Goal: Information Seeking & Learning: Find specific fact

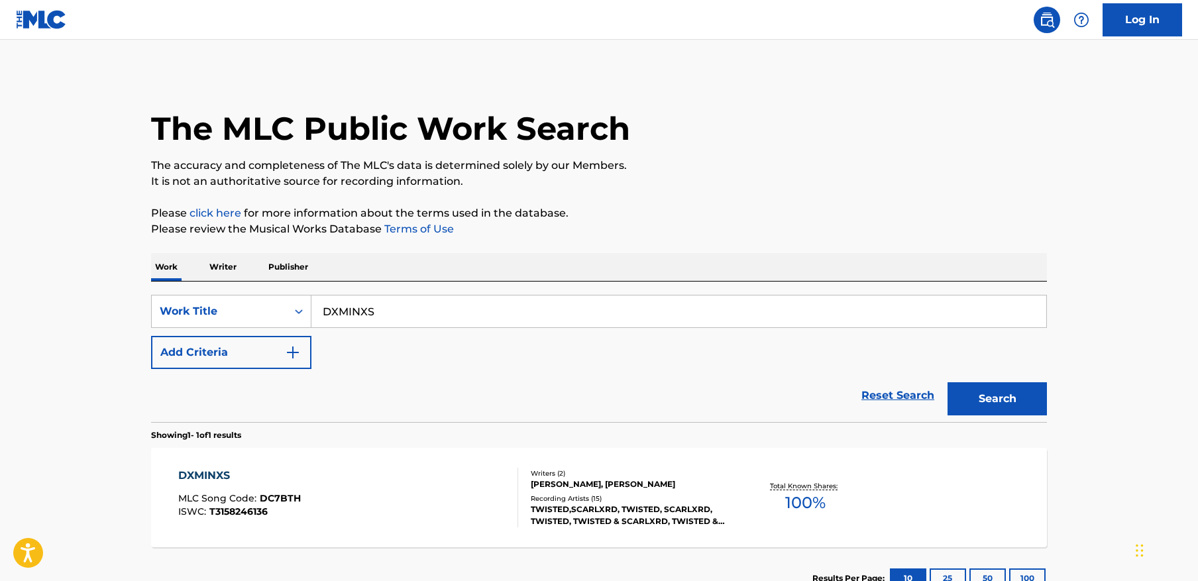
click at [994, 391] on button "Search" at bounding box center [996, 398] width 99 height 33
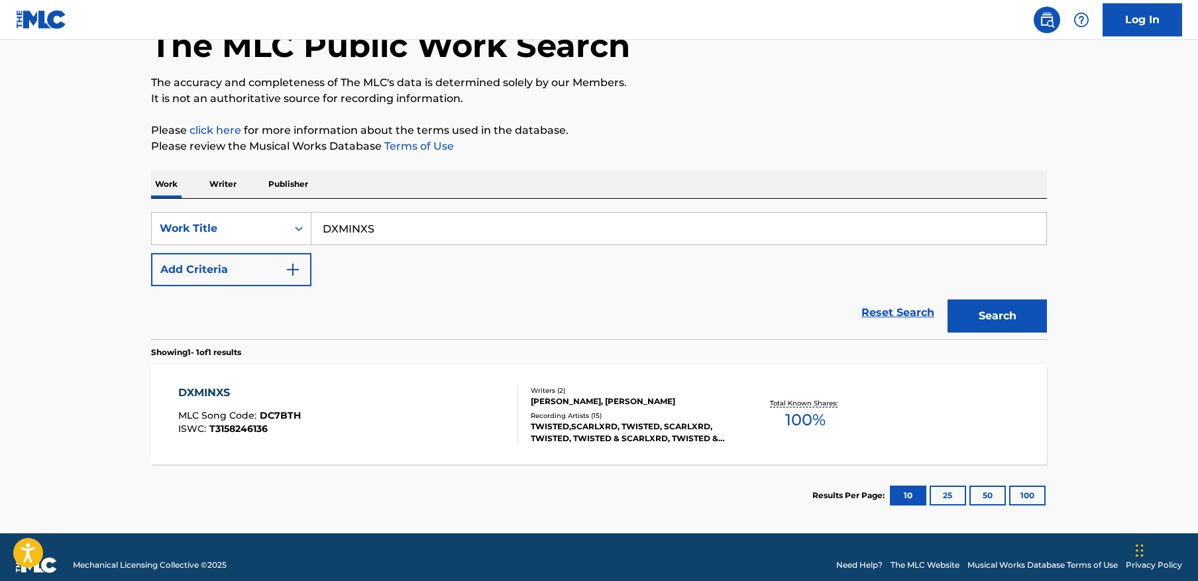
scroll to position [99, 0]
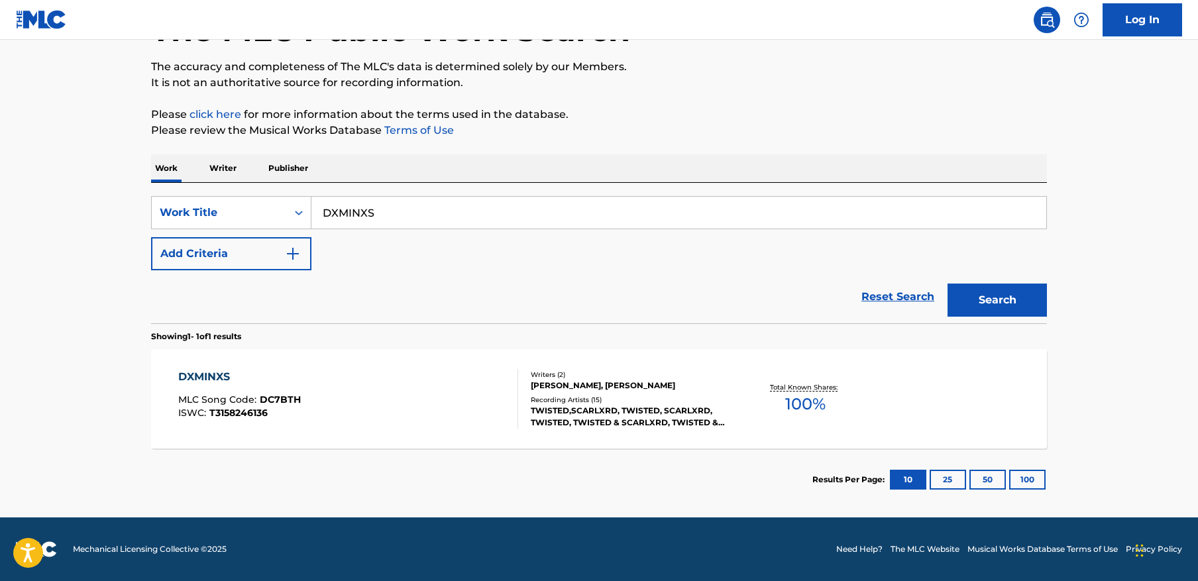
click at [472, 399] on div "DXMINXS MLC Song Code : DC7BTH ISWC : T3158246136" at bounding box center [348, 399] width 340 height 60
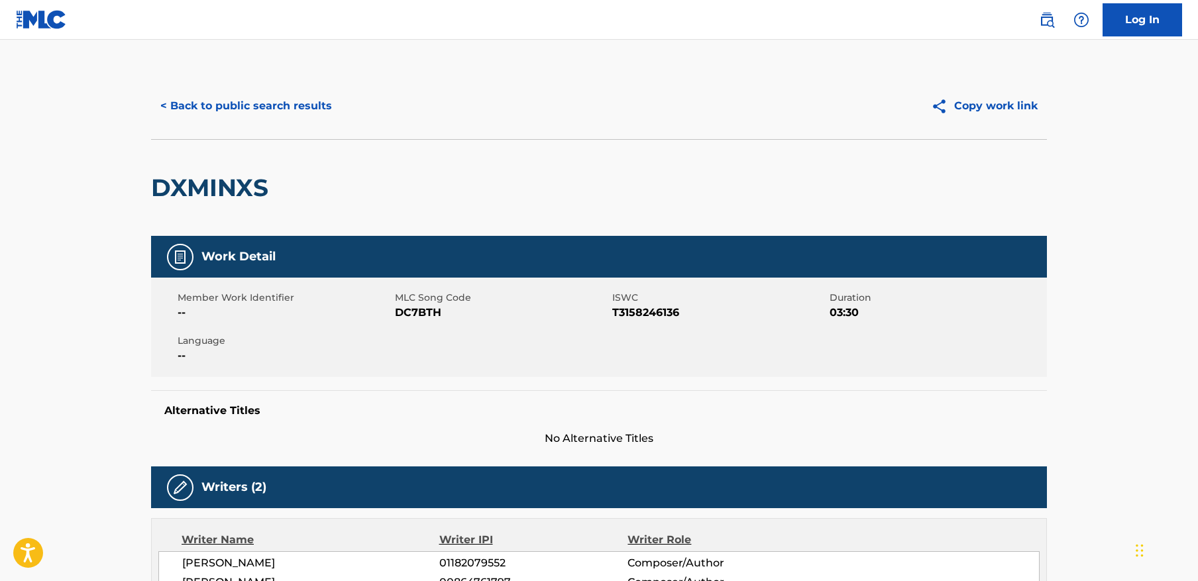
click at [189, 95] on button "< Back to public search results" at bounding box center [246, 105] width 190 height 33
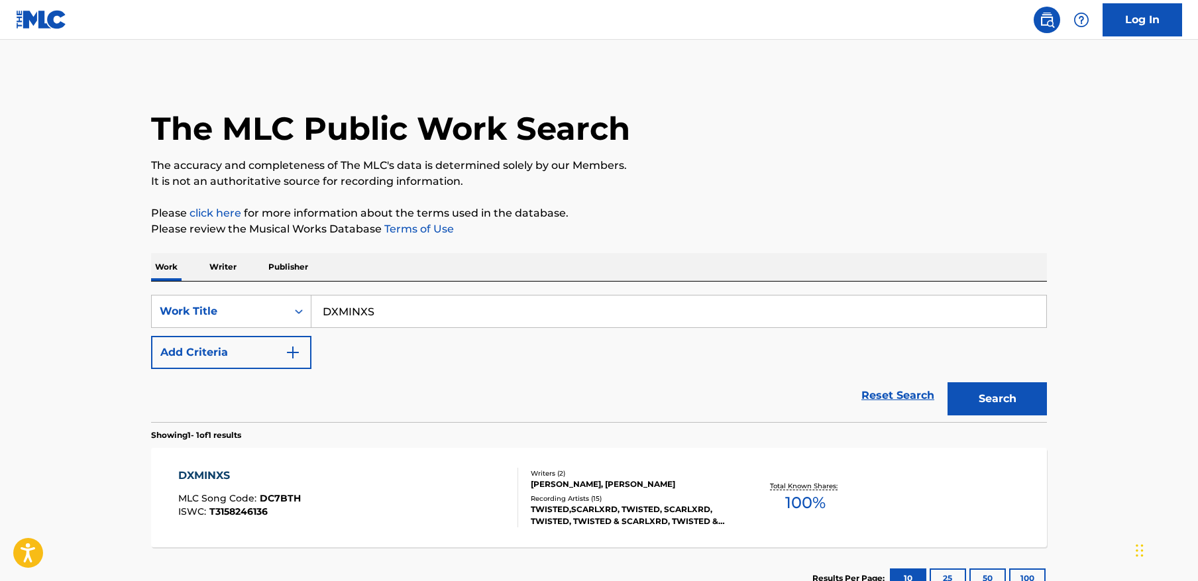
scroll to position [64, 0]
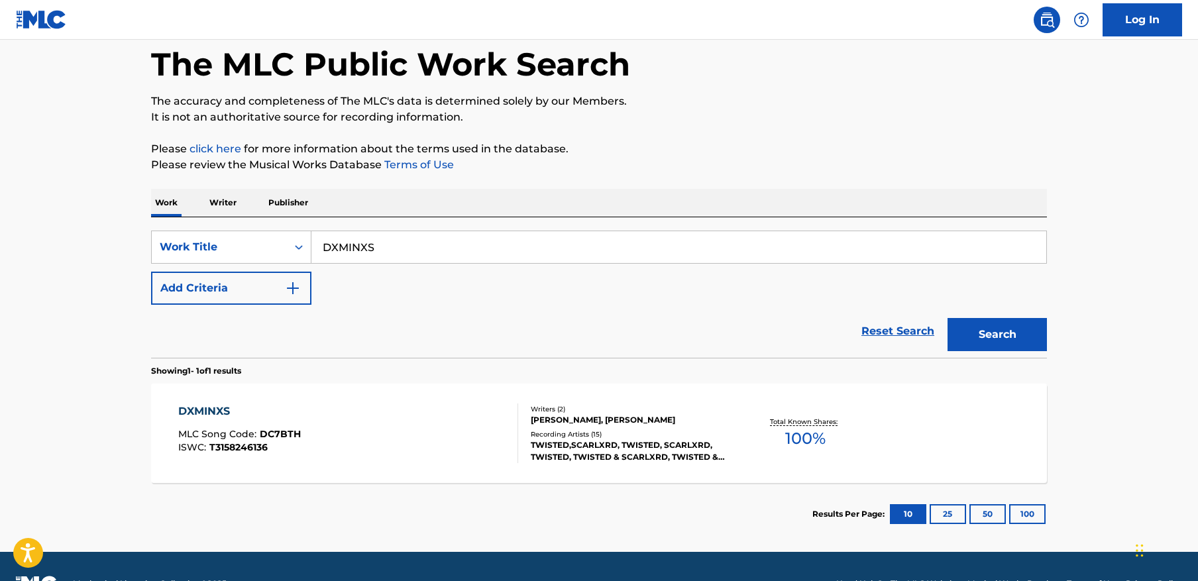
click at [415, 239] on input "DXMINXS" at bounding box center [678, 247] width 735 height 32
paste input "$weet Rage"
type input "$weet Rage"
click at [947, 318] on button "Search" at bounding box center [996, 334] width 99 height 33
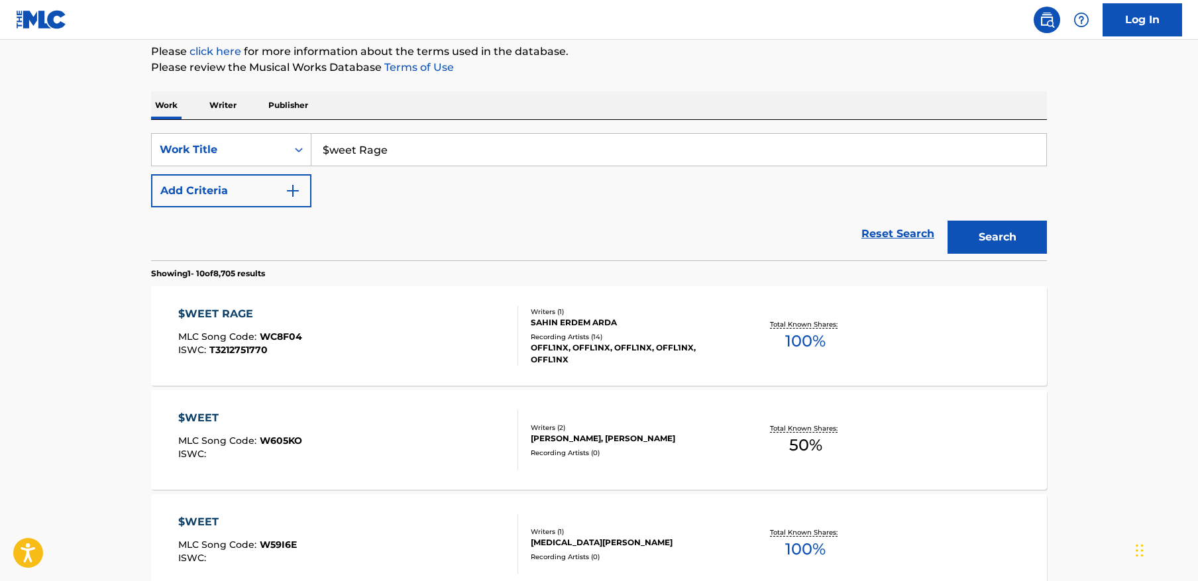
scroll to position [162, 0]
click at [365, 331] on div "$WEET RAGE MLC Song Code : WC8F04 ISWC : T3212751770" at bounding box center [348, 335] width 340 height 60
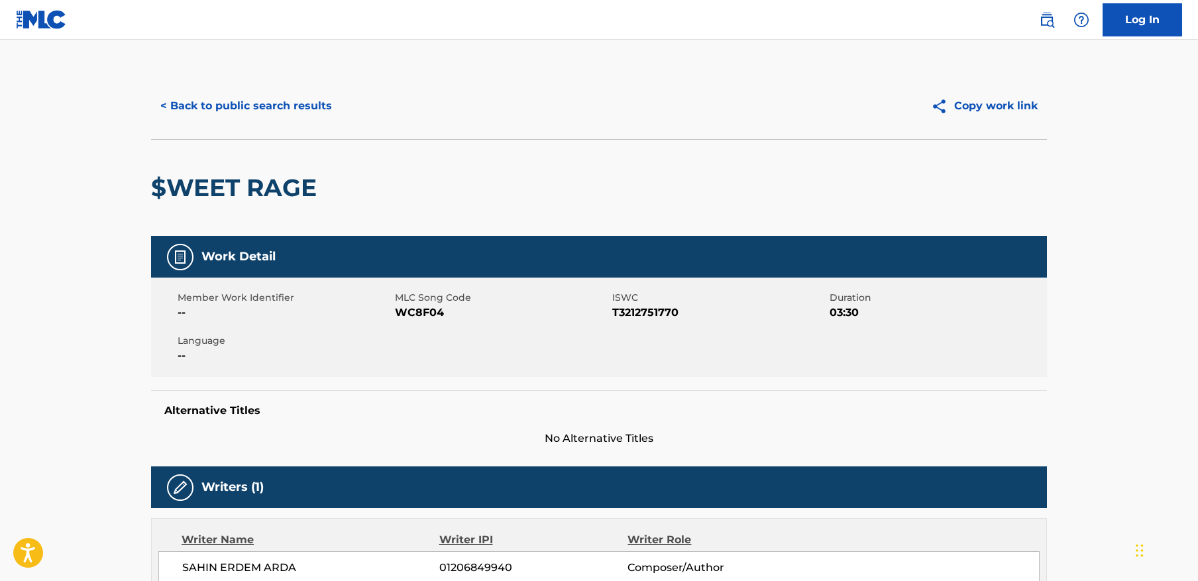
click at [275, 96] on button "< Back to public search results" at bounding box center [246, 105] width 190 height 33
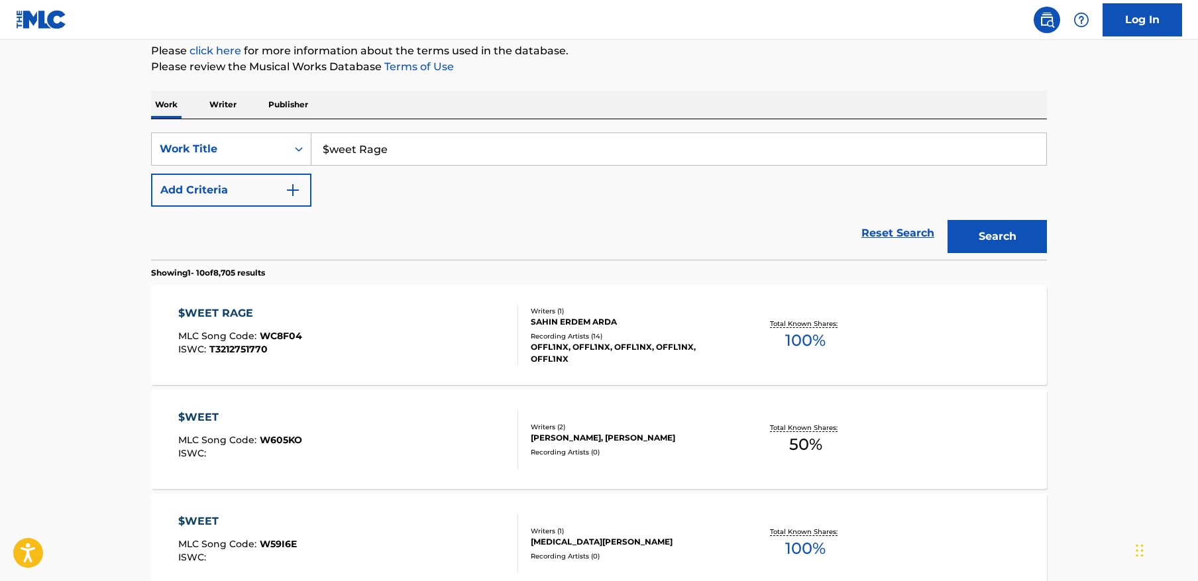
click at [494, 155] on input "$weet Rage" at bounding box center [678, 149] width 735 height 32
paste input "TROLLGE"
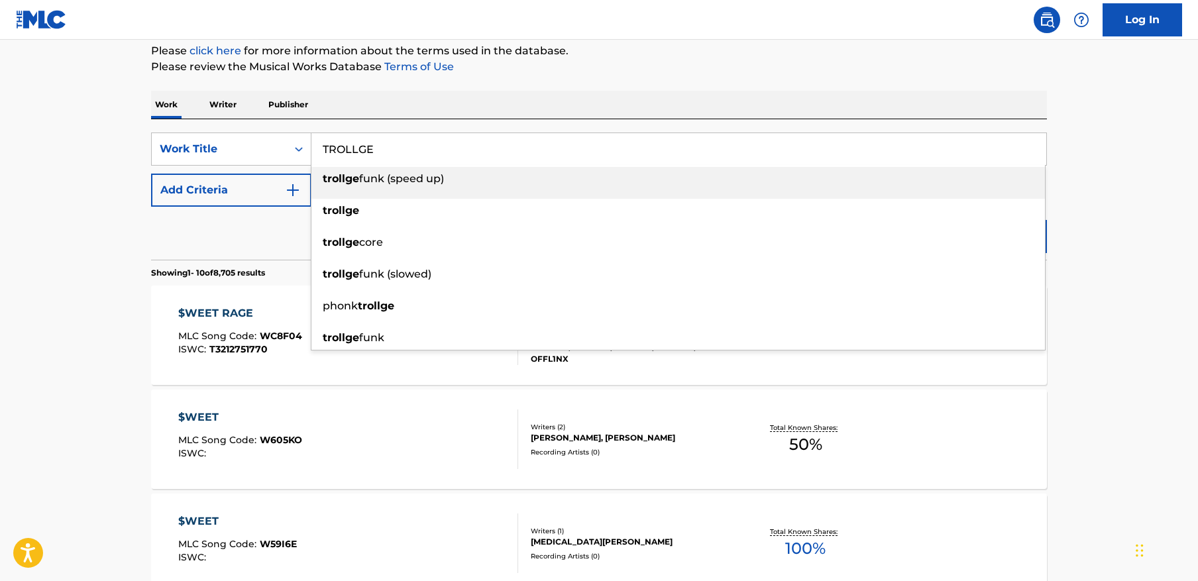
type input "TROLLGE"
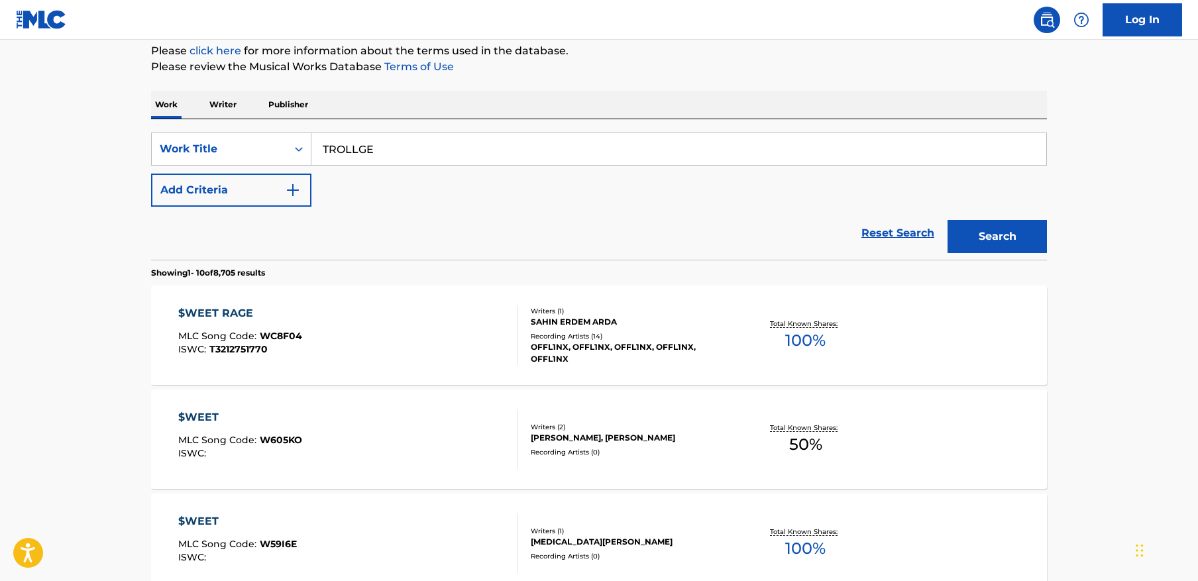
click at [1016, 223] on button "Search" at bounding box center [996, 236] width 99 height 33
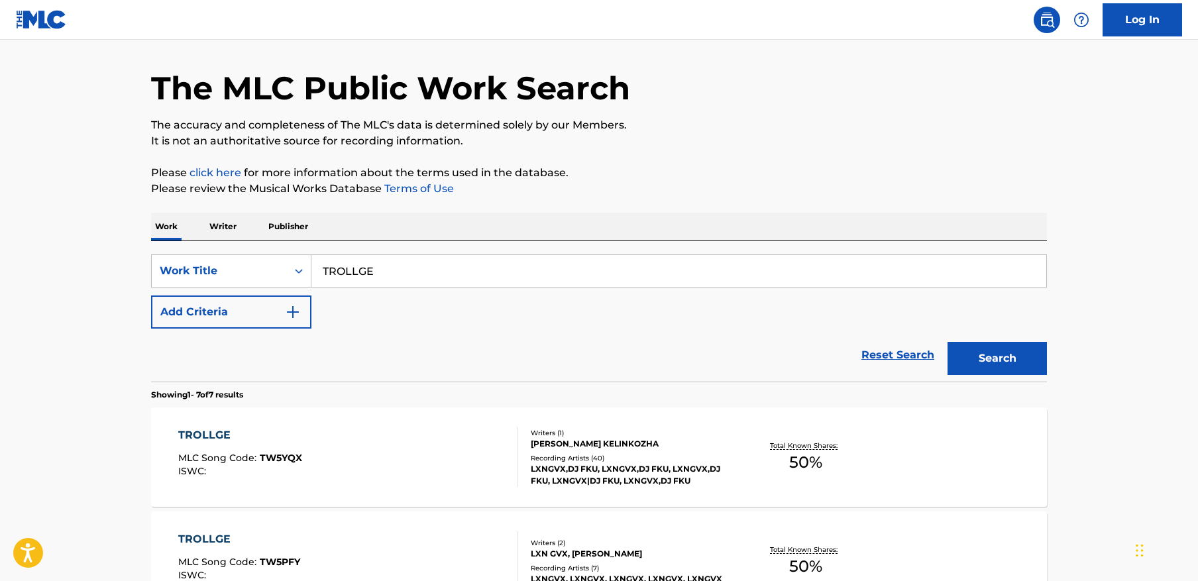
scroll to position [46, 0]
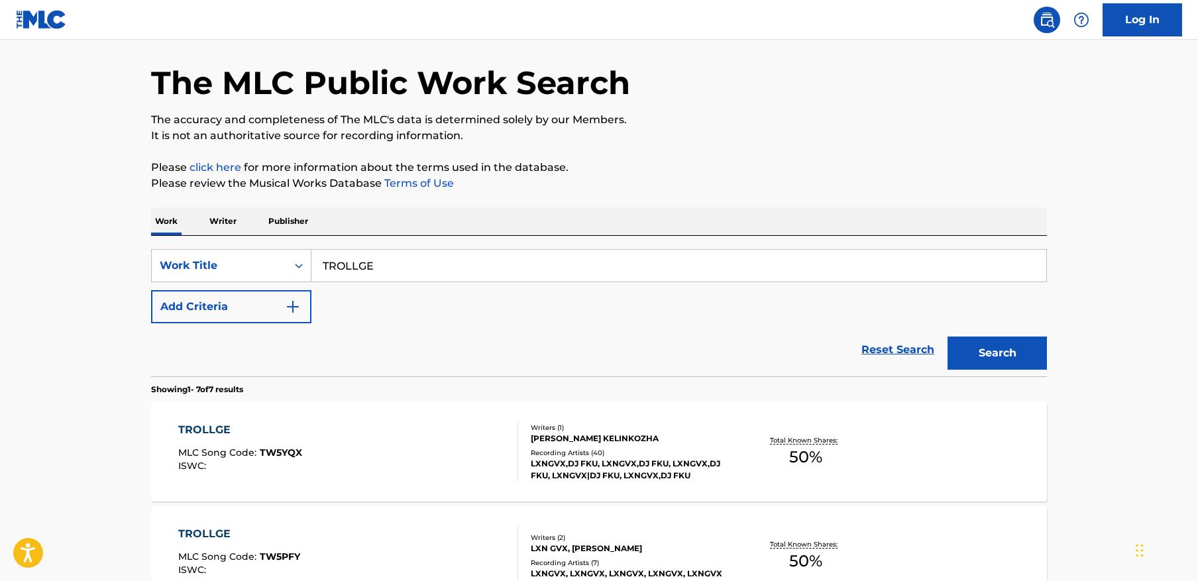
click at [295, 314] on img "Search Form" at bounding box center [293, 307] width 16 height 16
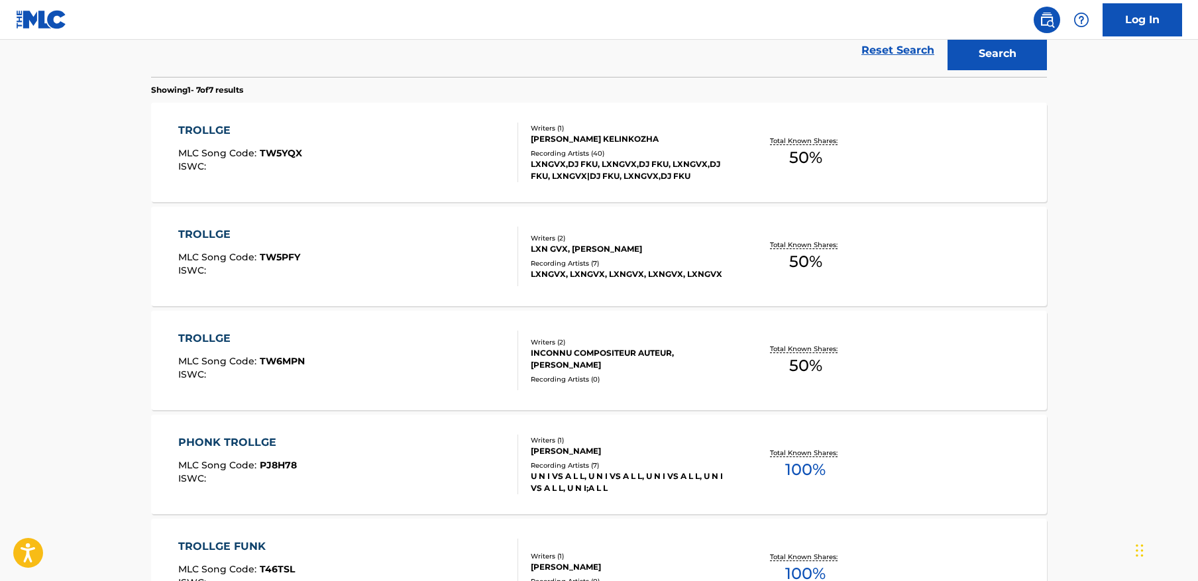
scroll to position [398, 0]
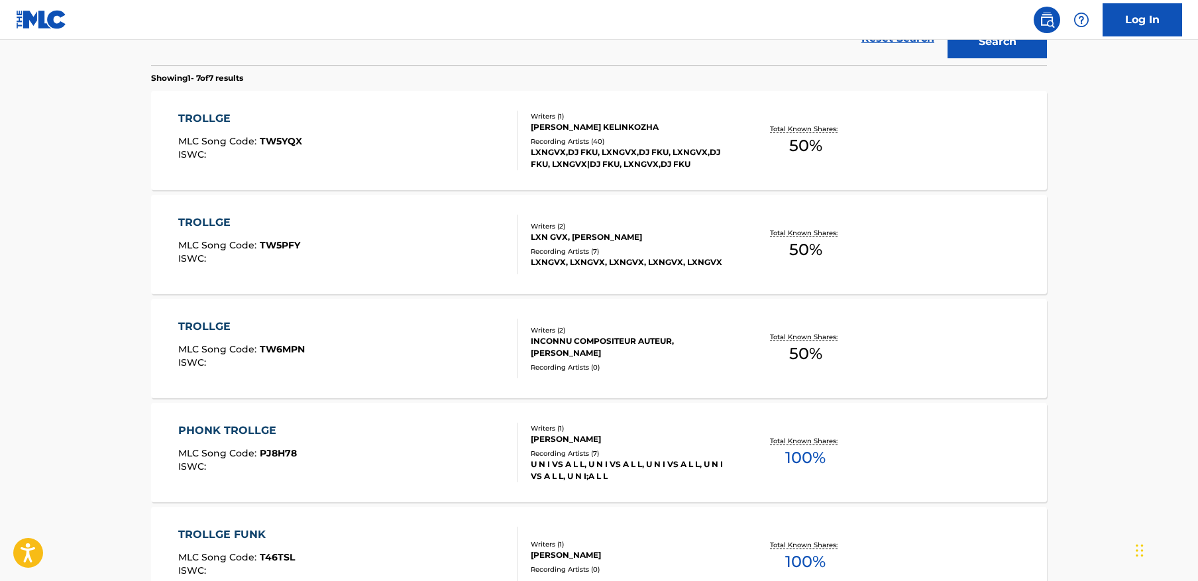
click at [423, 358] on div "TROLLGE MLC Song Code : TW6MPN ISWC :" at bounding box center [348, 349] width 340 height 60
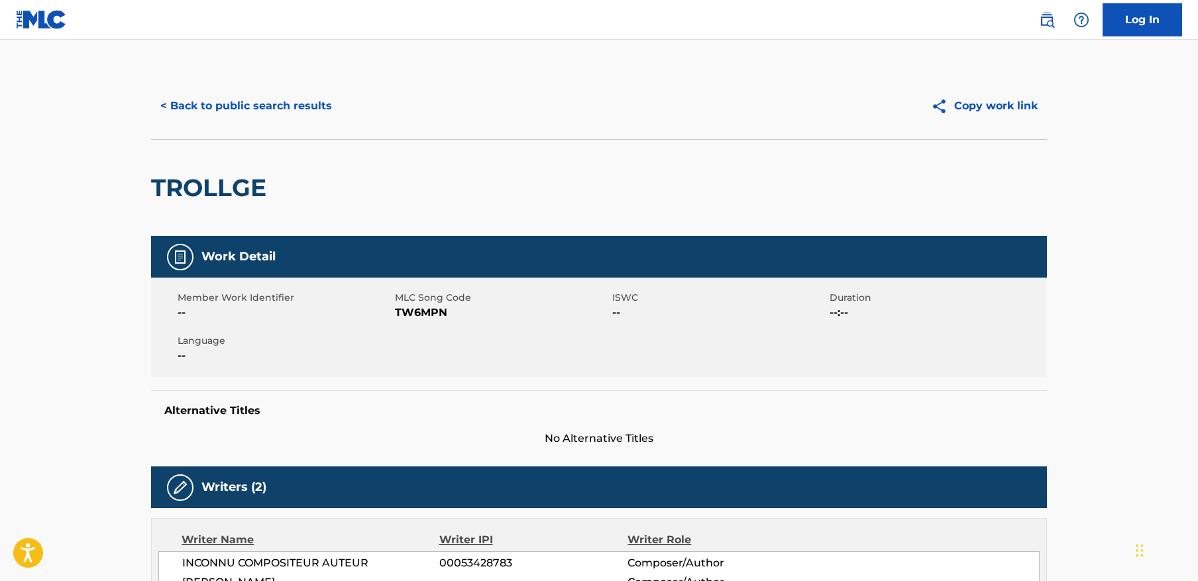
click at [423, 313] on span "TW6MPN" at bounding box center [502, 313] width 214 height 16
copy span "TW6MPN"
click at [263, 103] on button "< Back to public search results" at bounding box center [246, 105] width 190 height 33
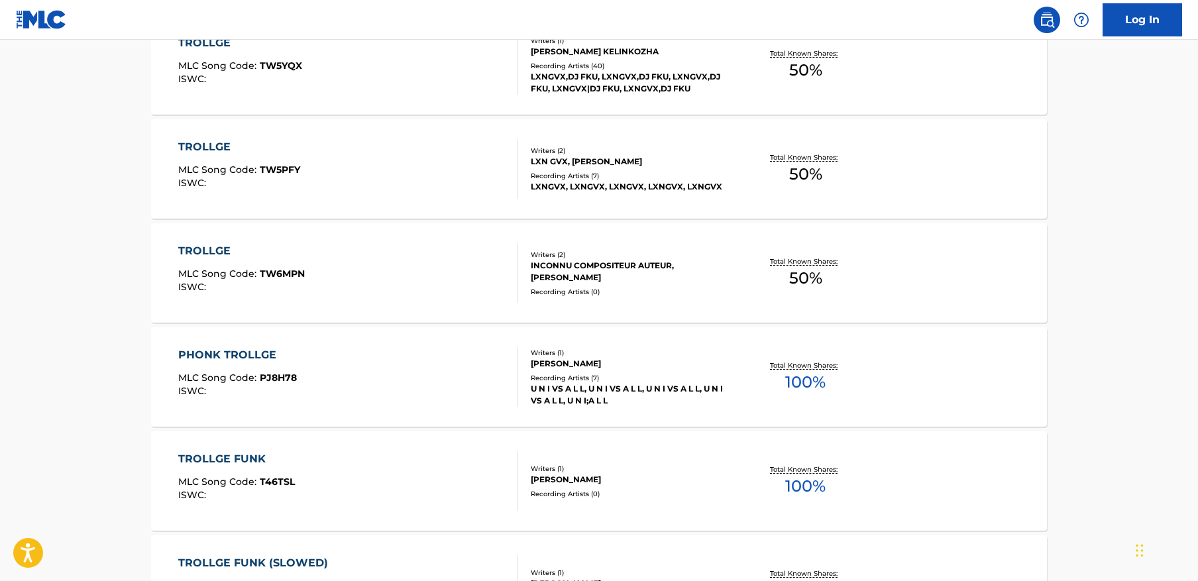
click at [340, 177] on div "TROLLGE MLC Song Code : TW5PFY ISWC :" at bounding box center [348, 169] width 340 height 60
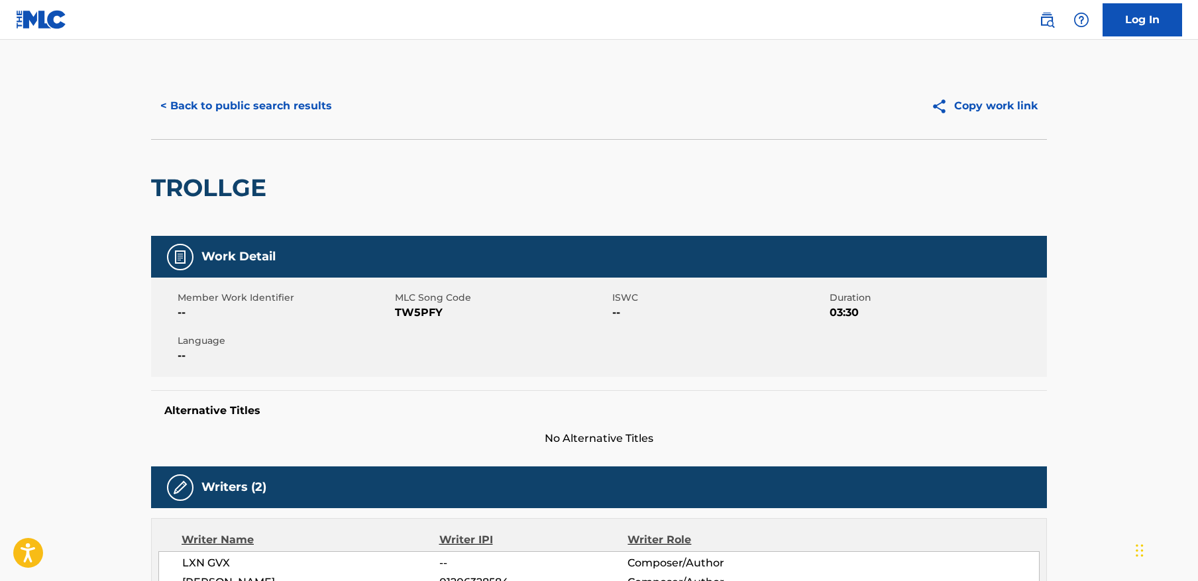
click at [433, 313] on span "TW5PFY" at bounding box center [502, 313] width 214 height 16
copy span "TW5PFY"
click at [263, 109] on button "< Back to public search results" at bounding box center [246, 105] width 190 height 33
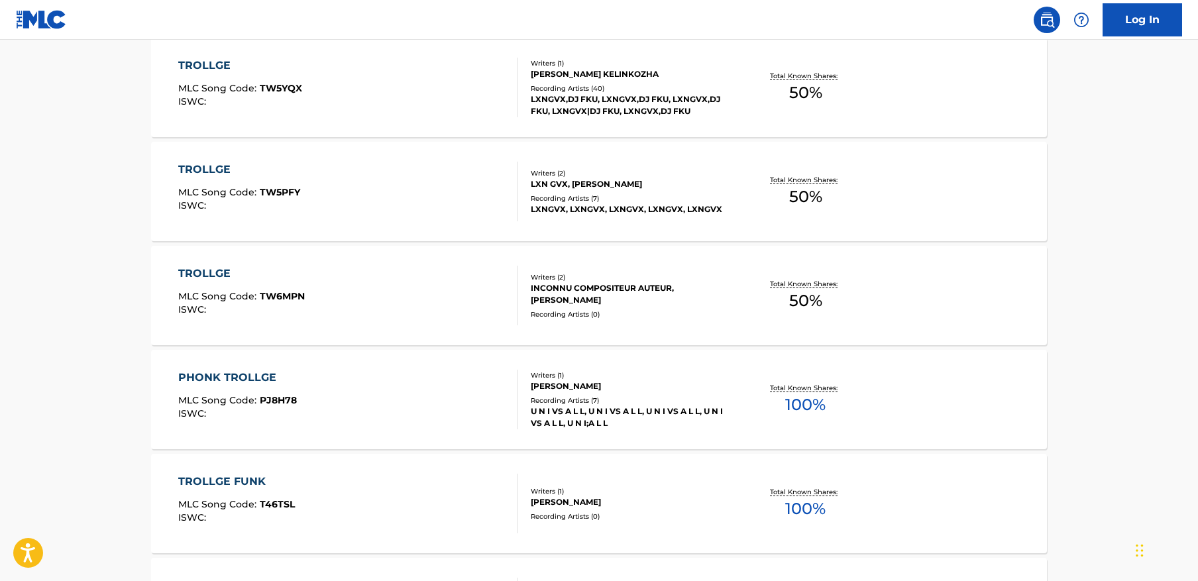
scroll to position [446, 0]
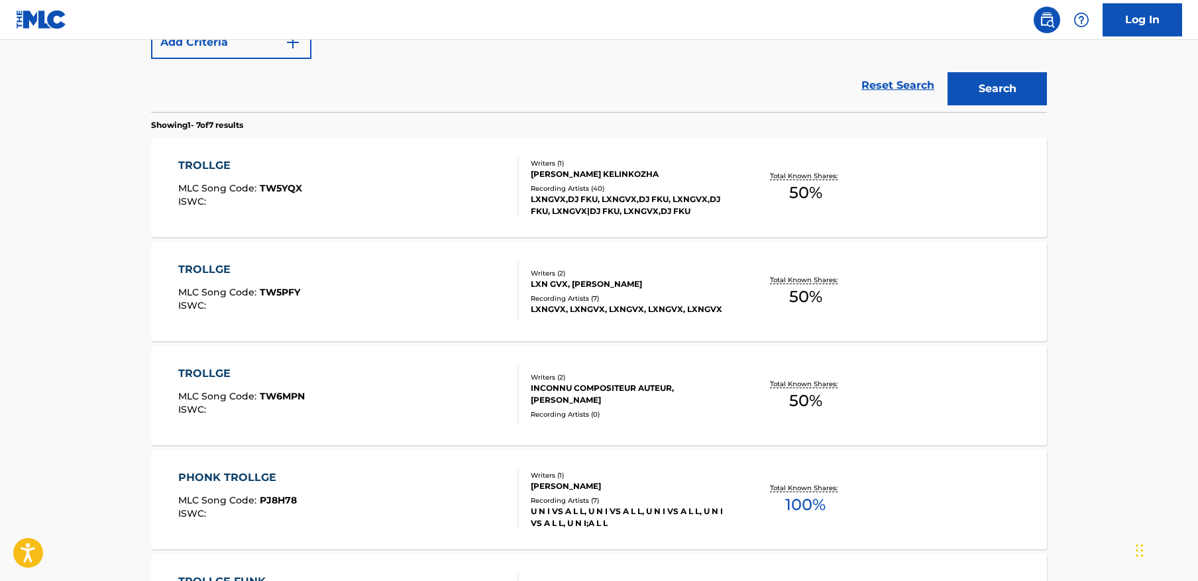
click at [363, 180] on div "TROLLGE MLC Song Code : TW5YQX ISWC :" at bounding box center [348, 188] width 340 height 60
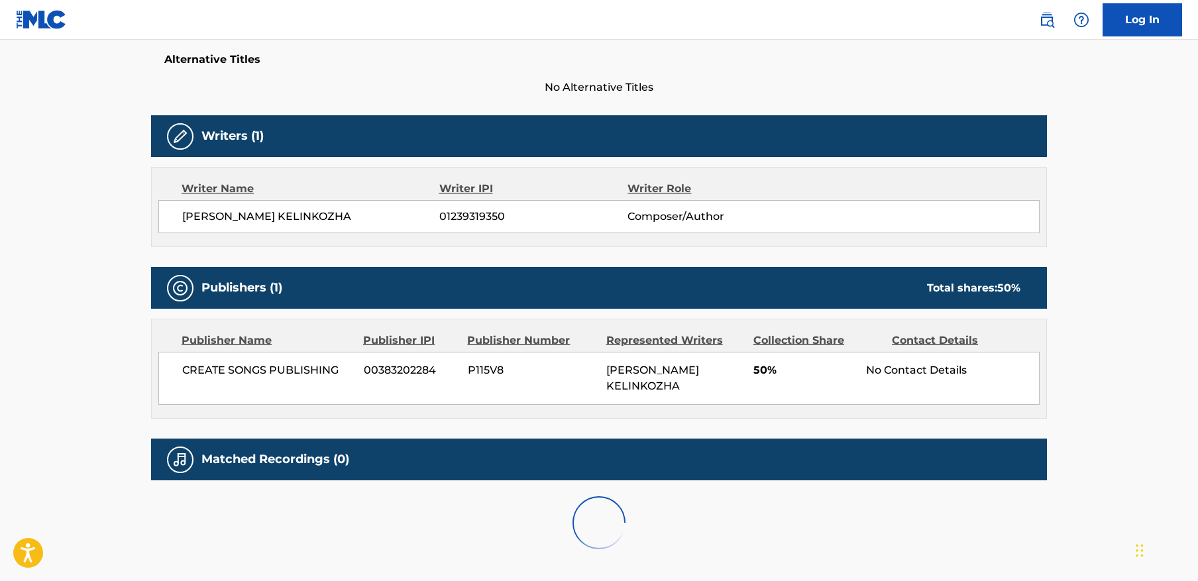
scroll to position [1, 0]
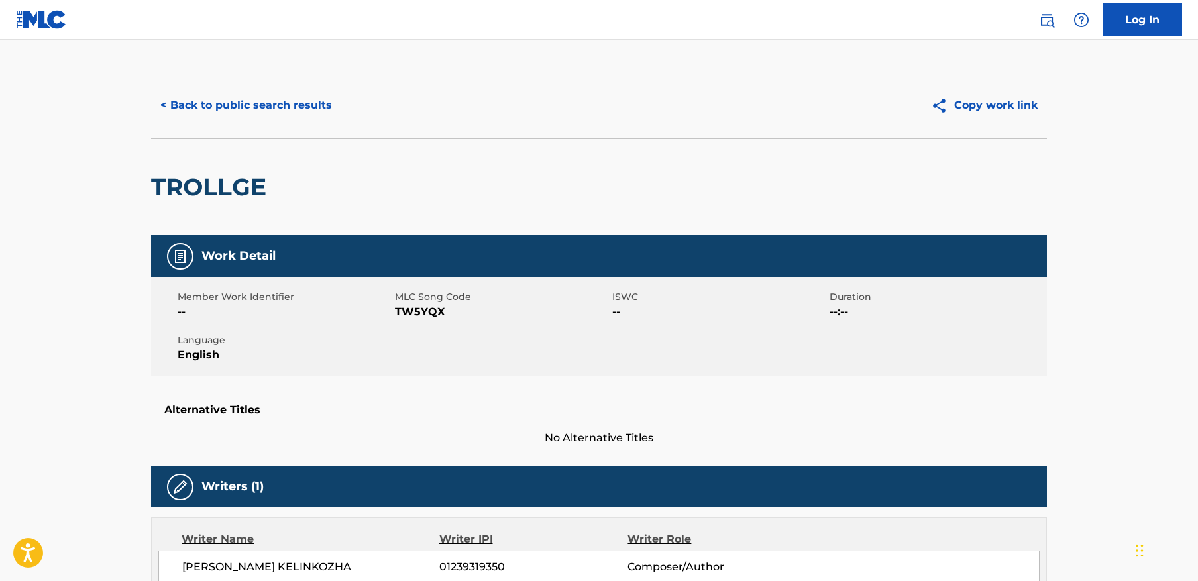
click at [410, 309] on span "TW5YQX" at bounding box center [502, 312] width 214 height 16
copy span "TW5YQX"
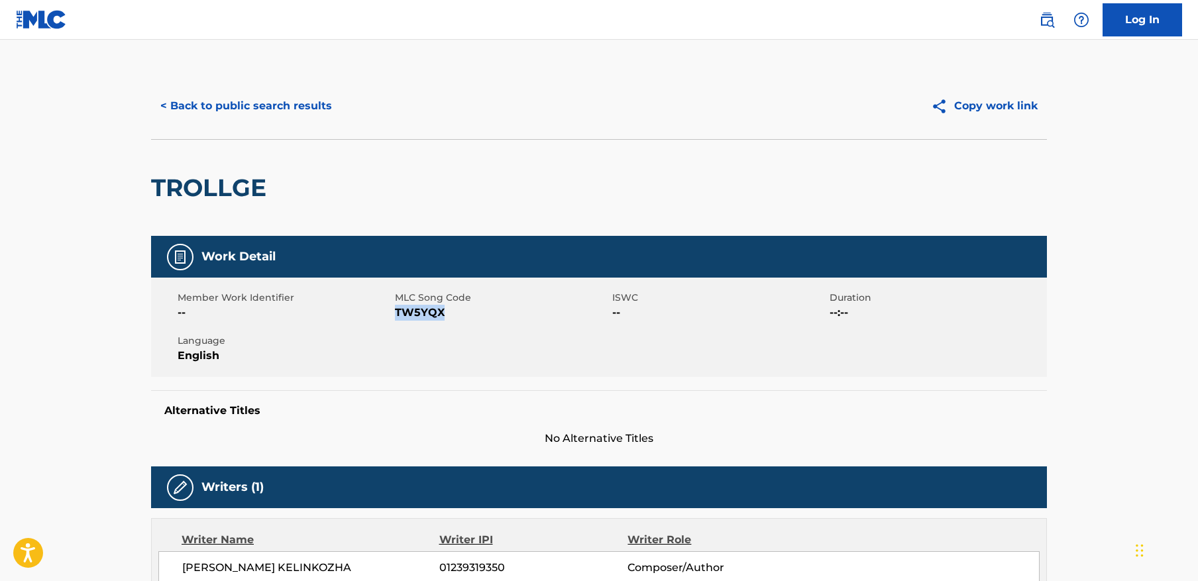
click at [276, 115] on button "< Back to public search results" at bounding box center [246, 105] width 190 height 33
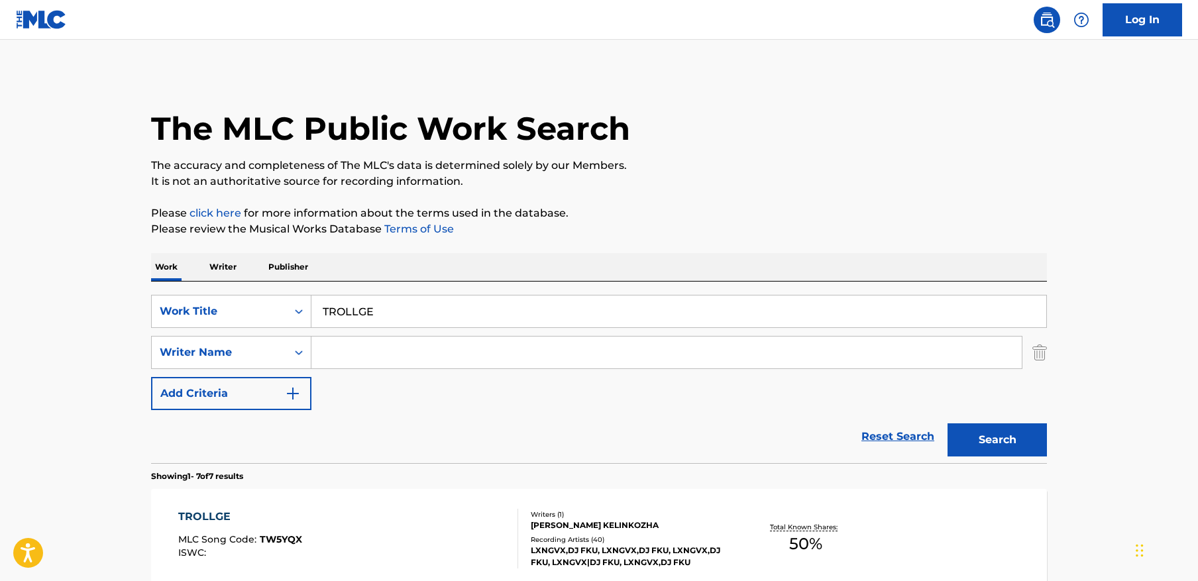
click at [586, 310] on input "TROLLGE" at bounding box center [678, 311] width 735 height 32
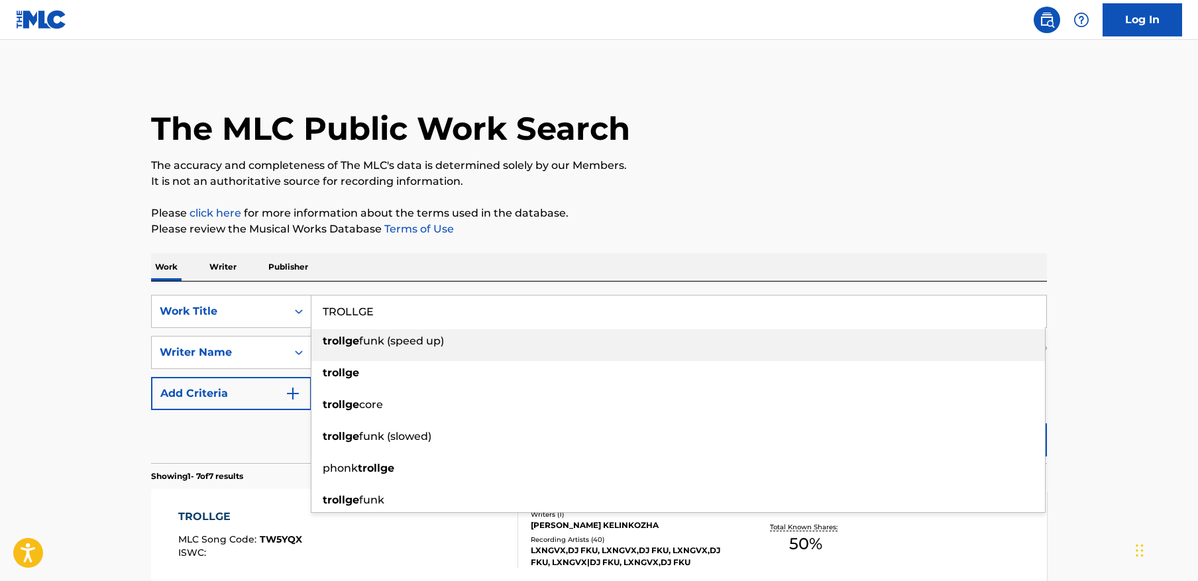
click at [586, 310] on input "TROLLGE" at bounding box center [678, 311] width 735 height 32
paste input "NIGHT OF FIR"
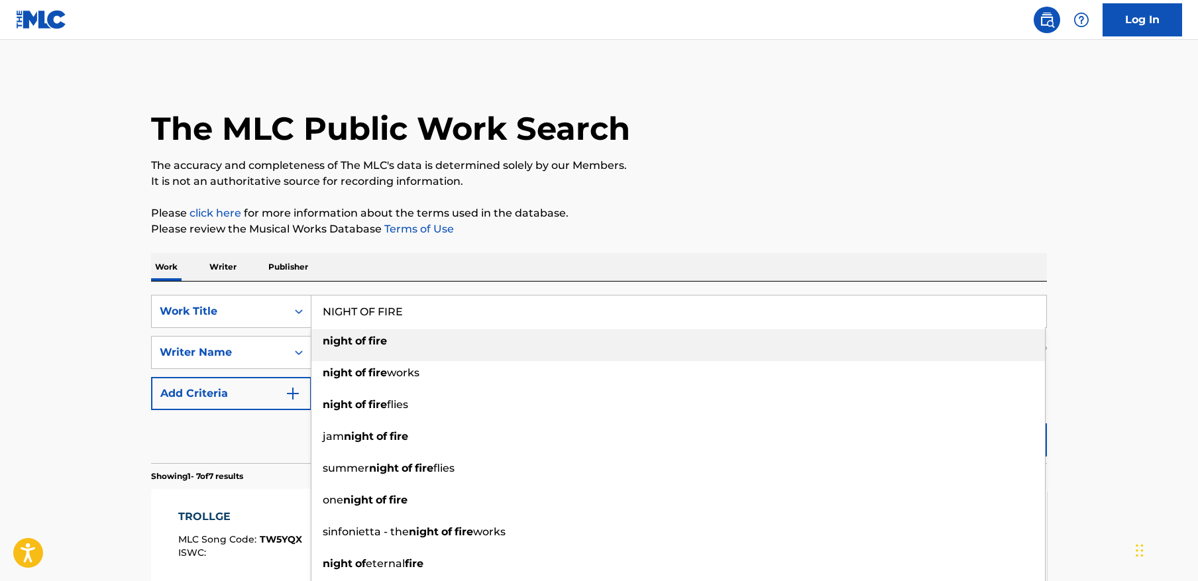
type input "NIGHT OF FIRE"
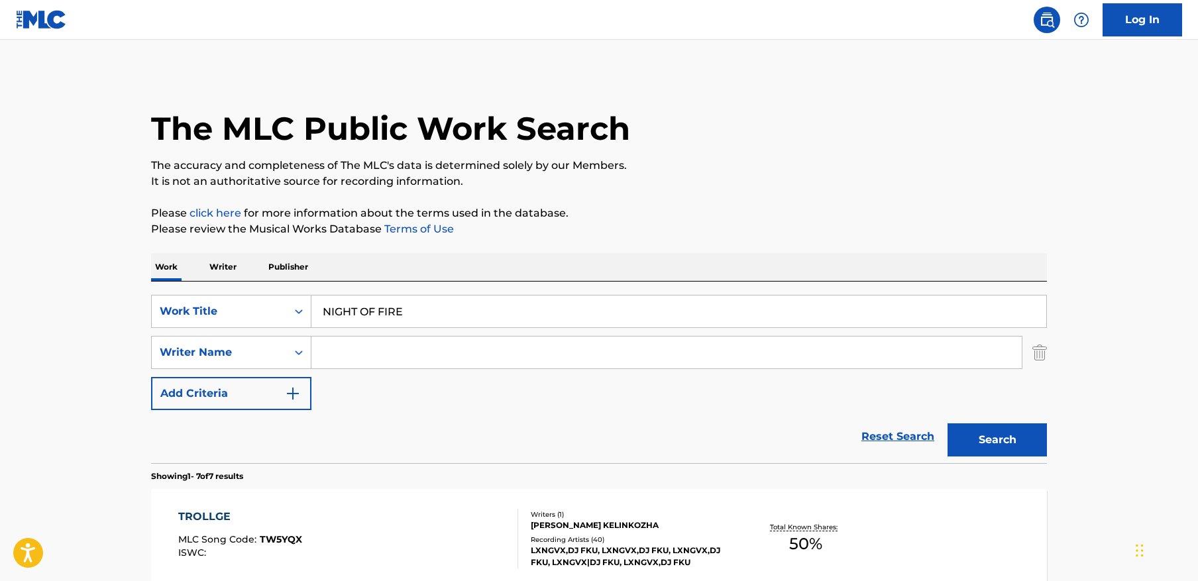
click at [981, 448] on button "Search" at bounding box center [996, 439] width 99 height 33
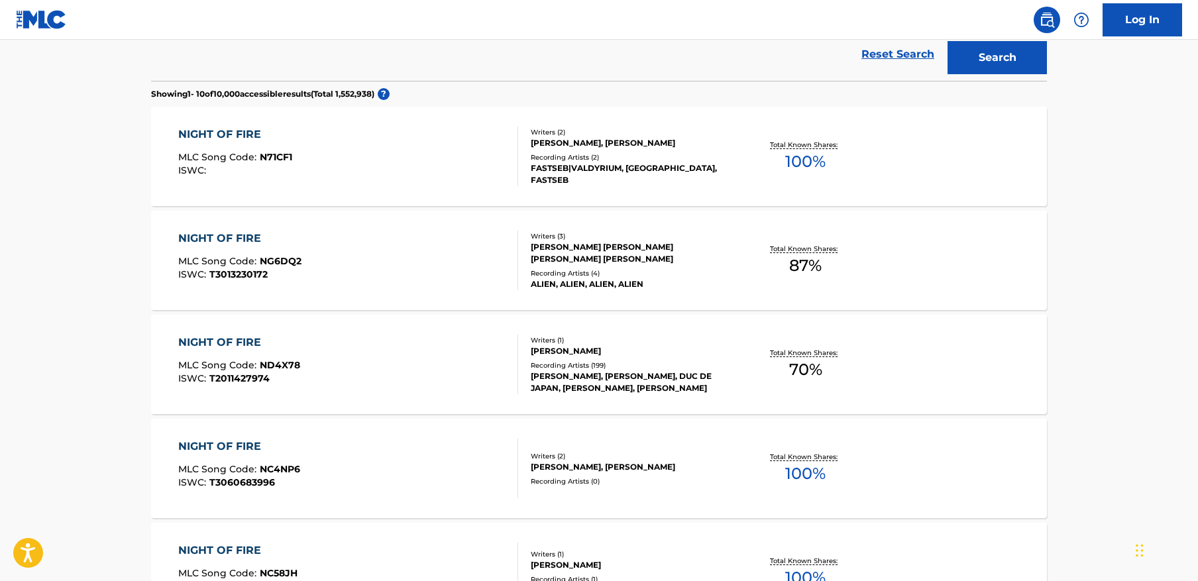
scroll to position [172, 0]
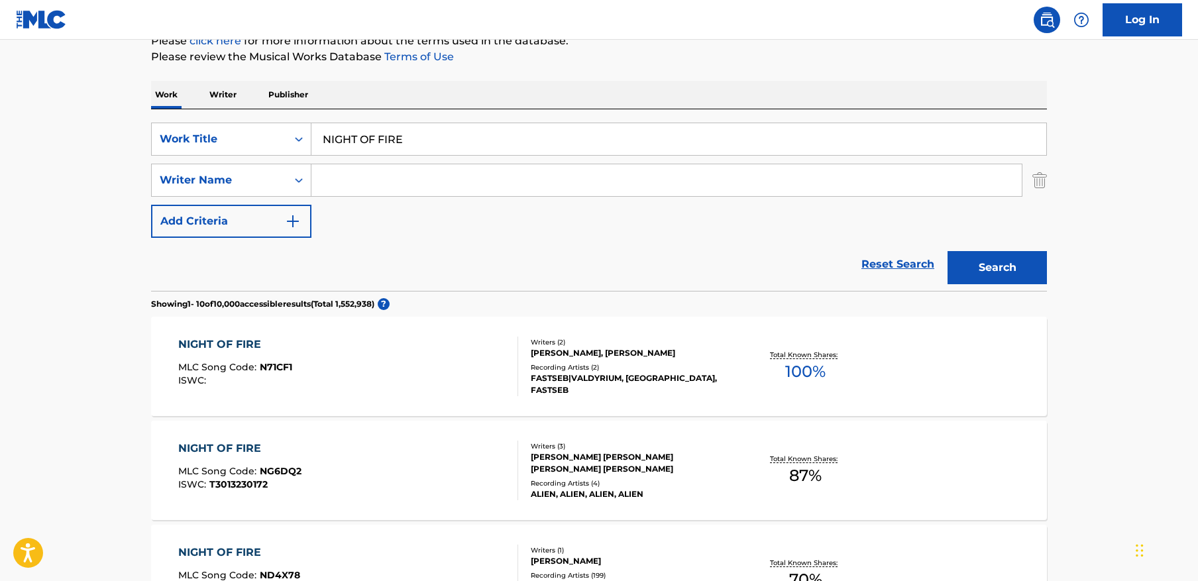
click at [353, 180] on input "Search Form" at bounding box center [666, 180] width 710 height 32
paste input "Volodko"
type input "Volodko"
click at [947, 251] on button "Search" at bounding box center [996, 267] width 99 height 33
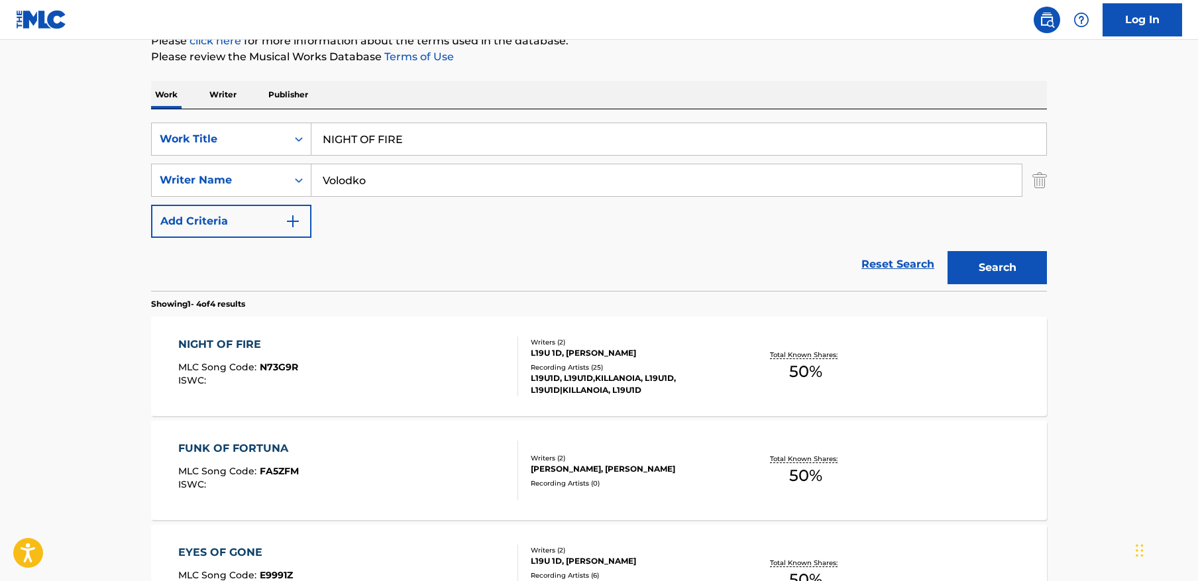
scroll to position [173, 0]
click at [417, 379] on div "NIGHT OF FIRE MLC Song Code : N73G9R ISWC :" at bounding box center [348, 366] width 340 height 60
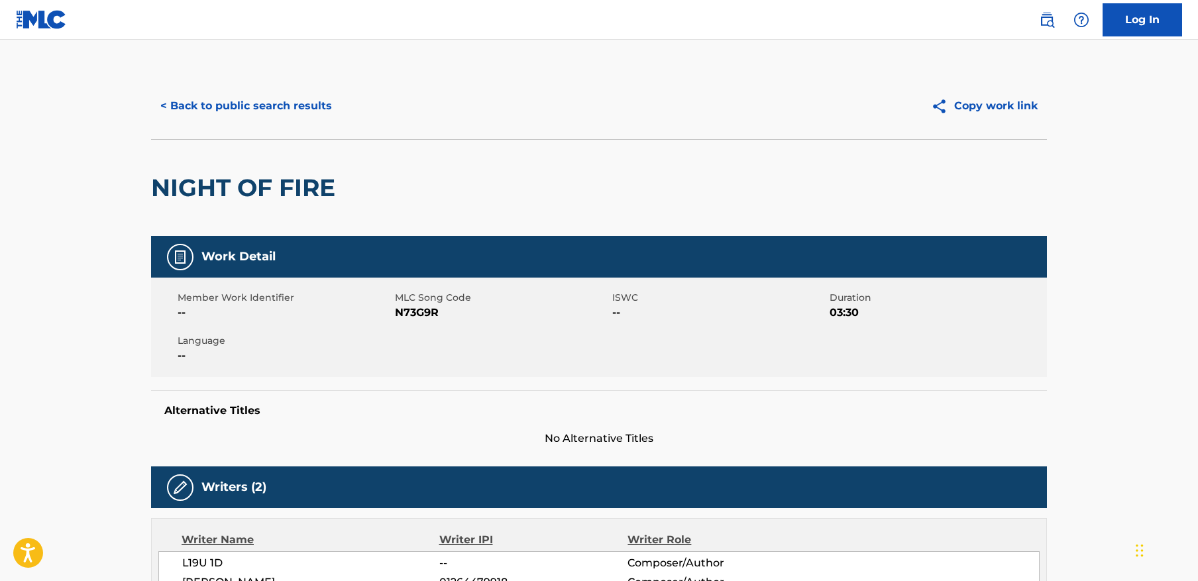
click at [286, 106] on button "< Back to public search results" at bounding box center [246, 105] width 190 height 33
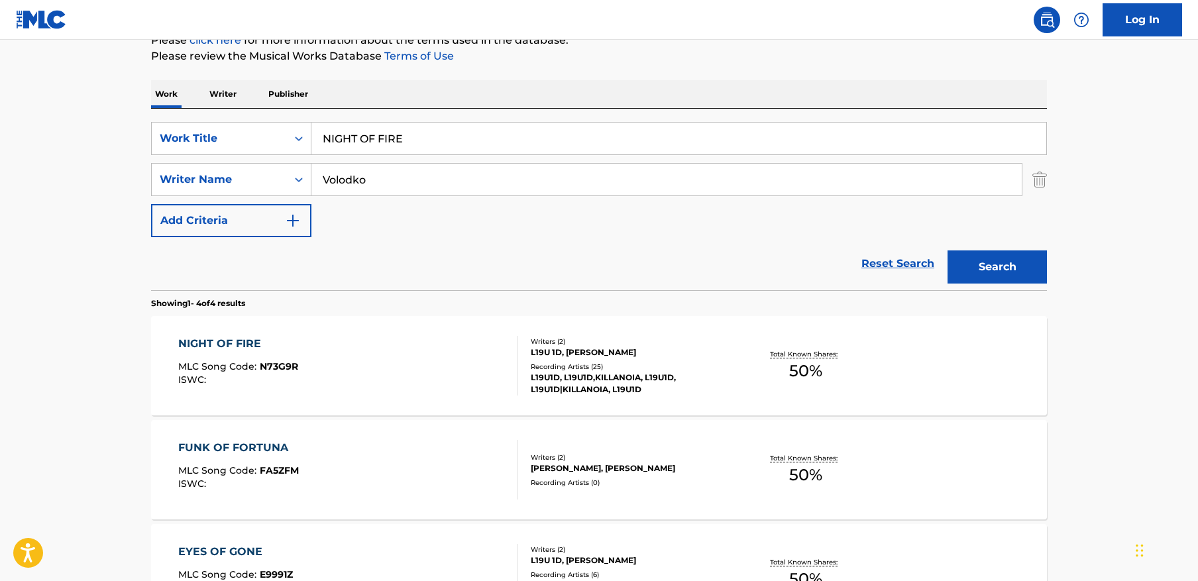
click at [381, 140] on input "NIGHT OF FIRE" at bounding box center [678, 139] width 735 height 32
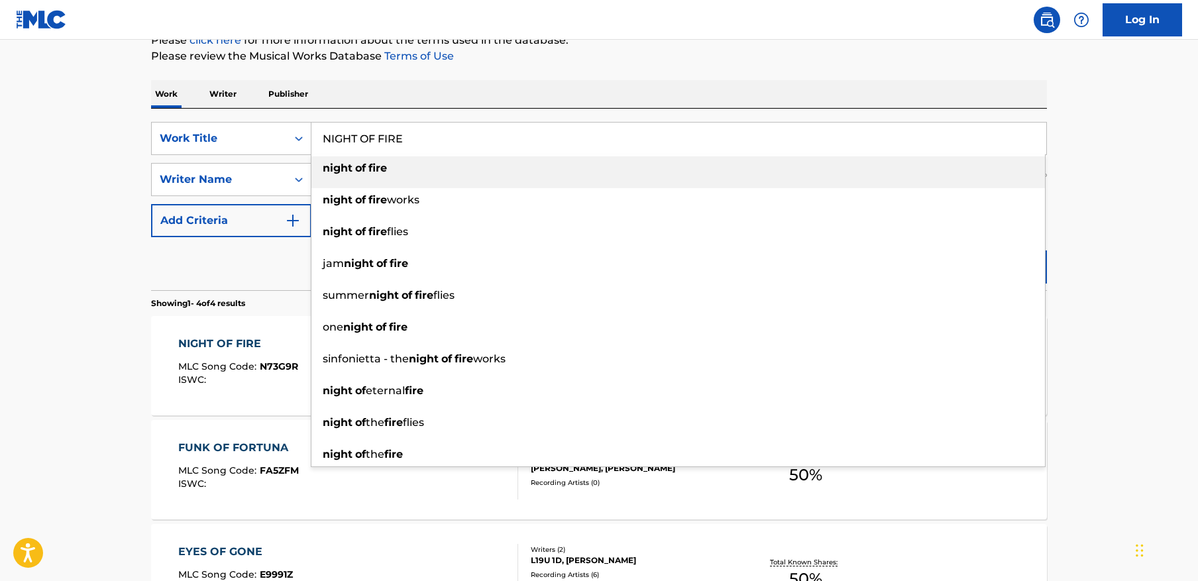
click at [381, 140] on input "NIGHT OF FIRE" at bounding box center [678, 139] width 735 height 32
paste input "o Manners"
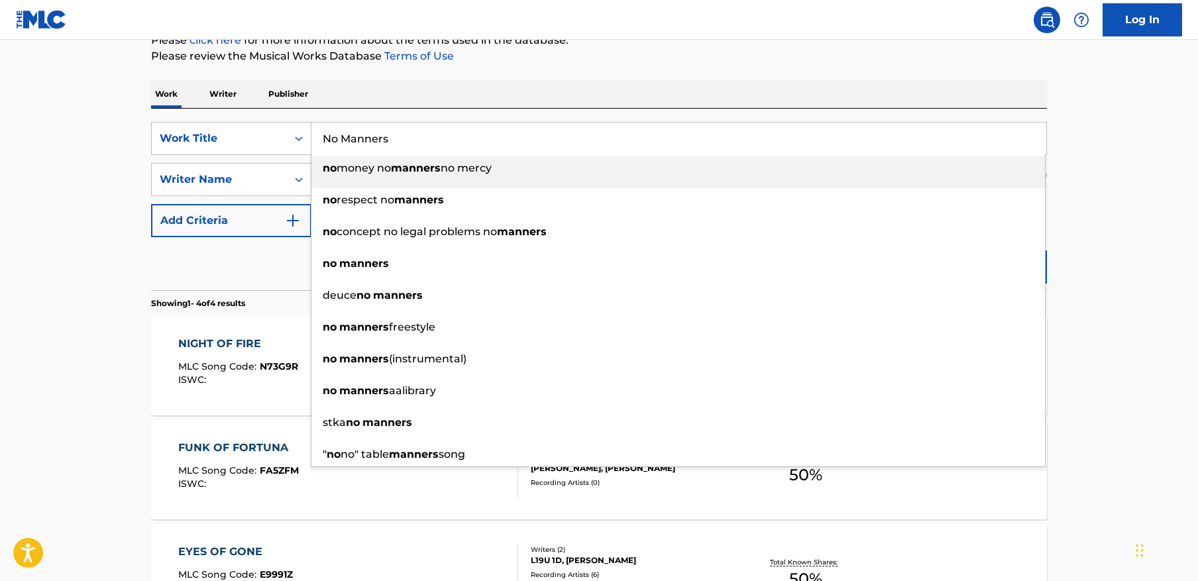
click at [767, 178] on div "no money no manners no mercy" at bounding box center [677, 168] width 733 height 24
type input "no money no manners no mercy"
click at [767, 178] on input "Volodko" at bounding box center [666, 180] width 710 height 32
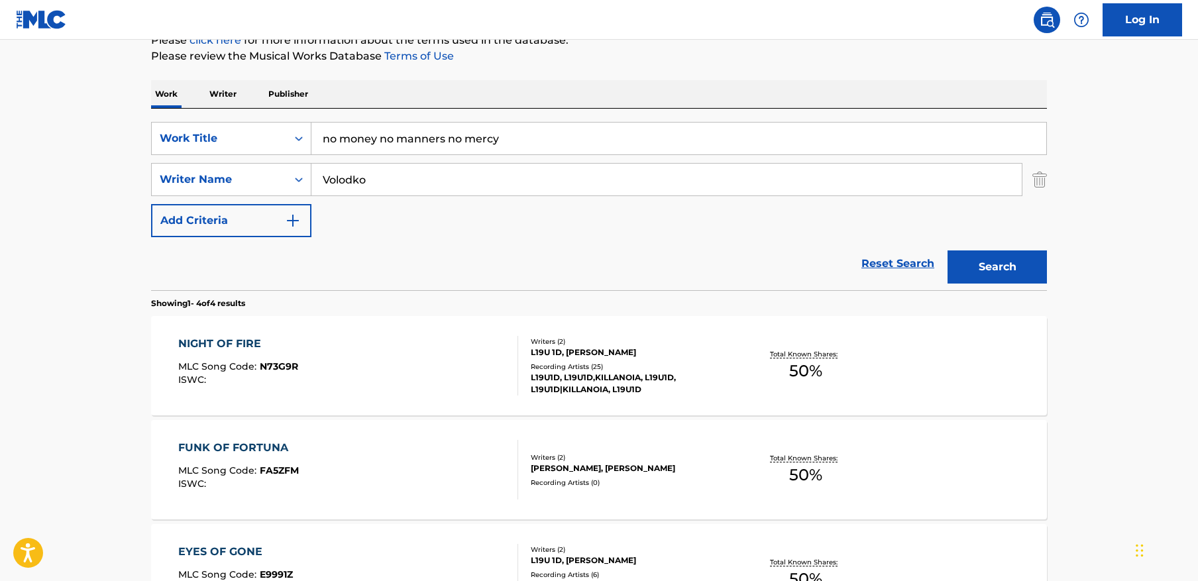
click at [767, 178] on input "Volodko" at bounding box center [666, 180] width 710 height 32
paste input "[PERSON_NAME]"
type input "[PERSON_NAME]"
click at [994, 259] on button "Search" at bounding box center [996, 266] width 99 height 33
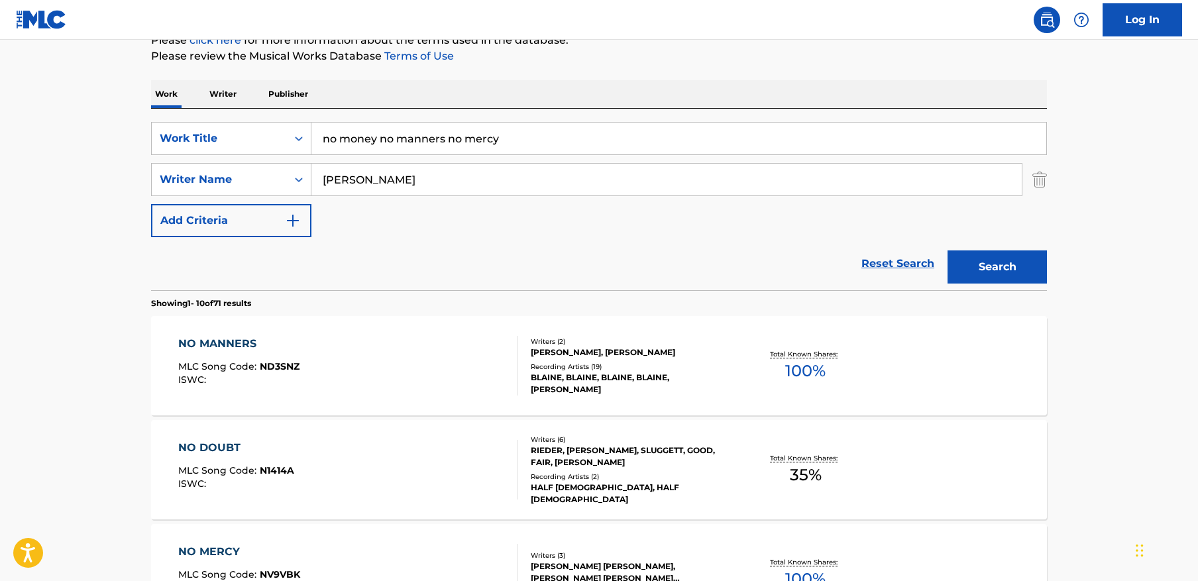
click at [514, 136] on input "no money no manners no mercy" at bounding box center [678, 139] width 735 height 32
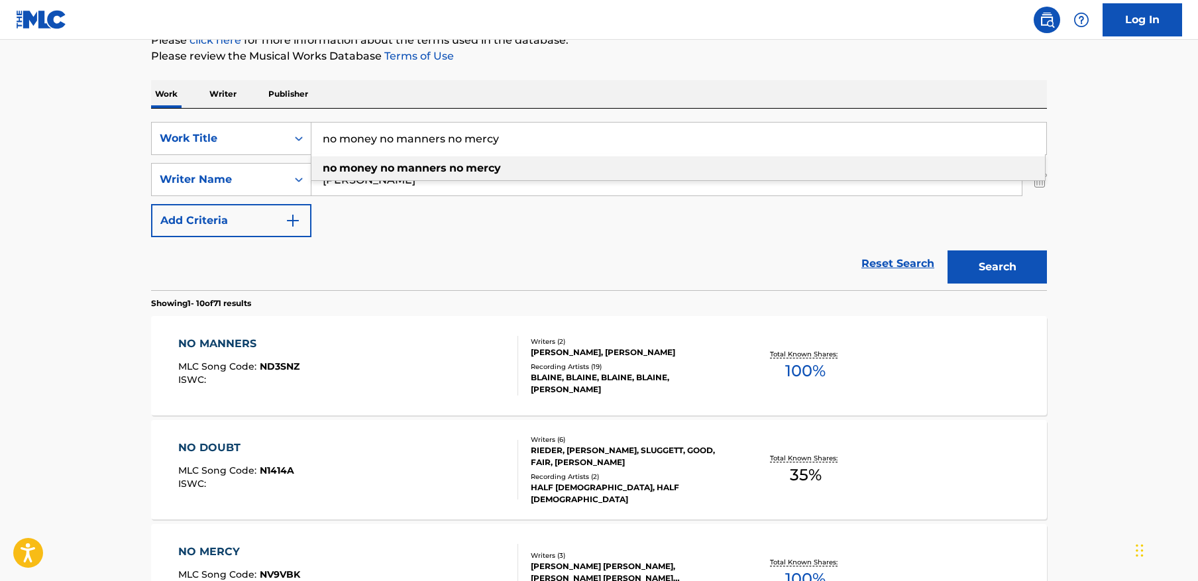
click at [514, 136] on input "no money no manners no mercy" at bounding box center [678, 139] width 735 height 32
paste input "No Manners"
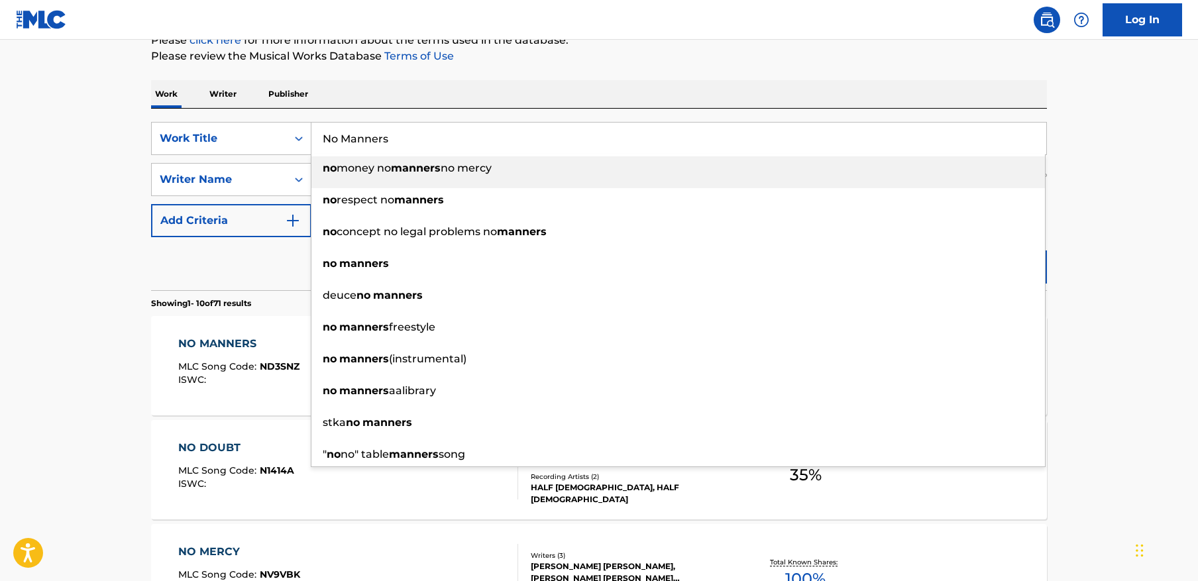
type input "No Manners"
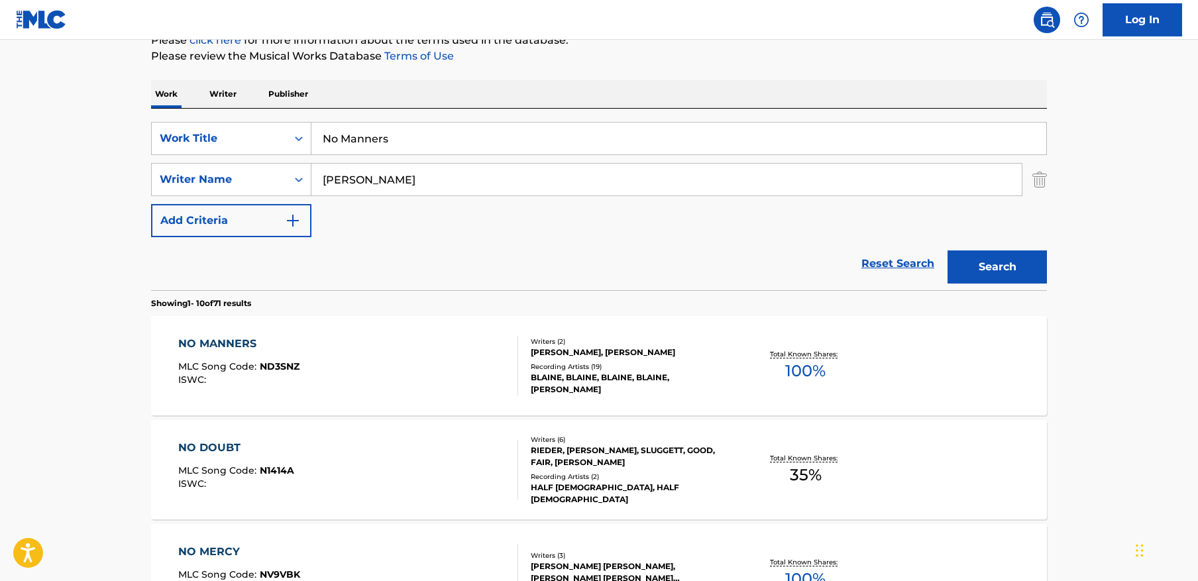
click at [1013, 267] on button "Search" at bounding box center [996, 266] width 99 height 33
click at [351, 365] on div "NO MANNERS MLC Song Code : ND3SNZ ISWC :" at bounding box center [348, 366] width 340 height 60
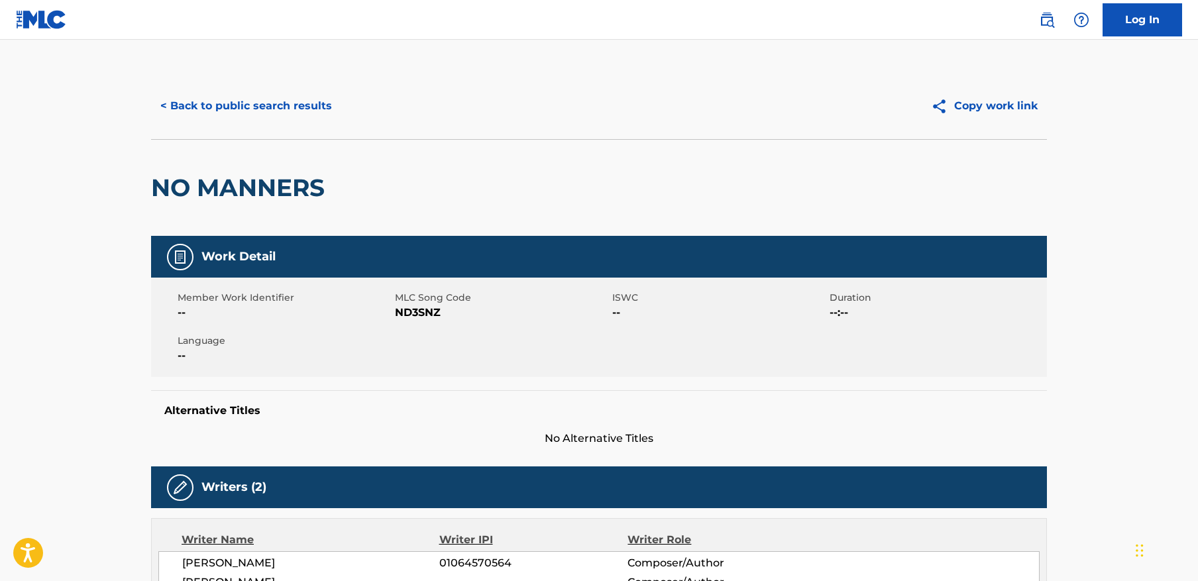
click at [299, 109] on button "< Back to public search results" at bounding box center [246, 105] width 190 height 33
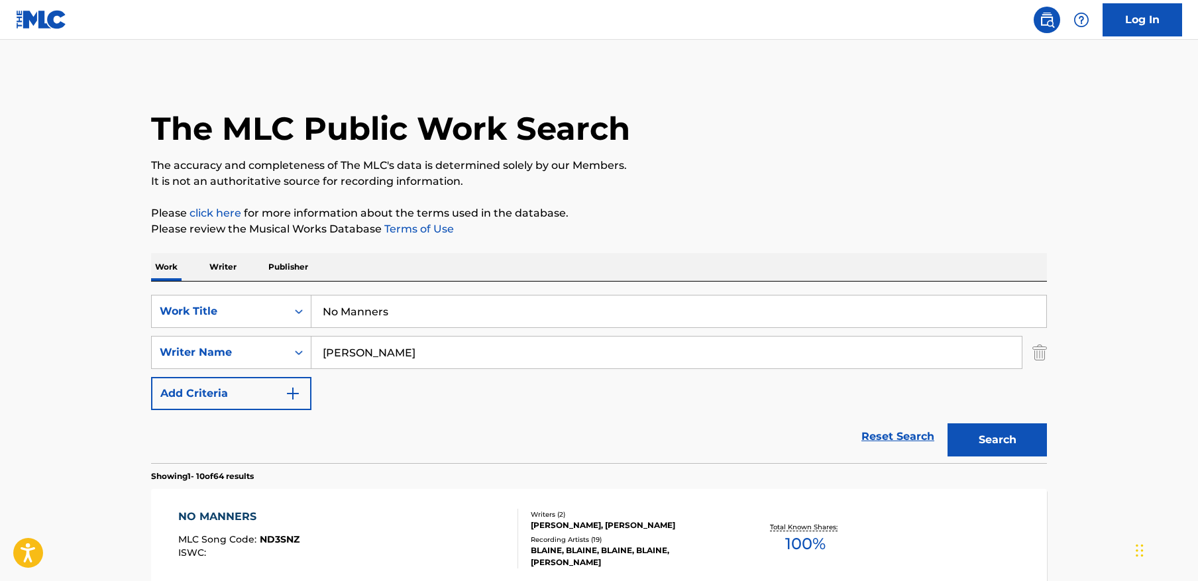
scroll to position [173, 0]
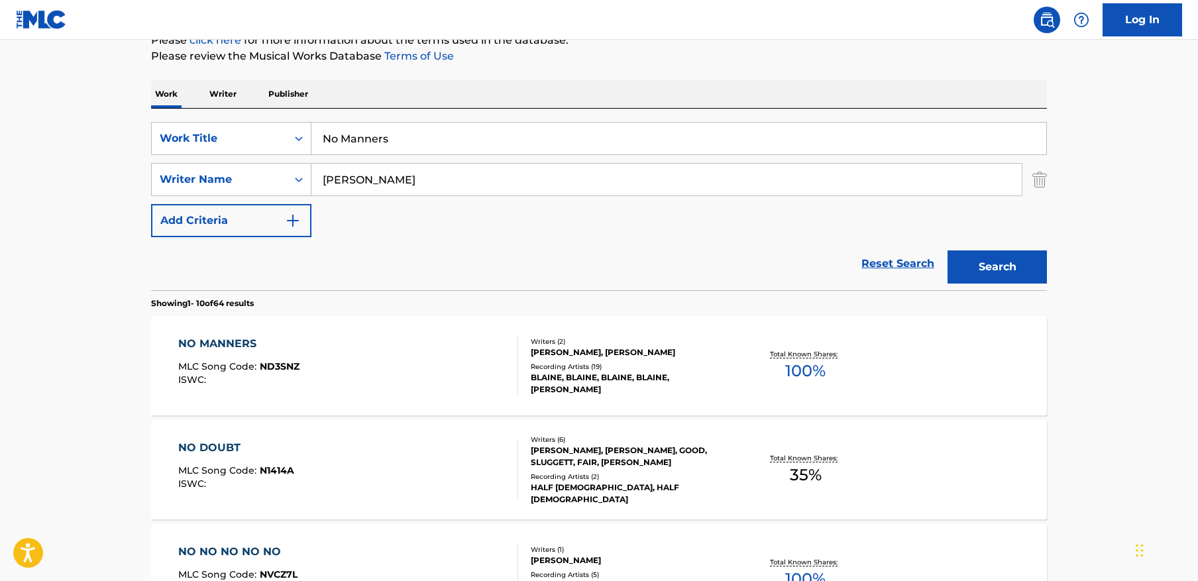
click at [400, 144] on input "No Manners" at bounding box center [678, 139] width 735 height 32
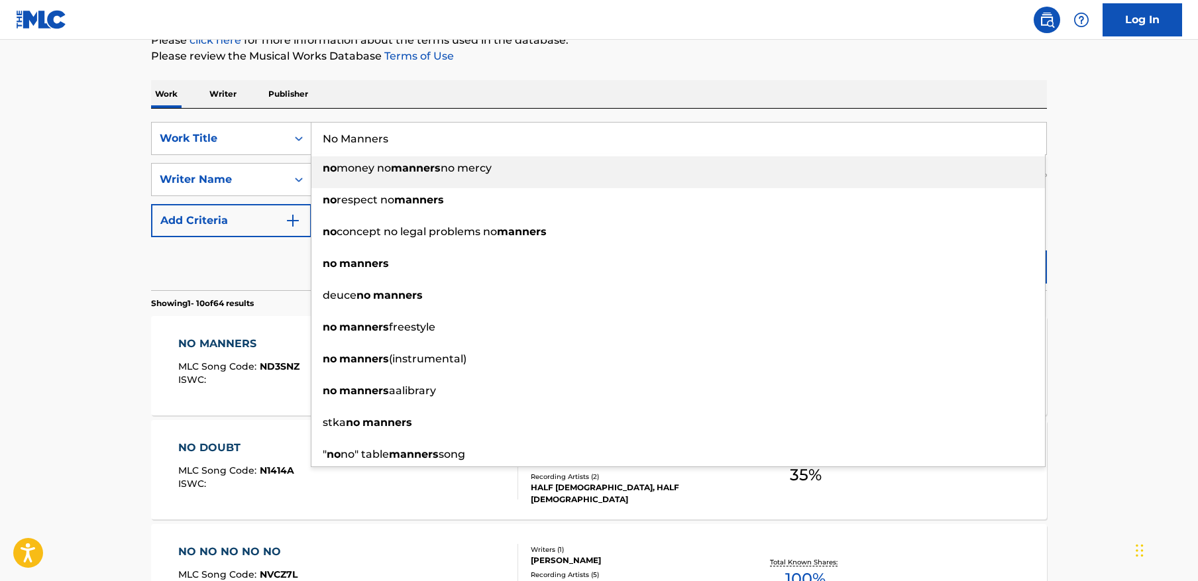
click at [400, 144] on input "No Manners" at bounding box center [678, 139] width 735 height 32
paste input "9mm"
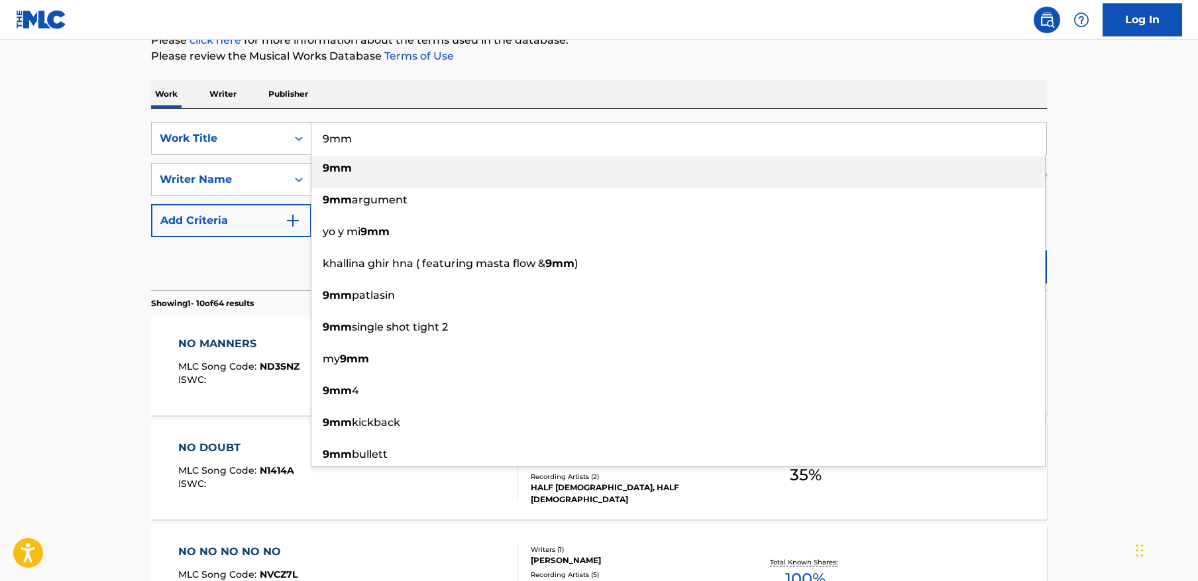
type input "9mm"
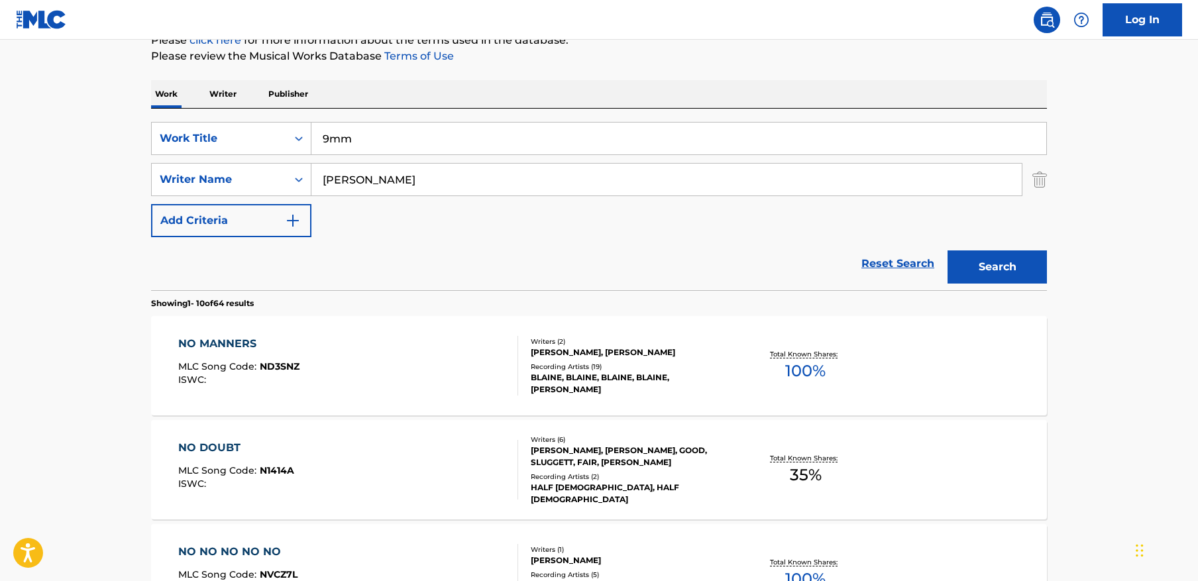
click at [460, 176] on input "[PERSON_NAME]" at bounding box center [666, 180] width 710 height 32
paste input "[PERSON_NAME]"
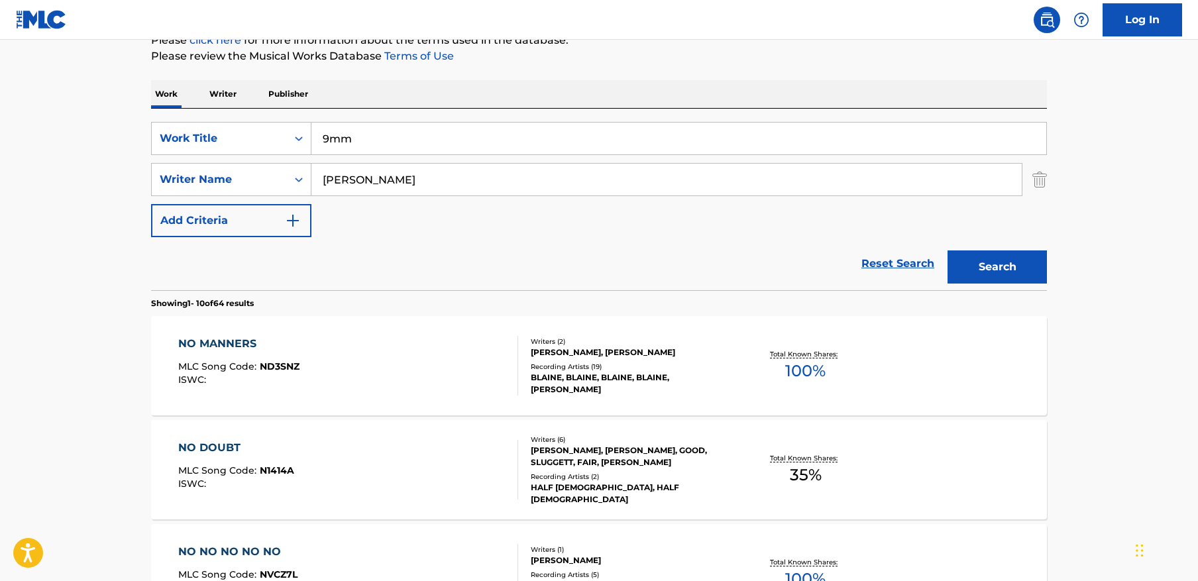
type input "[PERSON_NAME]"
click at [947, 250] on button "Search" at bounding box center [996, 266] width 99 height 33
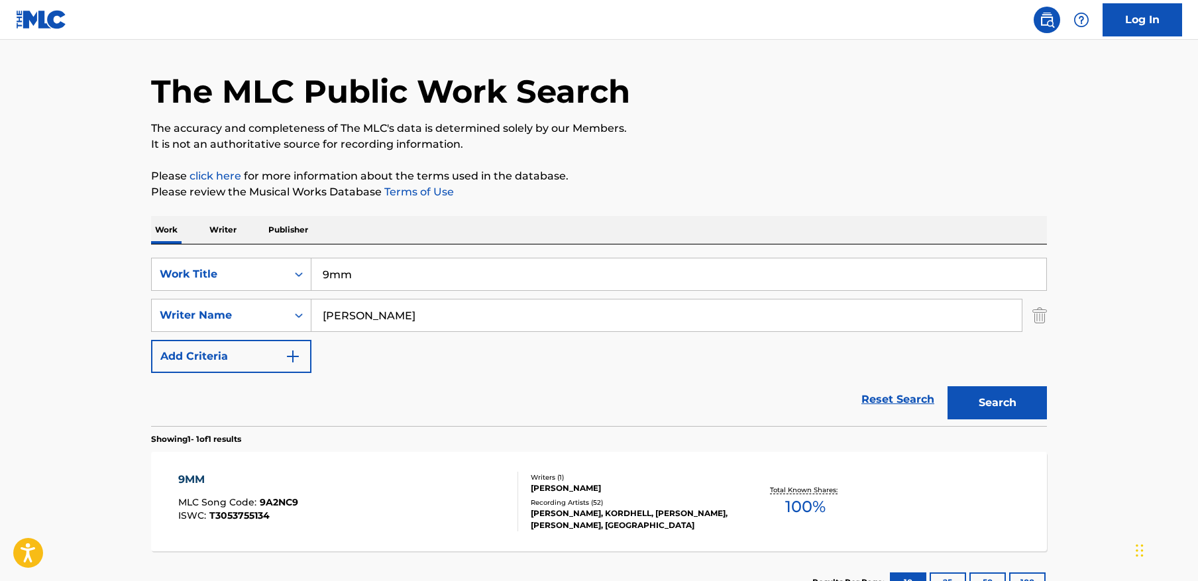
scroll to position [140, 0]
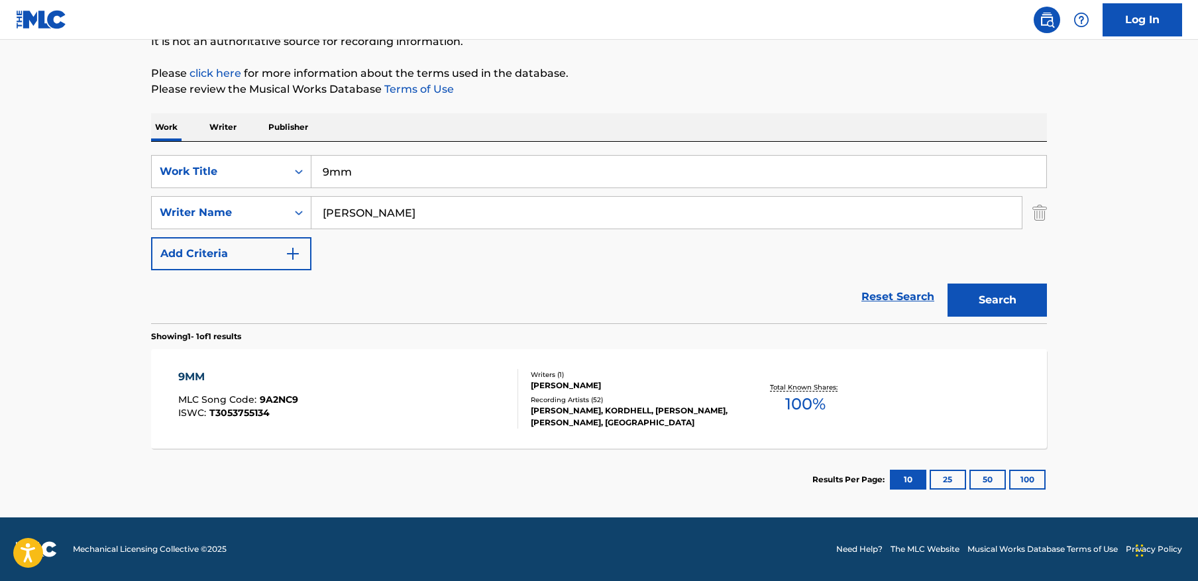
click at [420, 390] on div "9MM MLC Song Code : 9A2NC9 ISWC : T3053755134" at bounding box center [348, 399] width 340 height 60
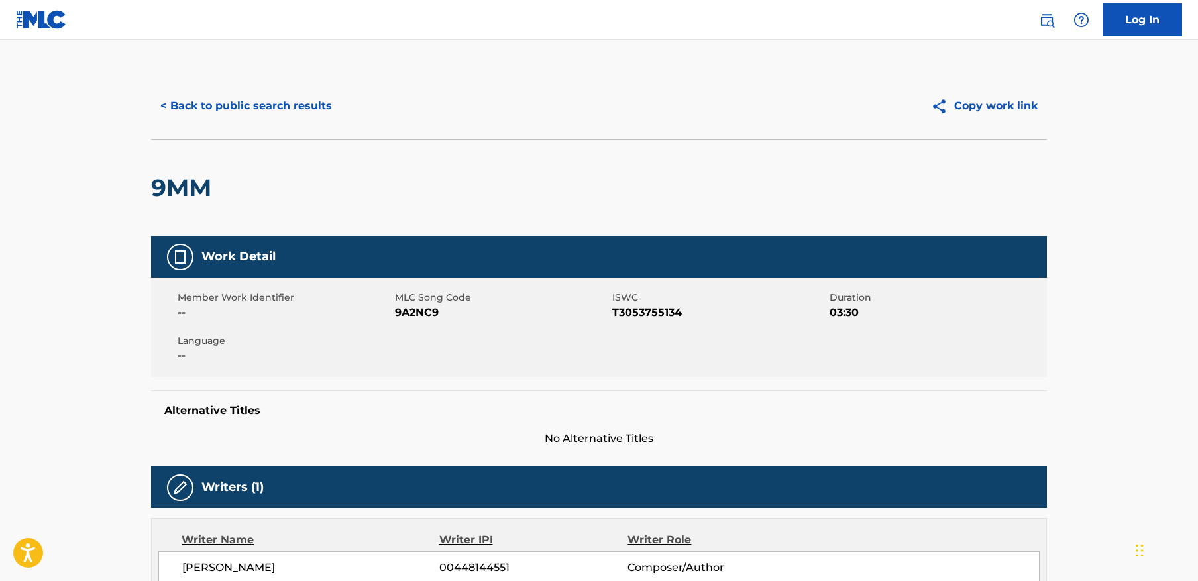
click at [304, 111] on button "< Back to public search results" at bounding box center [246, 105] width 190 height 33
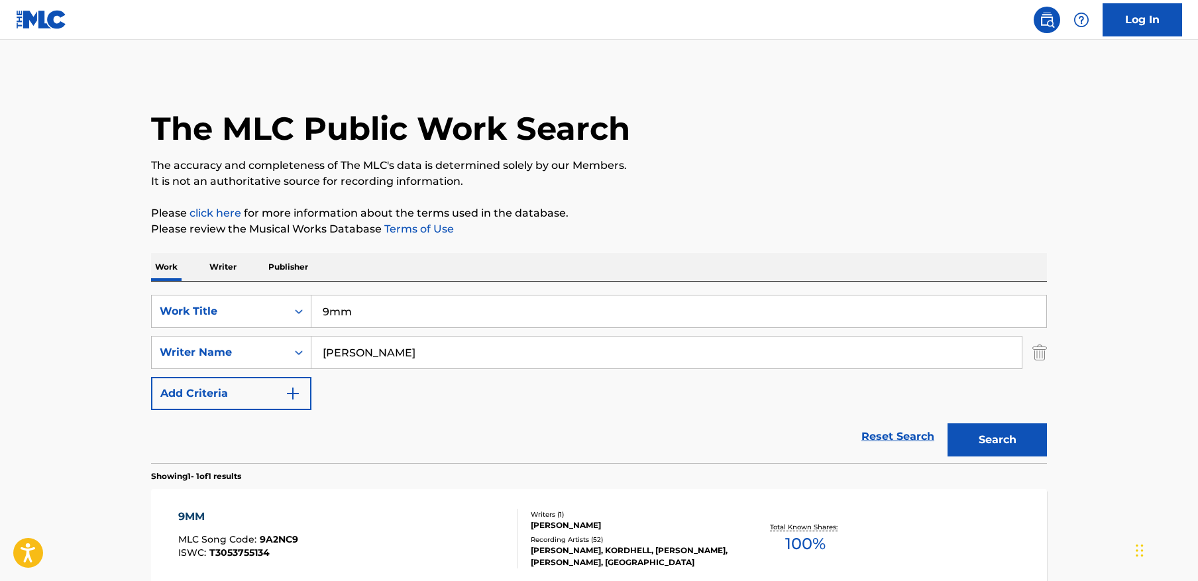
scroll to position [64, 0]
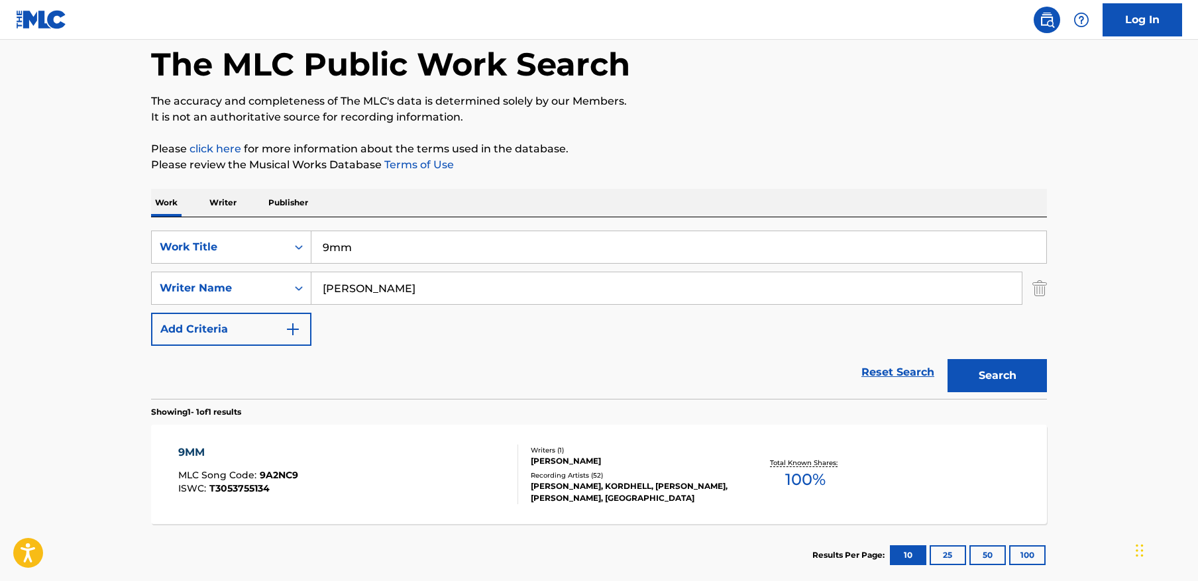
click at [520, 253] on input "9mm" at bounding box center [678, 247] width 735 height 32
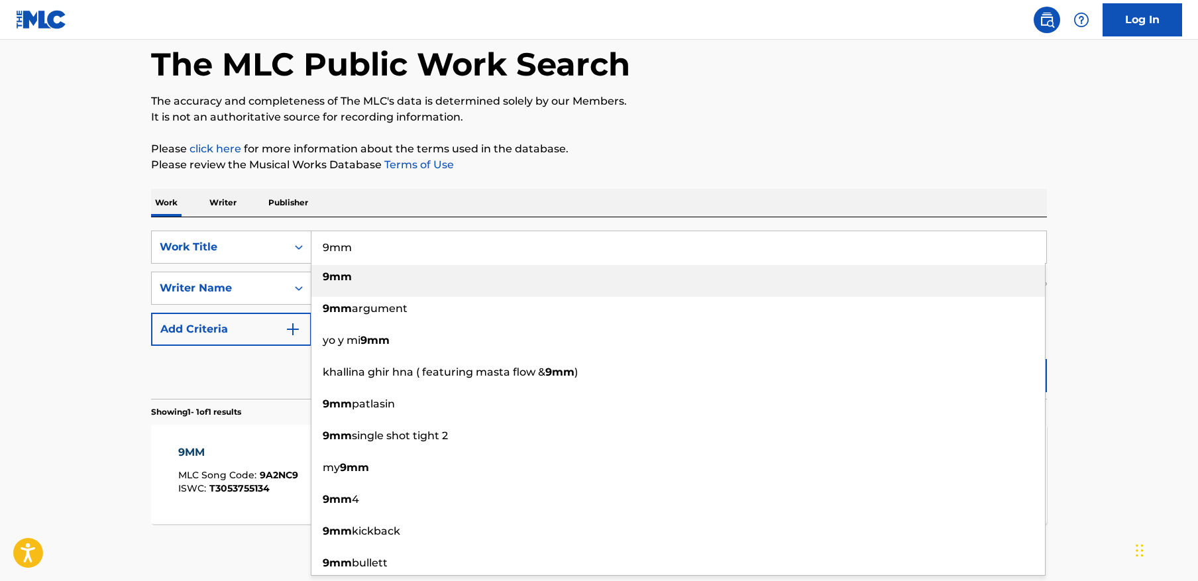
click at [520, 253] on input "9mm" at bounding box center [678, 247] width 735 height 32
paste input "Hide N Seek"
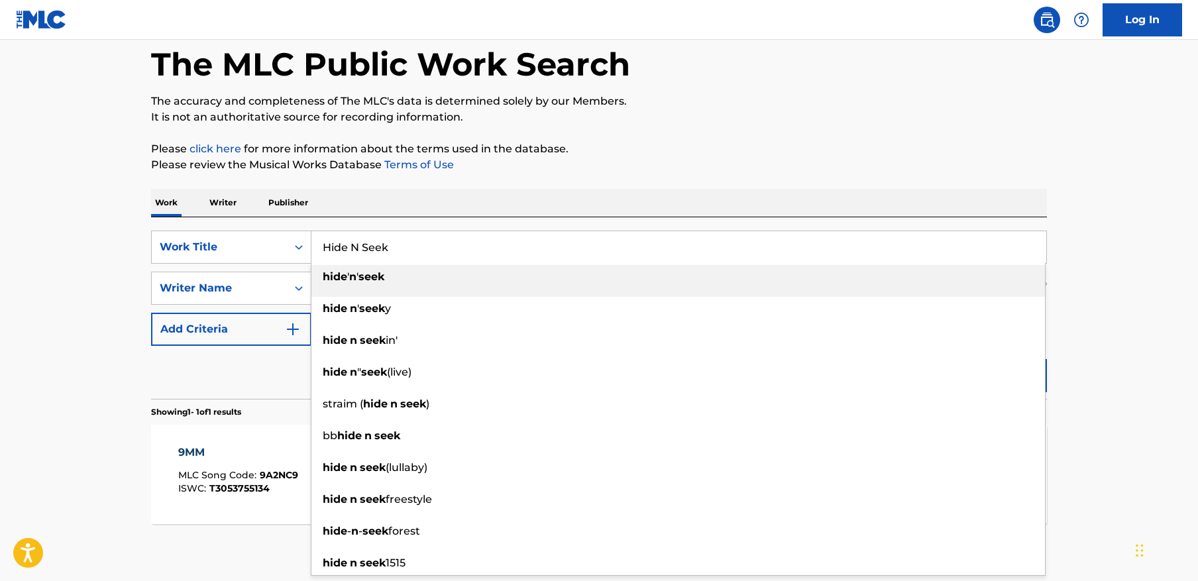
type input "Hide N Seek"
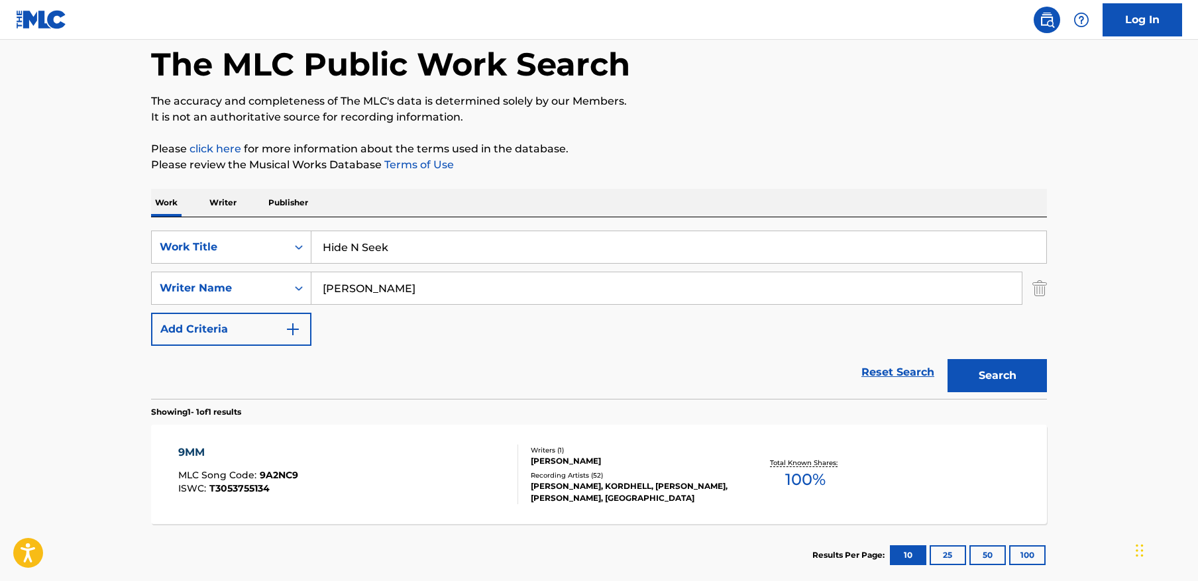
click at [1088, 240] on main "The MLC Public Work Search The accuracy and completeness of The MLC's data is d…" at bounding box center [599, 283] width 1198 height 617
click at [541, 297] on input "[PERSON_NAME]" at bounding box center [666, 288] width 710 height 32
paste input "Murashka"
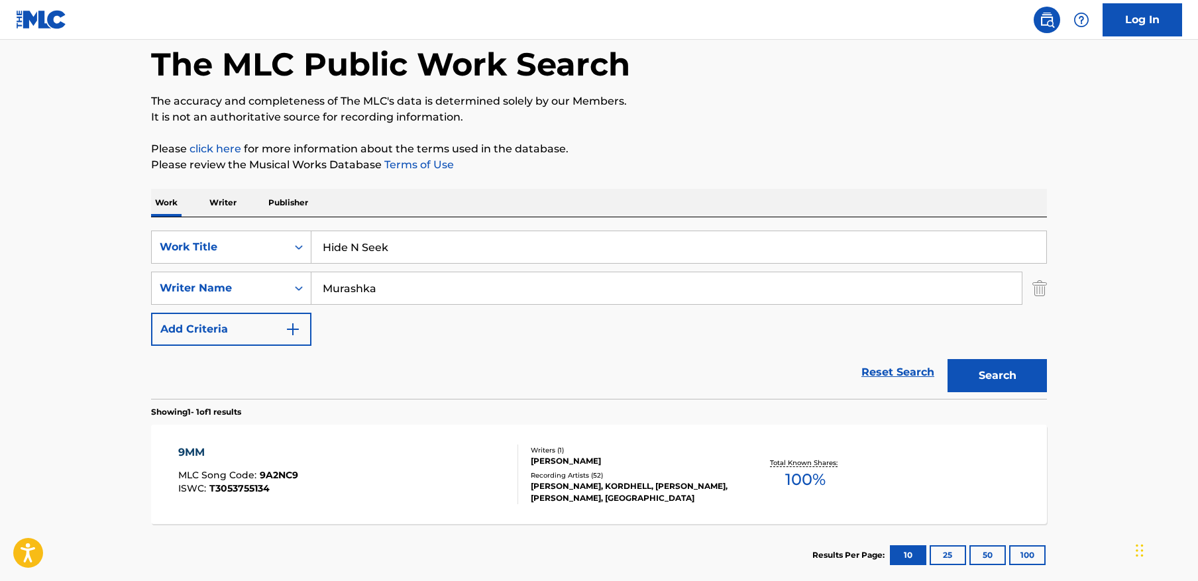
type input "Murashka"
click at [1012, 374] on button "Search" at bounding box center [996, 375] width 99 height 33
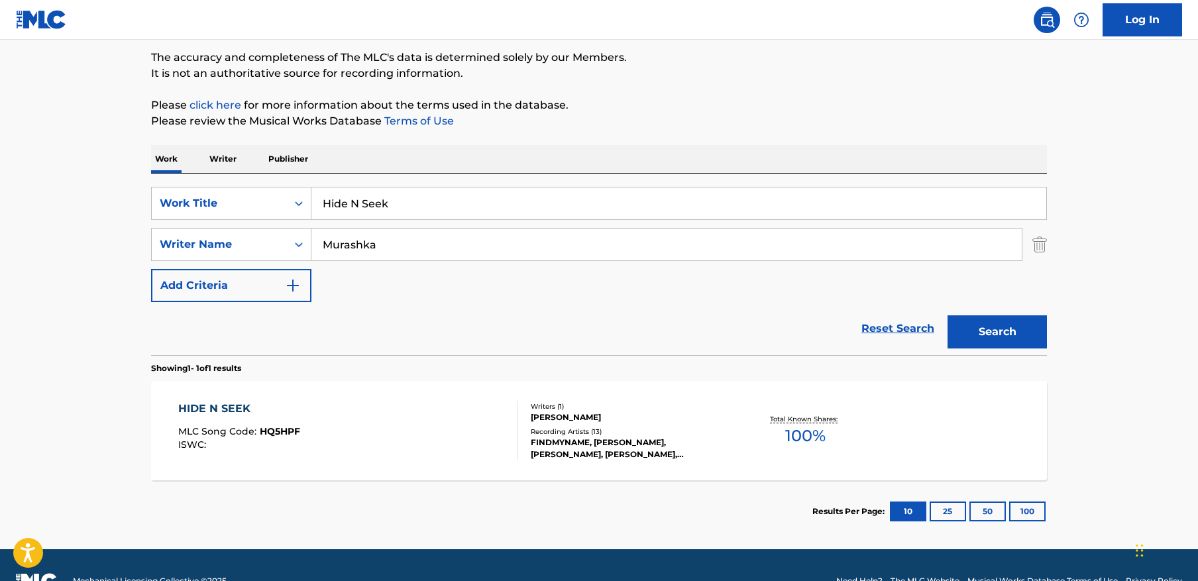
scroll to position [140, 0]
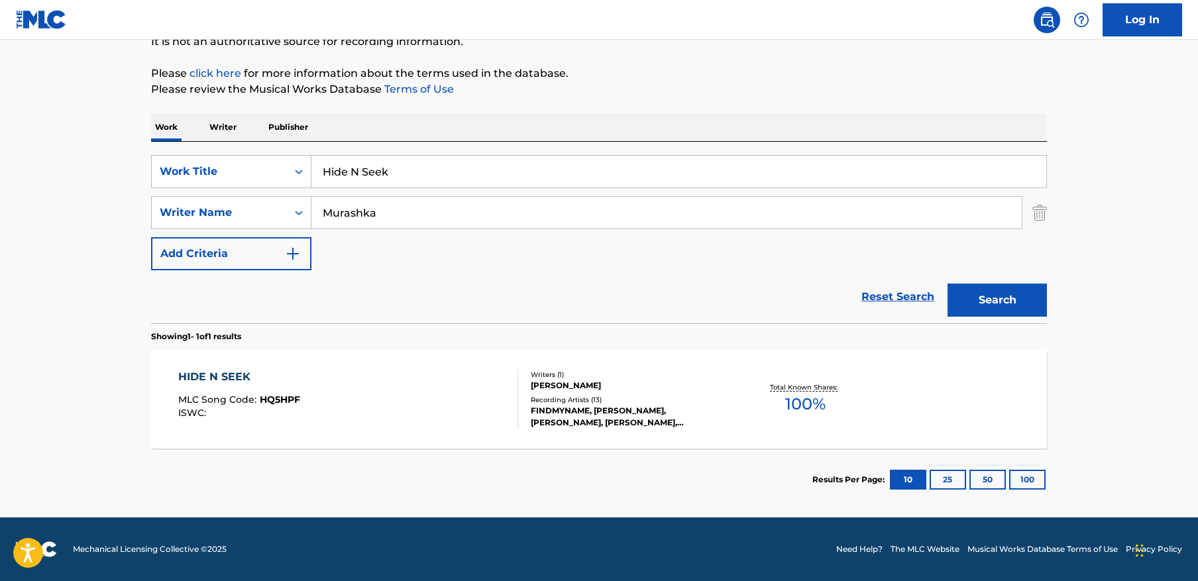
click at [430, 403] on div "HIDE N SEEK MLC Song Code : HQ5HPF ISWC :" at bounding box center [348, 399] width 340 height 60
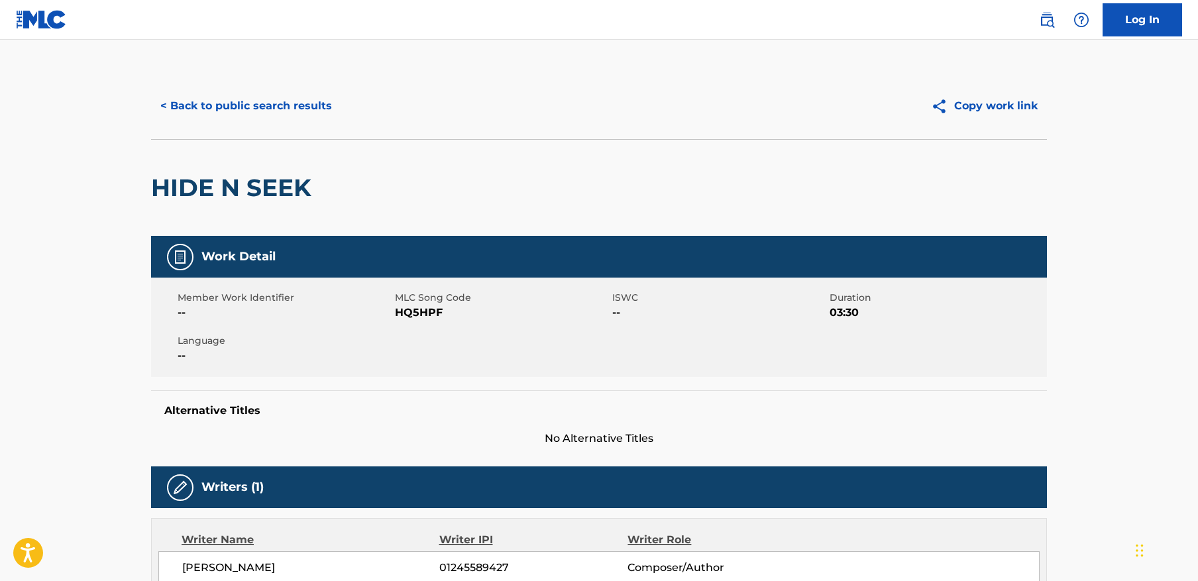
click at [312, 117] on button "< Back to public search results" at bounding box center [246, 105] width 190 height 33
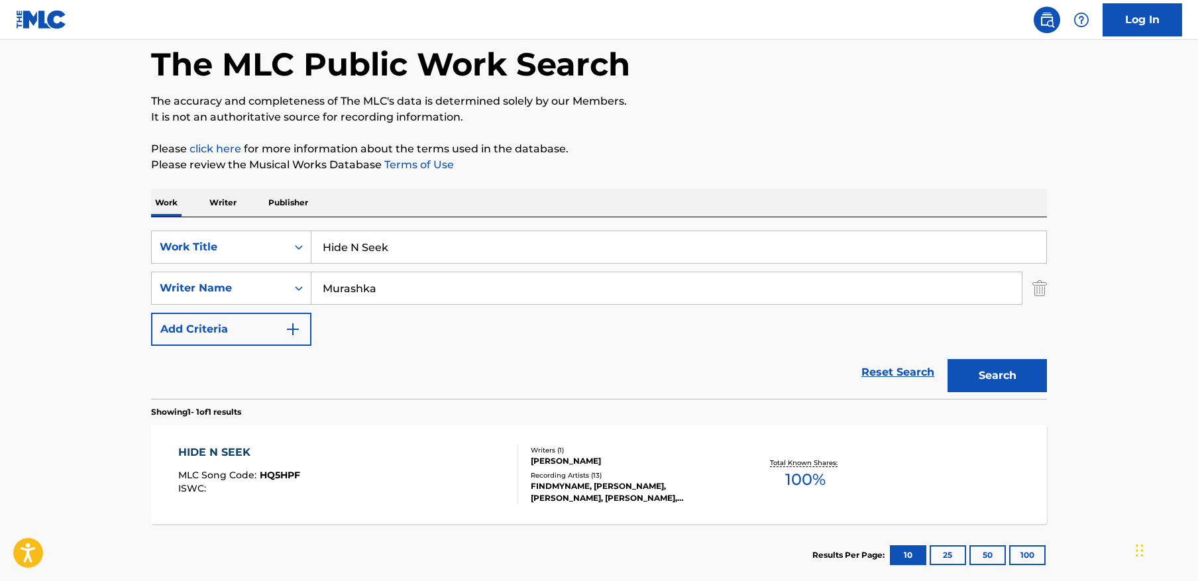
click at [413, 255] on input "Hide N Seek" at bounding box center [678, 247] width 735 height 32
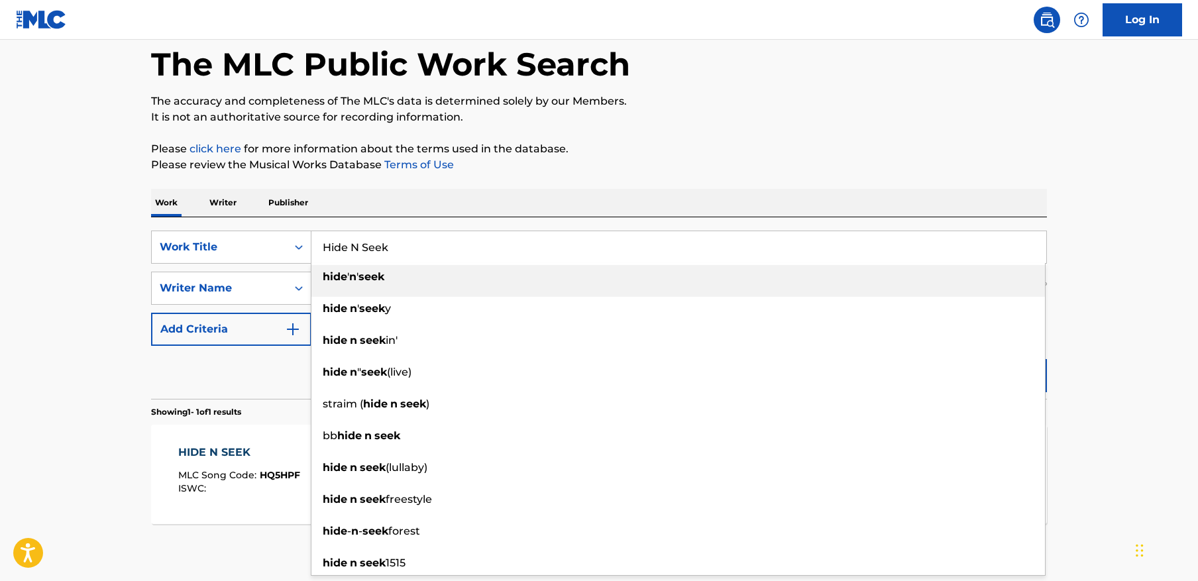
click at [413, 255] on input "Hide N Seek" at bounding box center [678, 247] width 735 height 32
paste input "Eye Contact"
type input "Eye Contact"
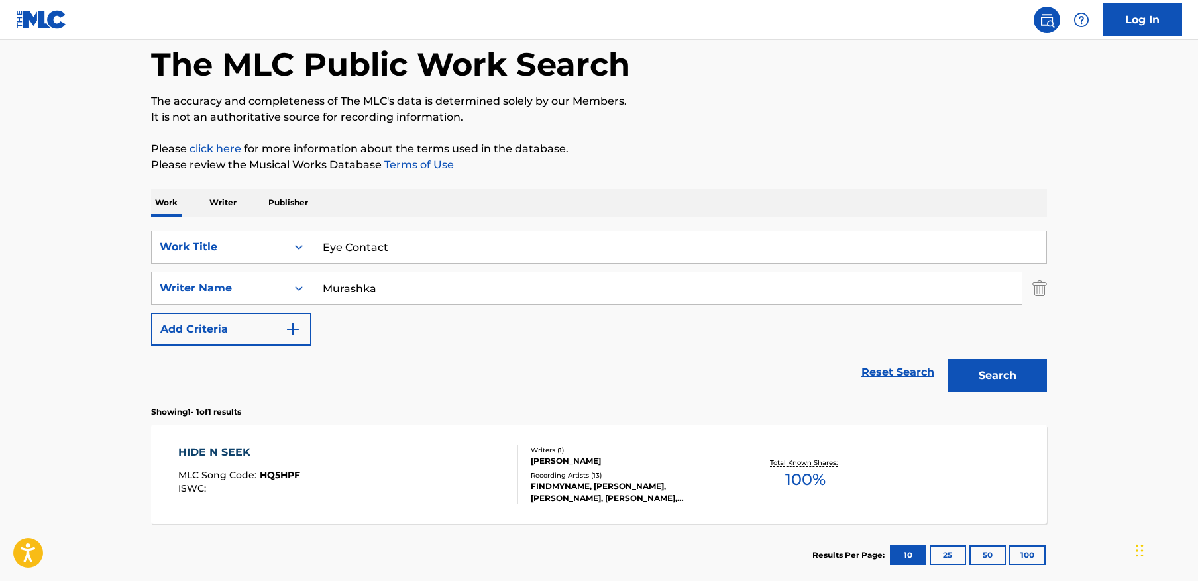
click at [1090, 235] on main "The MLC Public Work Search The accuracy and completeness of The MLC's data is d…" at bounding box center [599, 283] width 1198 height 617
click at [464, 287] on input "Murashka" at bounding box center [666, 288] width 710 height 32
paste input "[PERSON_NAME]"
type input "[PERSON_NAME]"
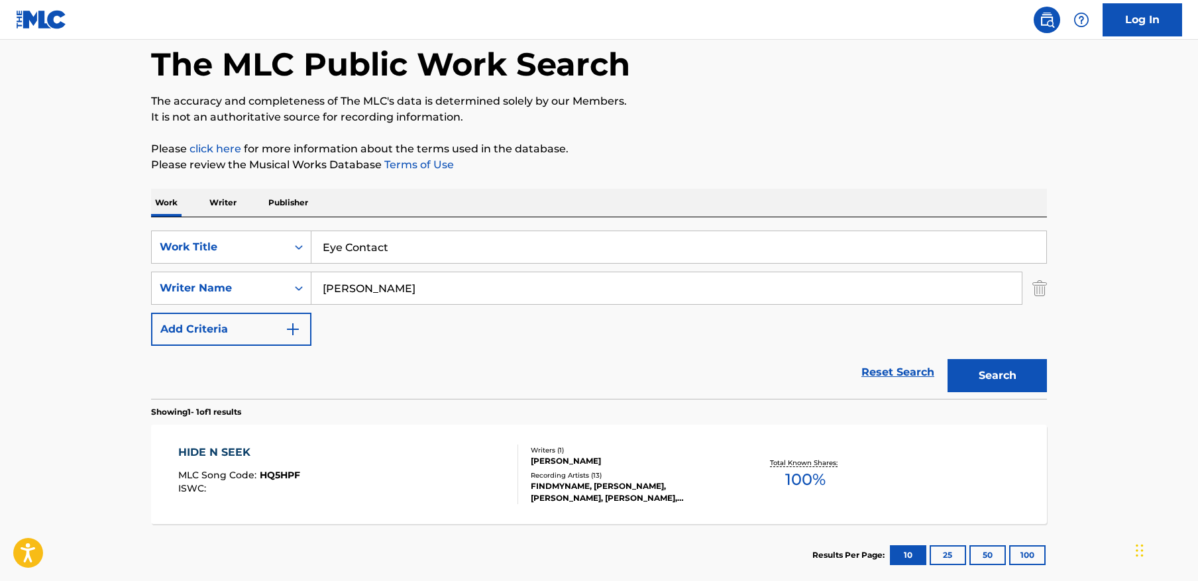
click at [947, 359] on button "Search" at bounding box center [996, 375] width 99 height 33
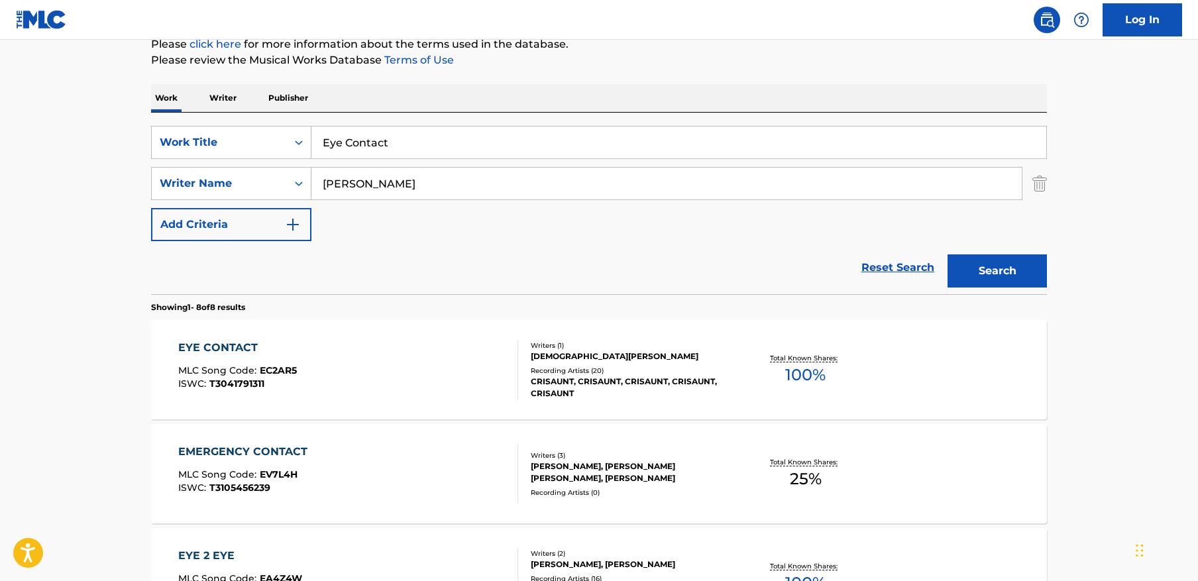
scroll to position [183, 0]
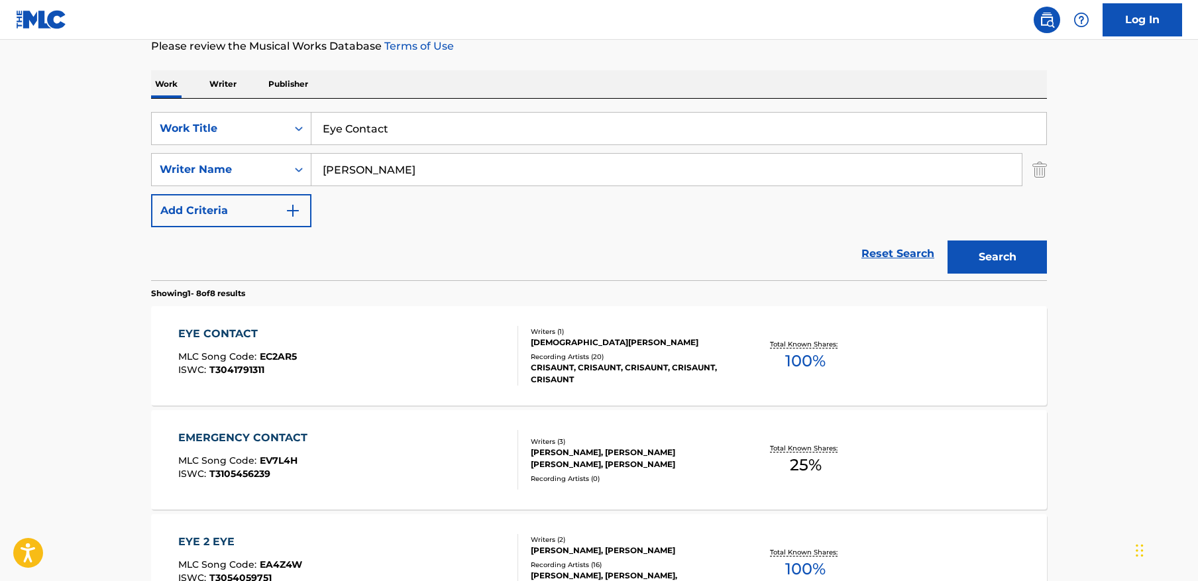
click at [429, 373] on div "EYE CONTACT MLC Song Code : EC2AR5 ISWC : T3041791311" at bounding box center [348, 356] width 340 height 60
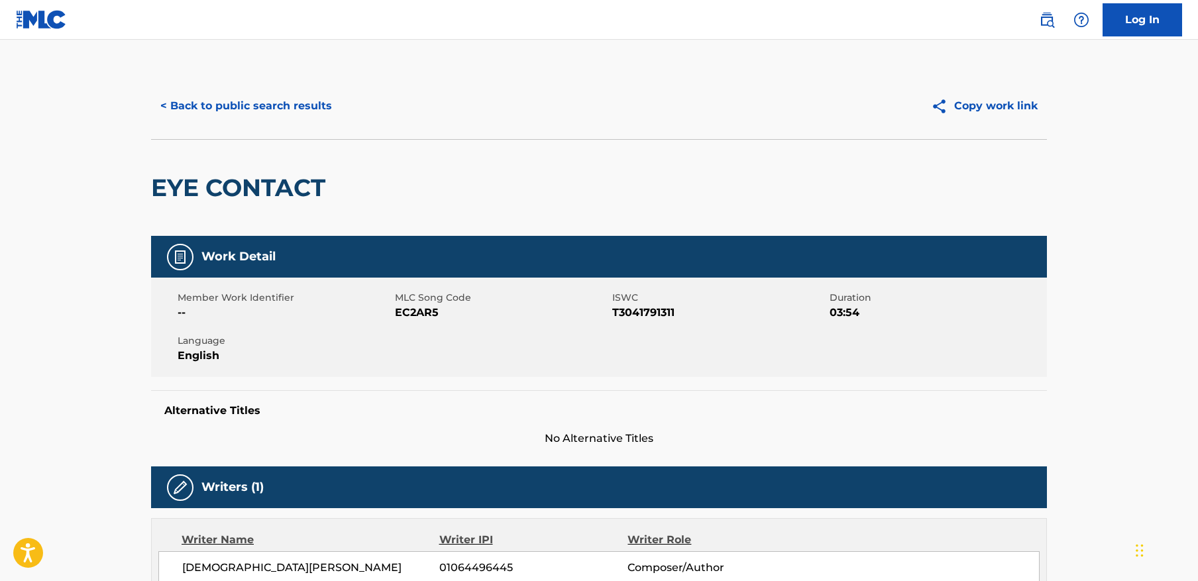
click at [199, 107] on button "< Back to public search results" at bounding box center [246, 105] width 190 height 33
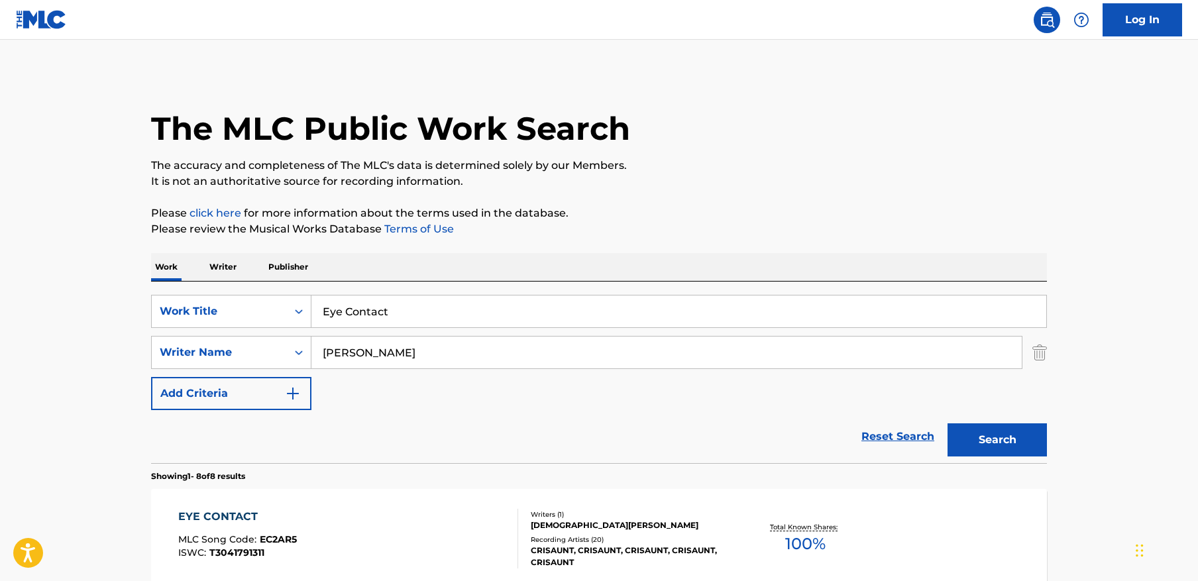
scroll to position [183, 0]
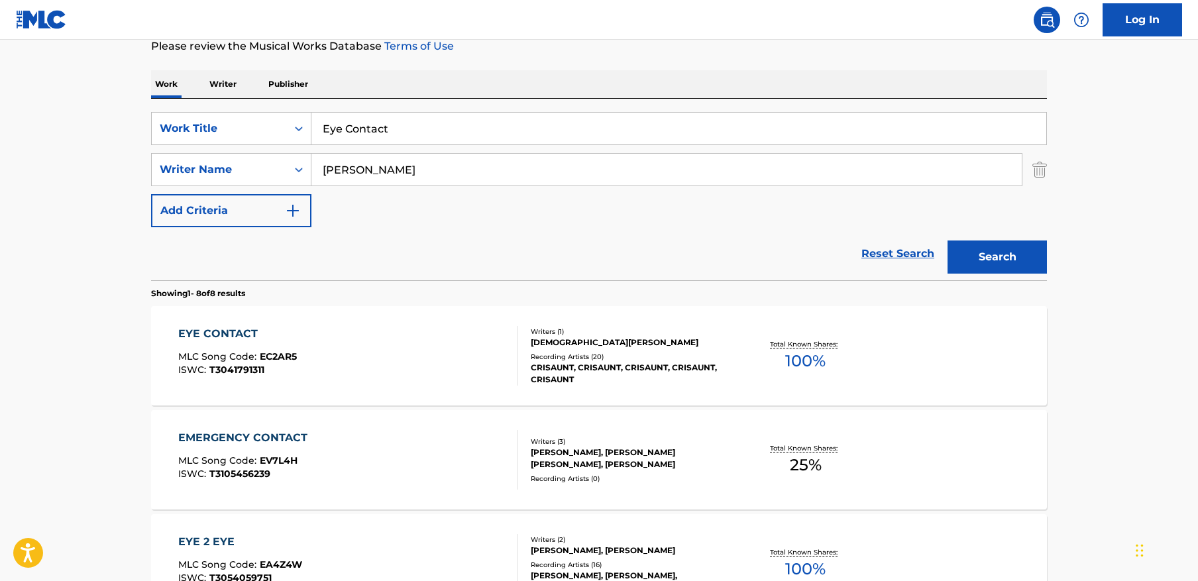
click at [503, 132] on input "Eye Contact" at bounding box center [678, 129] width 735 height 32
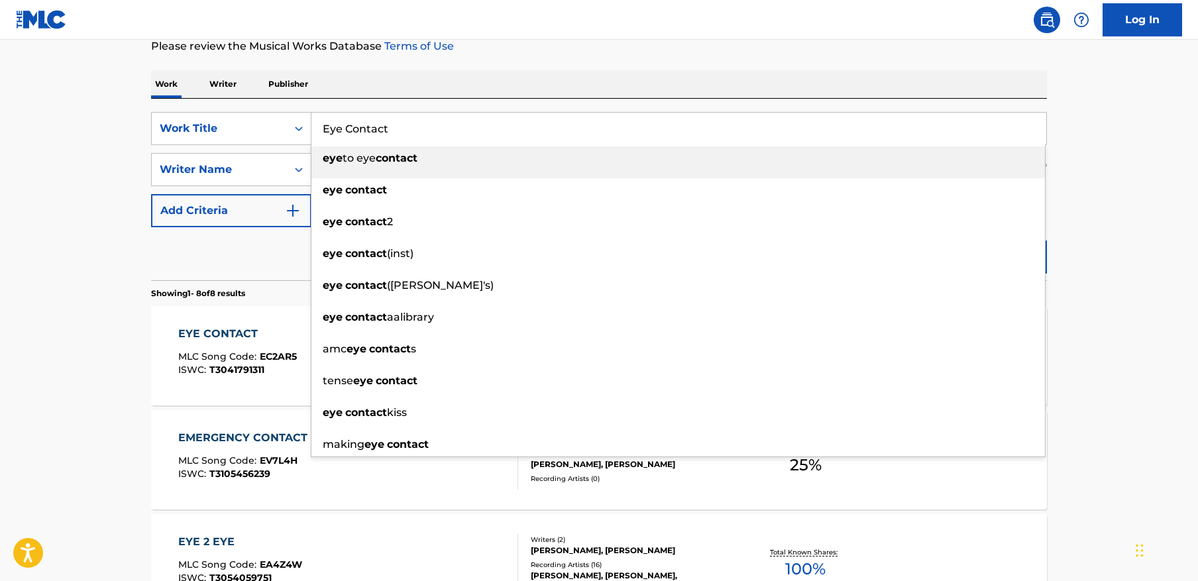
click at [503, 132] on input "Eye Contact" at bounding box center [678, 129] width 735 height 32
paste input "ANGEL"
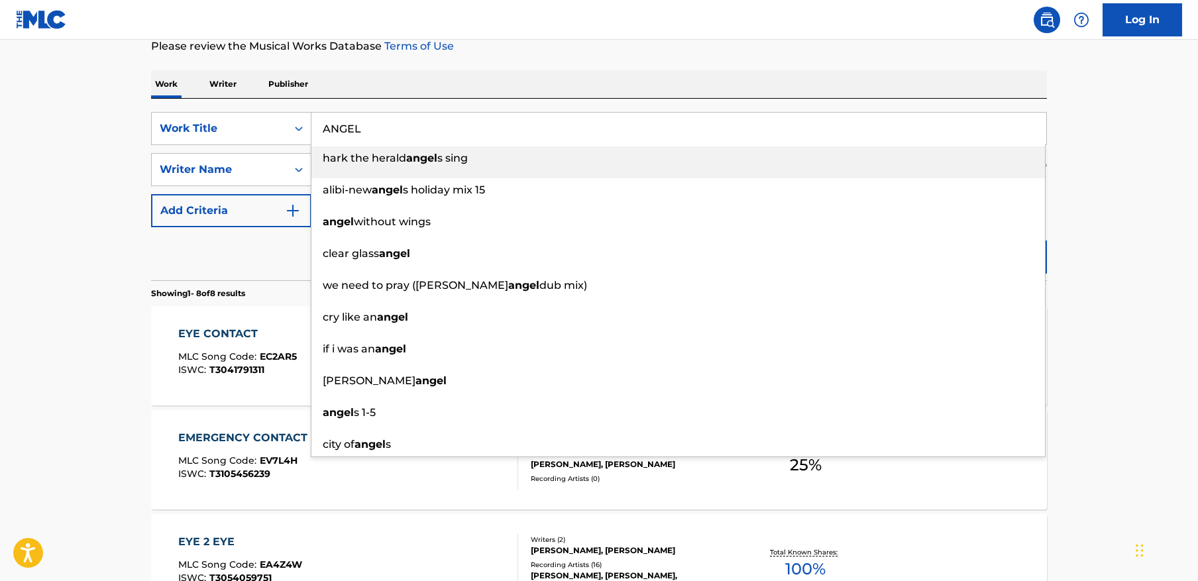
type input "ANGEL"
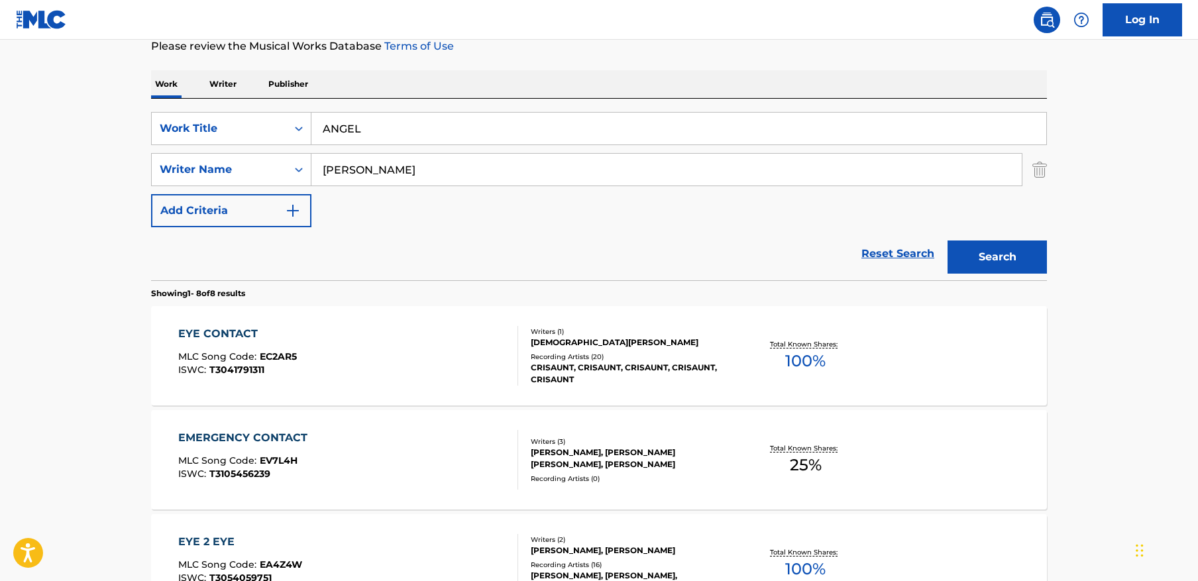
click at [1094, 130] on main "The MLC Public Work Search The accuracy and completeness of The MLC's data is d…" at bounding box center [599, 529] width 1198 height 1345
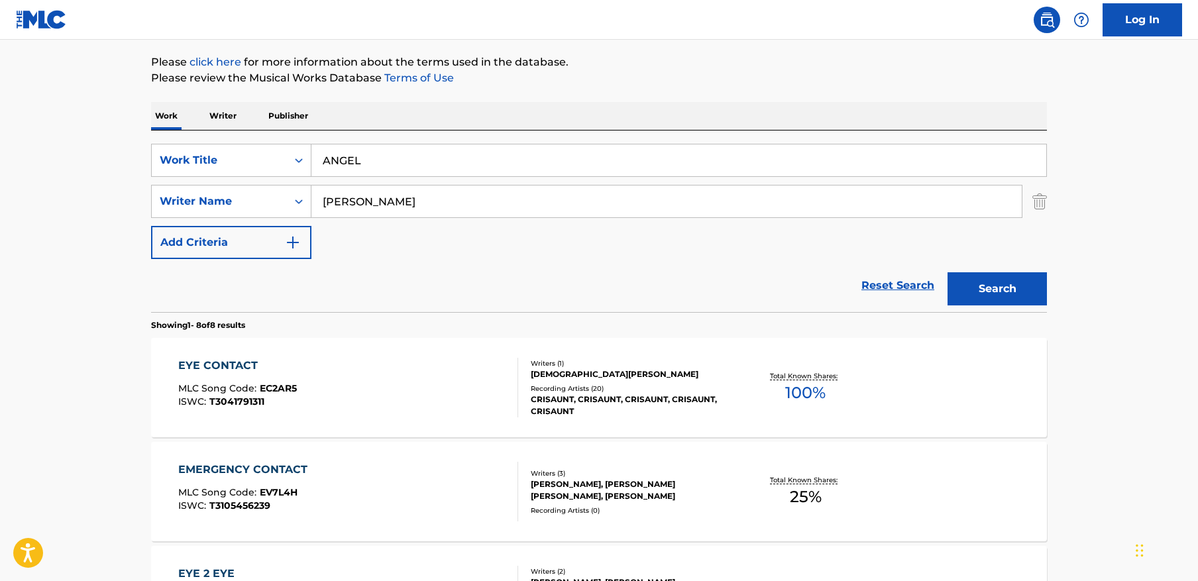
scroll to position [152, 0]
click at [520, 203] on input "[PERSON_NAME]" at bounding box center [666, 201] width 710 height 32
paste input "Denkewitz"
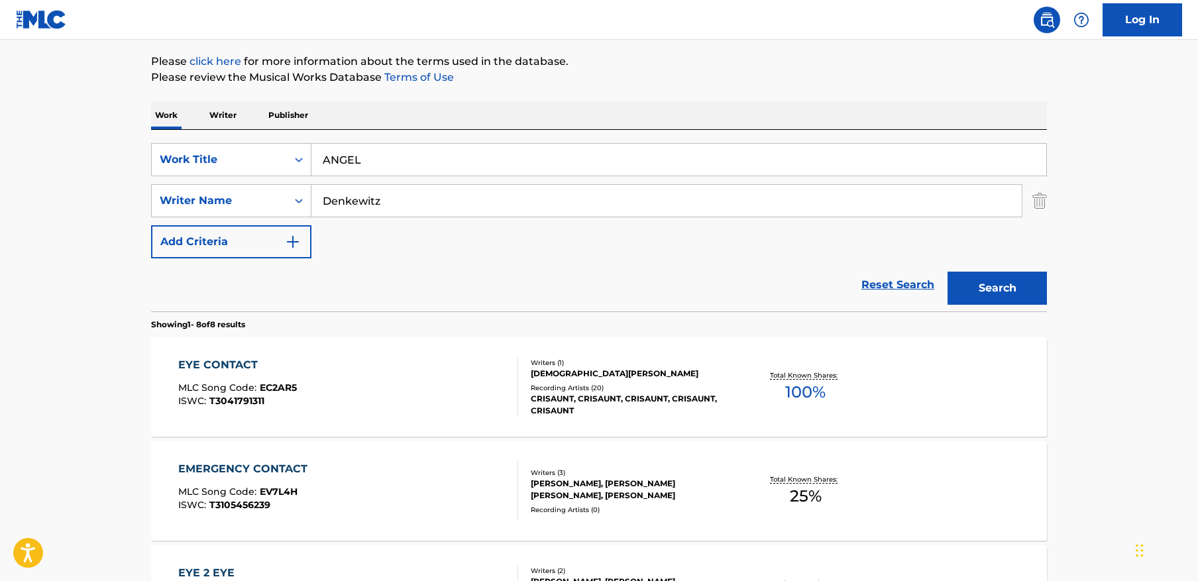
type input "Denkewitz"
click at [947, 272] on button "Search" at bounding box center [996, 288] width 99 height 33
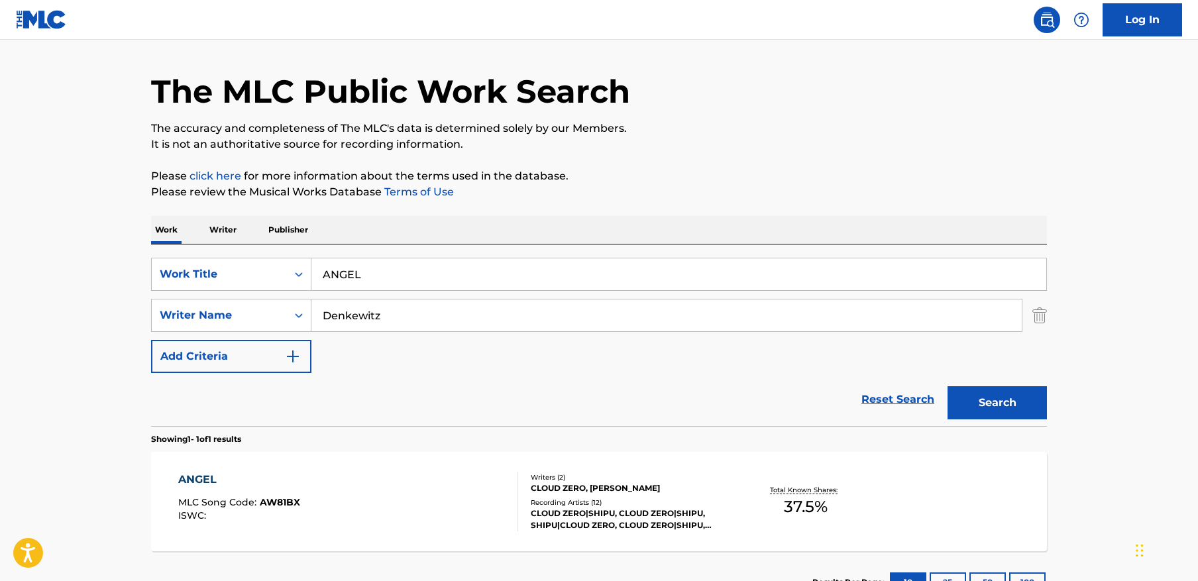
scroll to position [140, 0]
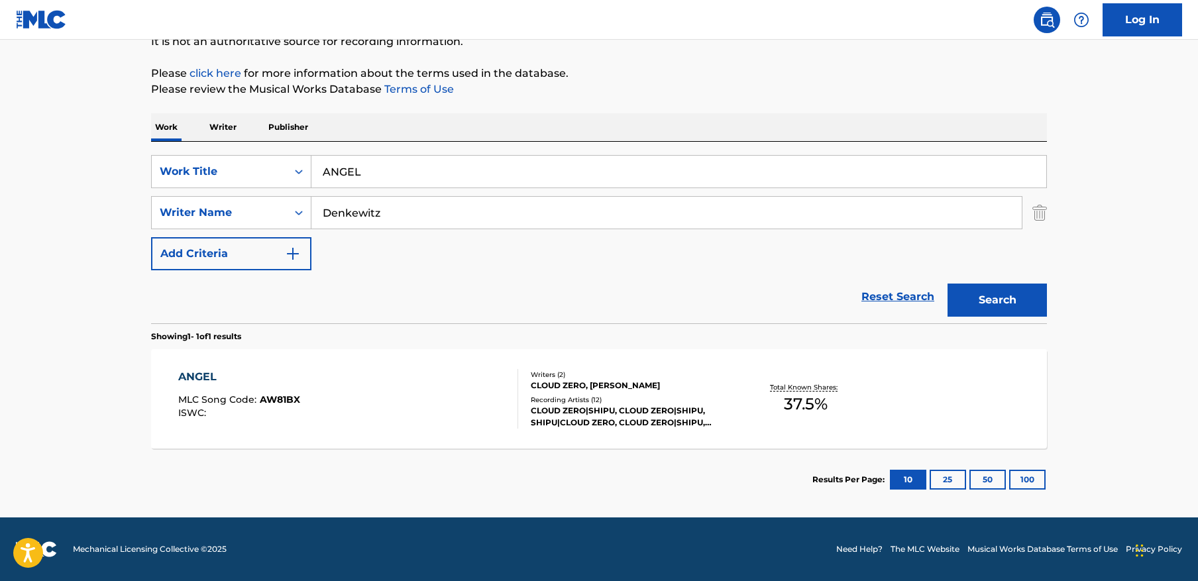
click at [242, 383] on div "ANGEL" at bounding box center [239, 377] width 122 height 16
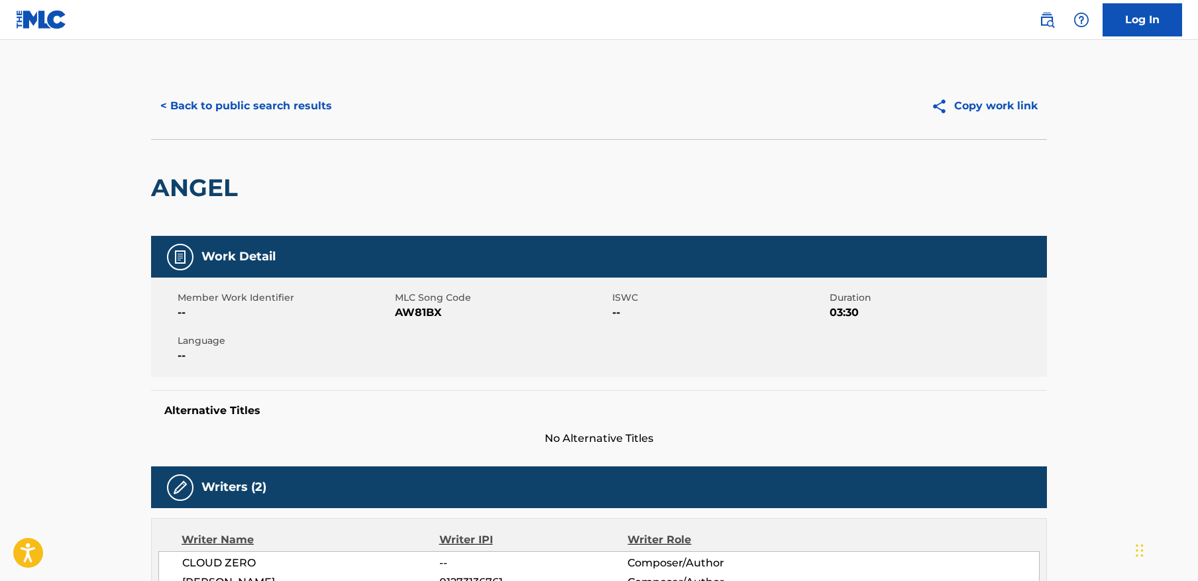
click at [256, 103] on button "< Back to public search results" at bounding box center [246, 105] width 190 height 33
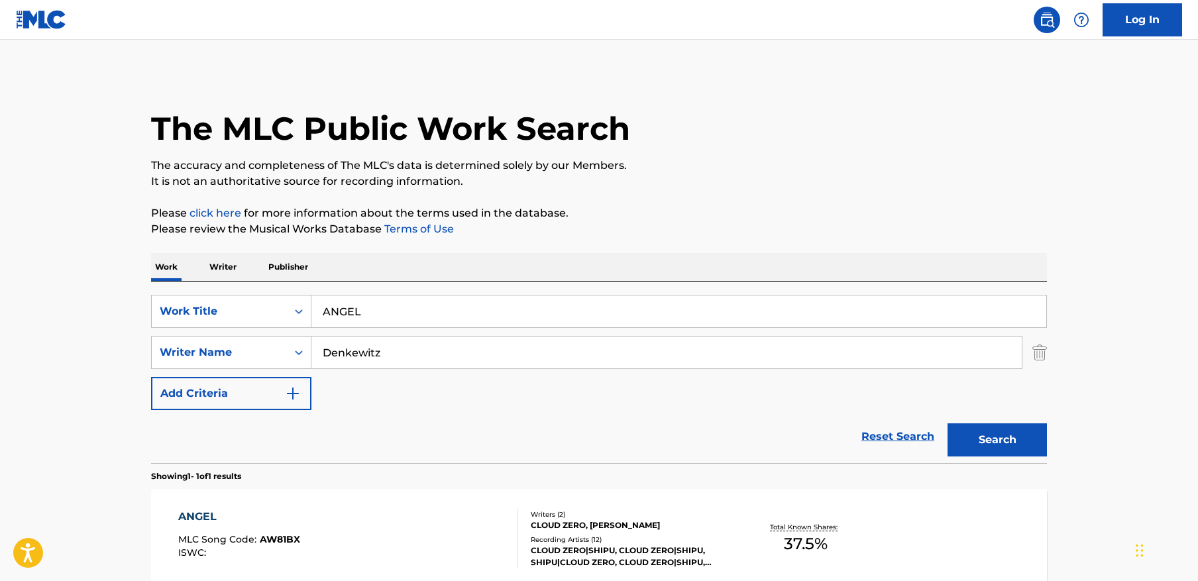
scroll to position [64, 0]
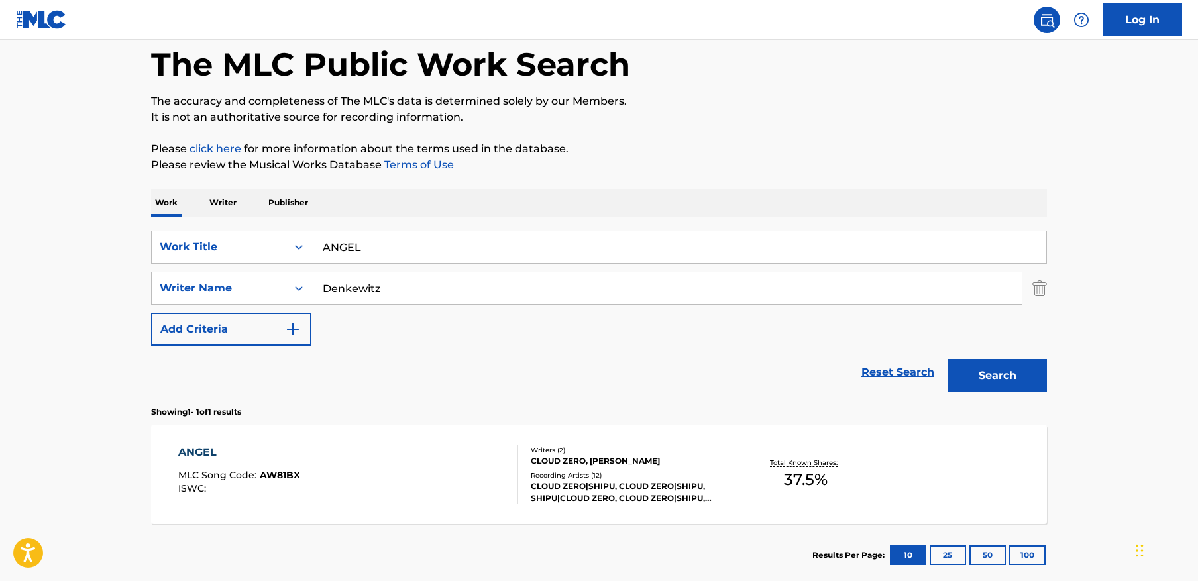
click at [433, 248] on input "ANGEL" at bounding box center [678, 247] width 735 height 32
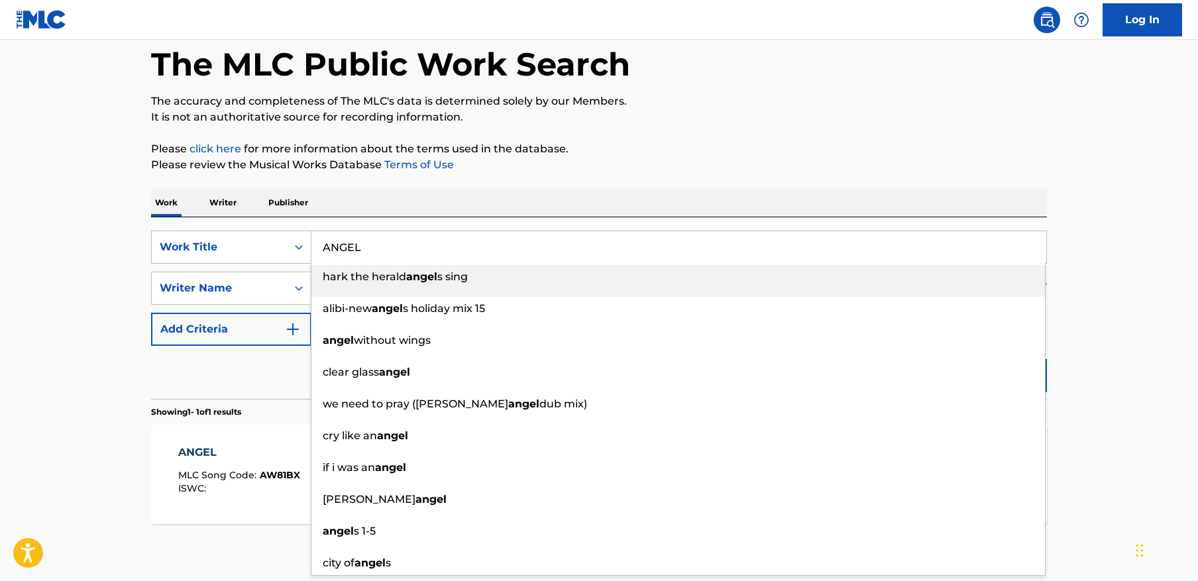
click at [433, 248] on input "ANGEL" at bounding box center [678, 247] width 735 height 32
paste input "Switching Sides"
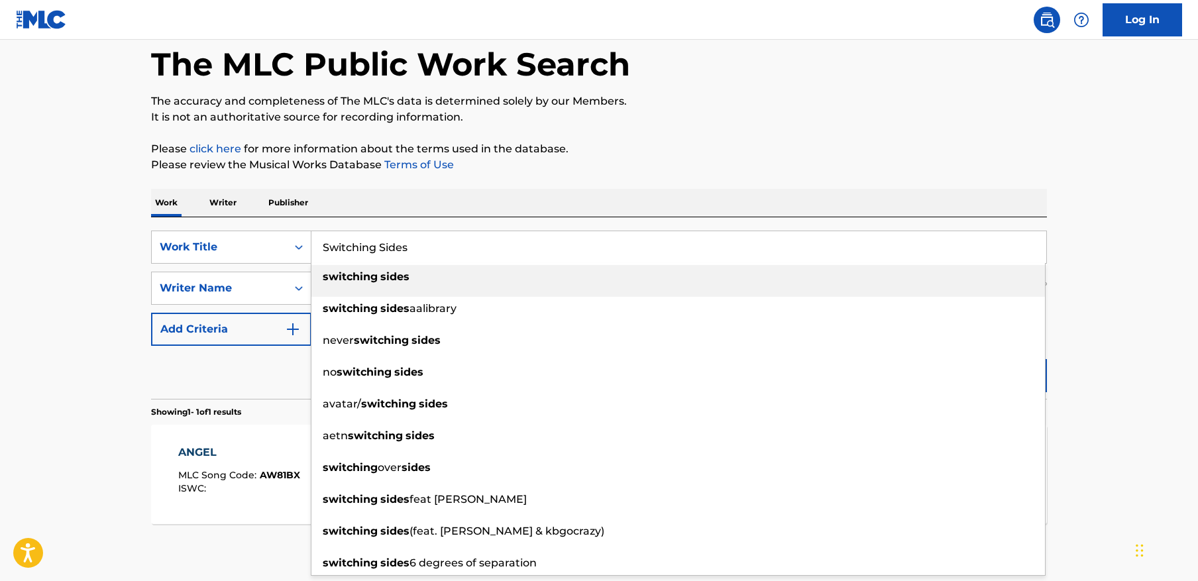
type input "Switching Sides"
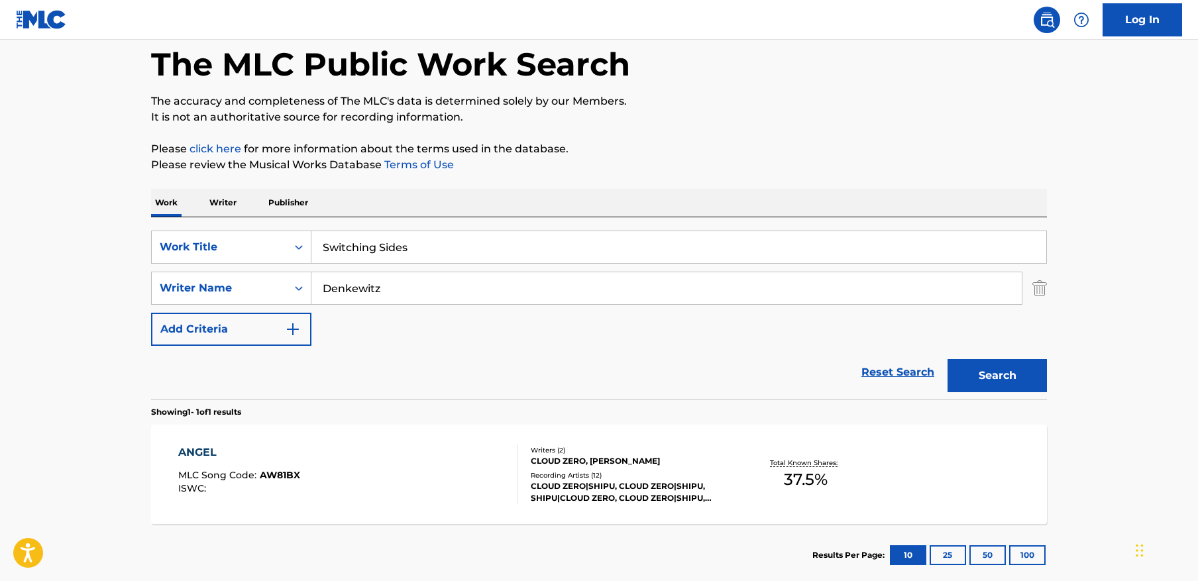
click at [1135, 185] on main "The MLC Public Work Search The accuracy and completeness of The MLC's data is d…" at bounding box center [599, 283] width 1198 height 617
click at [672, 287] on input "Denkewitz" at bounding box center [666, 288] width 710 height 32
paste input "Tassev"
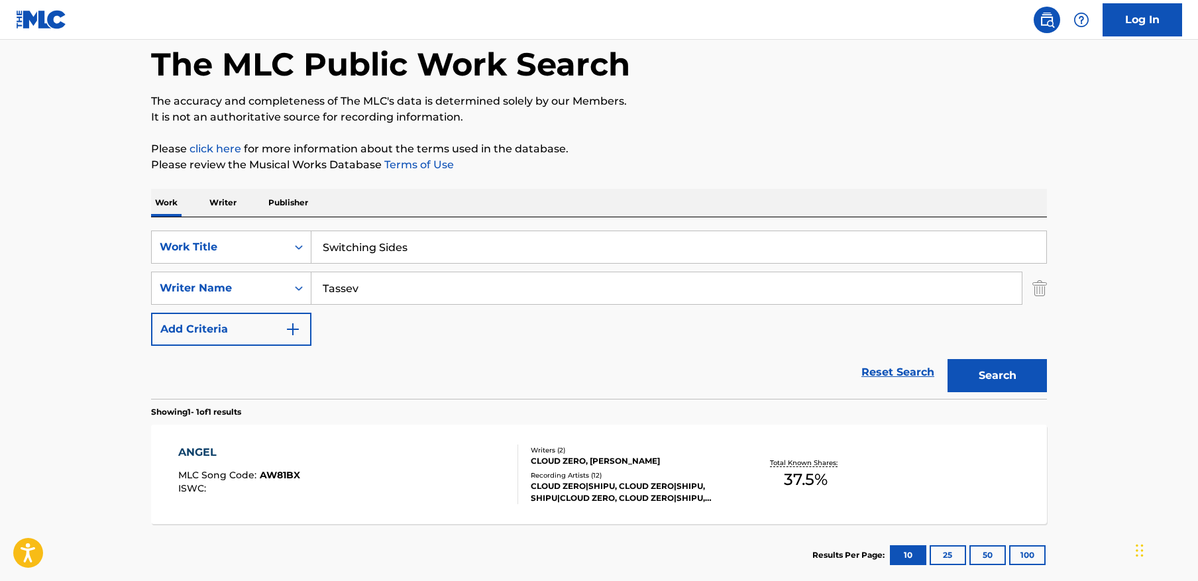
type input "Tassev"
click at [947, 359] on button "Search" at bounding box center [996, 375] width 99 height 33
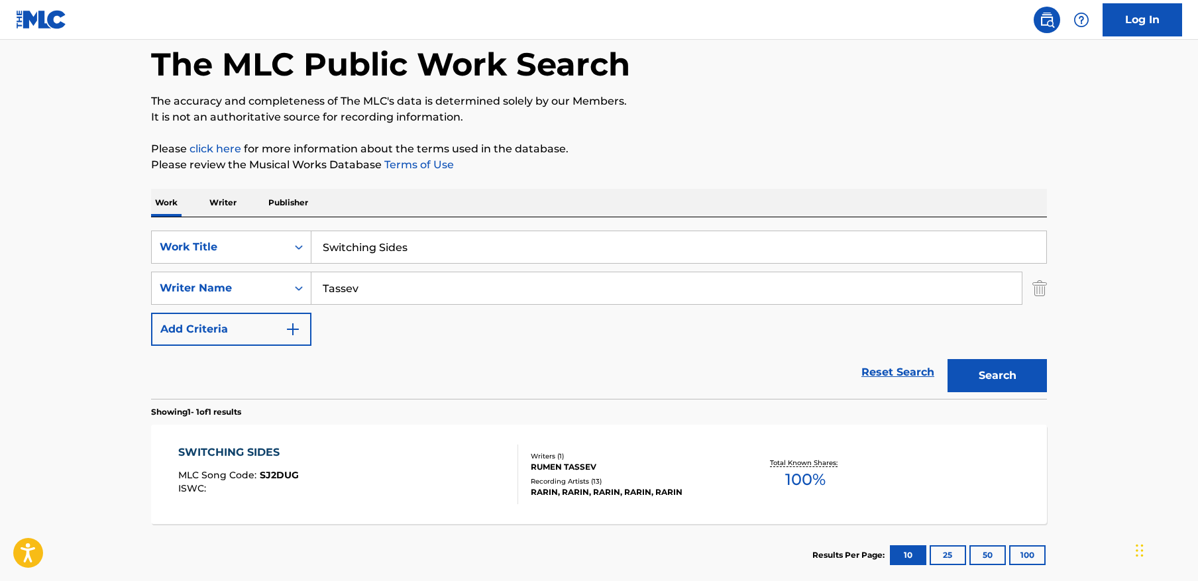
click at [391, 482] on div "SWITCHING SIDES MLC Song Code : SJ2DUG ISWC :" at bounding box center [348, 474] width 340 height 60
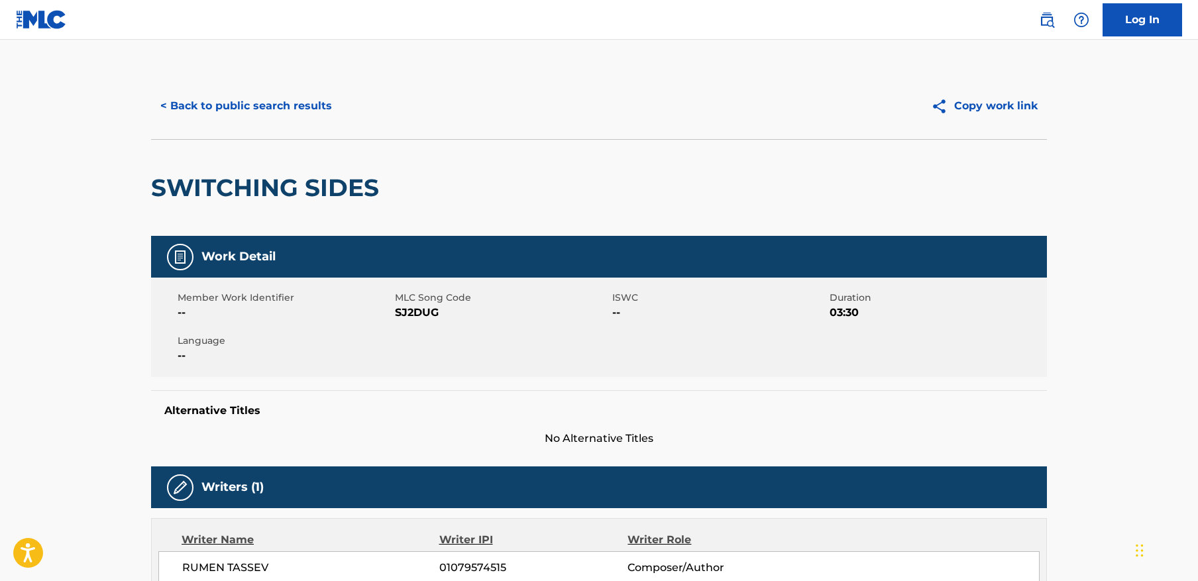
click at [431, 311] on span "SJ2DUG" at bounding box center [502, 313] width 214 height 16
copy span "SJ2DUG"
click at [241, 107] on button "< Back to public search results" at bounding box center [246, 105] width 190 height 33
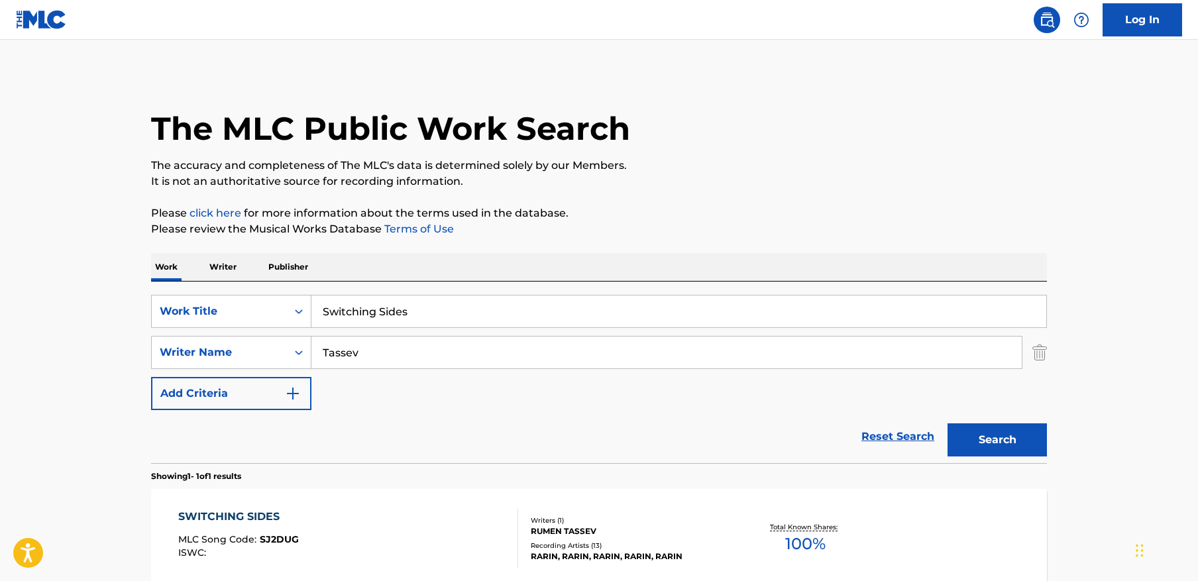
scroll to position [64, 0]
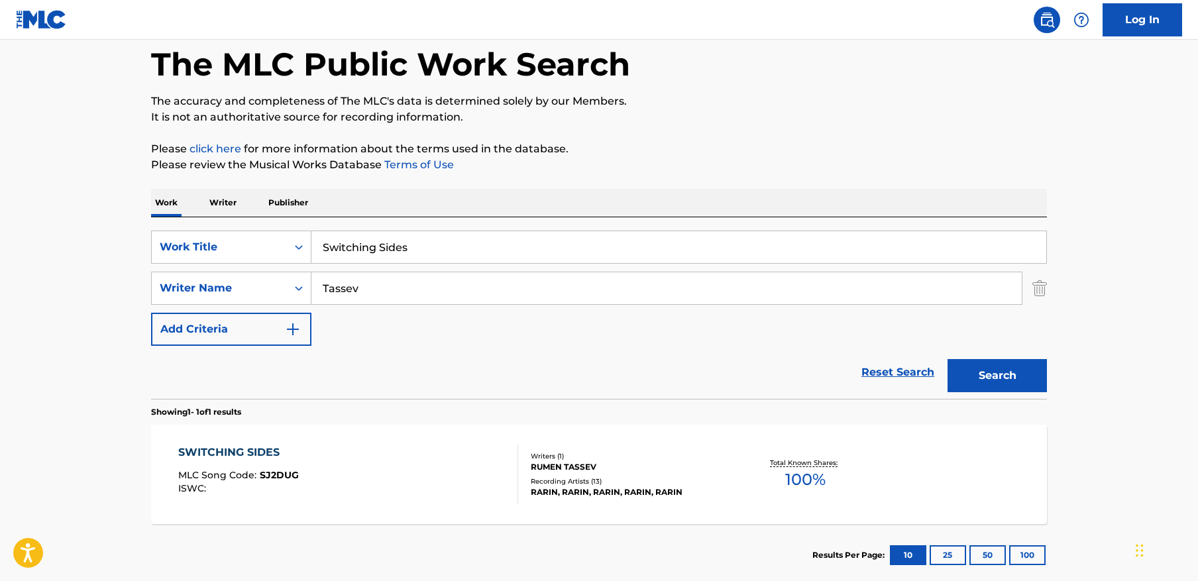
click at [400, 244] on input "Switching Sides" at bounding box center [678, 247] width 735 height 32
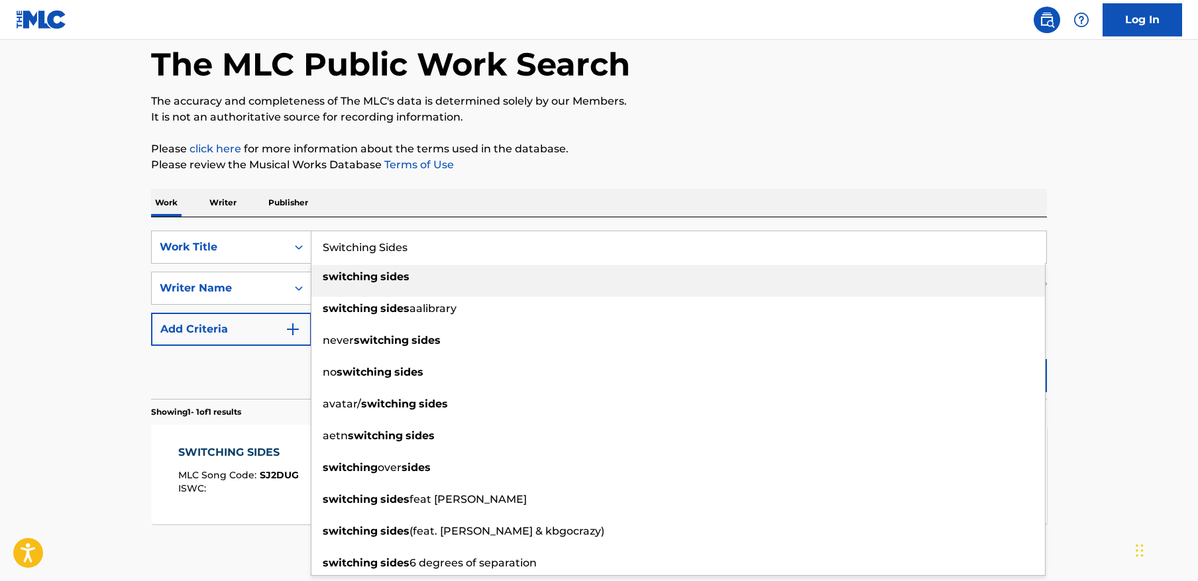
click at [400, 244] on input "Switching Sides" at bounding box center [678, 247] width 735 height 32
paste input "ANGEL"
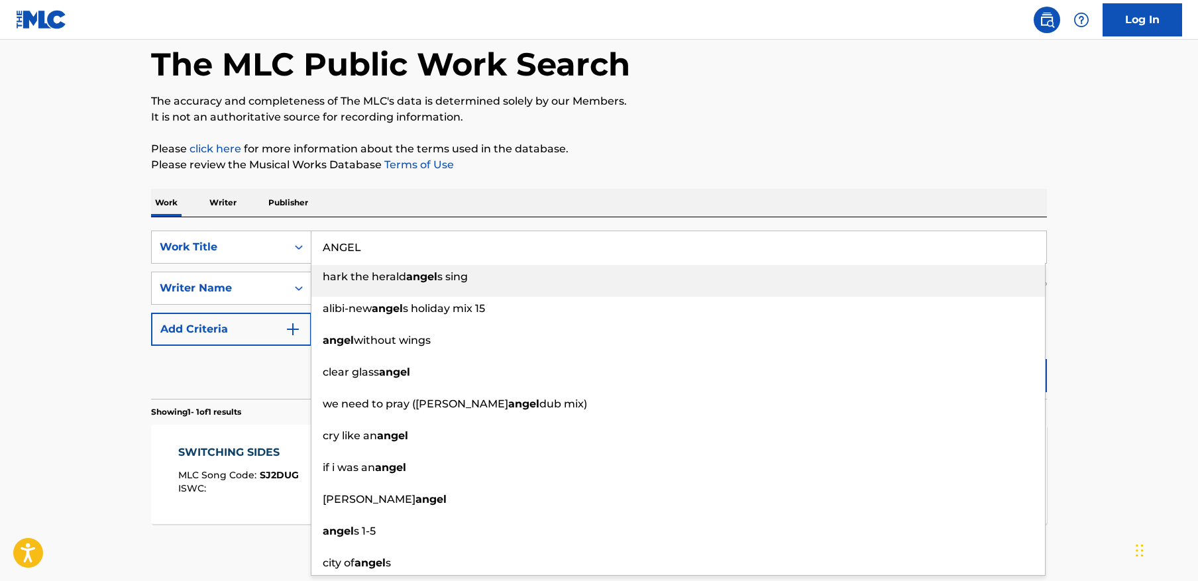
type input "ANGEL"
click at [1007, 146] on p "Please click here for more information about the terms used in the database." at bounding box center [599, 149] width 896 height 16
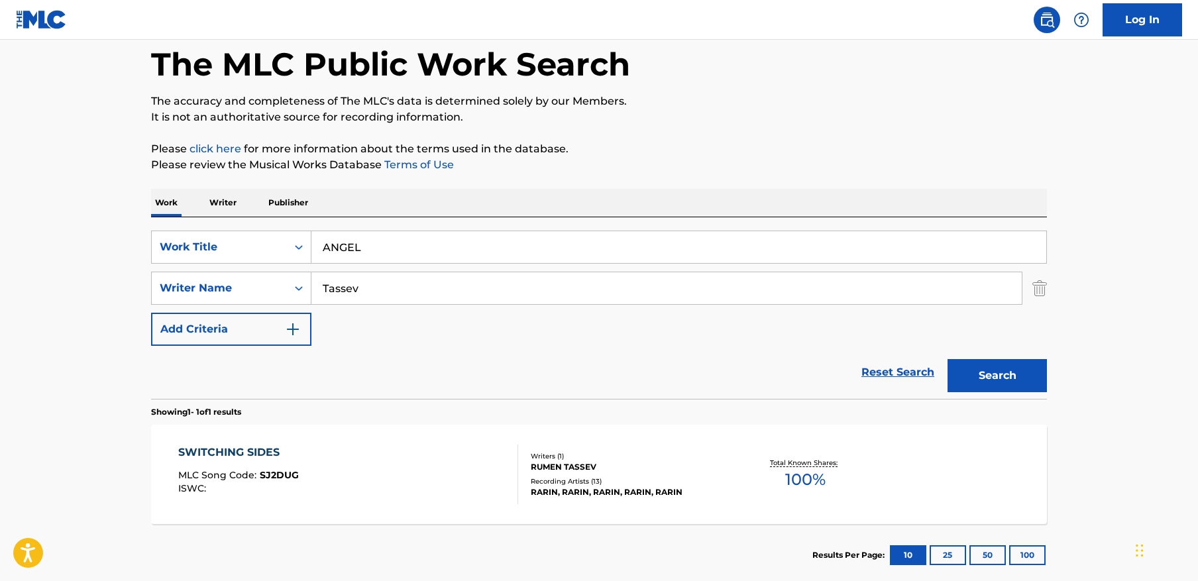
click at [454, 290] on input "Tassev" at bounding box center [666, 288] width 710 height 32
paste input "Denkewitz"
type input "Denkewitz"
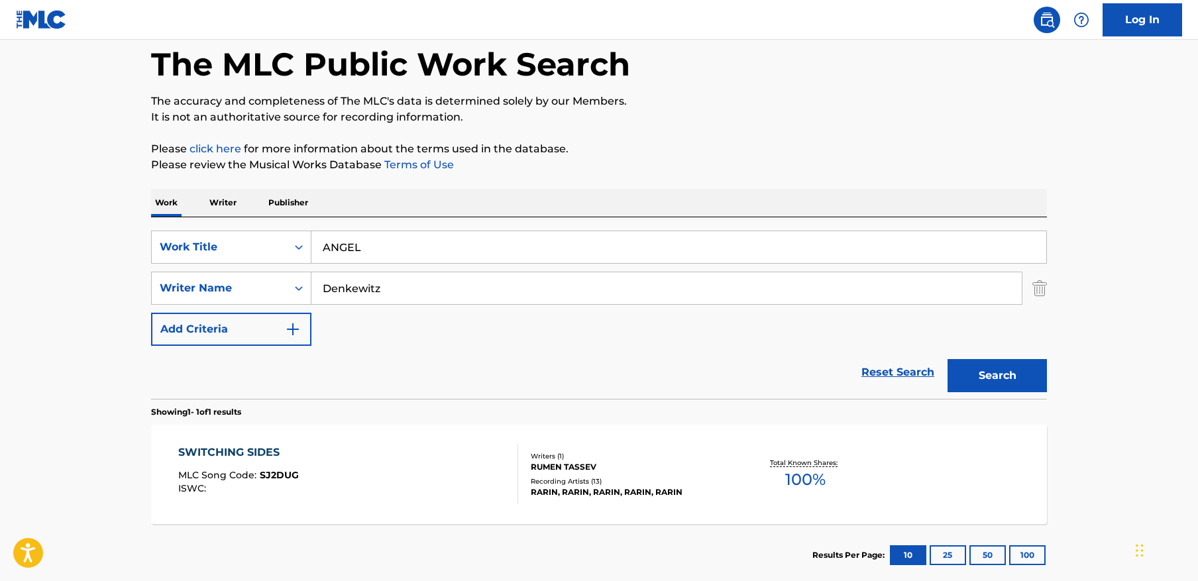
click at [947, 359] on button "Search" at bounding box center [996, 375] width 99 height 33
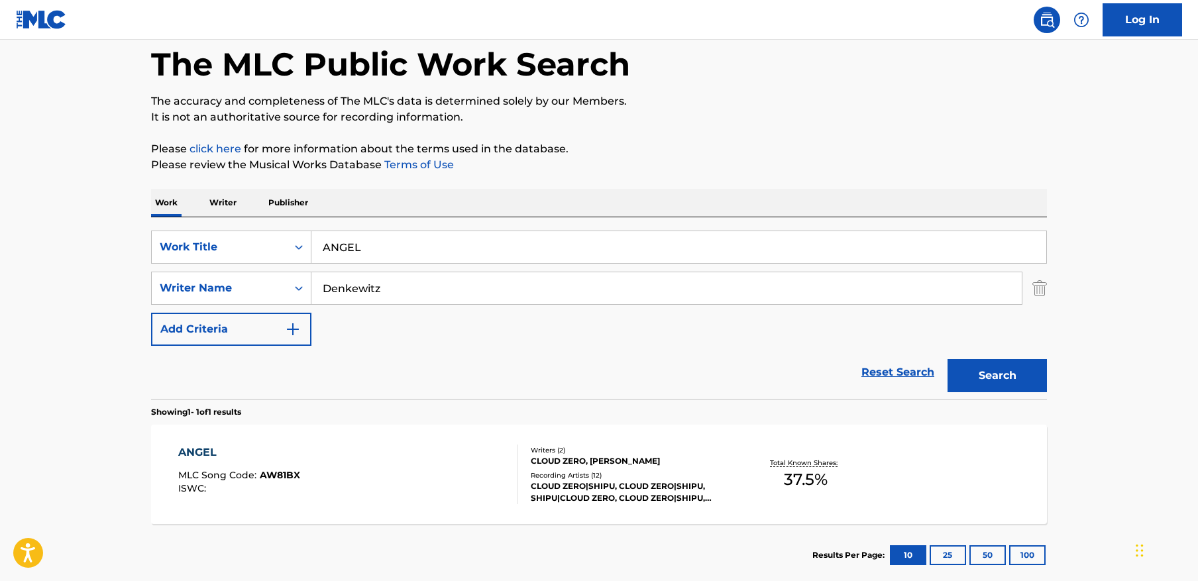
click at [406, 448] on div "ANGEL MLC Song Code : AW81BX ISWC :" at bounding box center [348, 474] width 340 height 60
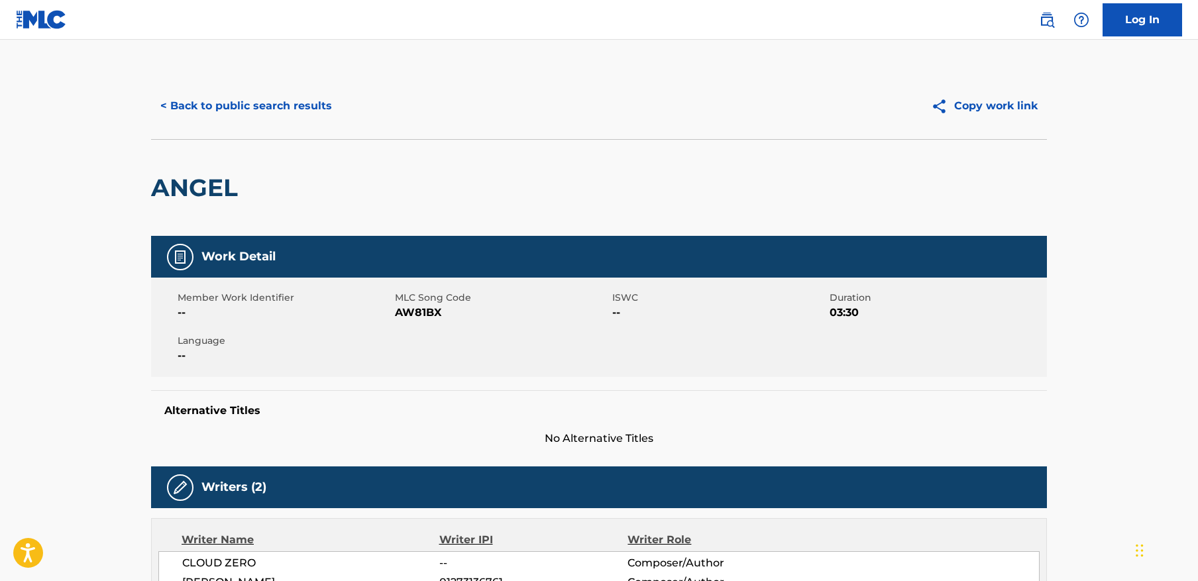
click at [243, 111] on button "< Back to public search results" at bounding box center [246, 105] width 190 height 33
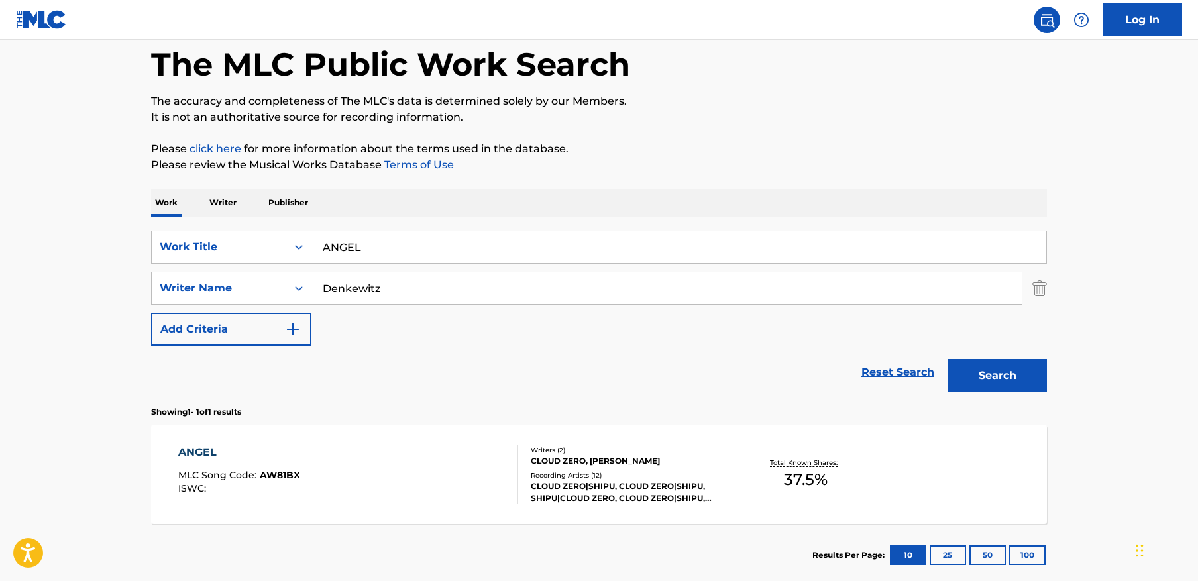
click at [405, 248] on input "ANGEL" at bounding box center [678, 247] width 735 height 32
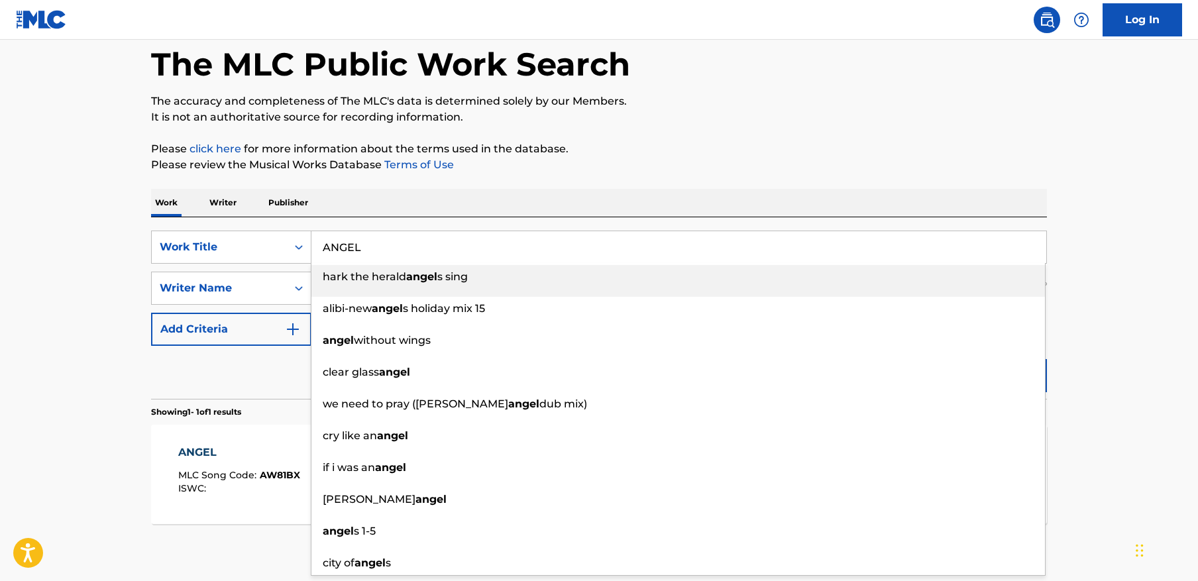
click at [405, 248] on input "ANGEL" at bounding box center [678, 247] width 735 height 32
paste input "EGOÍSTICA"
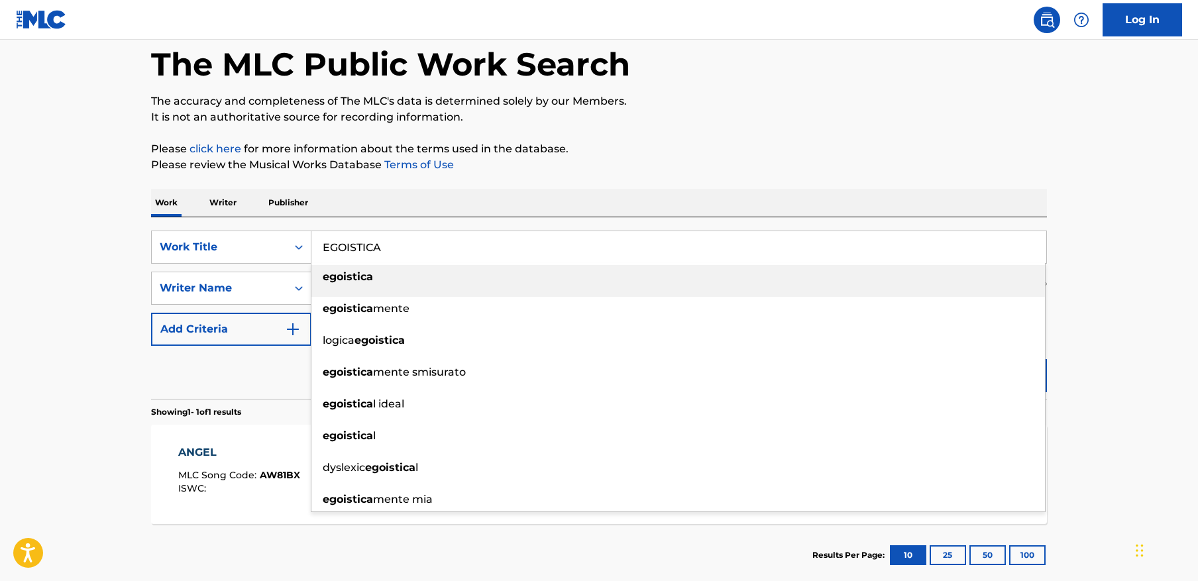
click at [487, 291] on li "egoistica" at bounding box center [677, 281] width 733 height 32
type input "egoistica"
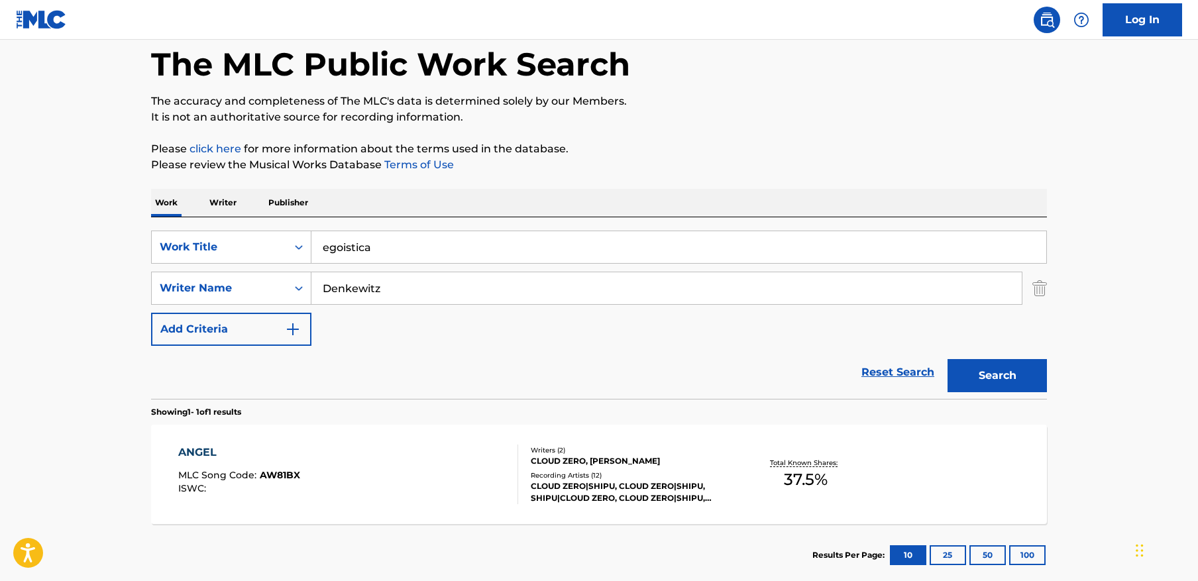
click at [495, 274] on input "Denkewitz" at bounding box center [666, 288] width 710 height 32
paste input "Klenov"
type input "Klenov"
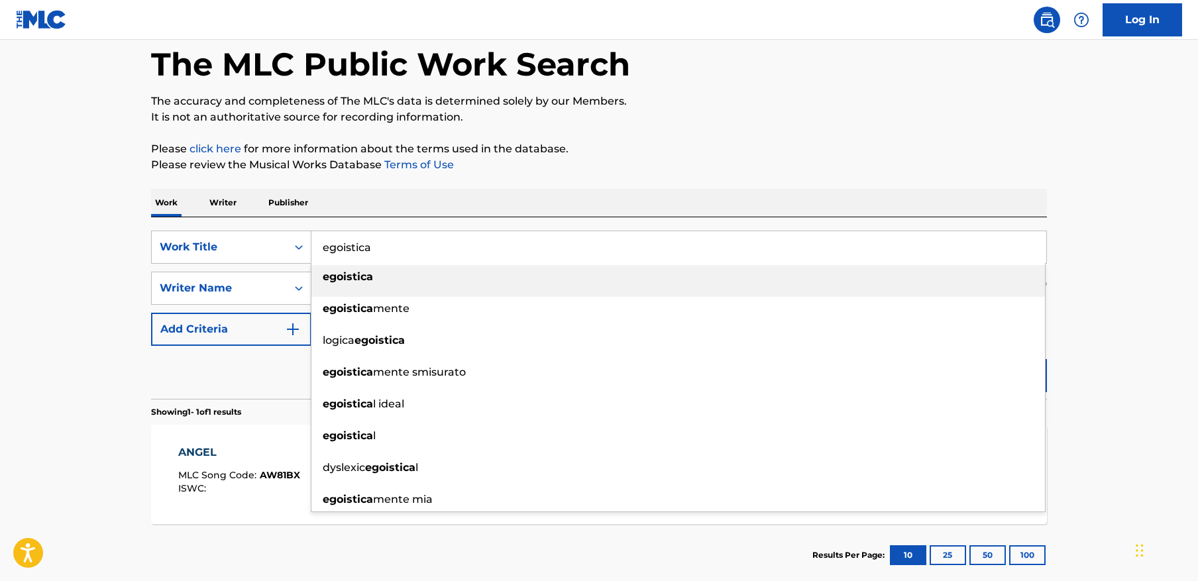
click at [526, 244] on input "egoistica" at bounding box center [678, 247] width 735 height 32
paste input "EGOÍSTICA"
type input "egoistica"
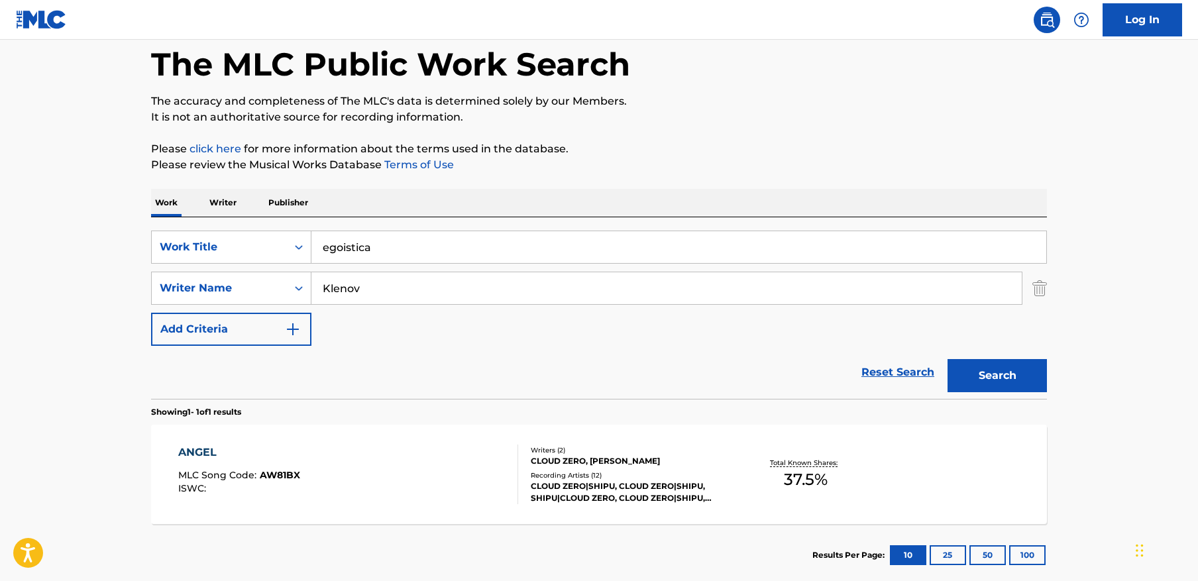
click at [947, 359] on button "Search" at bounding box center [996, 375] width 99 height 33
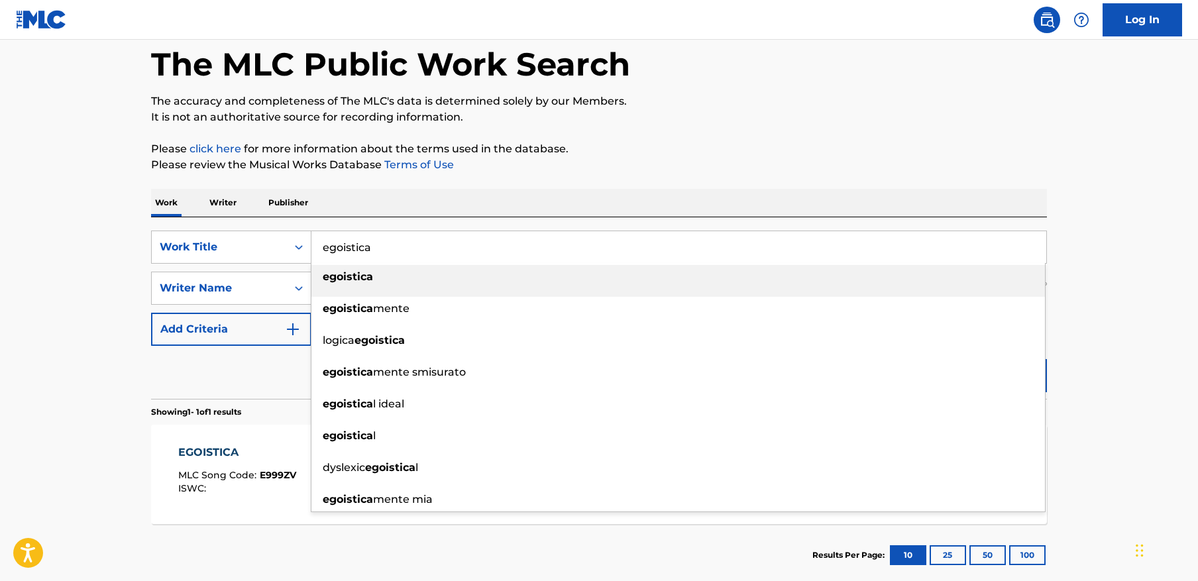
click at [1065, 110] on main "The MLC Public Work Search The accuracy and completeness of The MLC's data is d…" at bounding box center [599, 283] width 1198 height 617
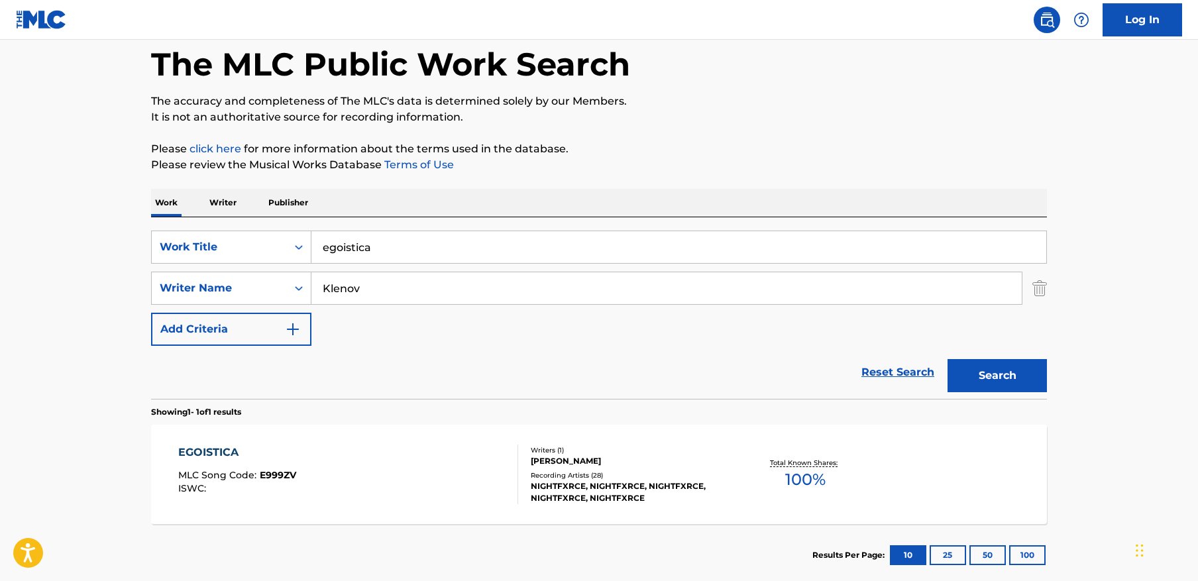
click at [346, 456] on div "EGOISTICA MLC Song Code : E999ZV ISWC :" at bounding box center [348, 474] width 340 height 60
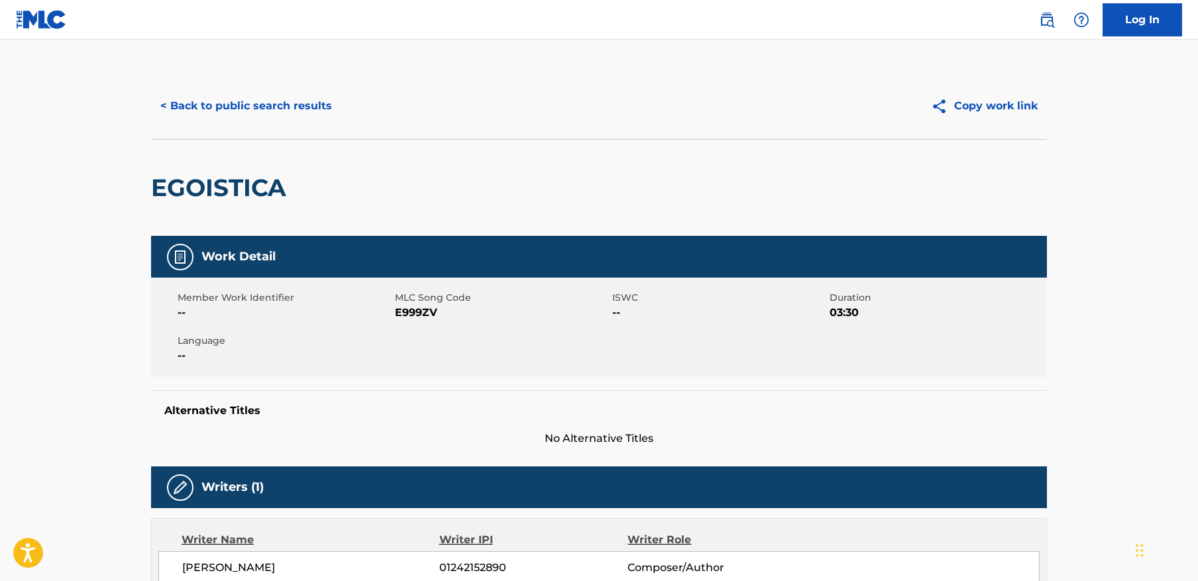
scroll to position [64, 0]
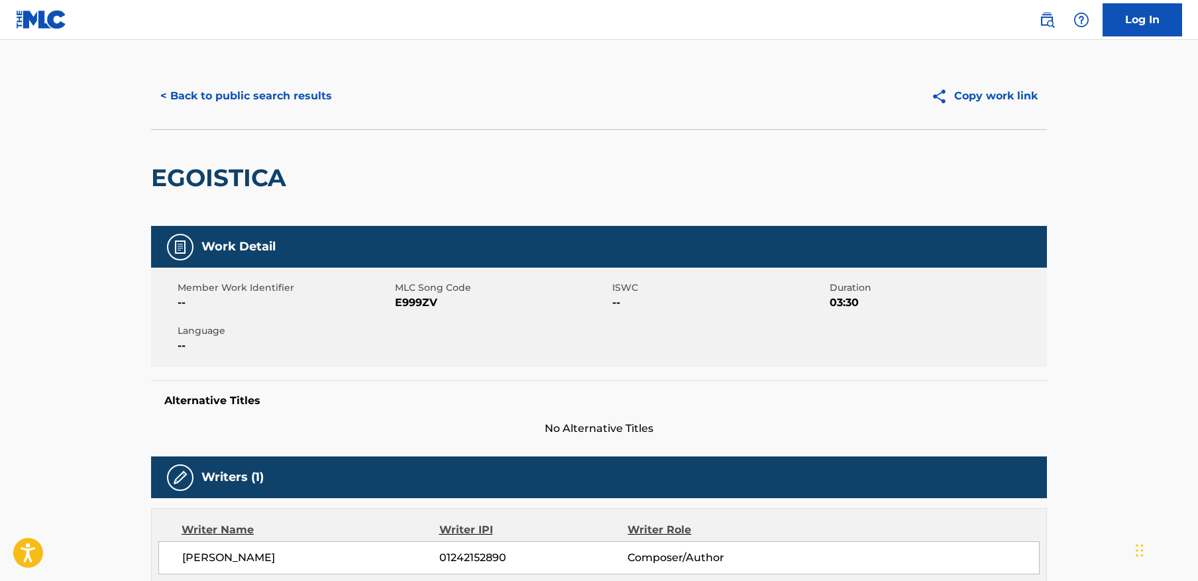
click at [229, 107] on button "< Back to public search results" at bounding box center [246, 95] width 190 height 33
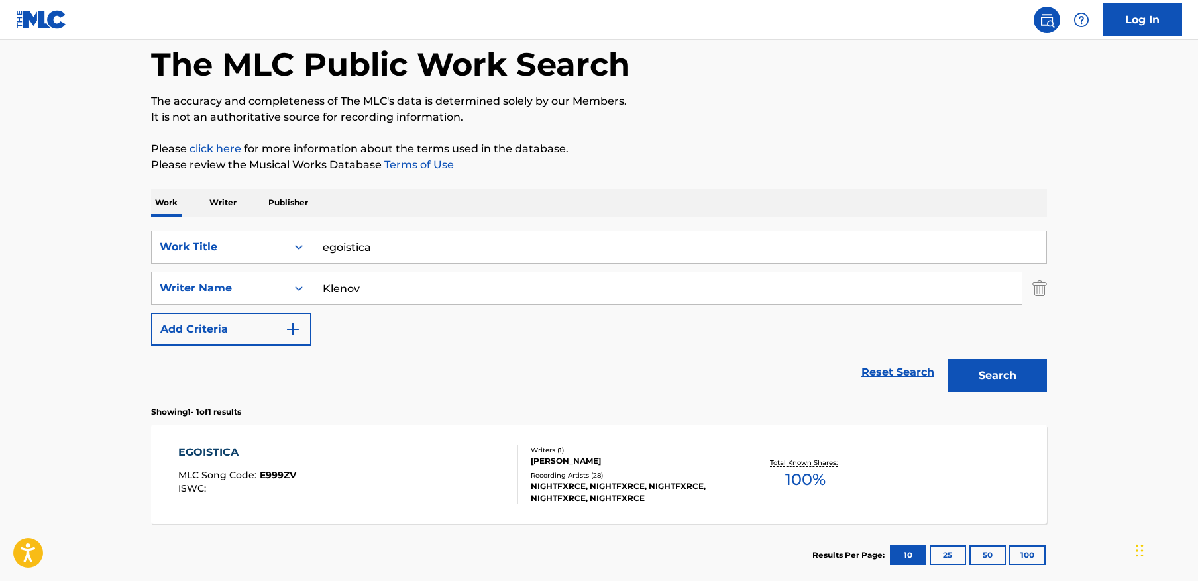
click at [431, 254] on input "egoistica" at bounding box center [678, 247] width 735 height 32
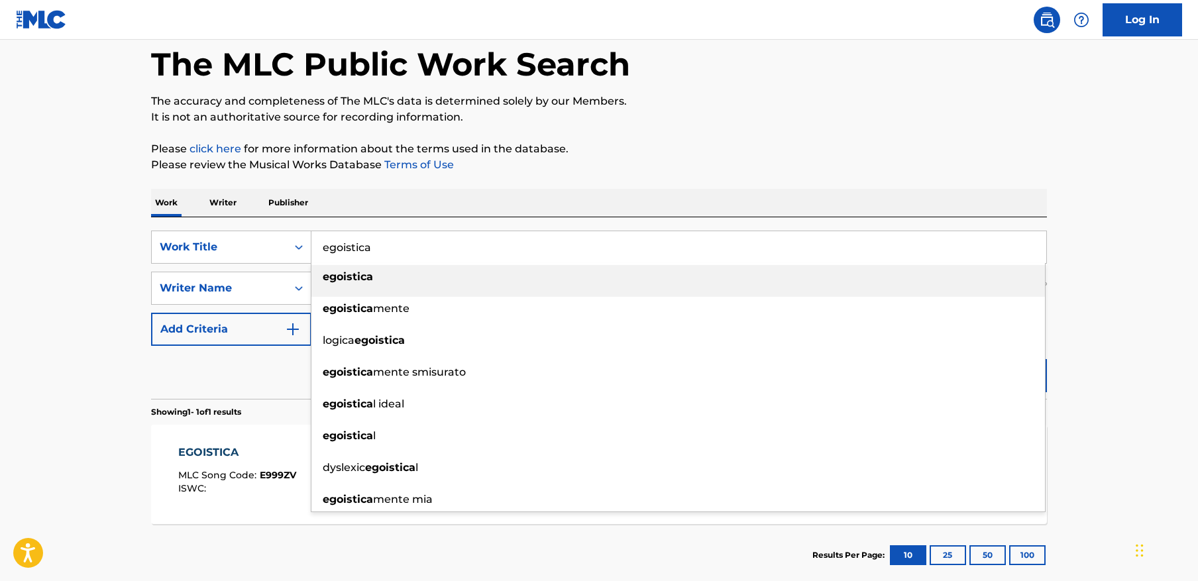
click at [431, 254] on input "egoistica" at bounding box center [678, 247] width 735 height 32
paste input "GTA 2"
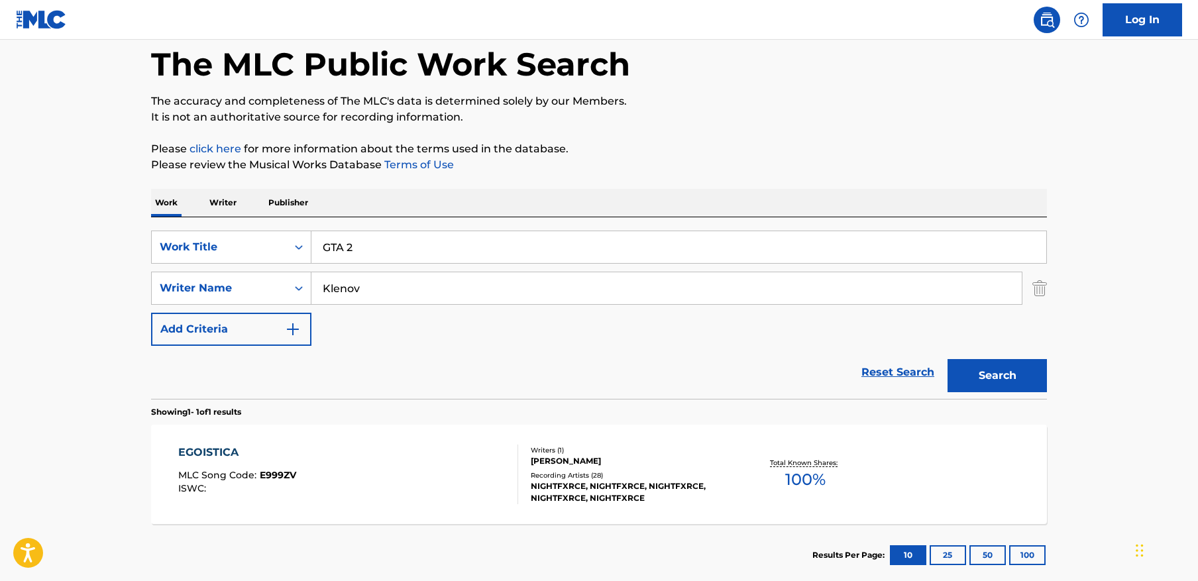
type input "gta #25"
click at [641, 291] on input "Klenov" at bounding box center [666, 288] width 710 height 32
paste input "Tasse"
type input "Tassev"
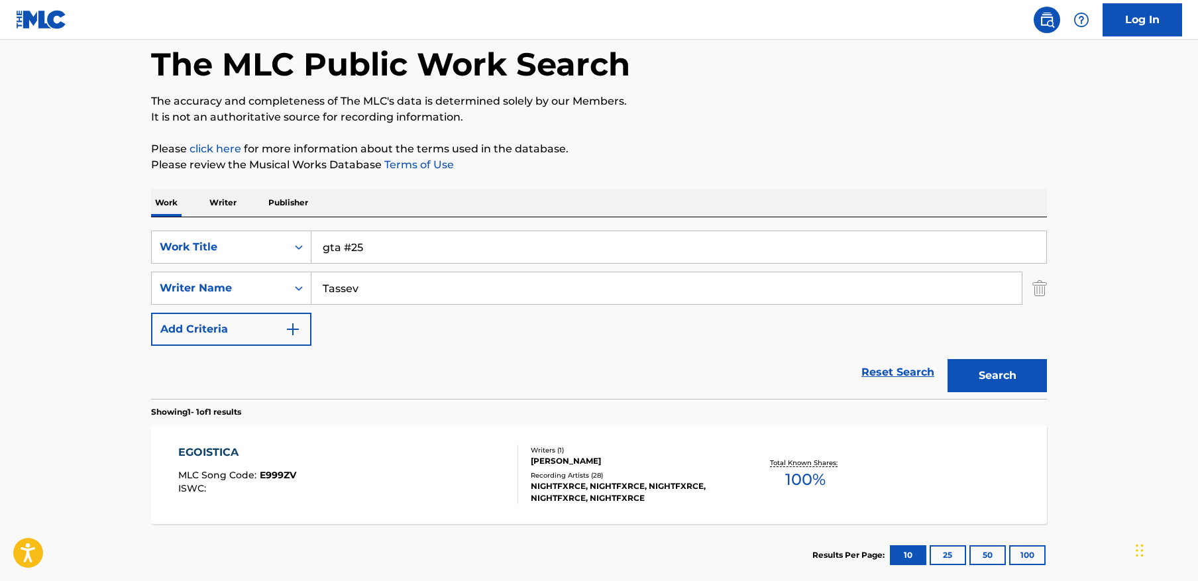
click at [398, 248] on input "gta #25" at bounding box center [678, 247] width 735 height 32
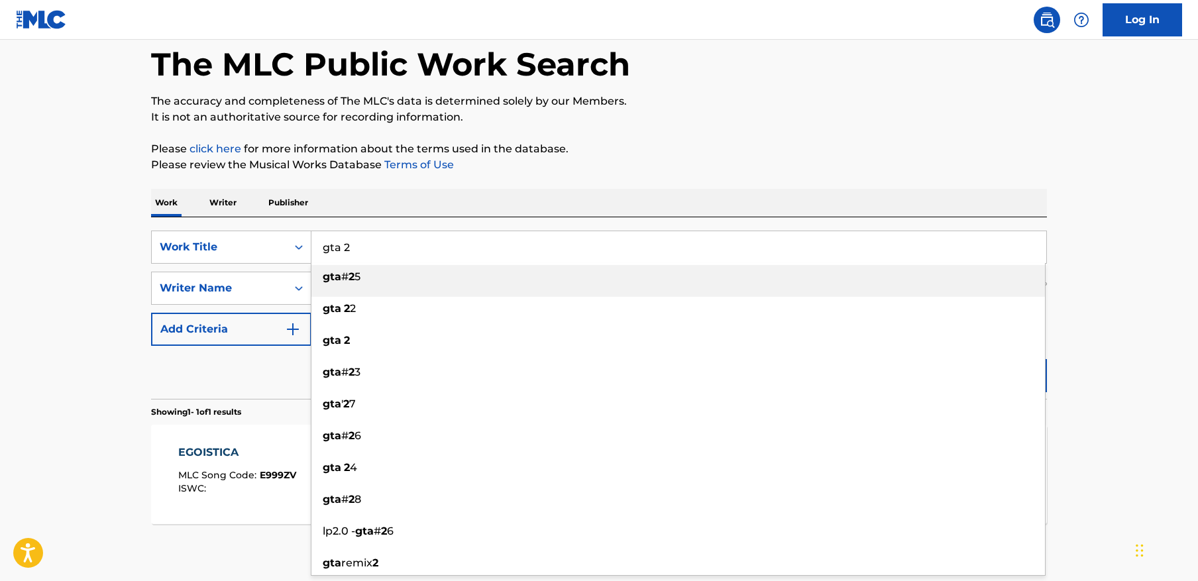
type input "gta 2"
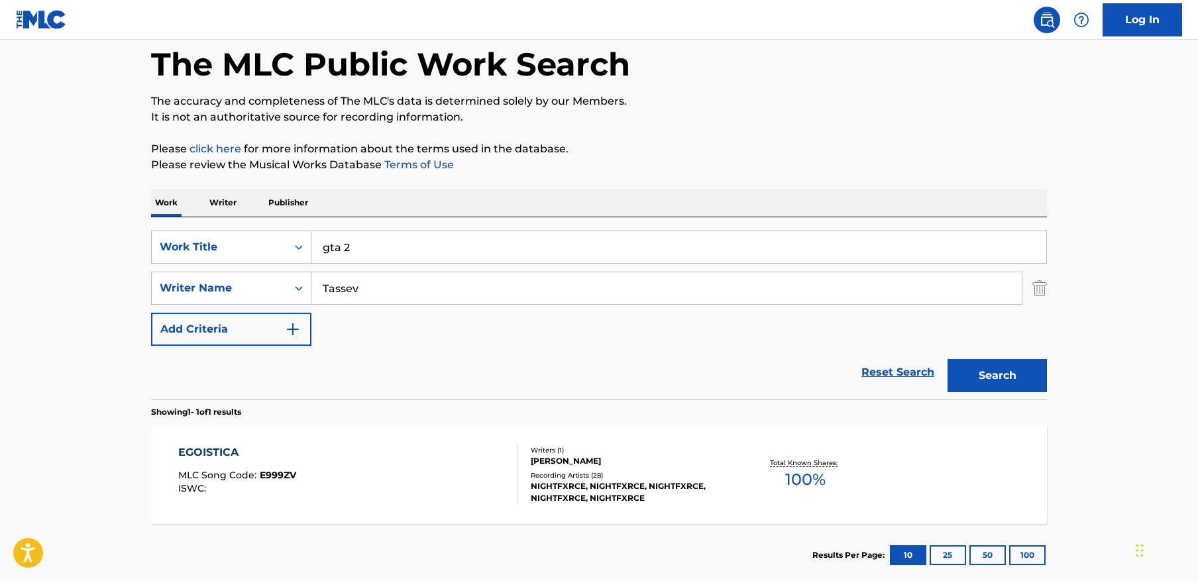
click at [1126, 233] on main "The MLC Public Work Search The accuracy and completeness of The MLC's data is d…" at bounding box center [599, 283] width 1198 height 617
click at [1011, 369] on button "Search" at bounding box center [996, 375] width 99 height 33
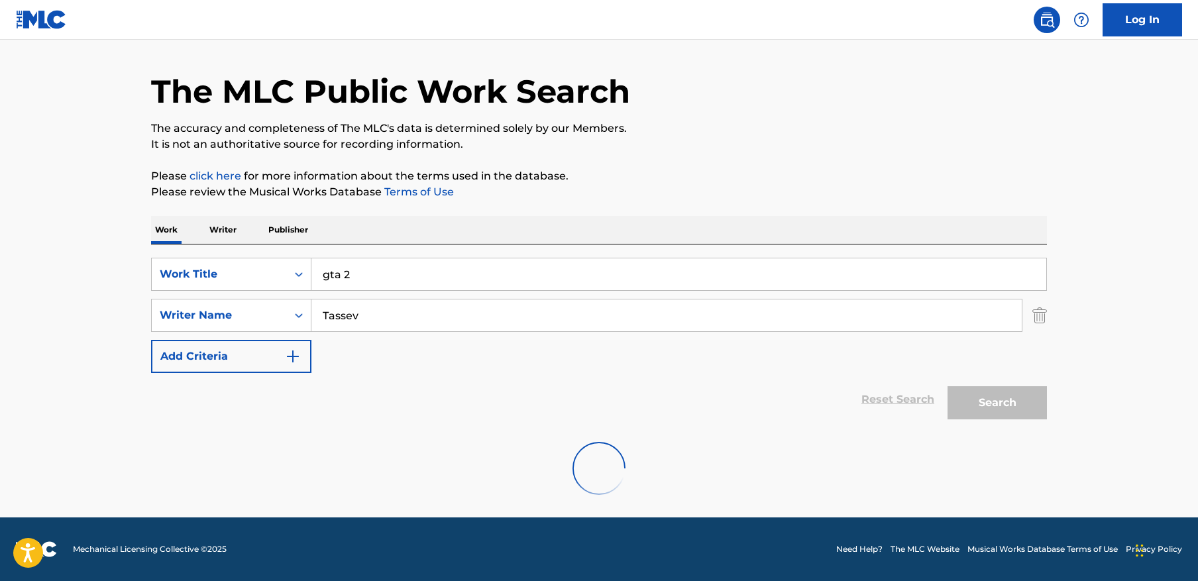
scroll to position [64, 0]
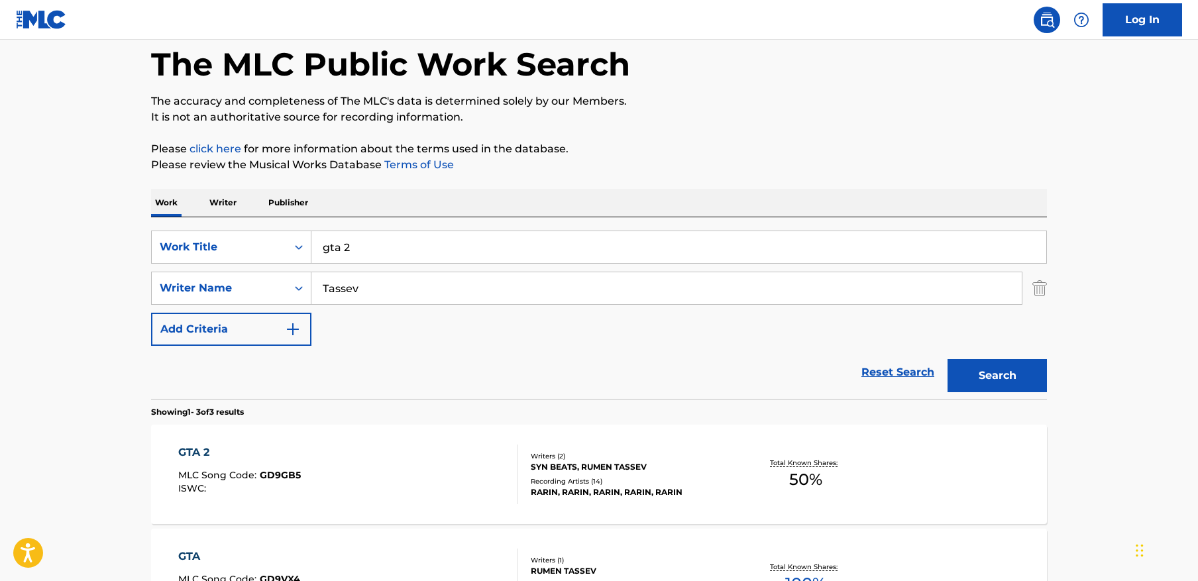
click at [1100, 313] on main "The MLC Public Work Search The accuracy and completeness of The MLC's data is d…" at bounding box center [599, 387] width 1198 height 825
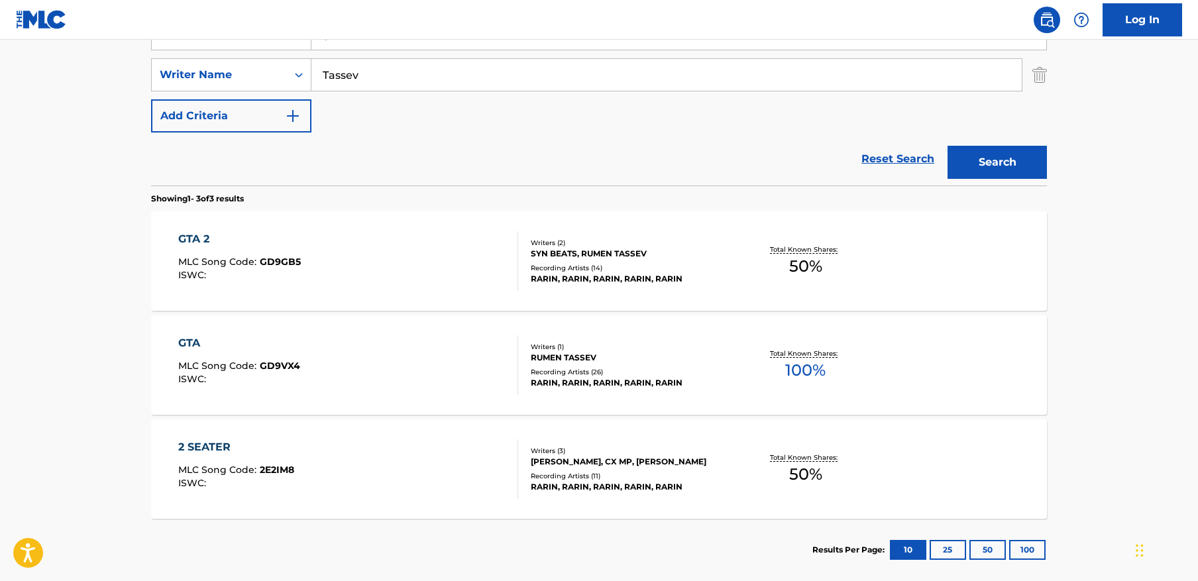
scroll to position [285, 0]
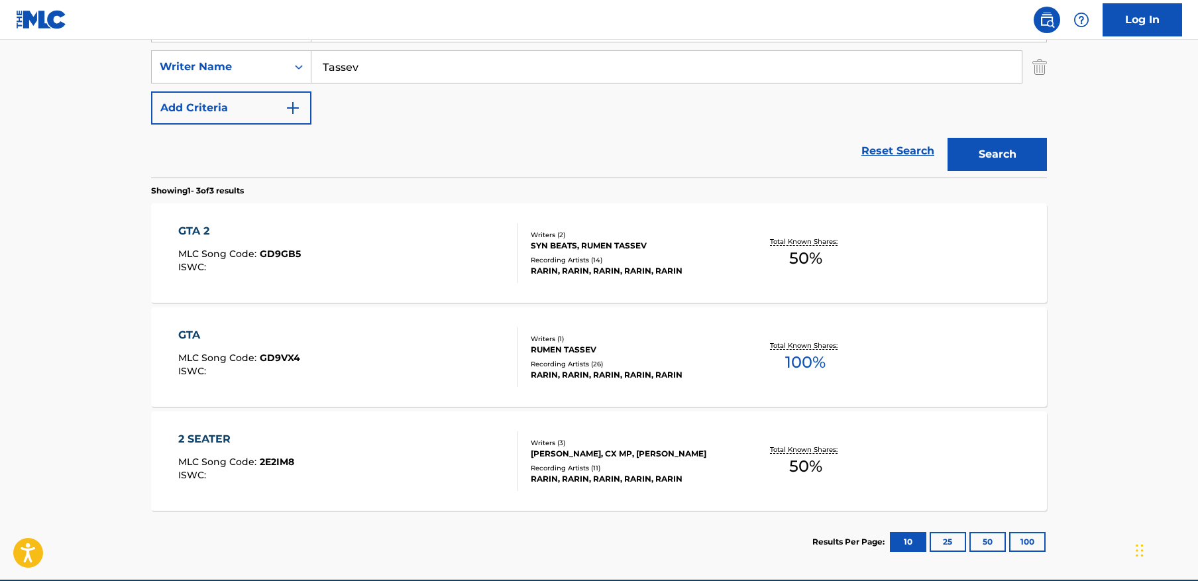
click at [460, 249] on div "GTA 2 MLC Song Code : GD9GB5 ISWC :" at bounding box center [348, 253] width 340 height 60
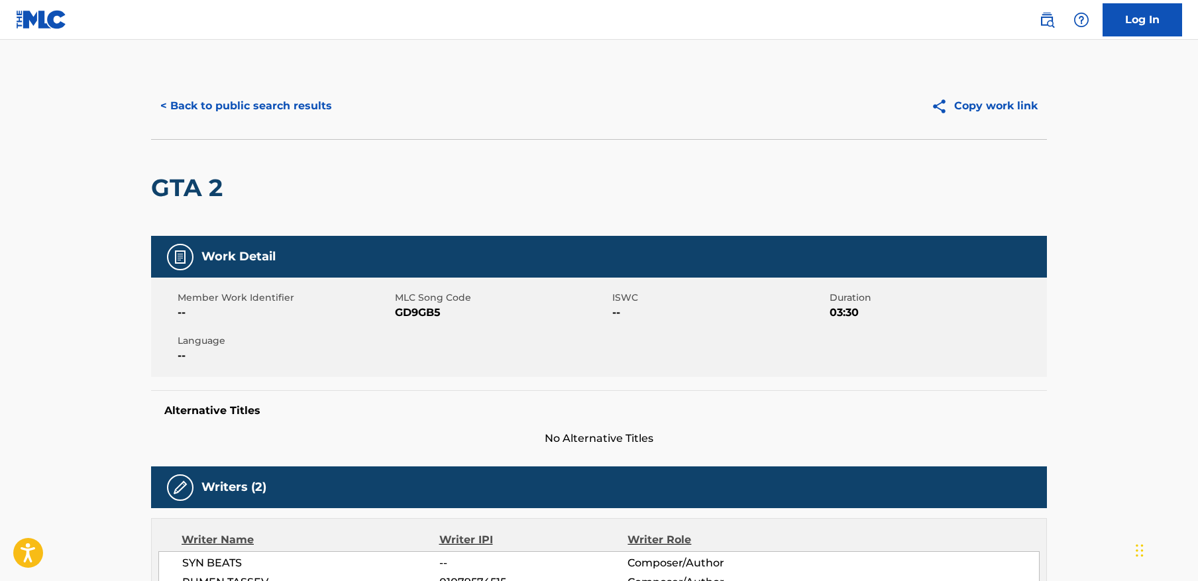
click at [434, 311] on span "GD9GB5" at bounding box center [502, 313] width 214 height 16
click at [310, 109] on button "< Back to public search results" at bounding box center [246, 105] width 190 height 33
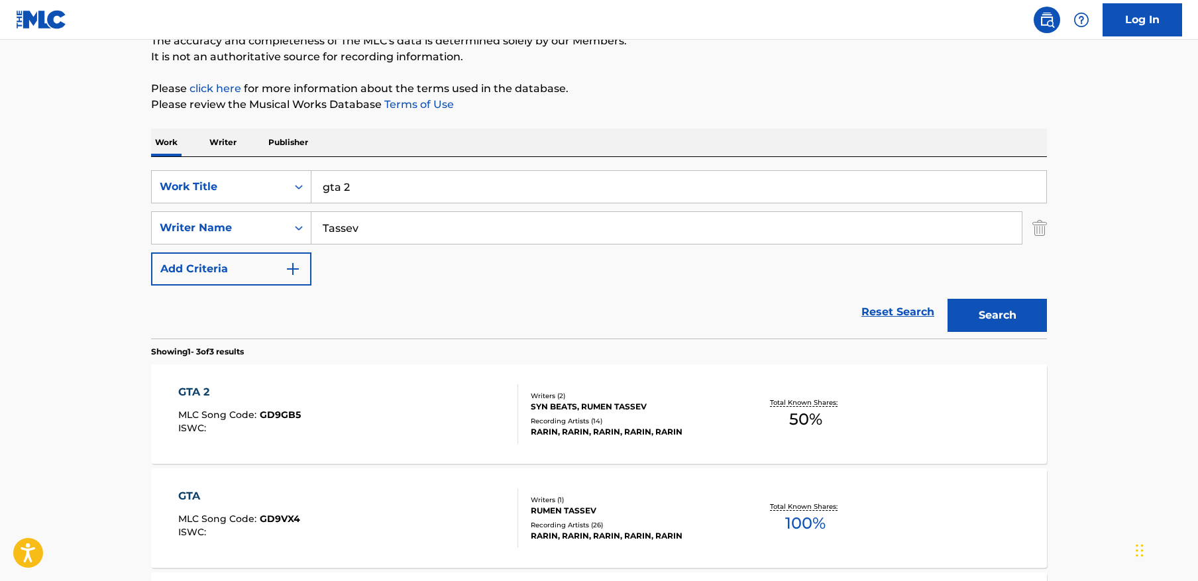
scroll to position [66, 0]
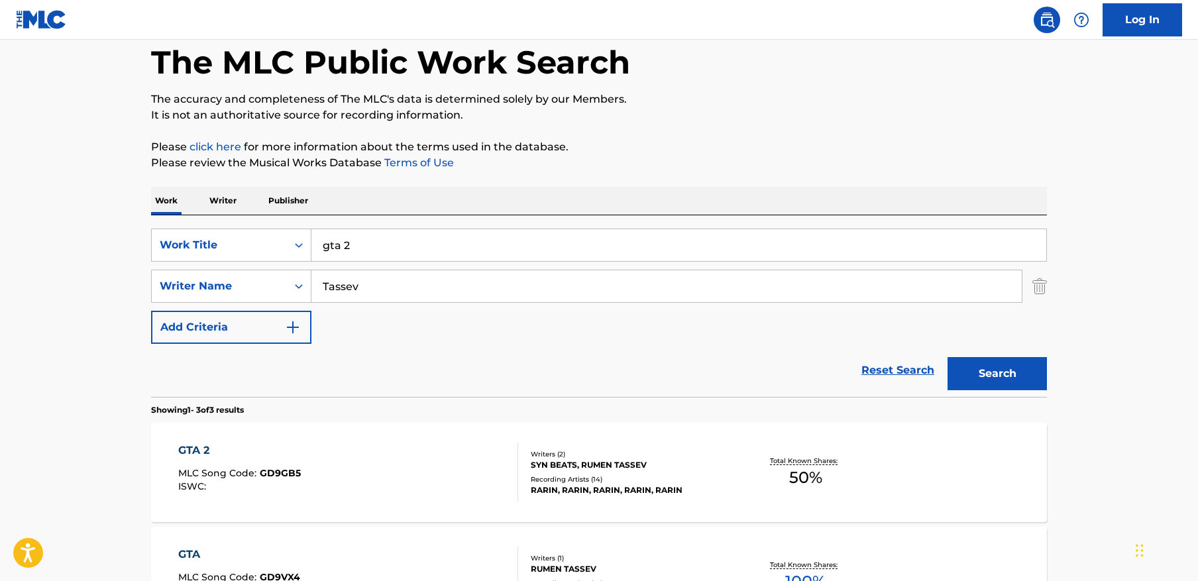
click at [490, 287] on input "Tassev" at bounding box center [666, 286] width 710 height 32
paste input "[PERSON_NAME]"
type input "[PERSON_NAME]"
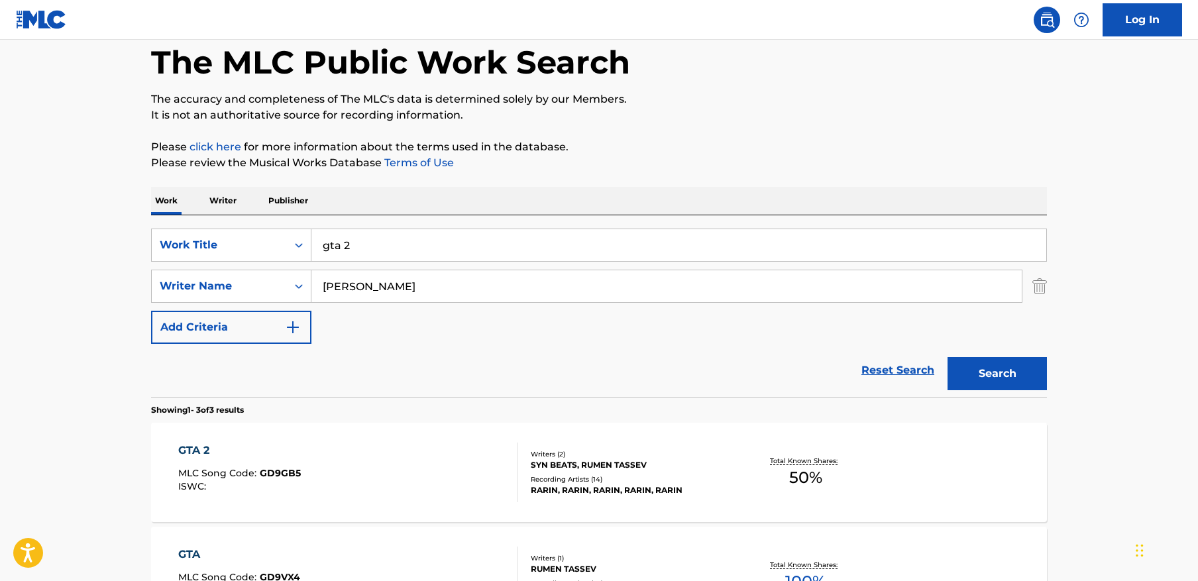
click at [399, 243] on input "gta 2" at bounding box center [678, 245] width 735 height 32
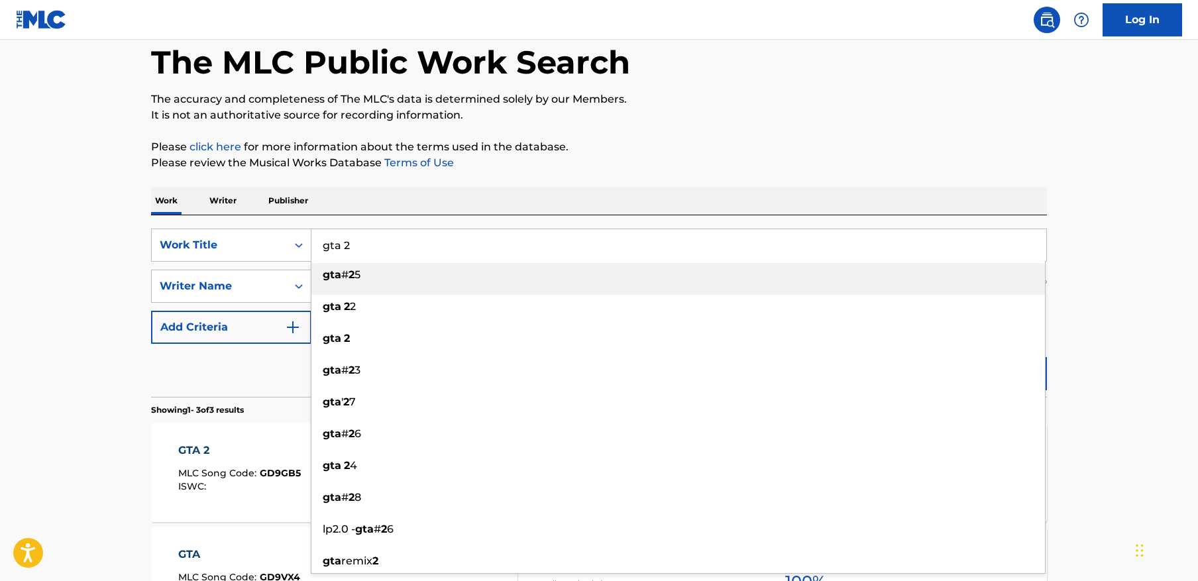
click at [399, 243] on input "gta 2" at bounding box center [678, 245] width 735 height 32
paste input "Take a Walk"
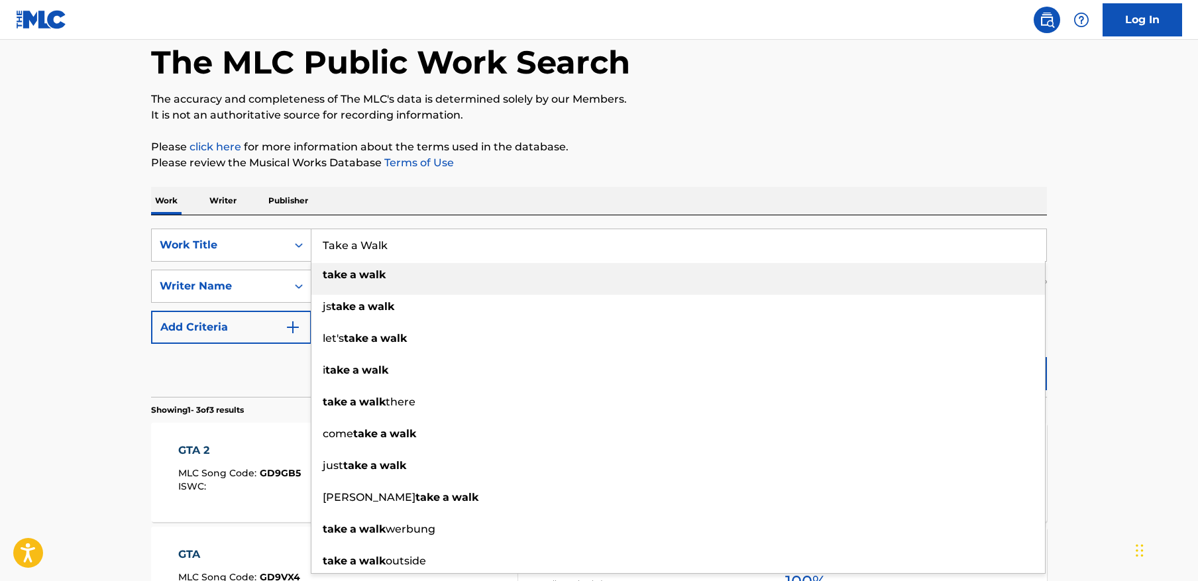
type input "Take a Walk"
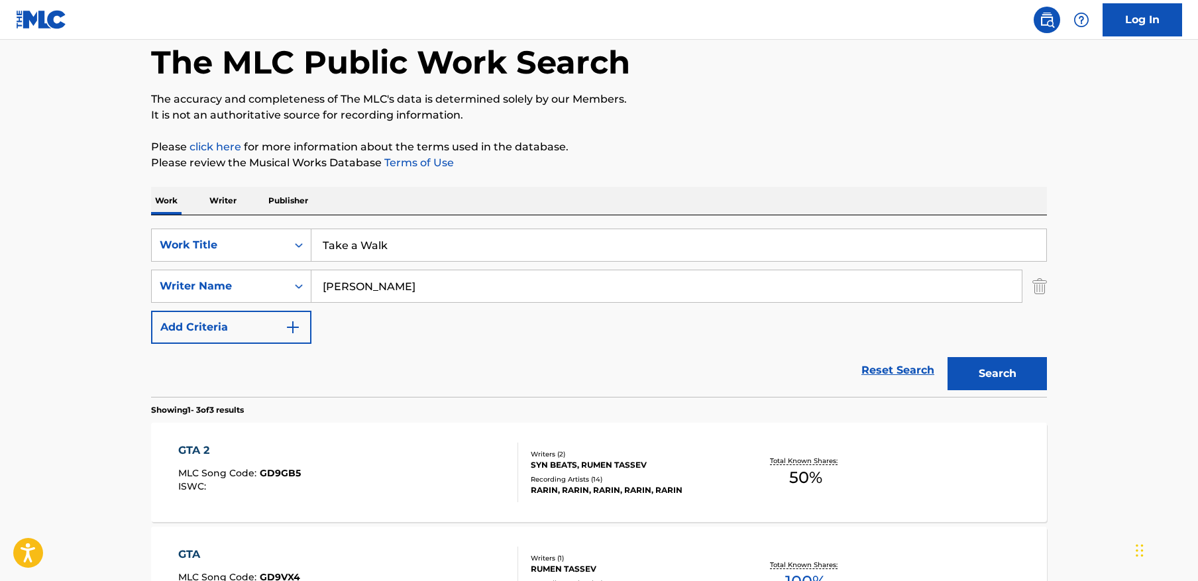
click at [805, 168] on p "Please review the Musical Works Database Terms of Use" at bounding box center [599, 163] width 896 height 16
click at [1031, 380] on button "Search" at bounding box center [996, 373] width 99 height 33
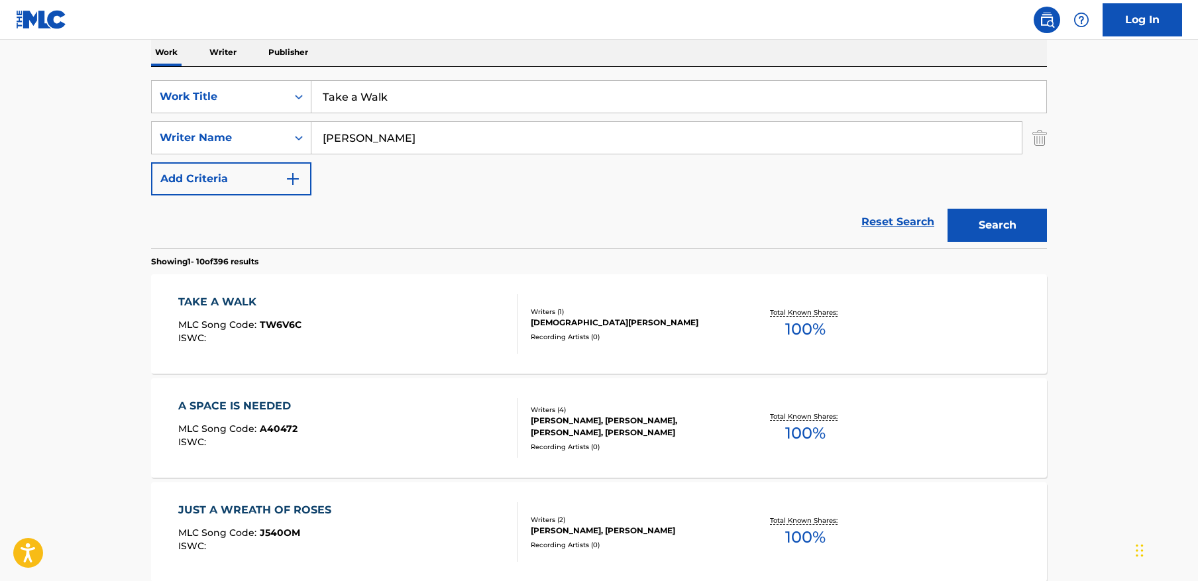
scroll to position [216, 0]
click at [362, 310] on div "TAKE A WALK MLC Song Code : TW6V6C ISWC :" at bounding box center [348, 323] width 340 height 60
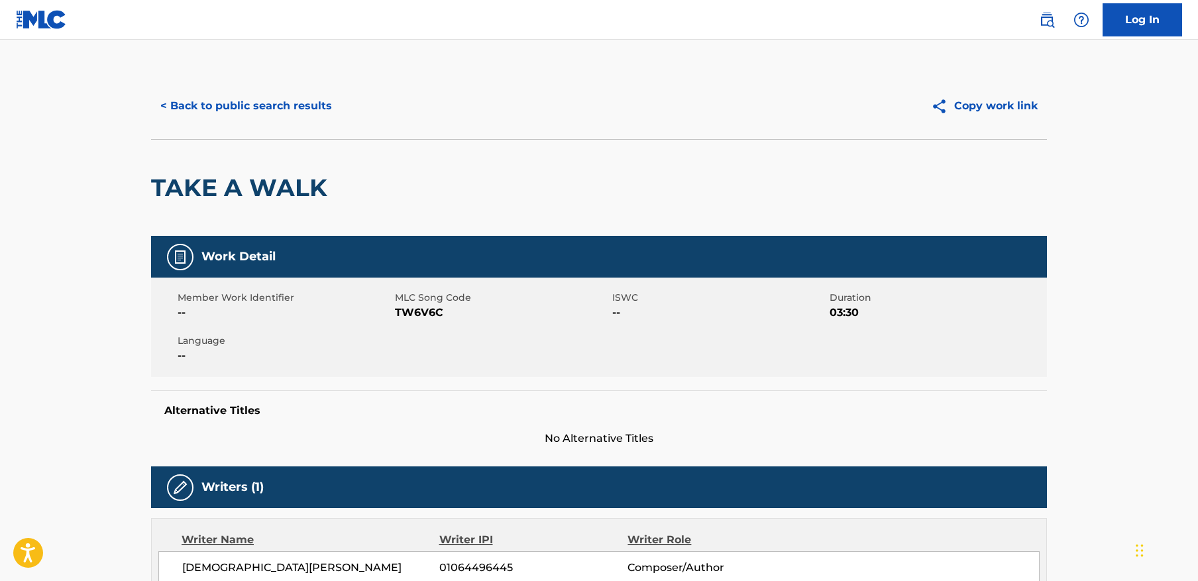
click at [230, 101] on button "< Back to public search results" at bounding box center [246, 105] width 190 height 33
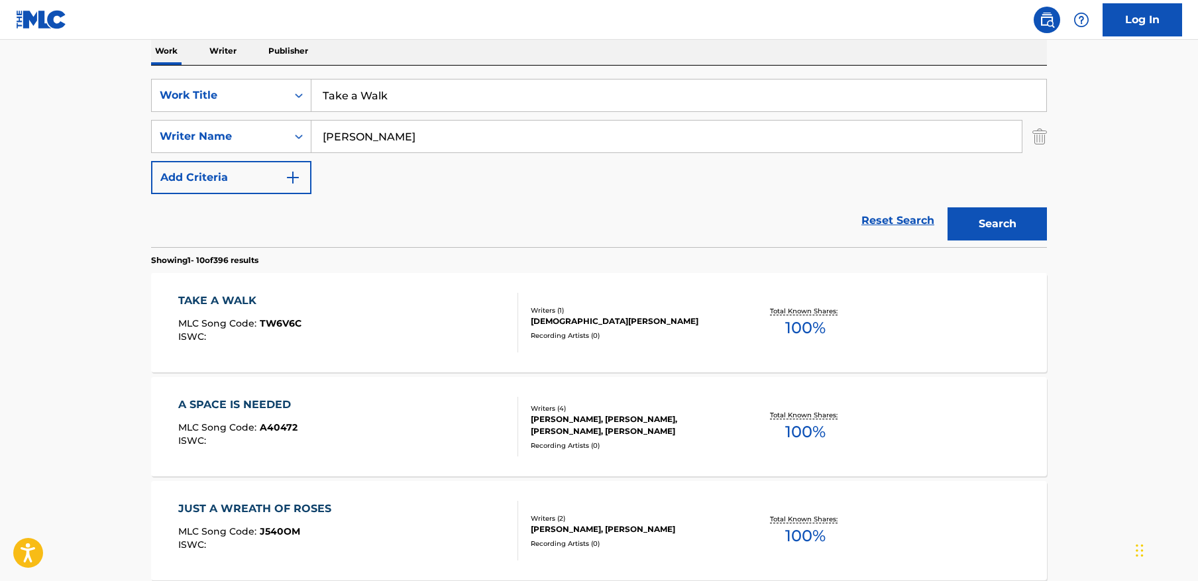
click at [489, 100] on input "Take a Walk" at bounding box center [678, 95] width 735 height 32
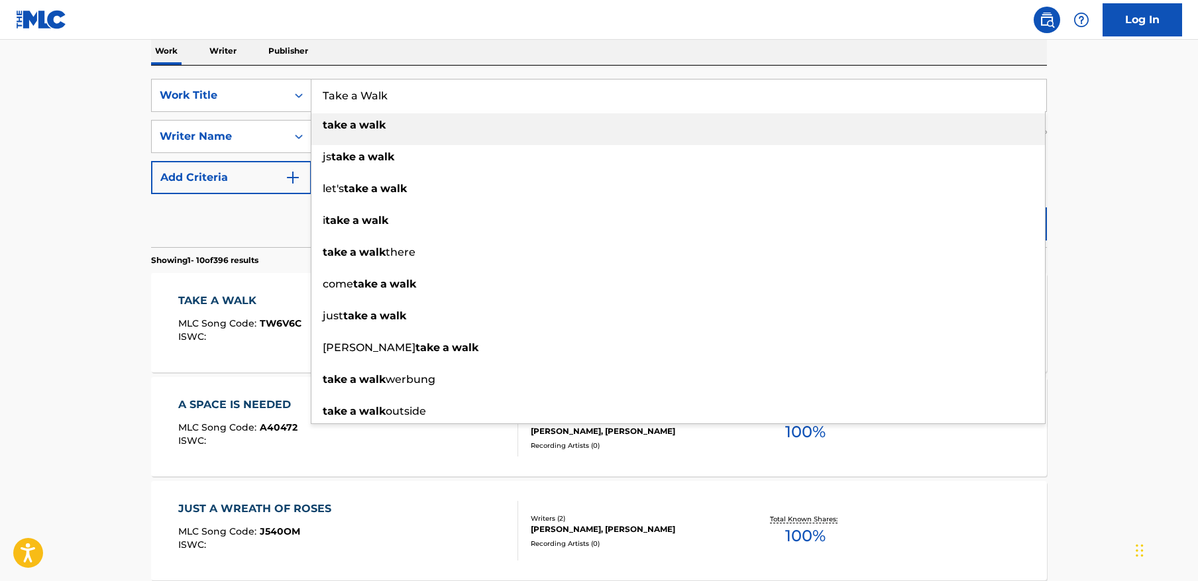
click at [489, 100] on input "Take a Walk" at bounding box center [678, 95] width 735 height 32
paste input "Emotionless"
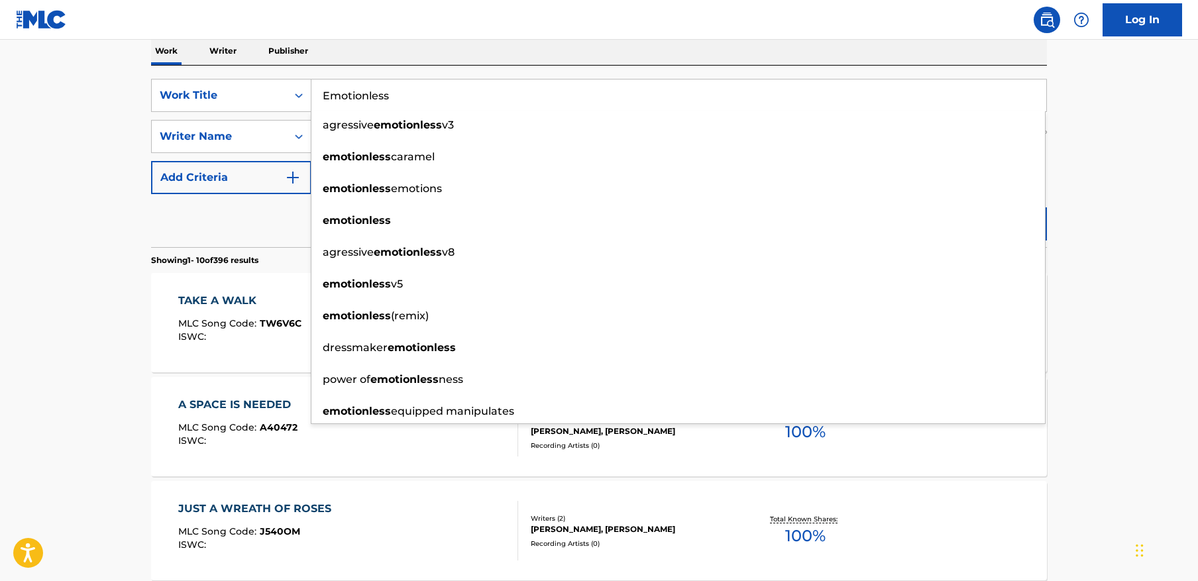
type input "Emotionless"
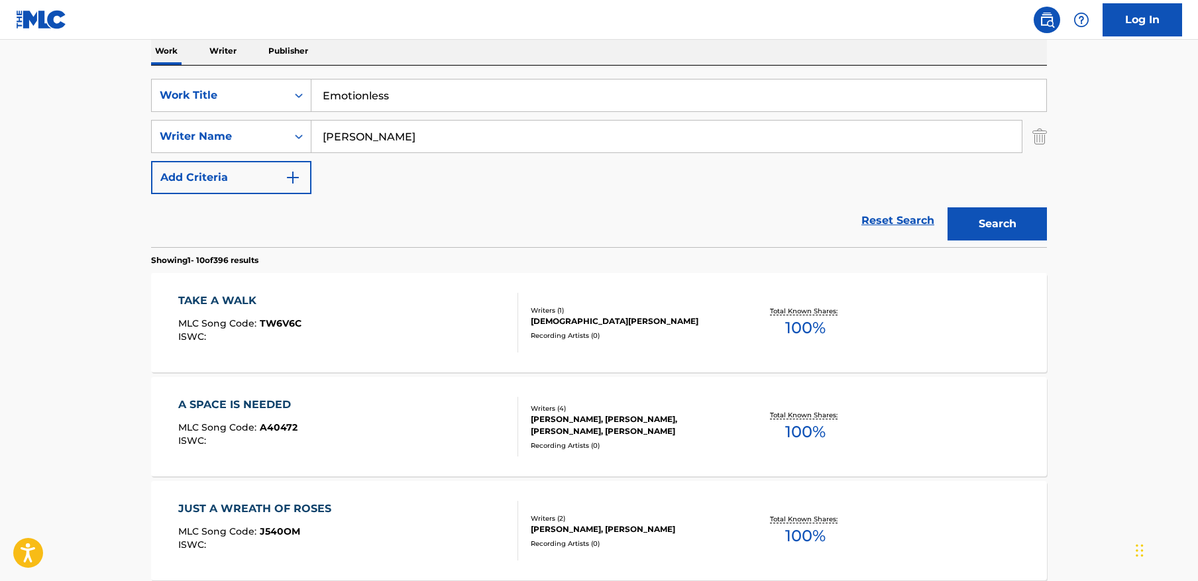
click at [994, 223] on button "Search" at bounding box center [996, 223] width 99 height 33
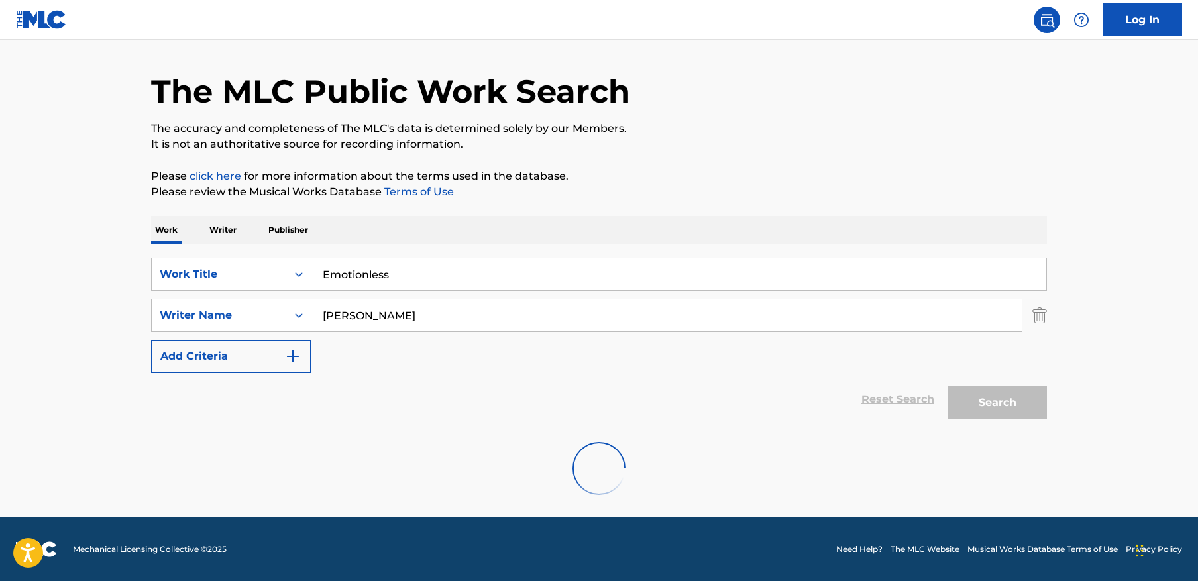
scroll to position [140, 0]
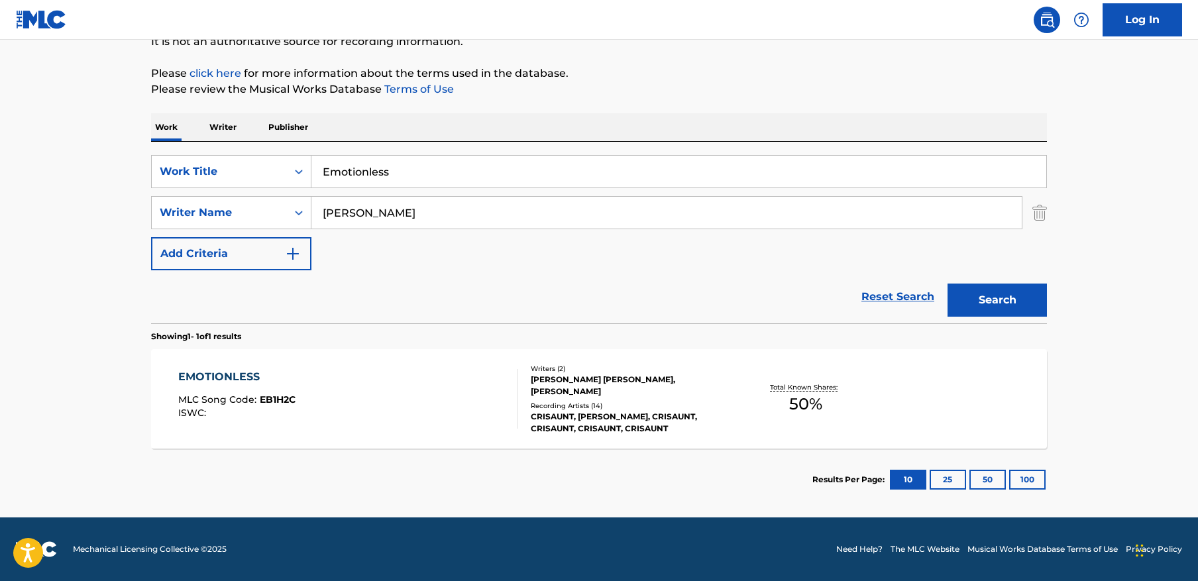
click at [393, 397] on div "EMOTIONLESS MLC Song Code : EB1H2C ISWC :" at bounding box center [348, 399] width 340 height 60
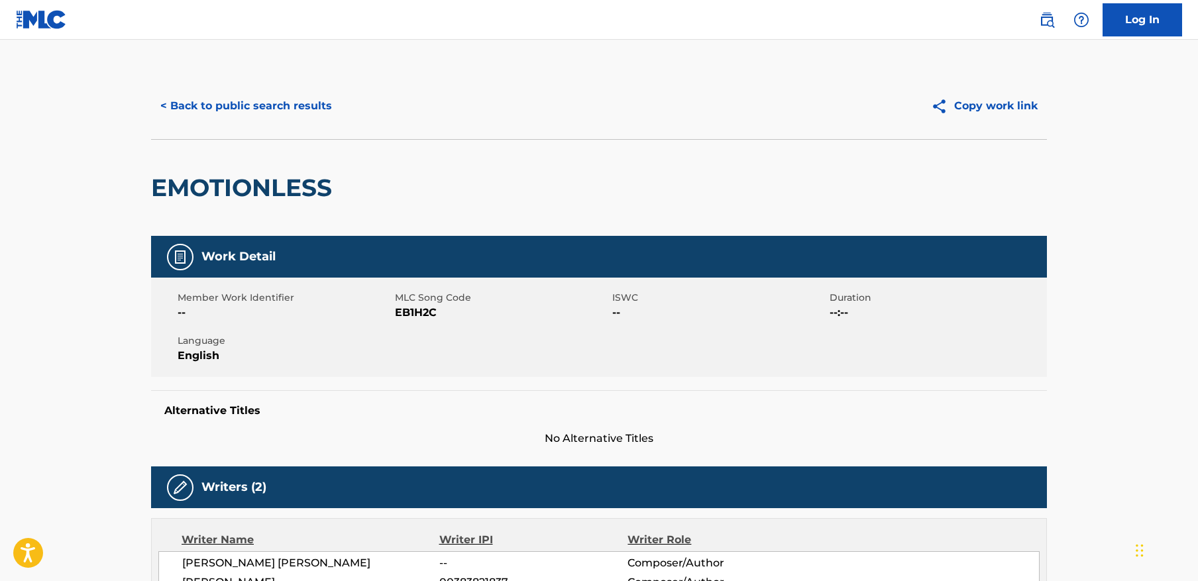
click at [422, 311] on span "EB1H2C" at bounding box center [502, 313] width 214 height 16
click at [315, 104] on button "< Back to public search results" at bounding box center [246, 105] width 190 height 33
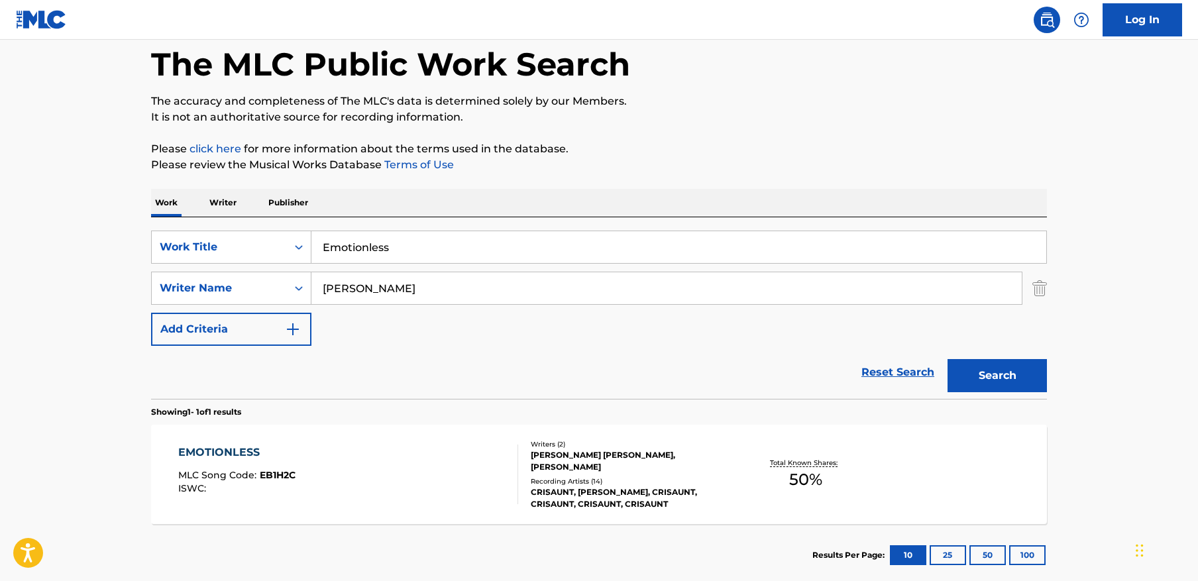
click at [552, 241] on input "Emotionless" at bounding box center [678, 247] width 735 height 32
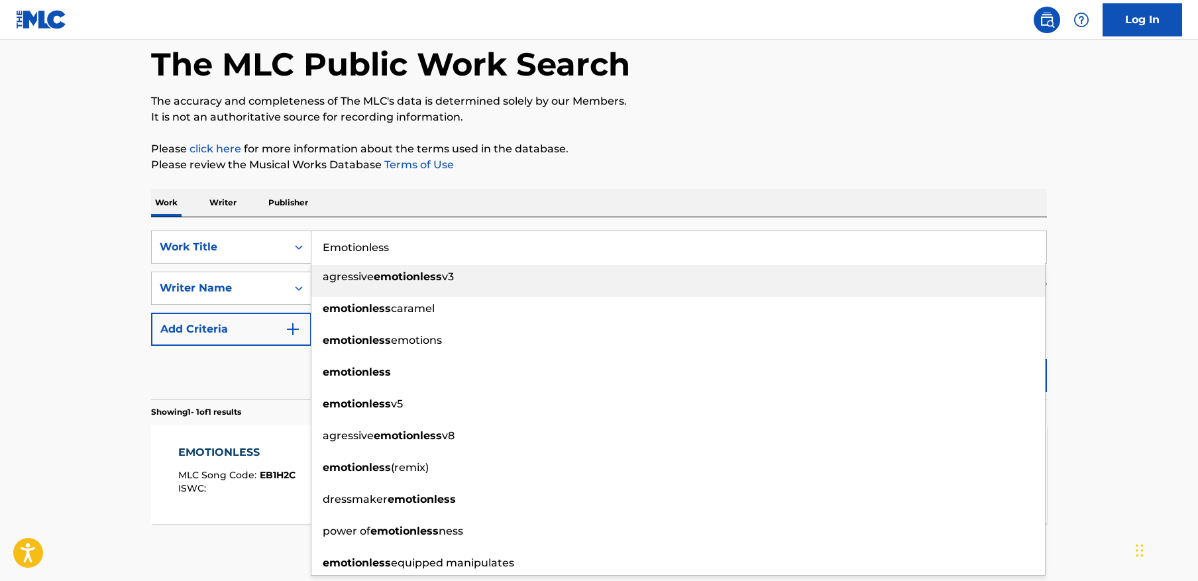
click at [552, 241] on input "Emotionless" at bounding box center [678, 247] width 735 height 32
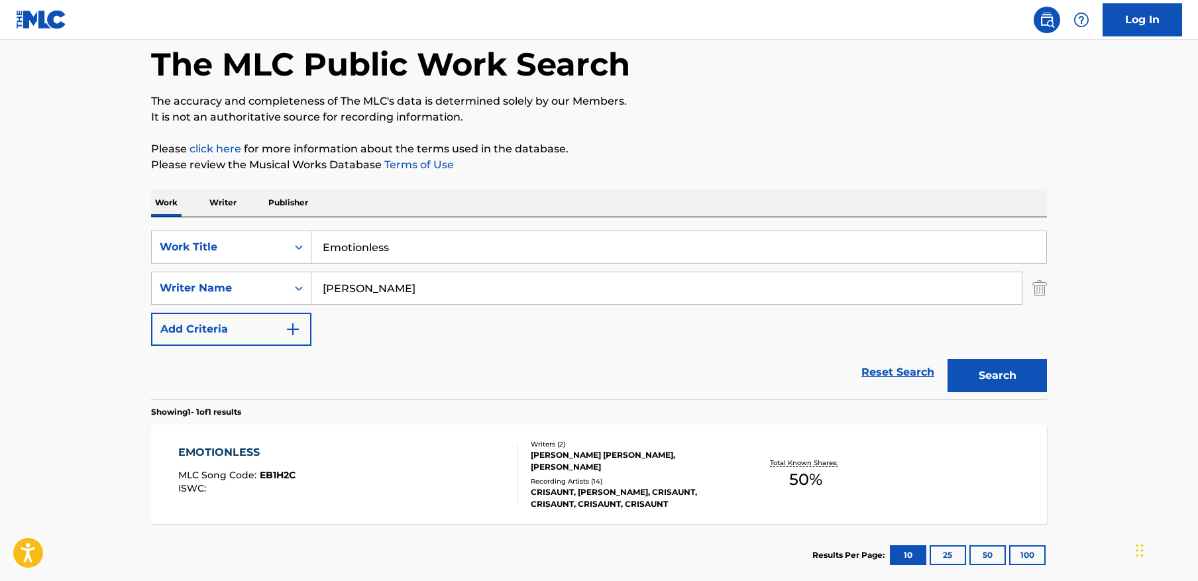
click at [564, 207] on div "Work Writer Publisher" at bounding box center [599, 203] width 896 height 28
click at [522, 245] on input "Emotionless" at bounding box center [678, 247] width 735 height 32
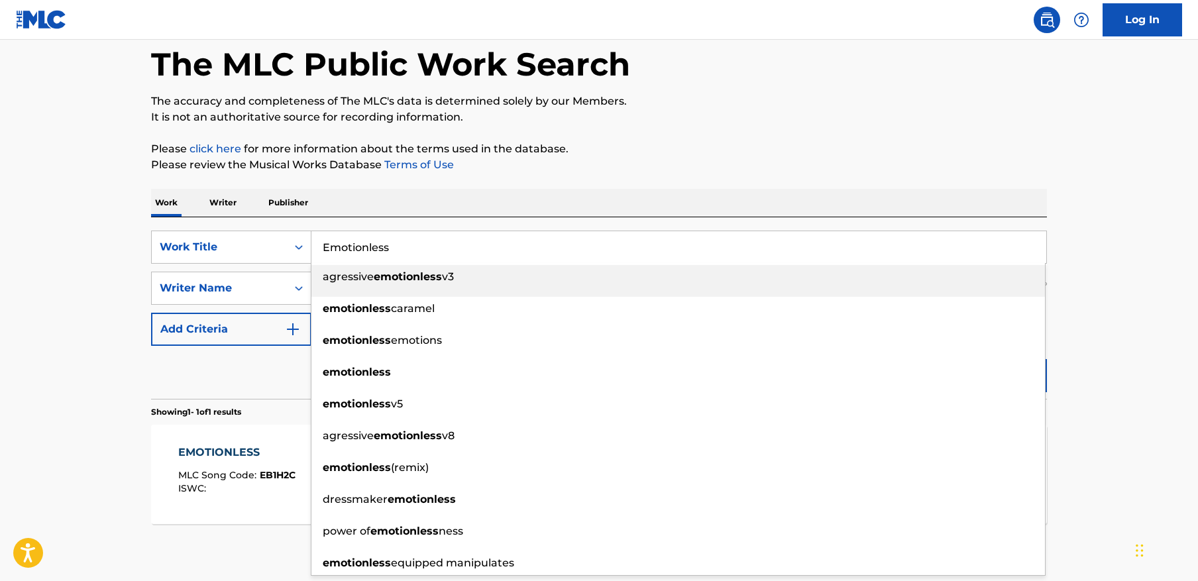
click at [522, 245] on input "Emotionless" at bounding box center [678, 247] width 735 height 32
paste input "[MEDICAL_DATA]"
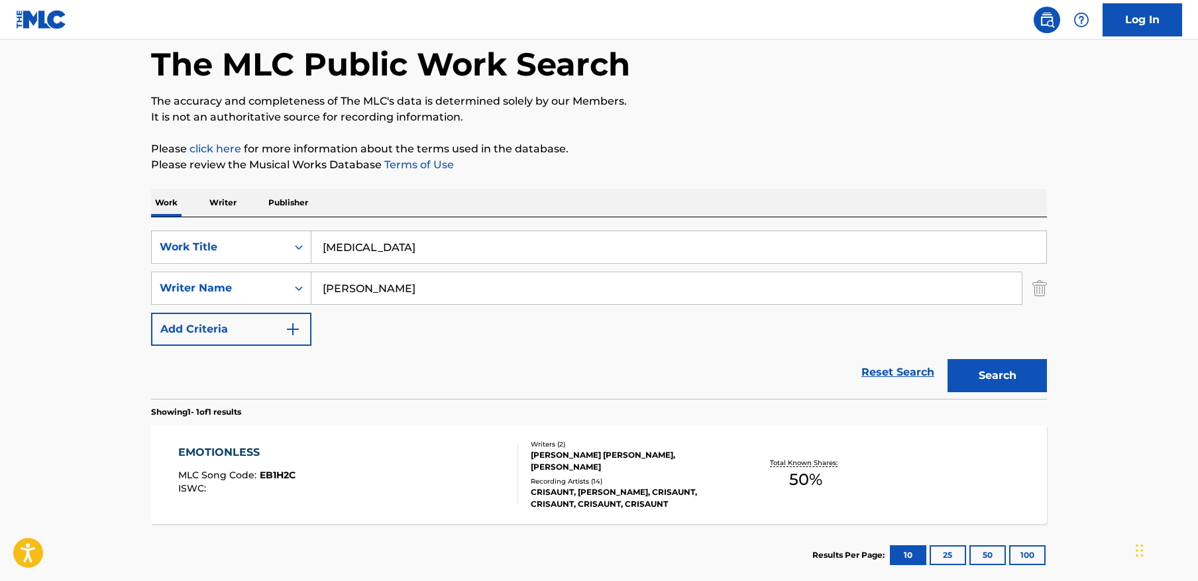
drag, startPoint x: 1083, startPoint y: 381, endPoint x: 1035, endPoint y: 378, distance: 48.4
click at [1081, 381] on main "The MLC Public Work Search The accuracy and completeness of The MLC's data is d…" at bounding box center [599, 283] width 1198 height 617
click at [1021, 376] on button "Search" at bounding box center [996, 375] width 99 height 33
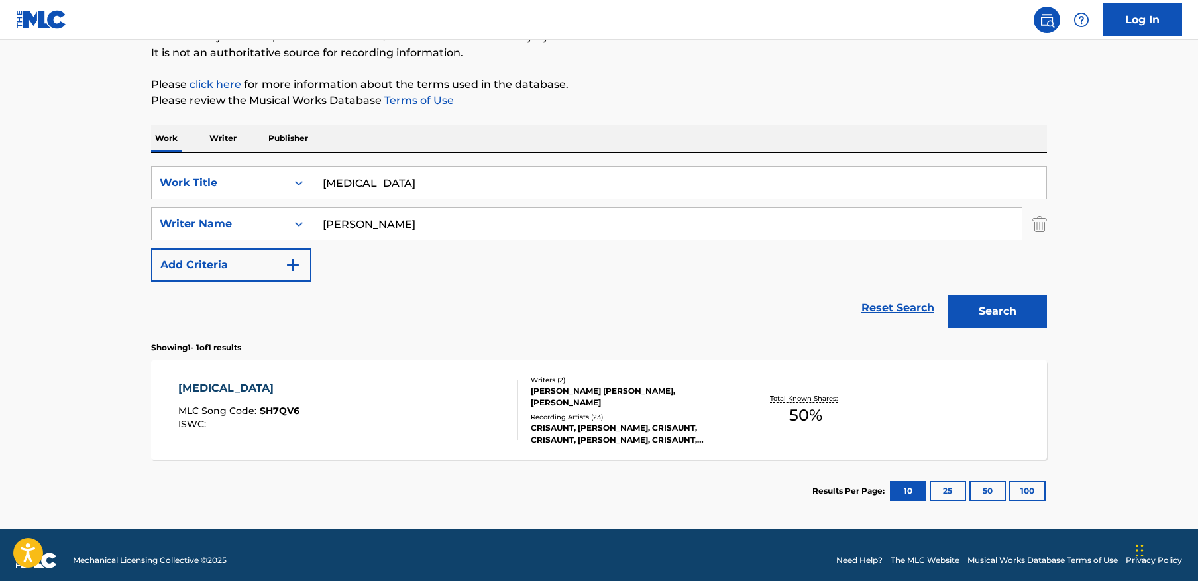
scroll to position [140, 0]
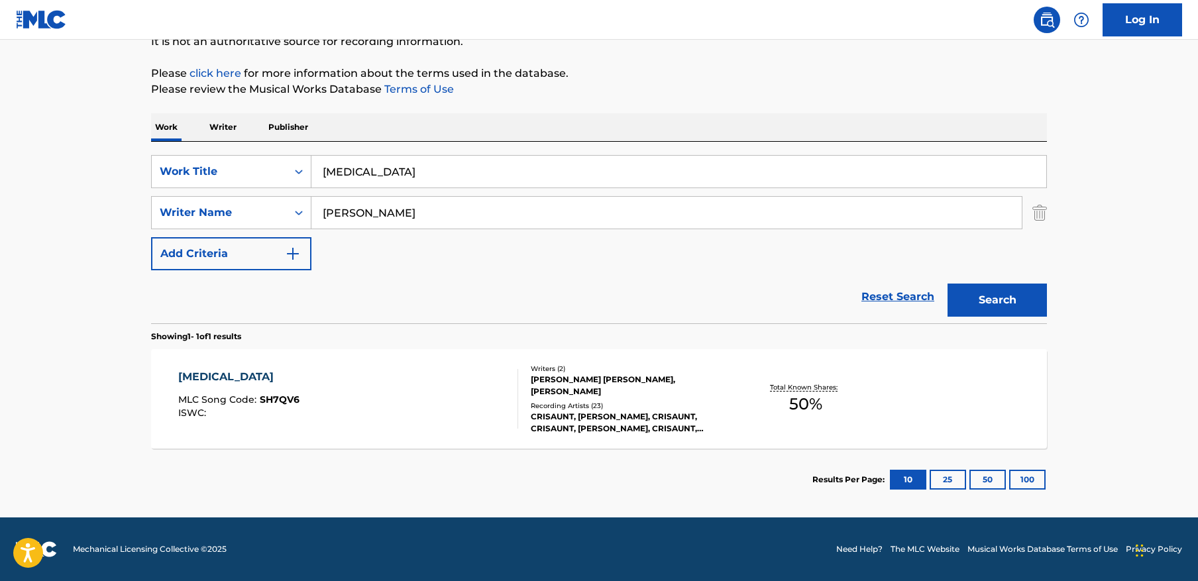
click at [525, 167] on input "[MEDICAL_DATA]" at bounding box center [678, 172] width 735 height 32
paste input "あがた森魚* - 永遠の遠国の歌 (LP, Album)"
paste input "[MEDICAL_DATA]"
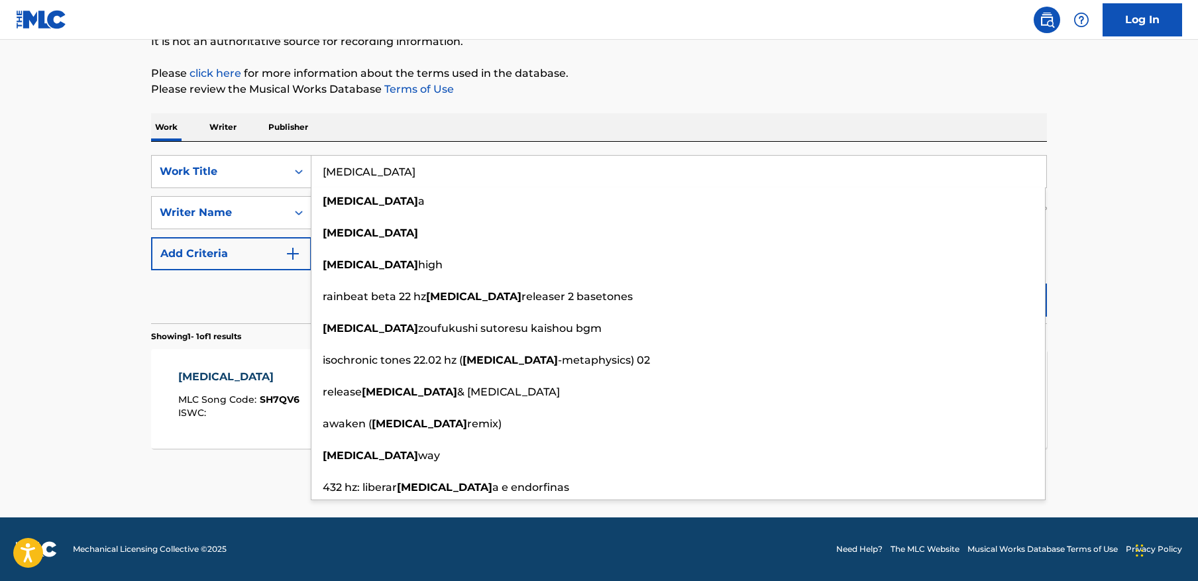
type input "[MEDICAL_DATA]"
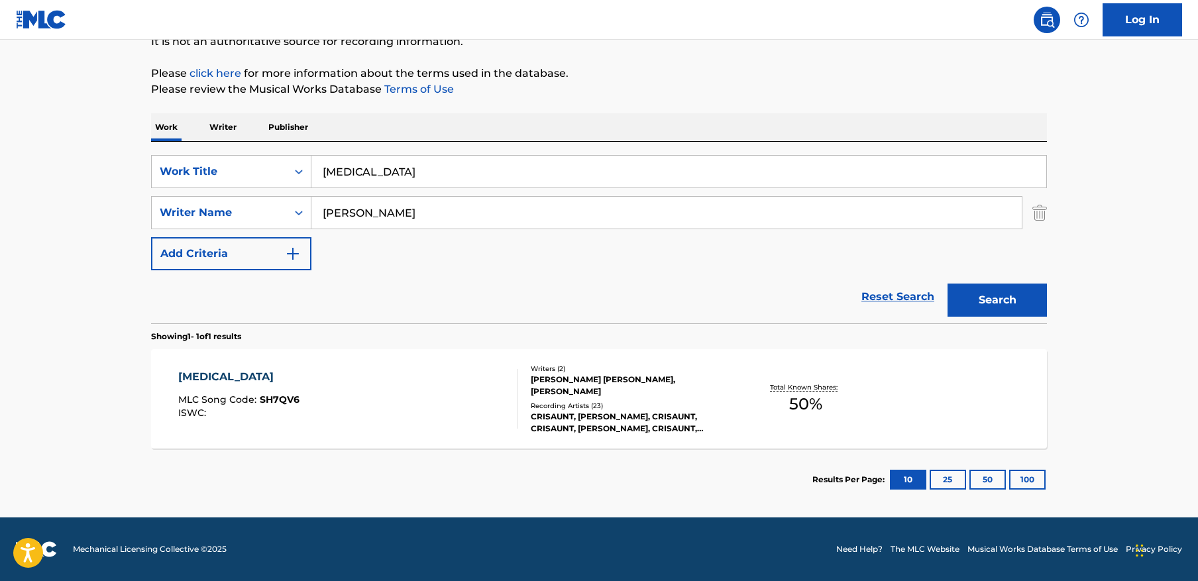
click at [1102, 230] on main "The MLC Public Work Search The accuracy and completeness of The MLC's data is d…" at bounding box center [599, 208] width 1198 height 617
click at [1007, 286] on button "Search" at bounding box center [996, 300] width 99 height 33
click at [314, 405] on div "[MEDICAL_DATA] MLC Song Code : SH7QV6 ISWC :" at bounding box center [348, 399] width 340 height 60
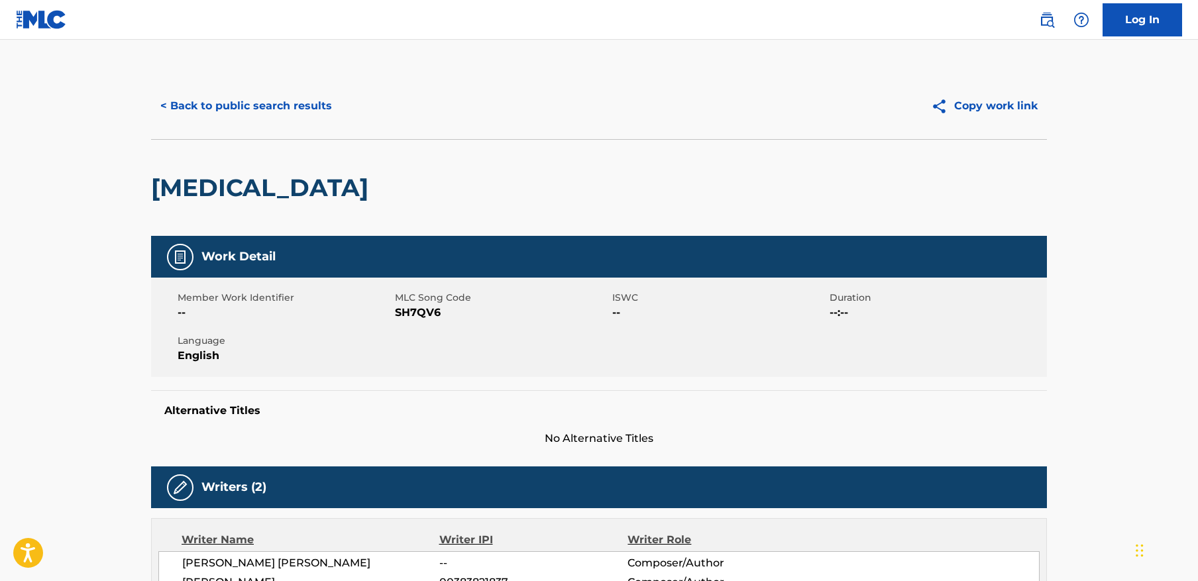
click at [421, 313] on span "SH7QV6" at bounding box center [502, 313] width 214 height 16
copy span "SH7QV6"
click at [235, 108] on button "< Back to public search results" at bounding box center [246, 105] width 190 height 33
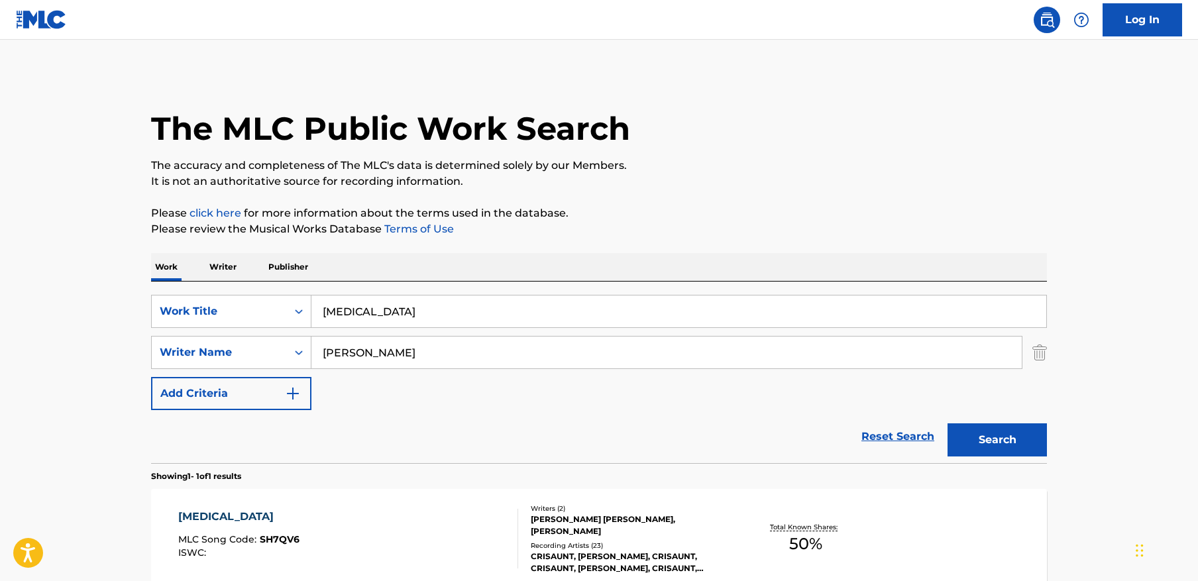
scroll to position [64, 0]
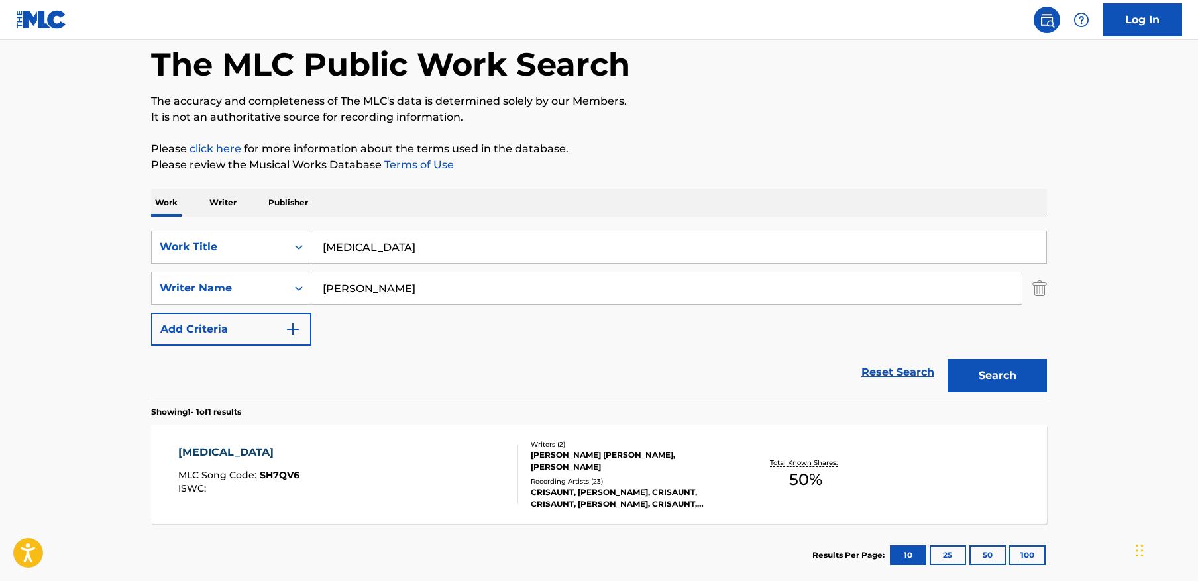
click at [437, 250] on input "[MEDICAL_DATA]" at bounding box center [678, 247] width 735 height 32
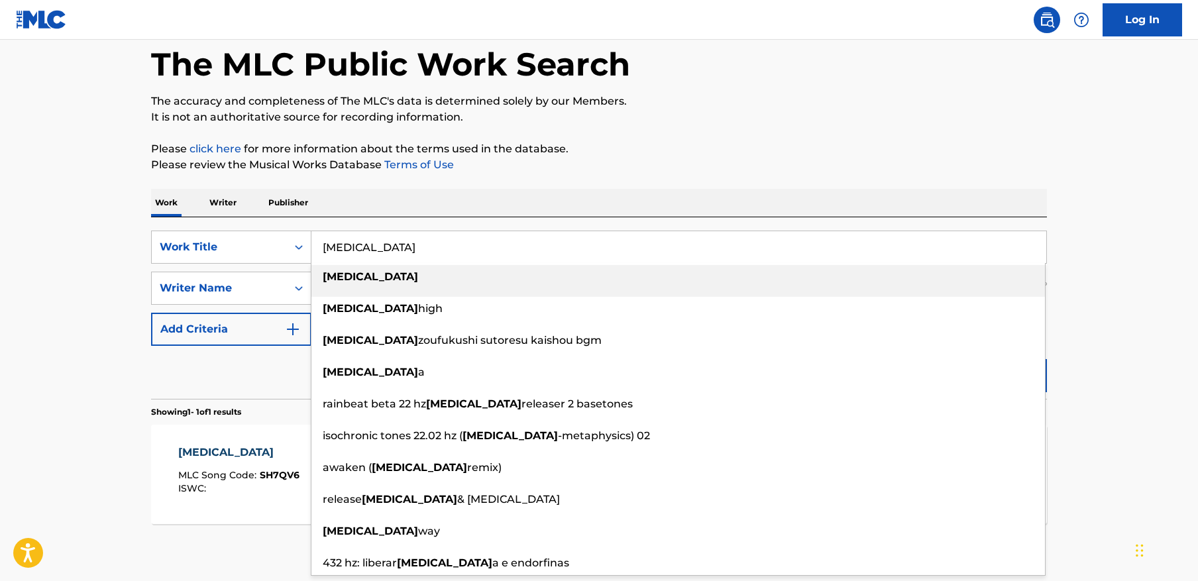
click at [437, 250] on input "[MEDICAL_DATA]" at bounding box center [678, 247] width 735 height 32
paste input "Baby"
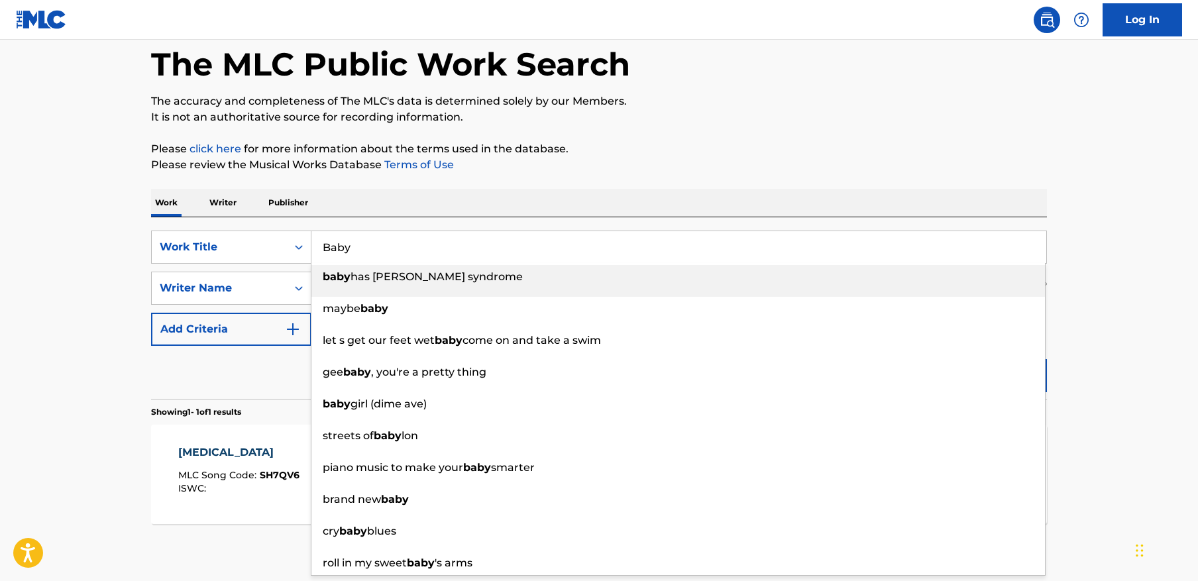
type input "Baby"
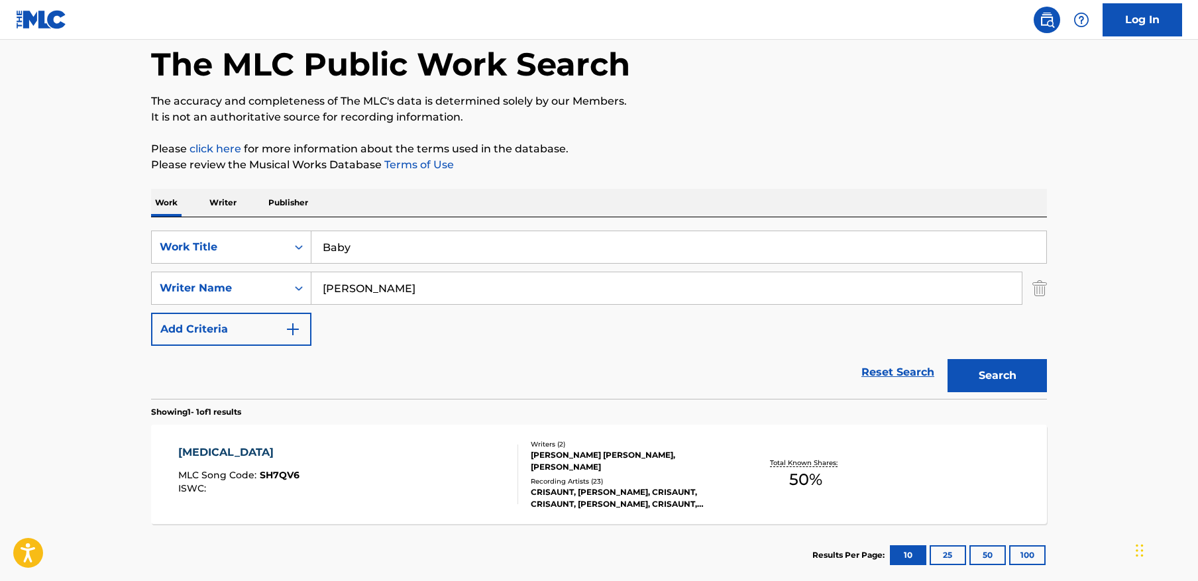
drag, startPoint x: 1136, startPoint y: 272, endPoint x: 1064, endPoint y: 344, distance: 102.1
click at [1135, 276] on main "The MLC Public Work Search The accuracy and completeness of The MLC's data is d…" at bounding box center [599, 283] width 1198 height 617
click at [1026, 380] on button "Search" at bounding box center [996, 375] width 99 height 33
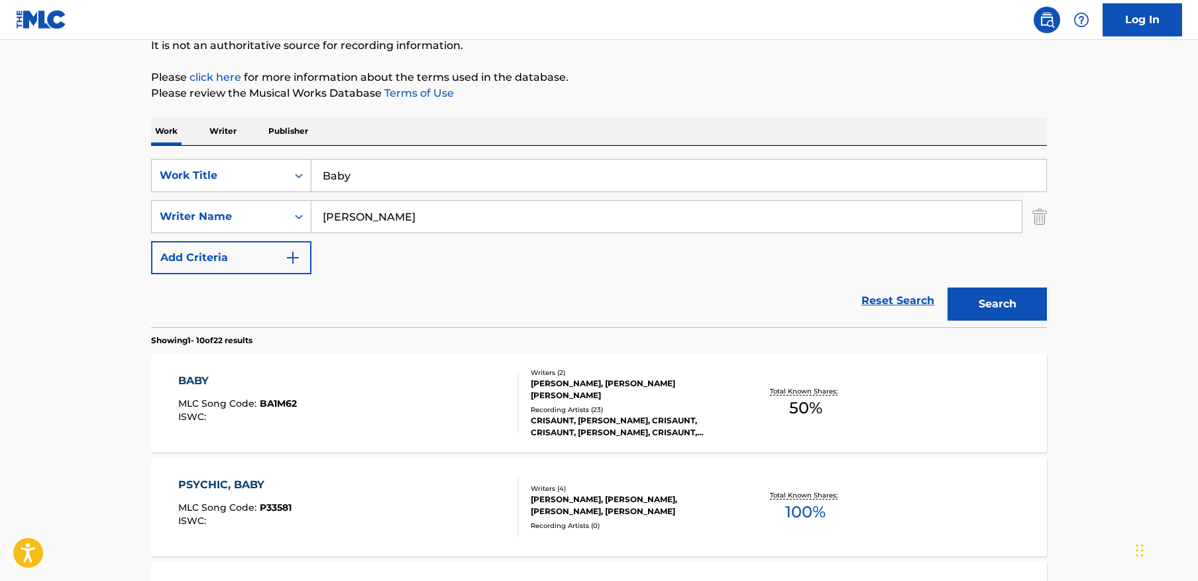
scroll to position [138, 0]
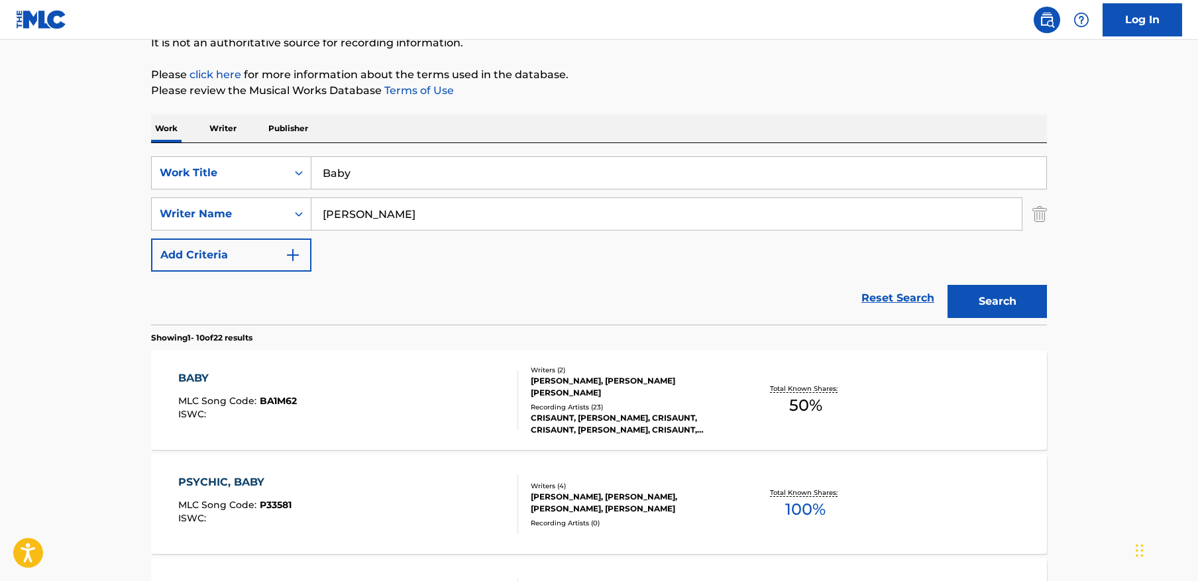
click at [399, 382] on div "BABY MLC Song Code : BA1M62 ISWC :" at bounding box center [348, 400] width 340 height 60
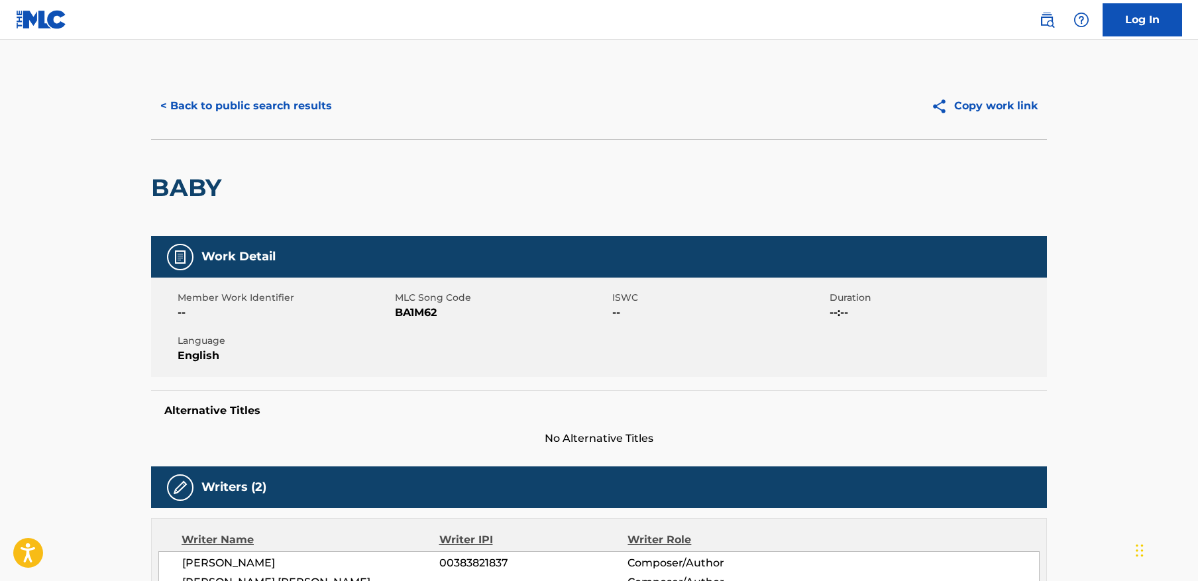
click at [452, 316] on span "BA1M62" at bounding box center [502, 313] width 214 height 16
click at [421, 312] on span "BA1M62" at bounding box center [502, 313] width 214 height 16
copy span "BA1M62"
click at [290, 105] on button "< Back to public search results" at bounding box center [246, 105] width 190 height 33
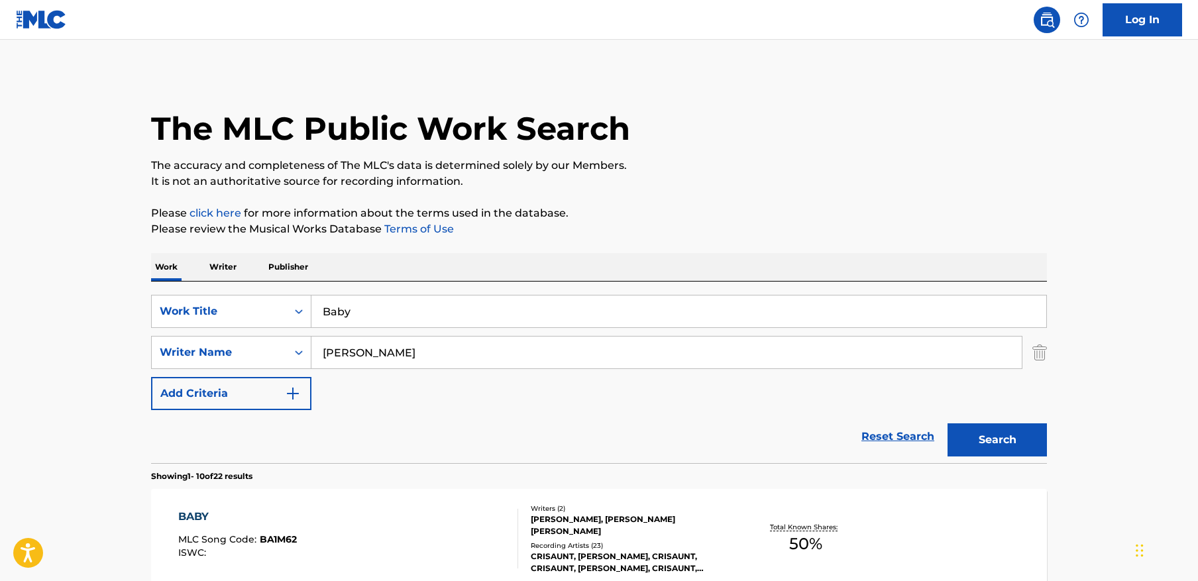
scroll to position [138, 0]
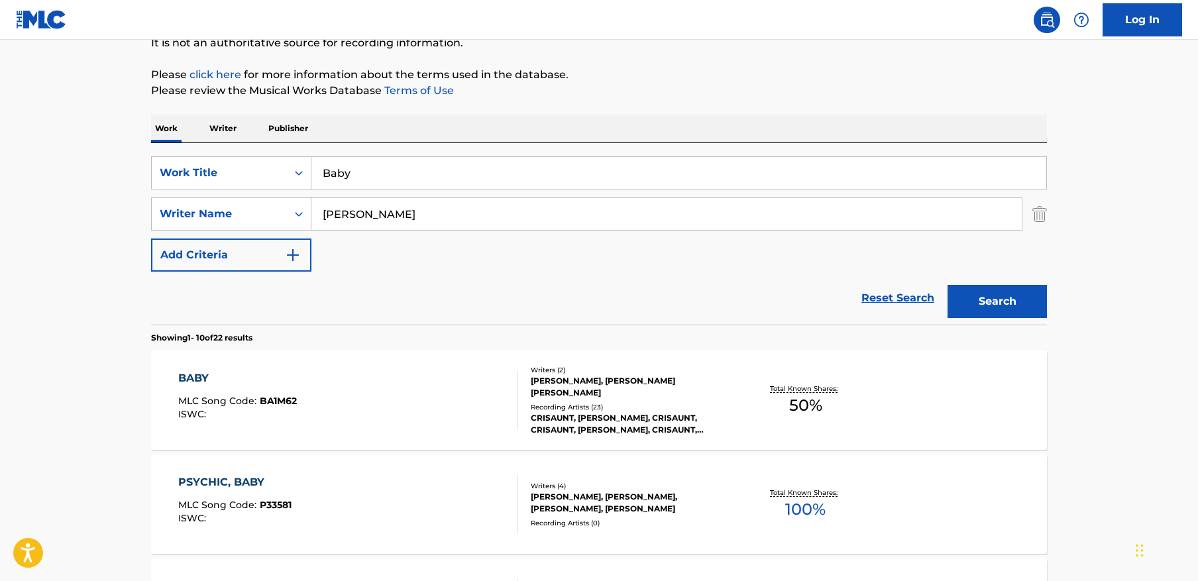
click at [601, 191] on div "SearchWithCriteria3406972a-9016-4f5c-87b0-fd5e7705dce6 Work Title Baby SearchWi…" at bounding box center [599, 213] width 896 height 115
click at [611, 178] on input "Baby" at bounding box center [678, 173] width 735 height 32
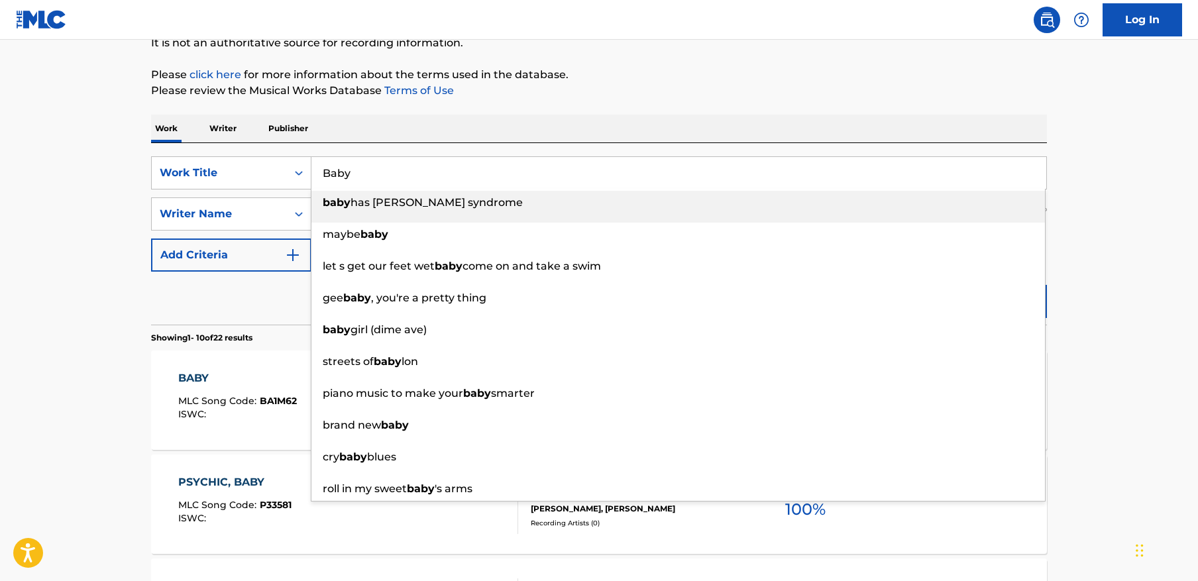
click at [611, 178] on input "Baby" at bounding box center [678, 173] width 735 height 32
paste input "What U Give U Receive"
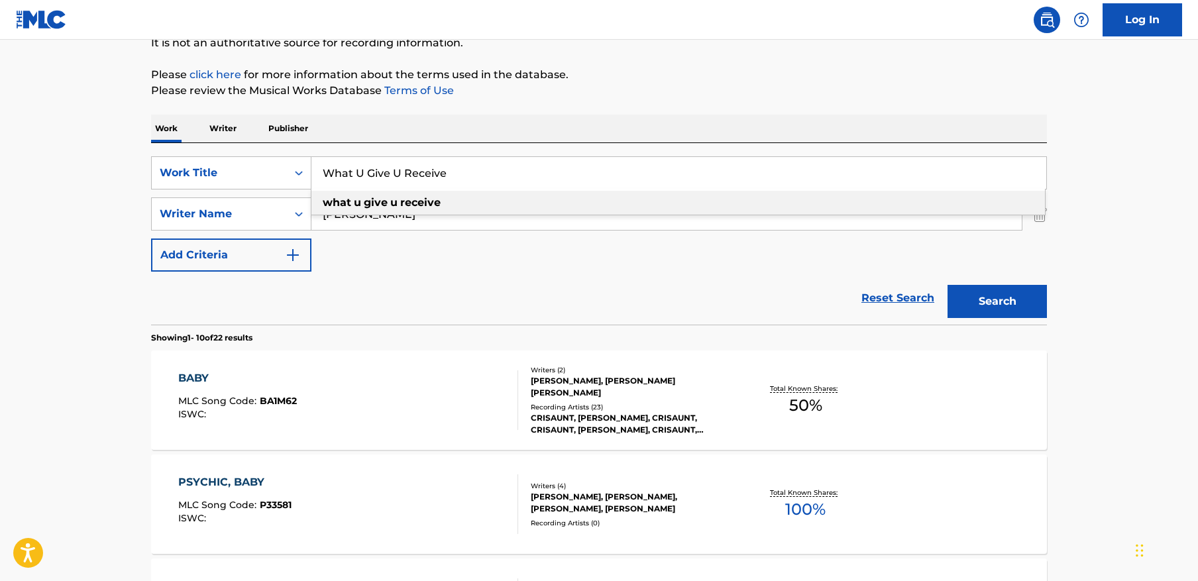
type input "What U Give U Receive"
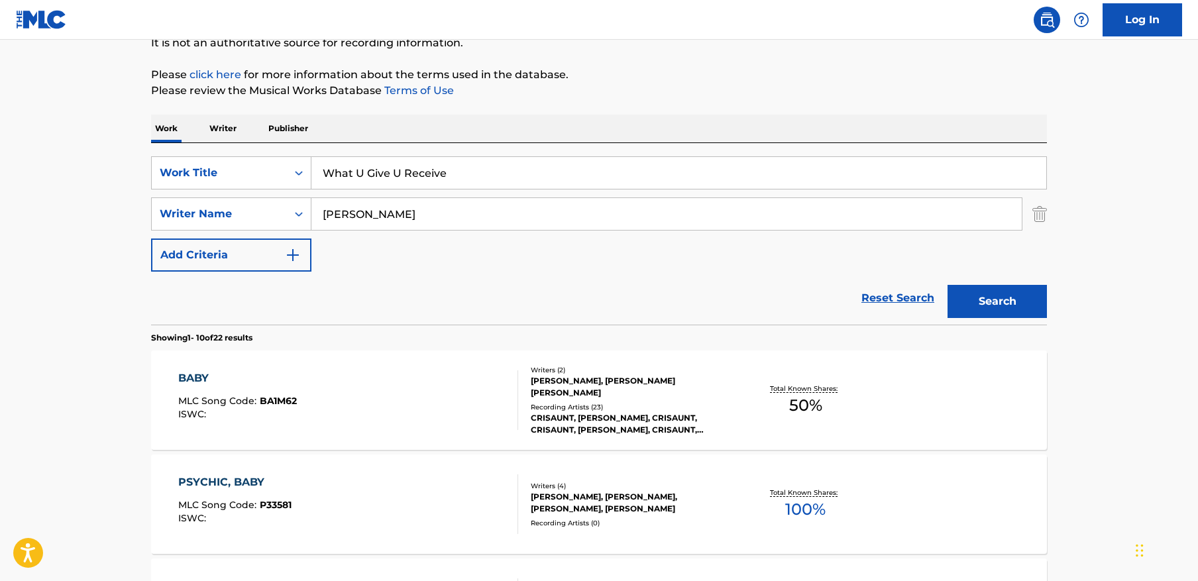
click at [980, 309] on button "Search" at bounding box center [996, 301] width 99 height 33
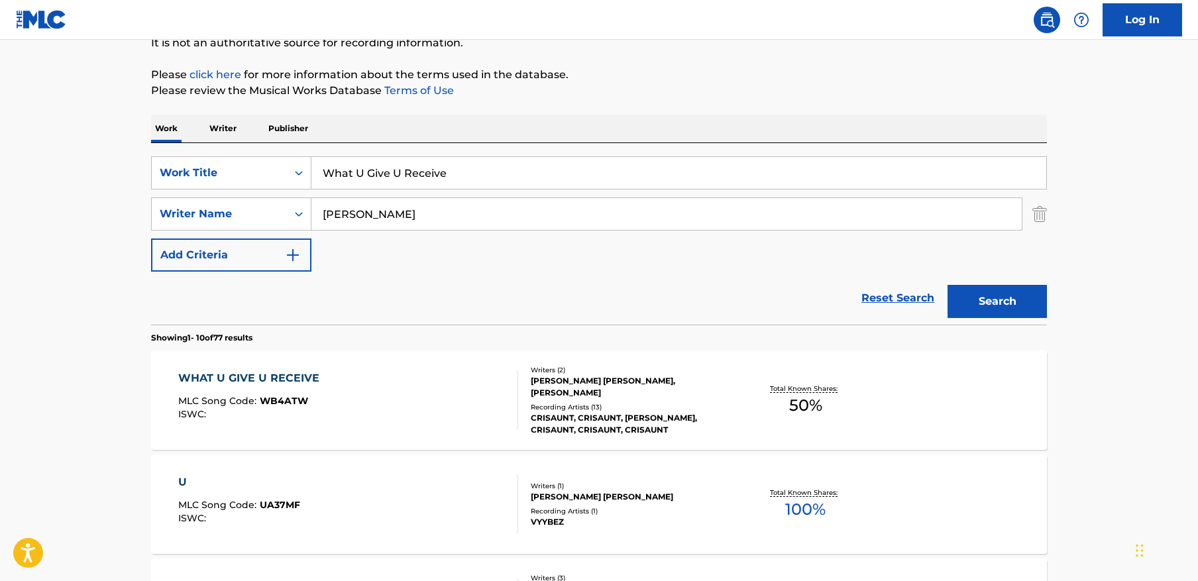
scroll to position [186, 0]
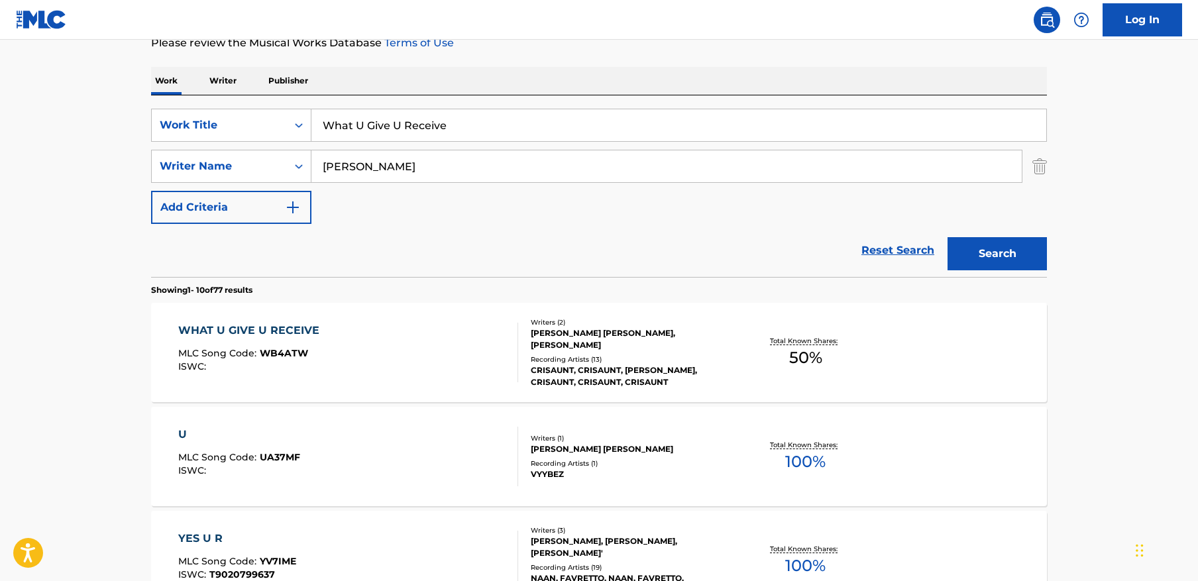
click at [316, 343] on div "WHAT U GIVE U RECEIVE MLC Song Code : WB4ATW ISWC :" at bounding box center [252, 353] width 148 height 60
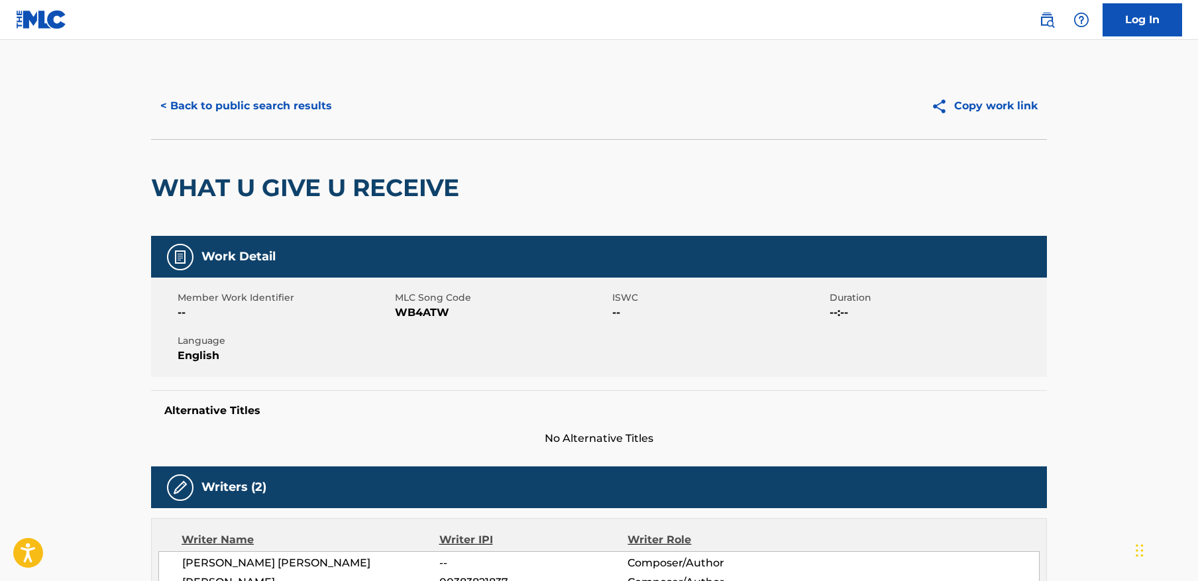
click at [435, 309] on span "WB4ATW" at bounding box center [502, 313] width 214 height 16
copy span "WB4ATW"
click at [256, 99] on button "< Back to public search results" at bounding box center [246, 105] width 190 height 33
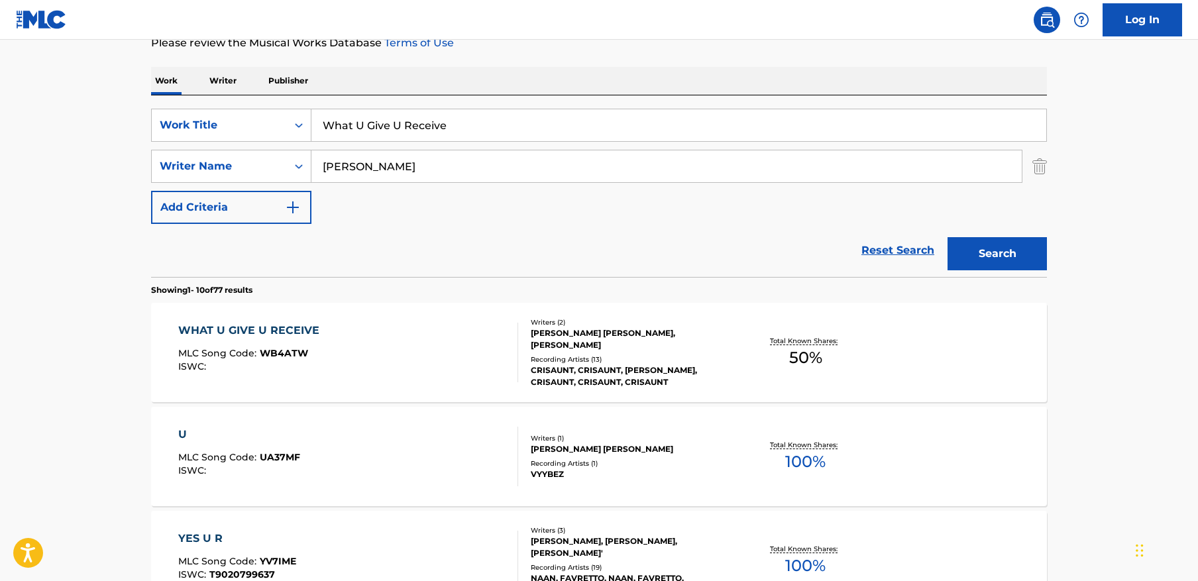
click at [448, 118] on input "What U Give U Receive" at bounding box center [678, 125] width 735 height 32
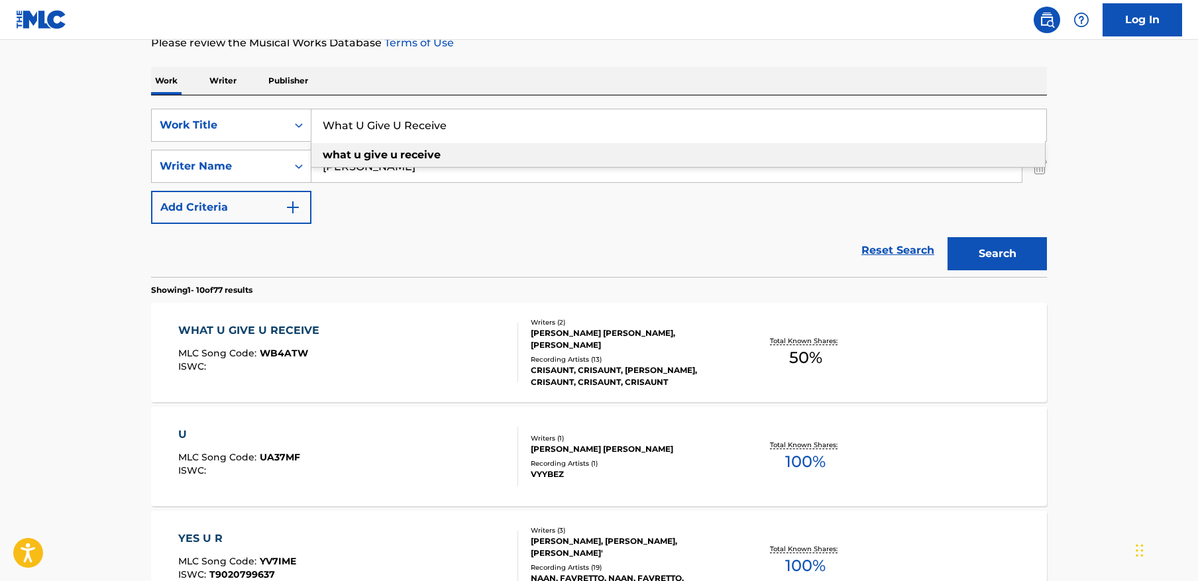
click at [448, 118] on input "What U Give U Receive" at bounding box center [678, 125] width 735 height 32
paste input "Turn Out"
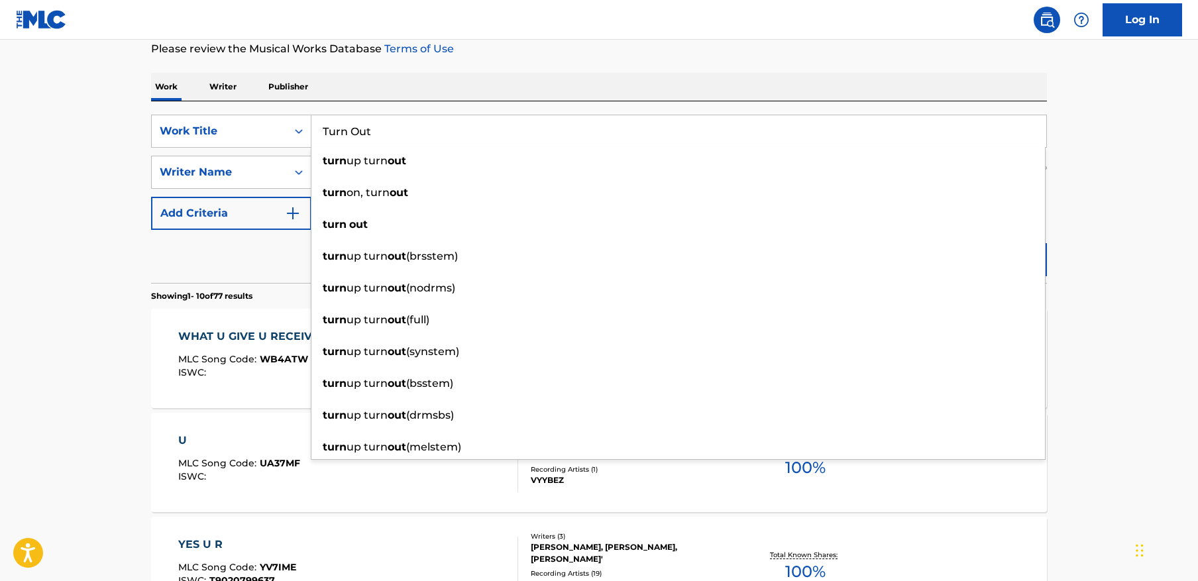
type input "Turn Out"
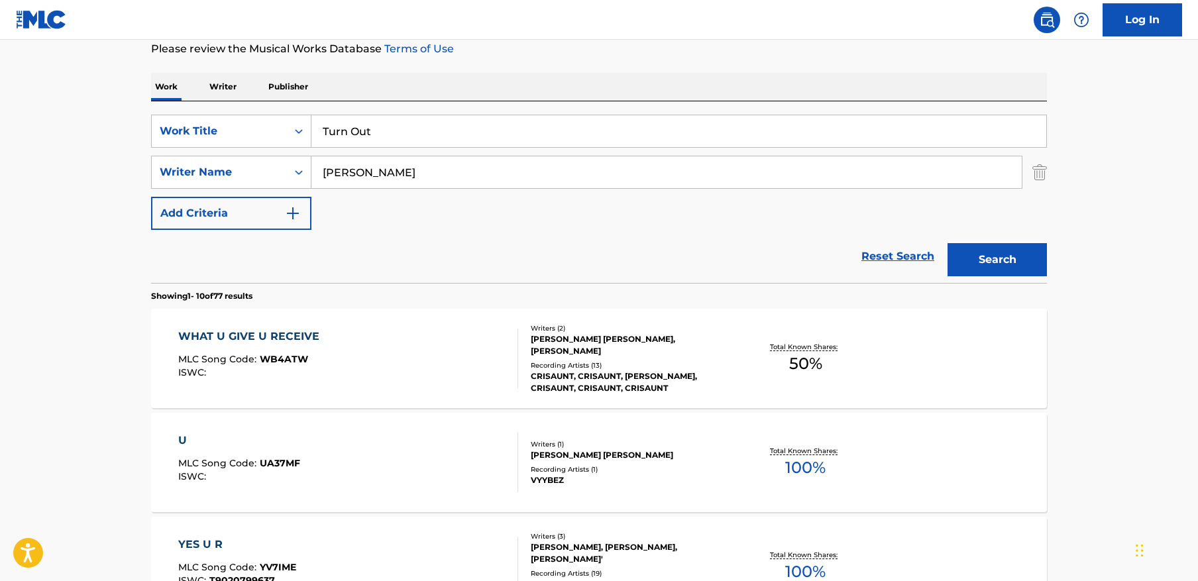
drag, startPoint x: 1118, startPoint y: 195, endPoint x: 1065, endPoint y: 258, distance: 82.3
click at [1031, 266] on button "Search" at bounding box center [996, 259] width 99 height 33
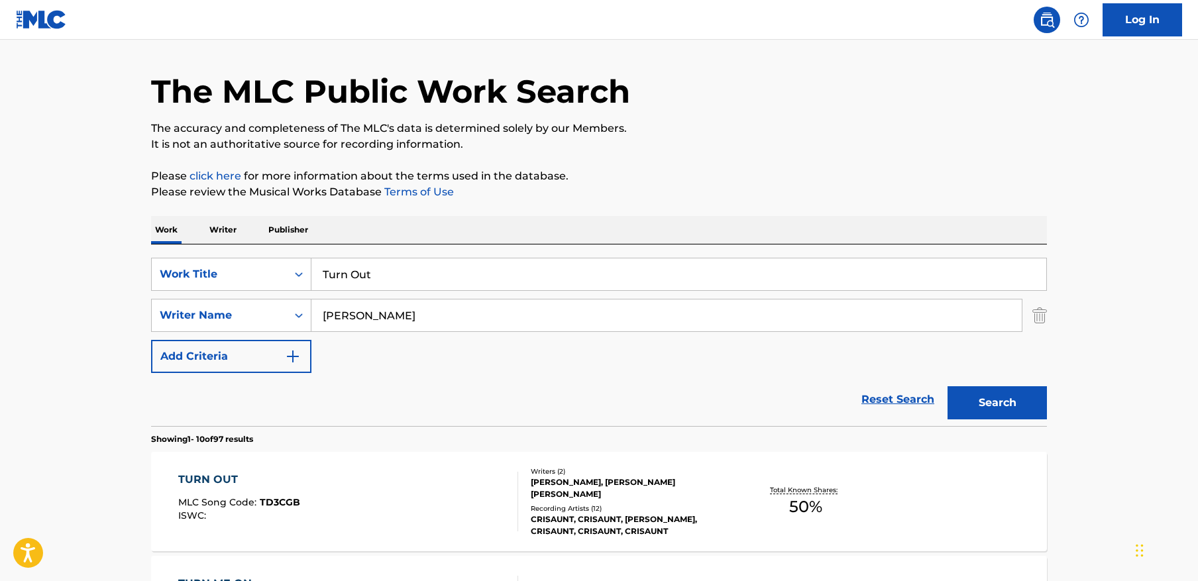
scroll to position [180, 0]
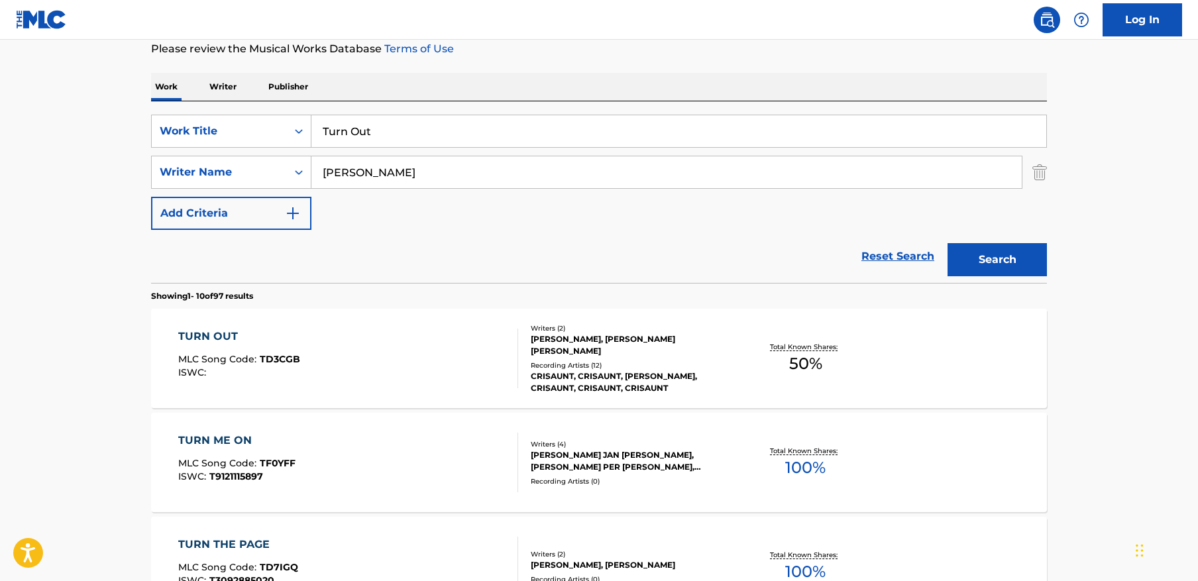
click at [353, 361] on div "TURN OUT MLC Song Code : TD3CGB ISWC :" at bounding box center [348, 359] width 340 height 60
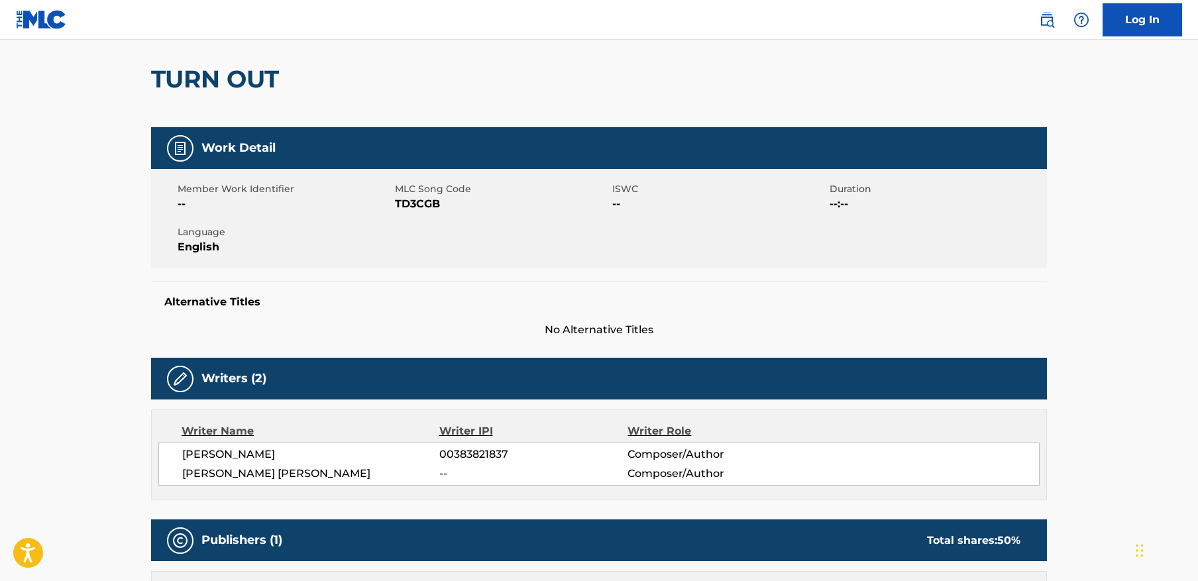
scroll to position [112, 0]
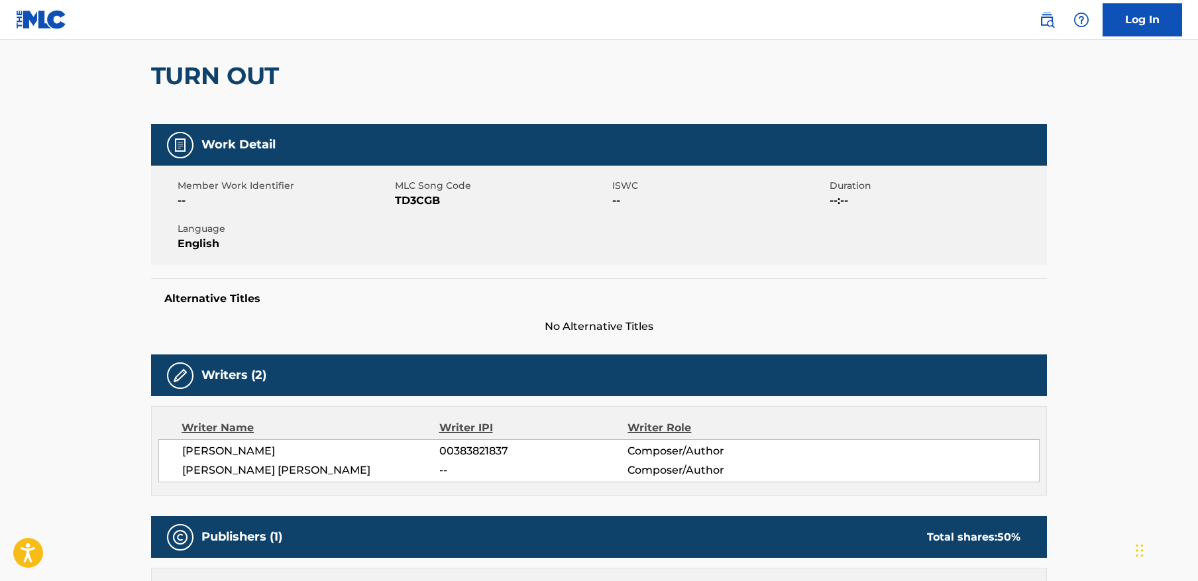
click at [406, 200] on span "TD3CGB" at bounding box center [502, 201] width 214 height 16
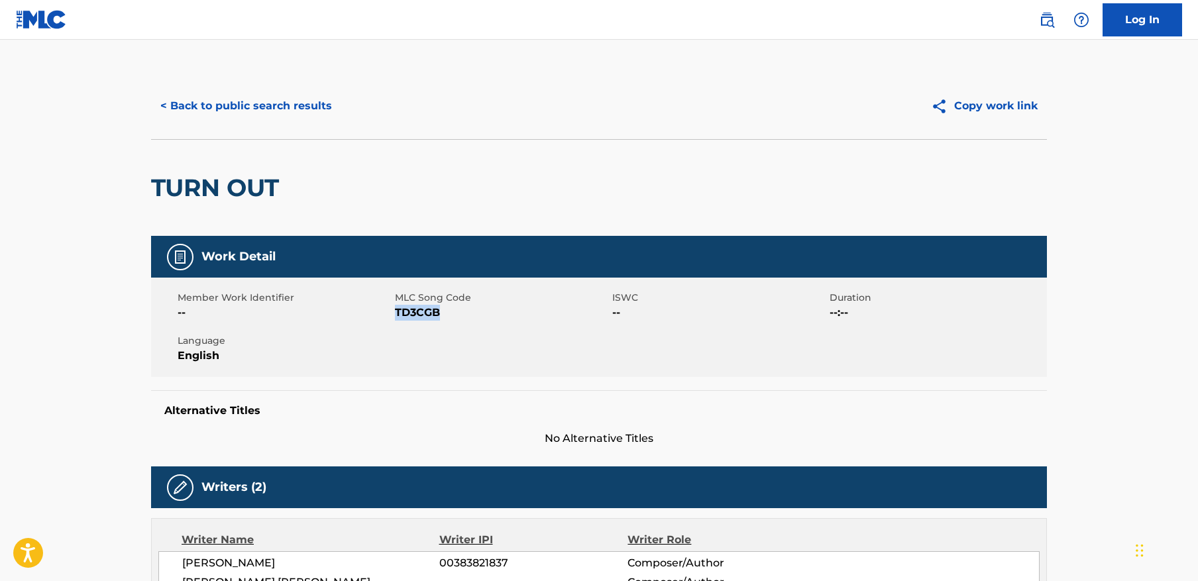
click at [265, 107] on button "< Back to public search results" at bounding box center [246, 105] width 190 height 33
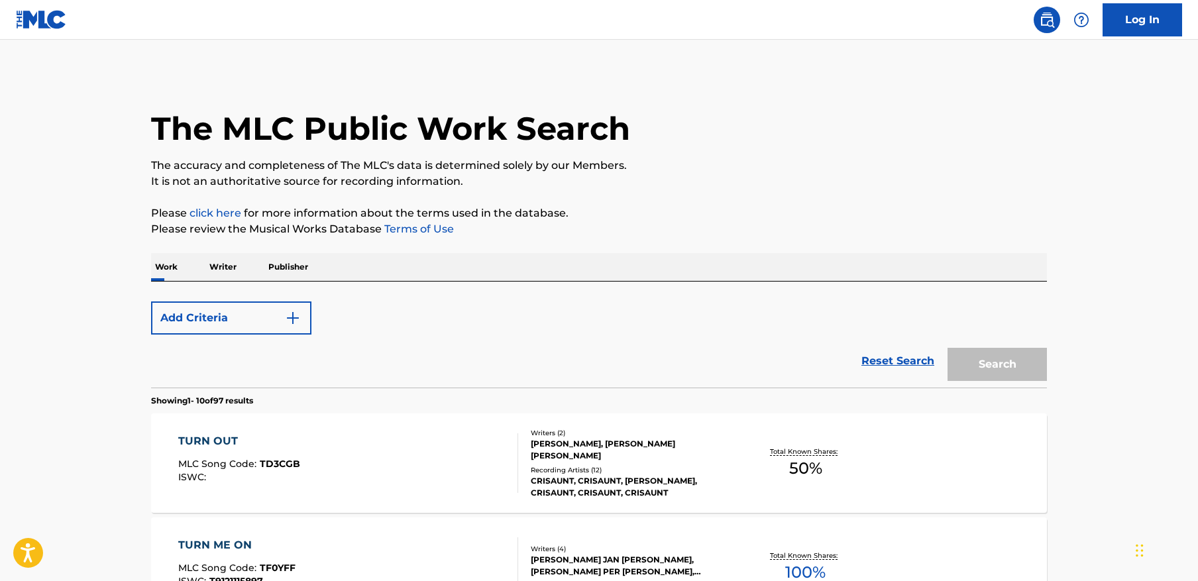
scroll to position [180, 0]
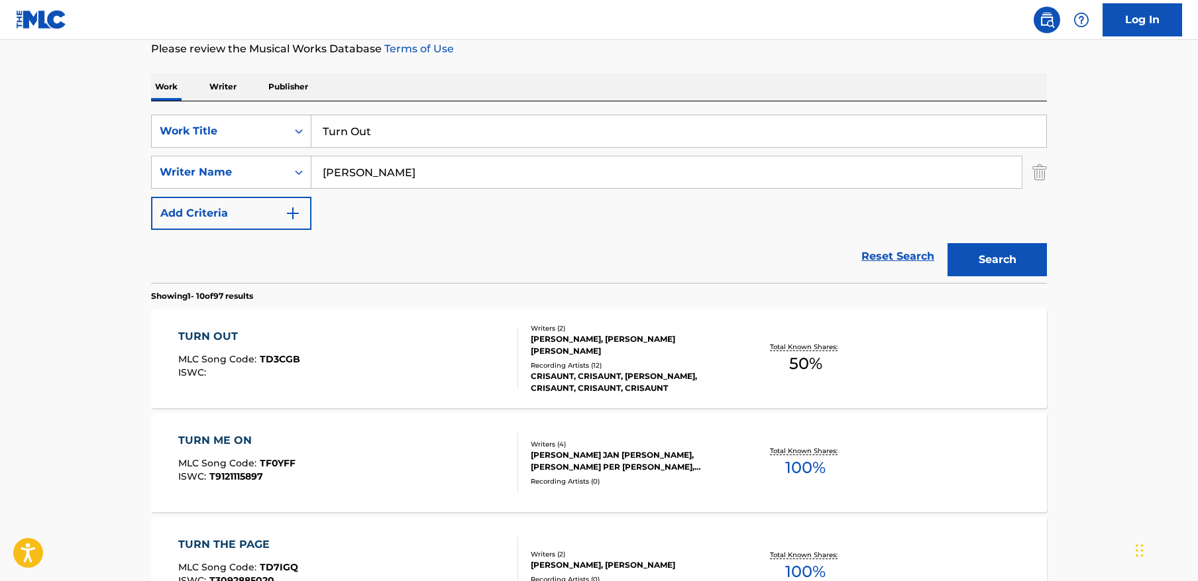
click at [416, 134] on input "Turn Out" at bounding box center [678, 131] width 735 height 32
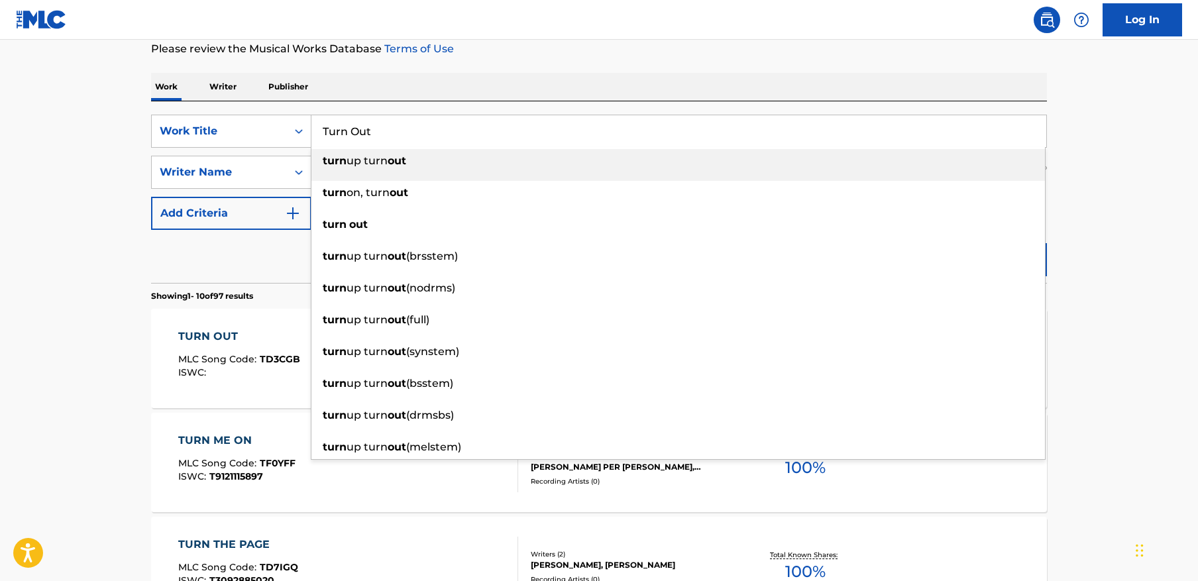
click at [416, 134] on input "Turn Out" at bounding box center [678, 131] width 735 height 32
paste input "Benzo"
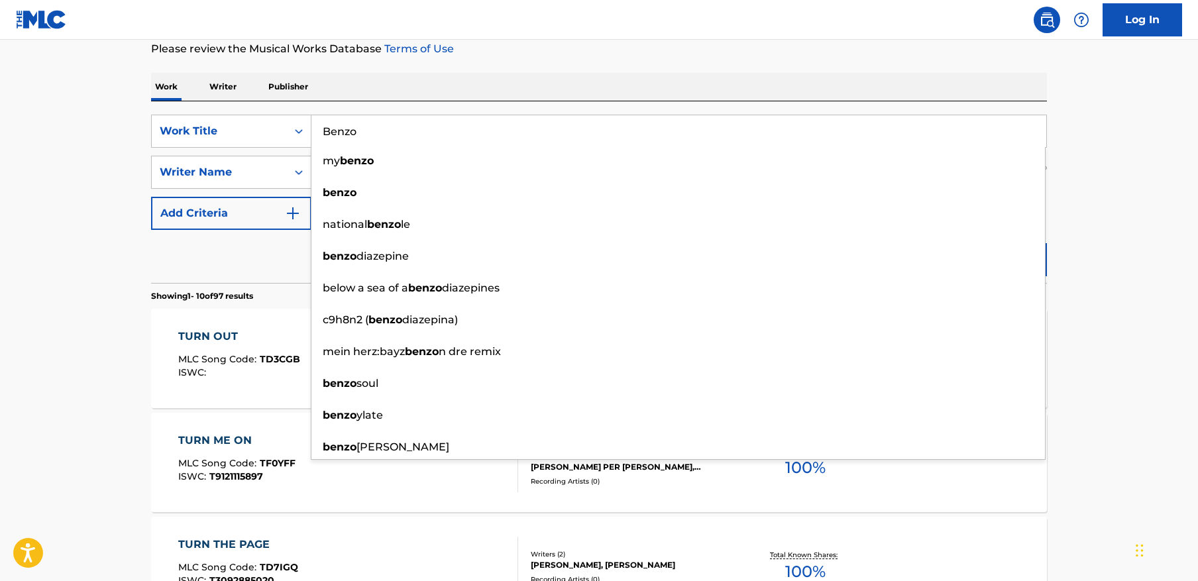
type input "Benzo"
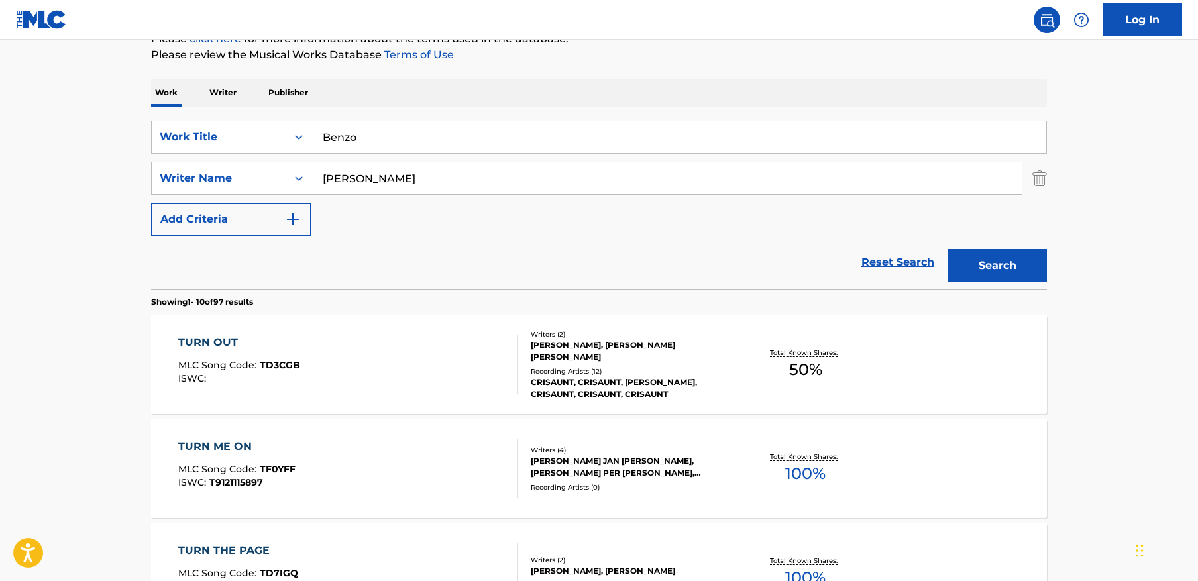
click at [1019, 264] on button "Search" at bounding box center [996, 265] width 99 height 33
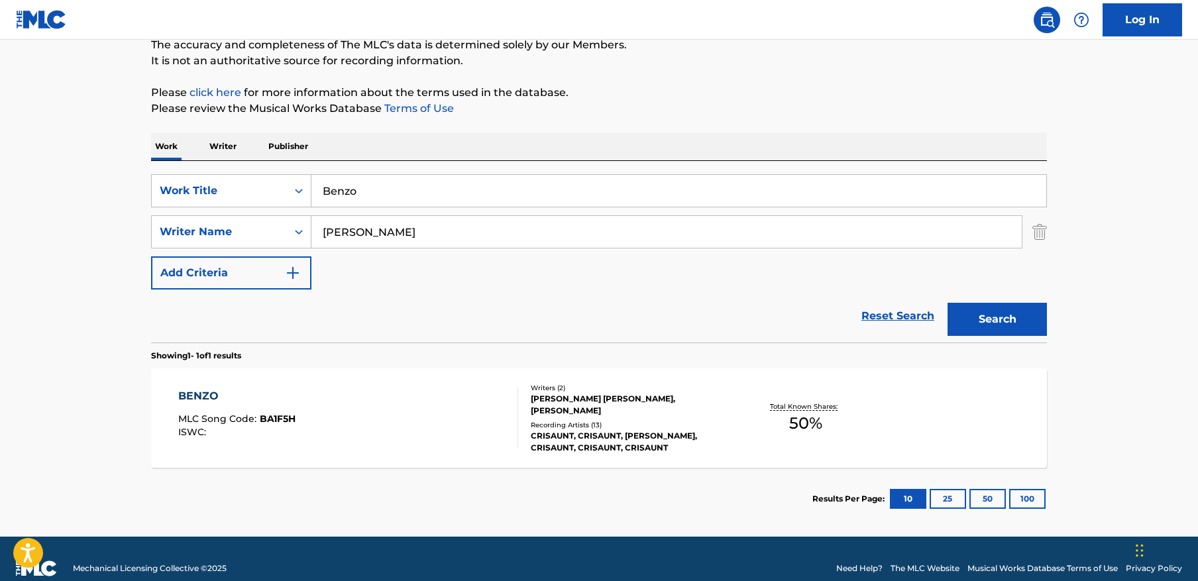
scroll to position [112, 0]
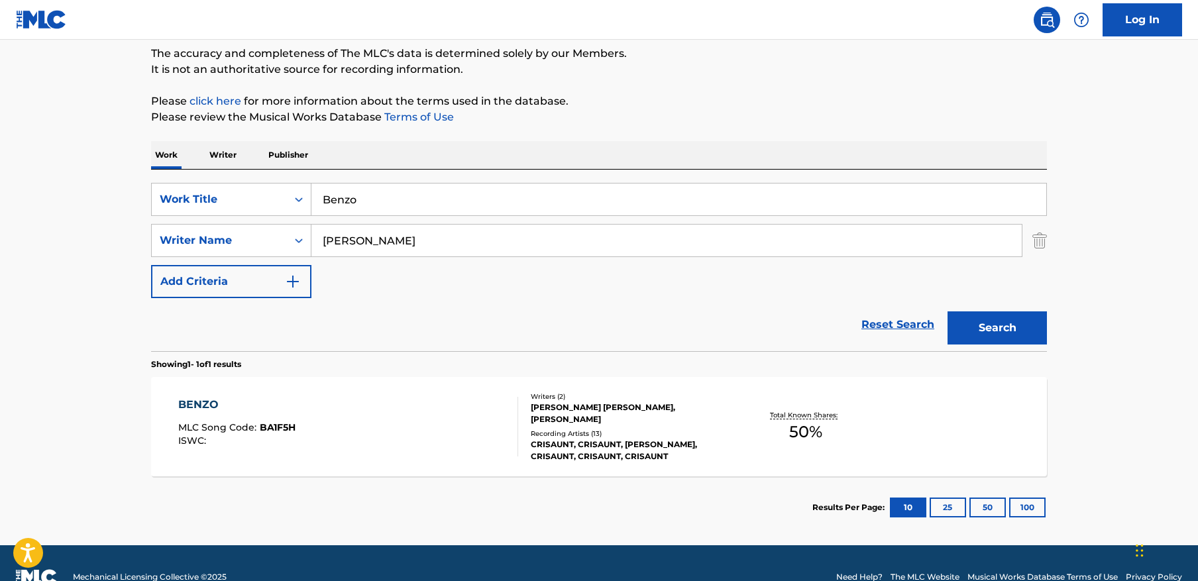
click at [374, 353] on section "Showing 1 - 1 of 1 results" at bounding box center [599, 360] width 896 height 19
click at [361, 407] on div "BENZO MLC Song Code : BA1F5H ISWC :" at bounding box center [348, 427] width 340 height 60
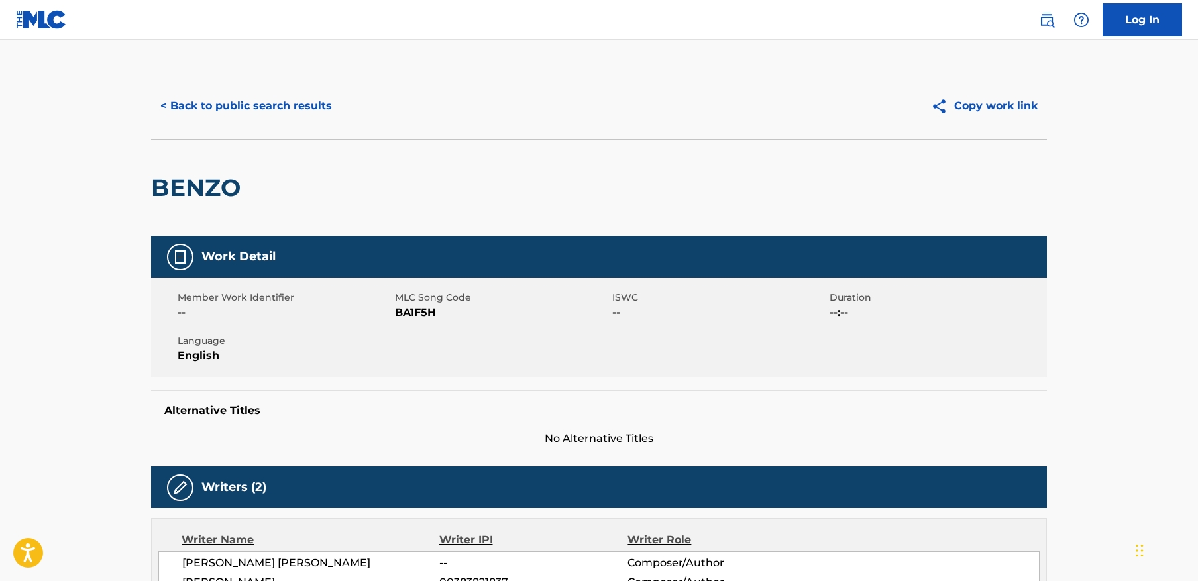
click at [421, 309] on span "BA1F5H" at bounding box center [502, 313] width 214 height 16
copy span "BA1F5H"
click at [231, 105] on button "< Back to public search results" at bounding box center [246, 105] width 190 height 33
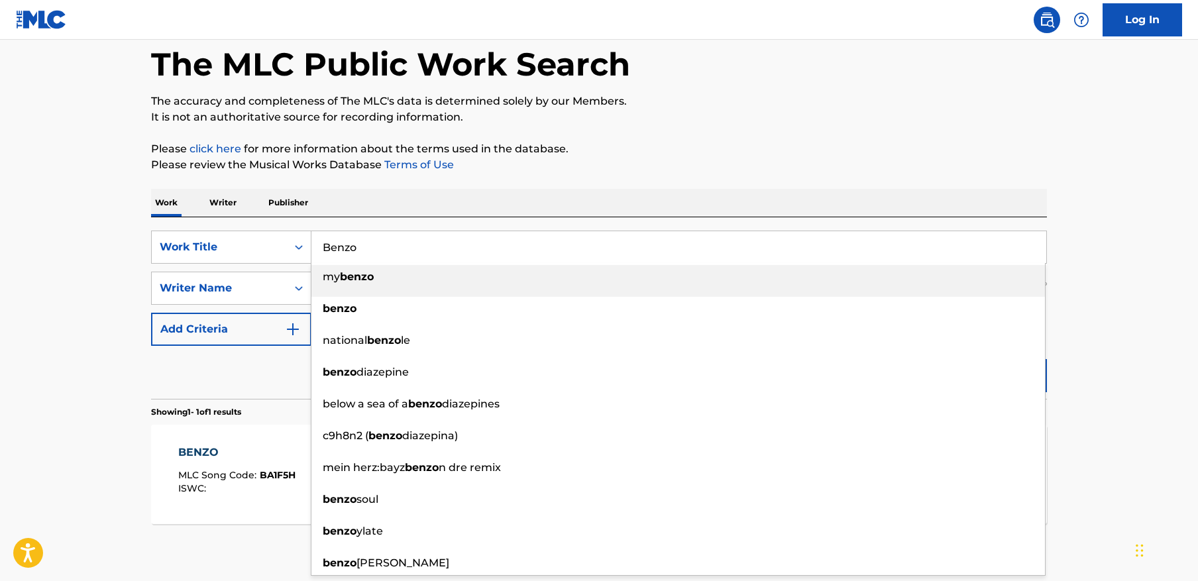
click at [384, 238] on input "Benzo" at bounding box center [678, 247] width 735 height 32
paste input "What U Give U Receive"
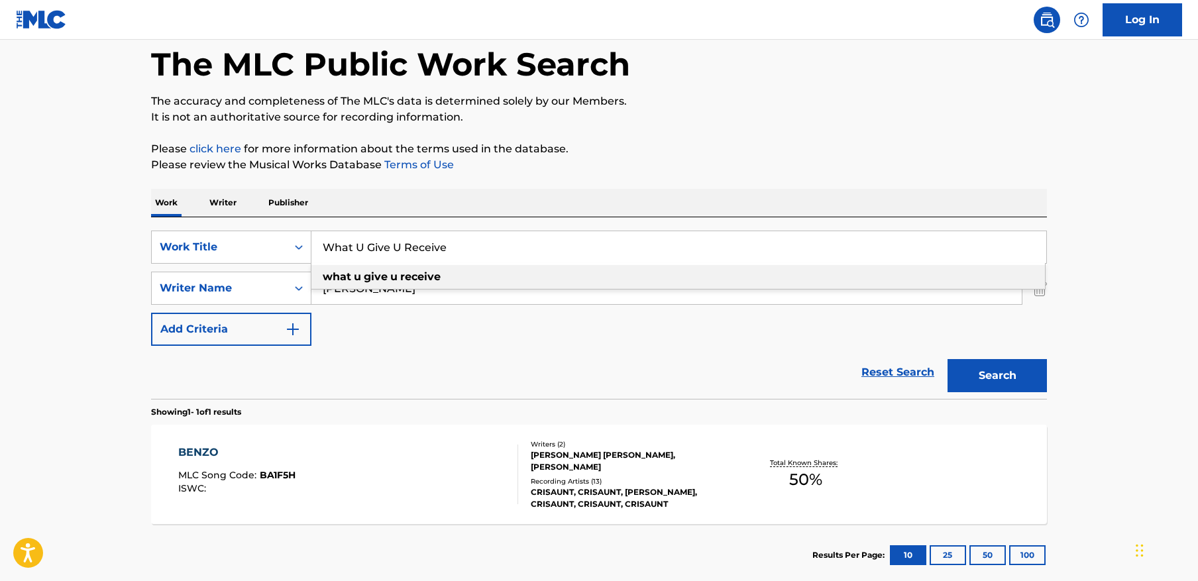
type input "What U Give U Receive"
click at [1047, 389] on div "The MLC Public Work Search The accuracy and completeness of The MLC's data is d…" at bounding box center [598, 298] width 927 height 578
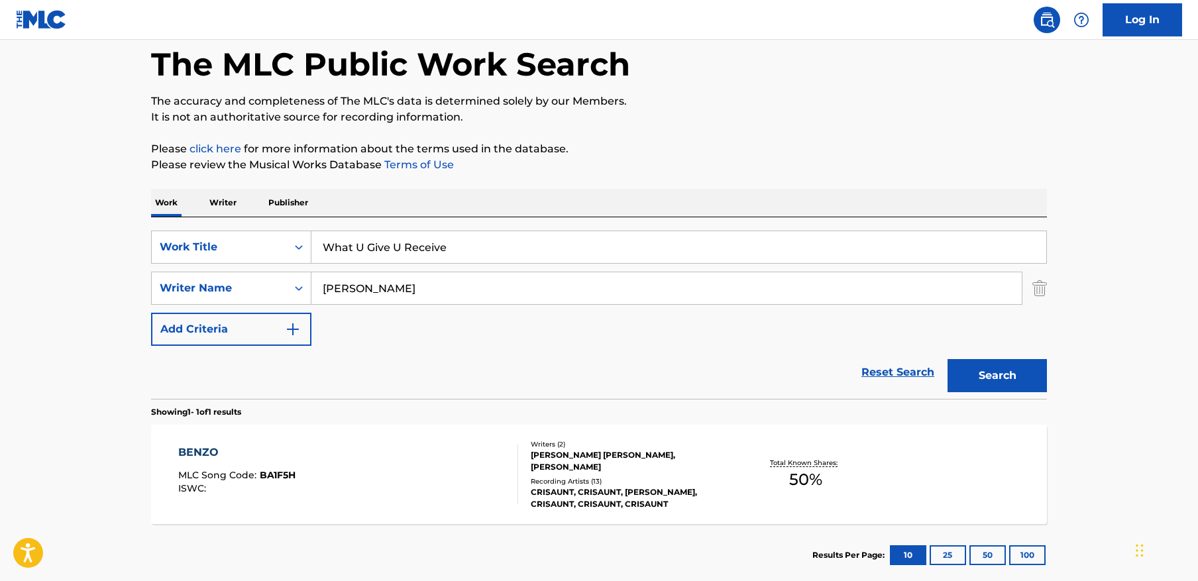
click at [1038, 384] on button "Search" at bounding box center [996, 375] width 99 height 33
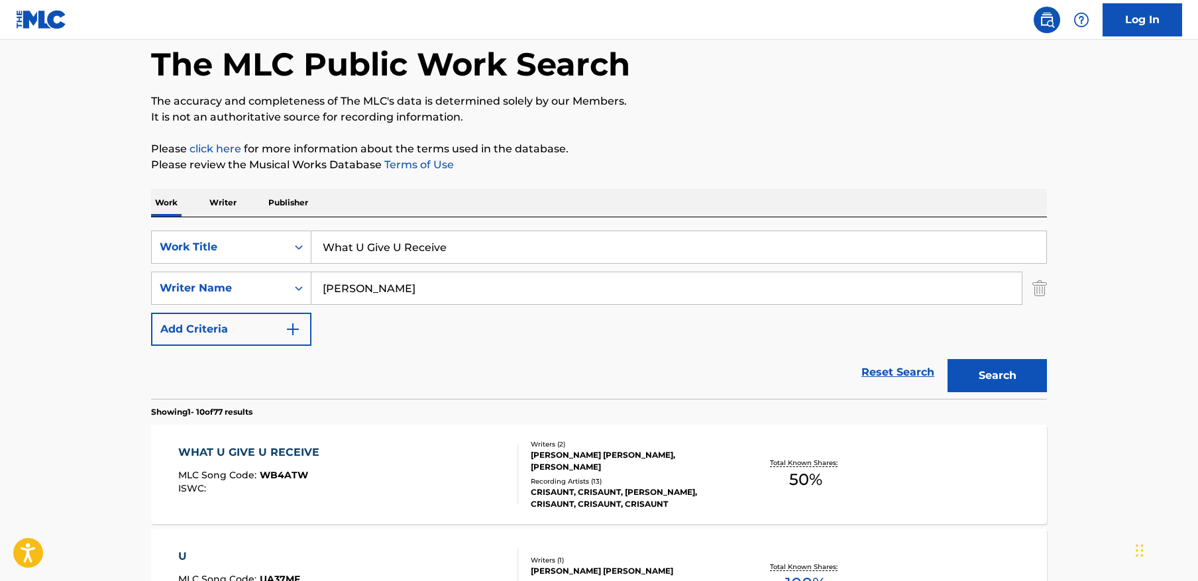
click at [364, 478] on div "WHAT U GIVE U RECEIVE MLC Song Code : WB4ATW ISWC :" at bounding box center [348, 474] width 340 height 60
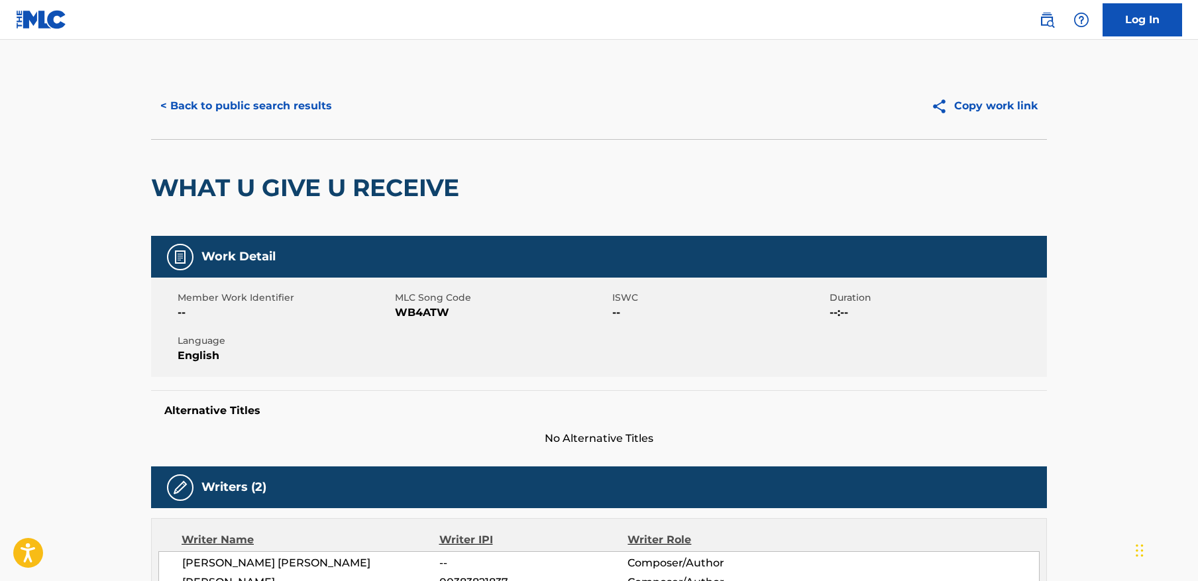
click at [220, 115] on button "< Back to public search results" at bounding box center [246, 105] width 190 height 33
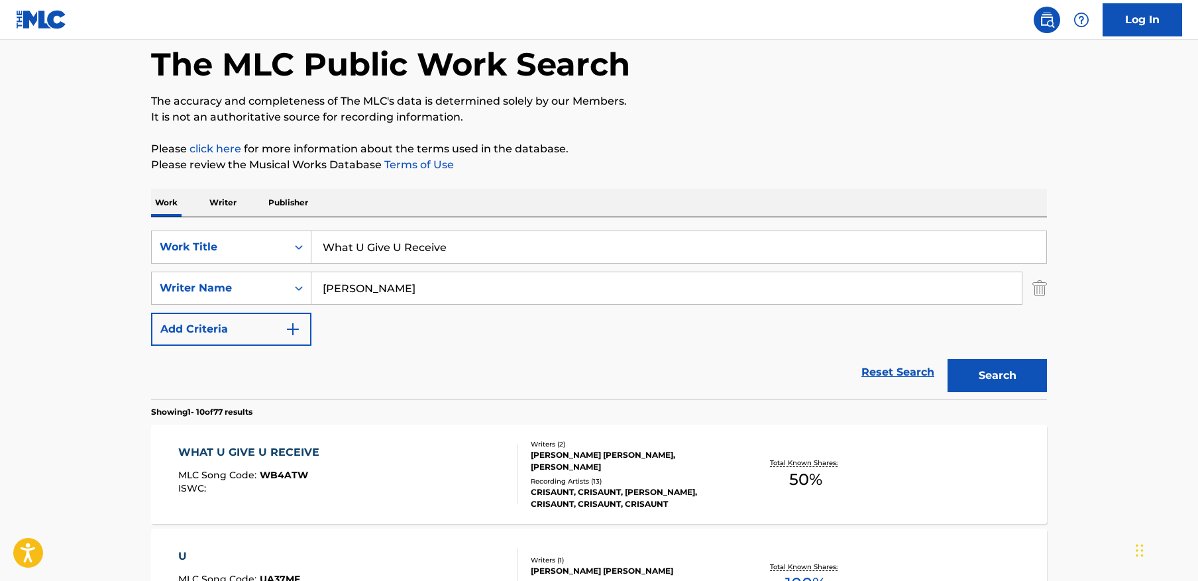
click at [582, 276] on input "[PERSON_NAME]" at bounding box center [666, 288] width 710 height 32
paste input "Tassev"
type input "Tassev"
click at [444, 247] on input "What U Give U Receive" at bounding box center [678, 247] width 735 height 32
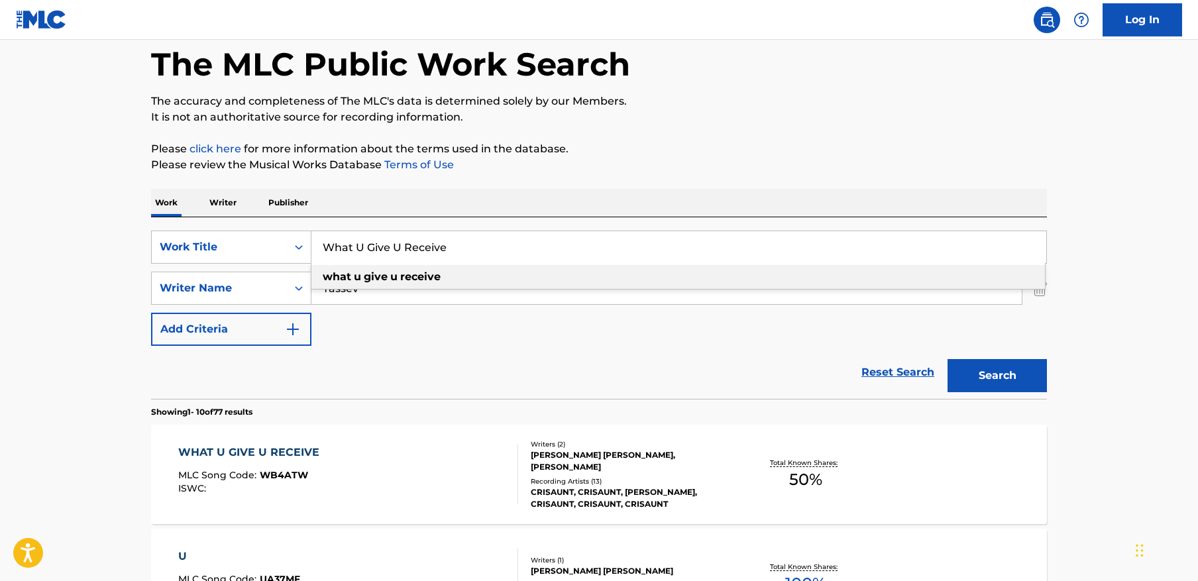
click at [444, 247] on input "What U Give U Receive" at bounding box center [678, 247] width 735 height 32
paste input "Bags"
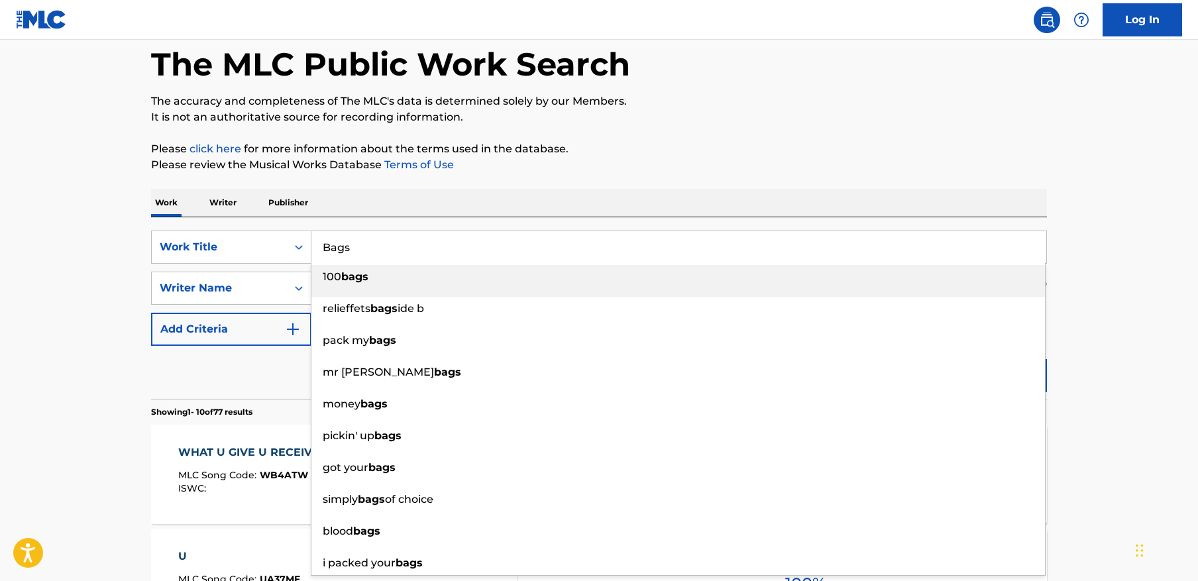
type input "Bags"
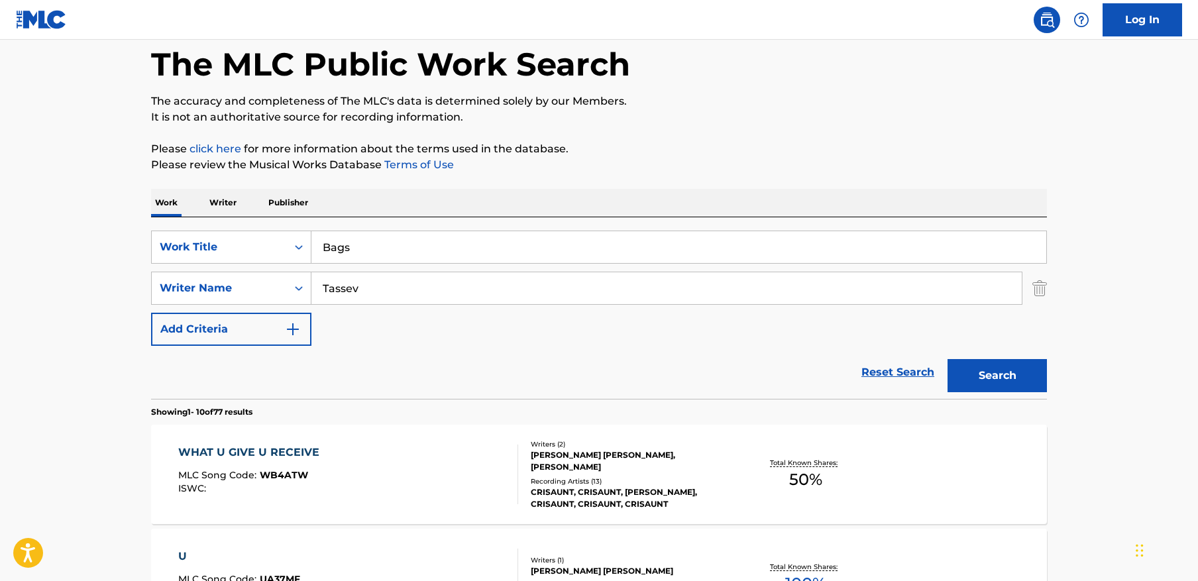
click at [1007, 382] on button "Search" at bounding box center [996, 375] width 99 height 33
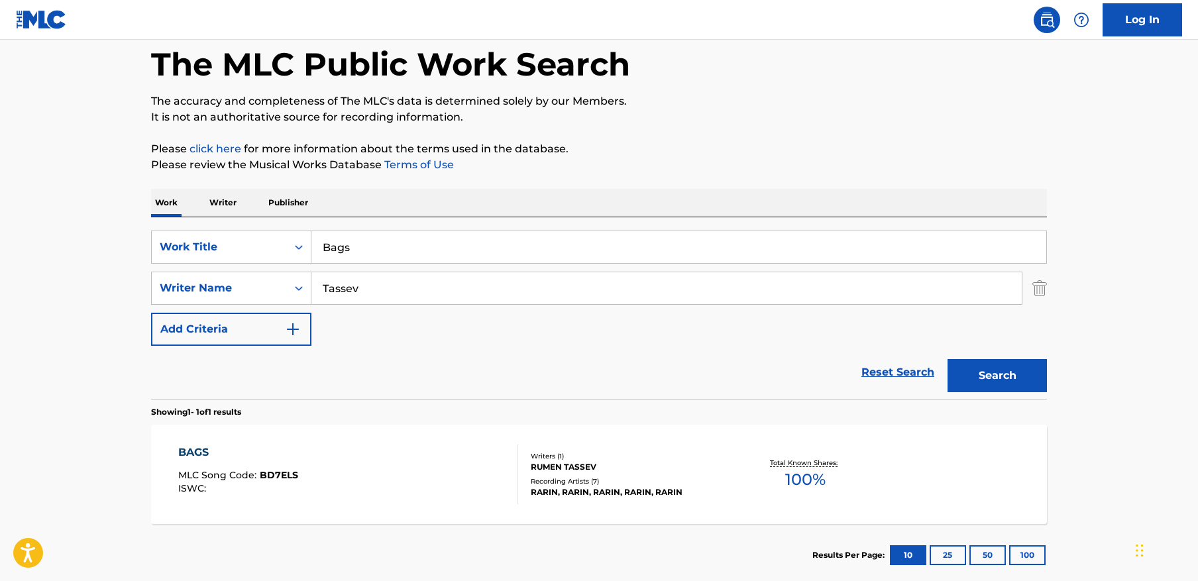
click at [503, 460] on div "BAGS MLC Song Code : BD7ELS ISWC :" at bounding box center [348, 474] width 340 height 60
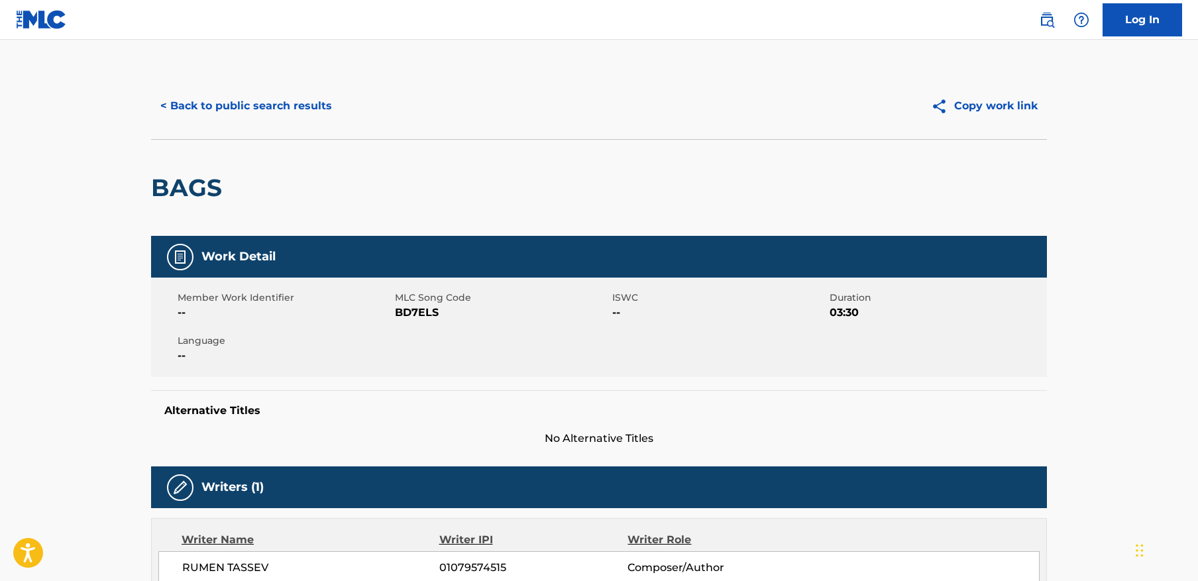
click at [411, 307] on span "BD7ELS" at bounding box center [502, 313] width 214 height 16
copy span "BD7ELS"
drag, startPoint x: 219, startPoint y: 101, endPoint x: 227, endPoint y: 103, distance: 7.8
click at [219, 101] on button "< Back to public search results" at bounding box center [246, 105] width 190 height 33
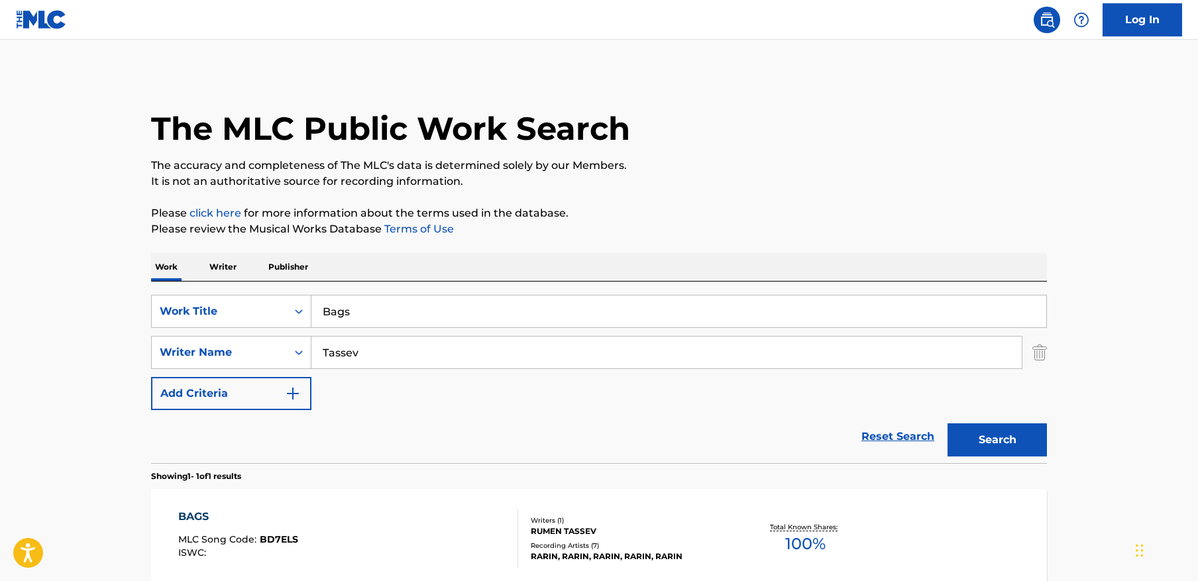
scroll to position [64, 0]
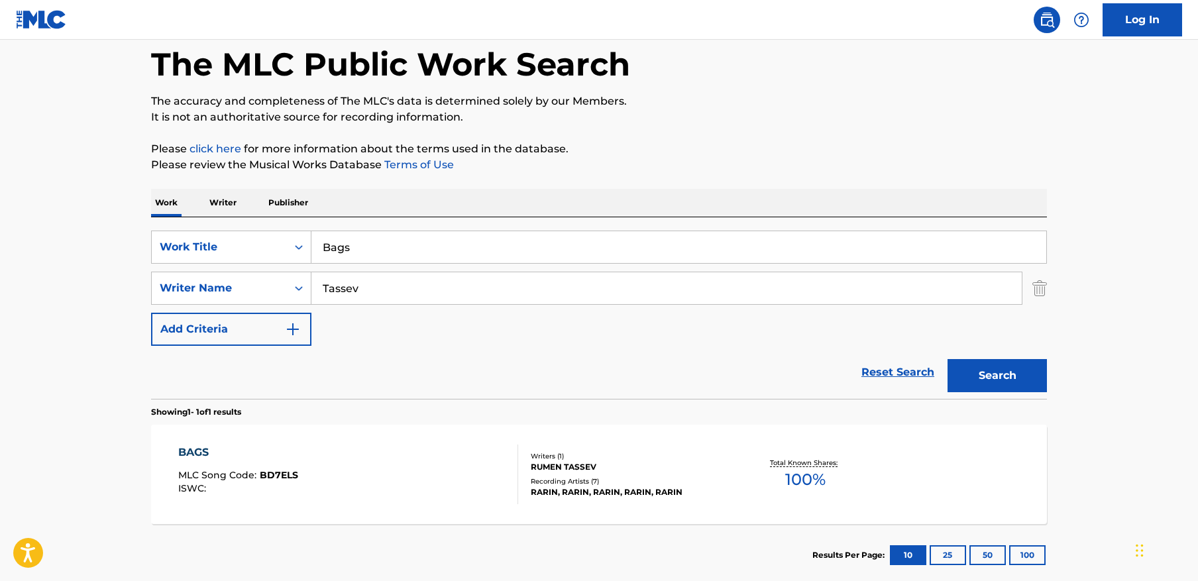
click at [431, 240] on input "Bags" at bounding box center [678, 247] width 735 height 32
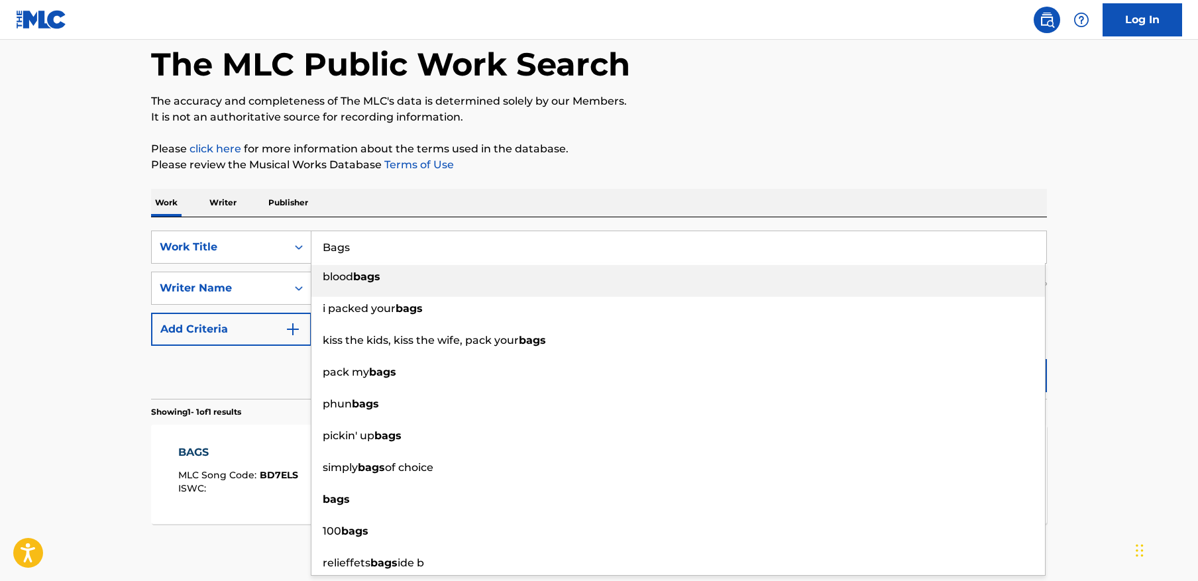
click at [431, 240] on input "Bags" at bounding box center [678, 247] width 735 height 32
paste input "Skipping Stone"
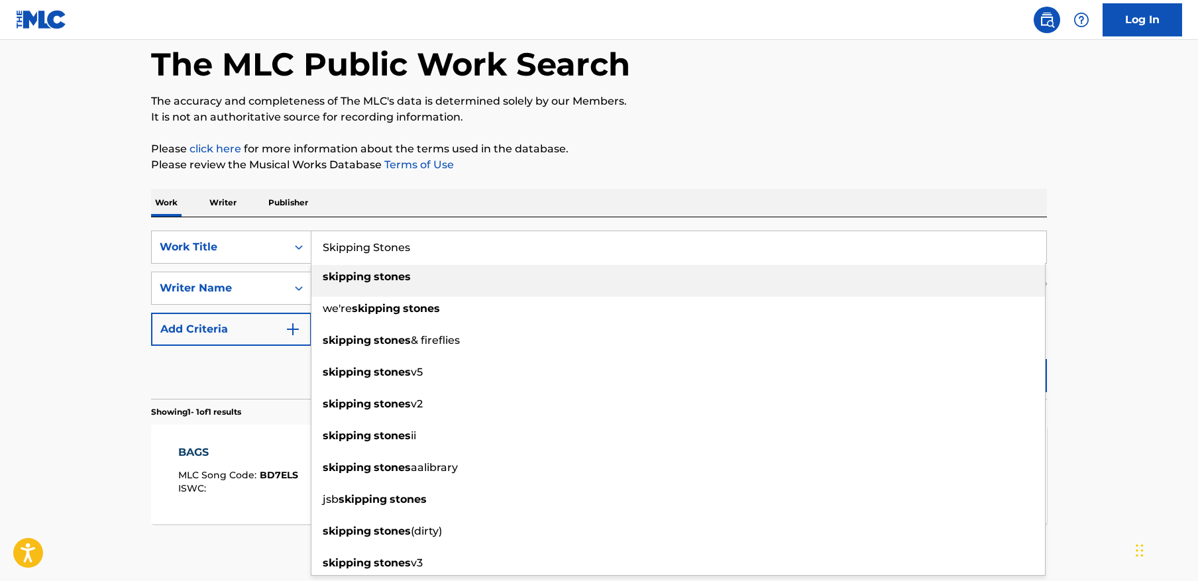
type input "Skipping Stones"
click at [1099, 217] on main "The MLC Public Work Search The accuracy and completeness of The MLC's data is d…" at bounding box center [599, 283] width 1198 height 617
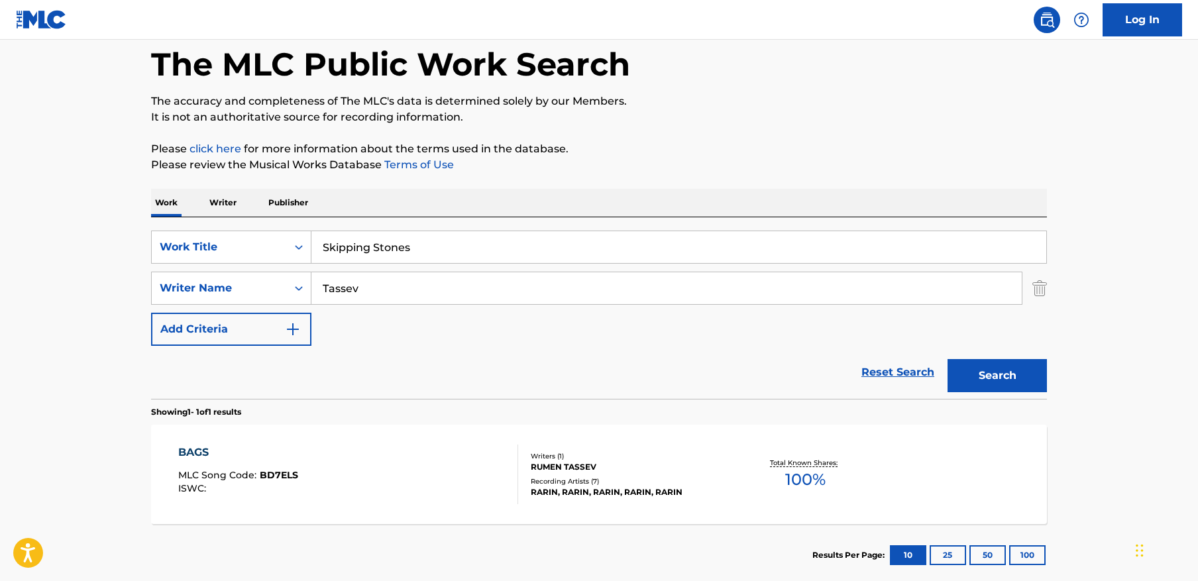
click at [999, 367] on button "Search" at bounding box center [996, 375] width 99 height 33
click at [355, 479] on div "SKIPPING STONES MLC Song Code : S70GMA ISWC :" at bounding box center [348, 474] width 340 height 60
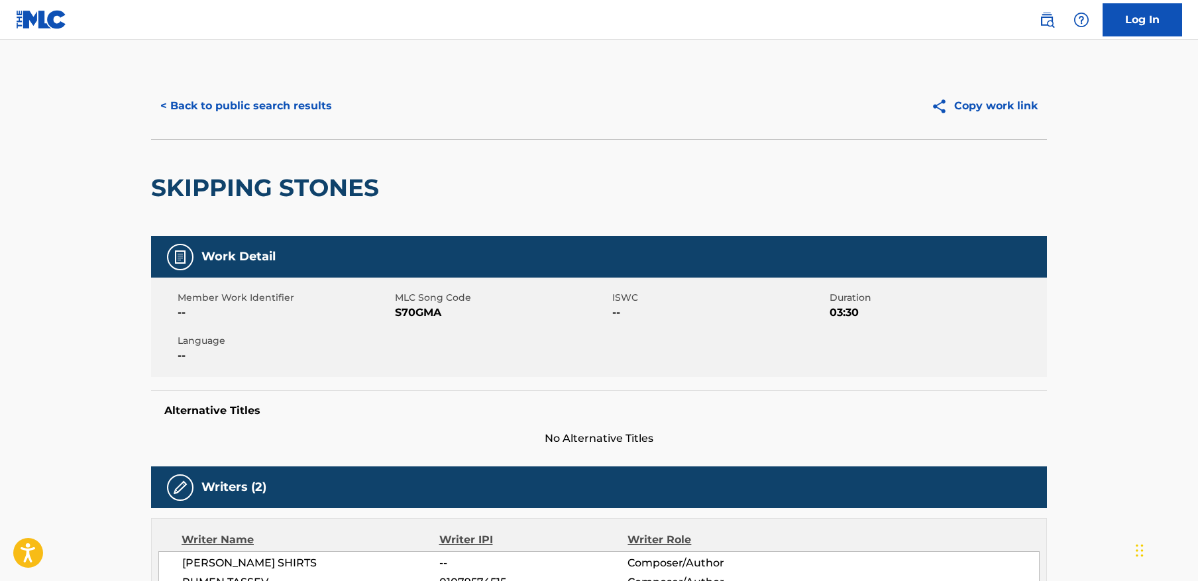
click at [289, 105] on button "< Back to public search results" at bounding box center [246, 105] width 190 height 33
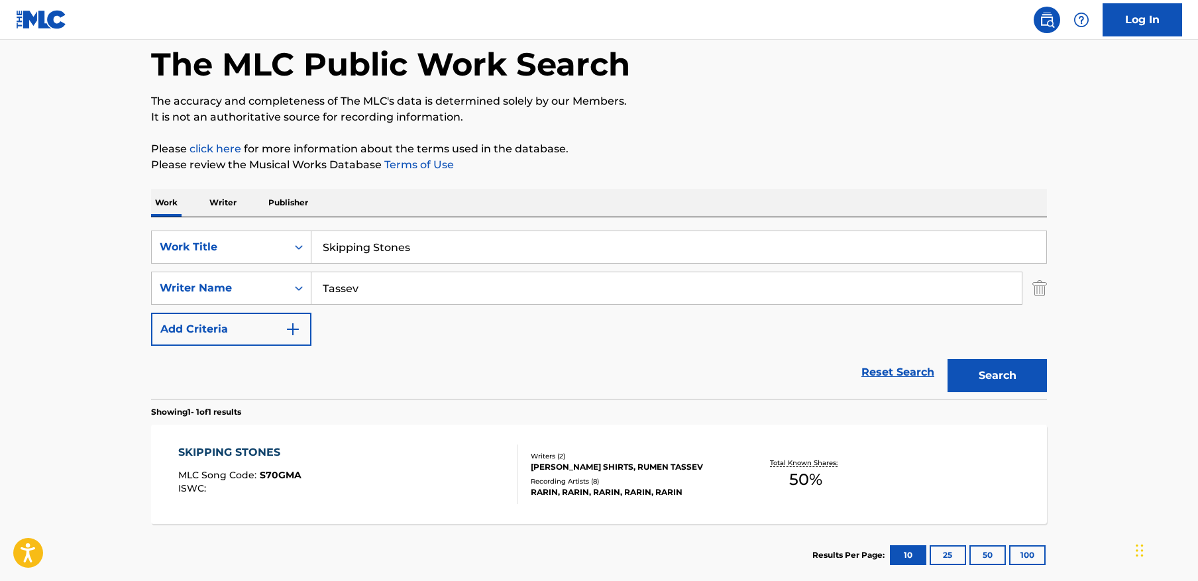
click at [391, 244] on input "Skipping Stones" at bounding box center [678, 247] width 735 height 32
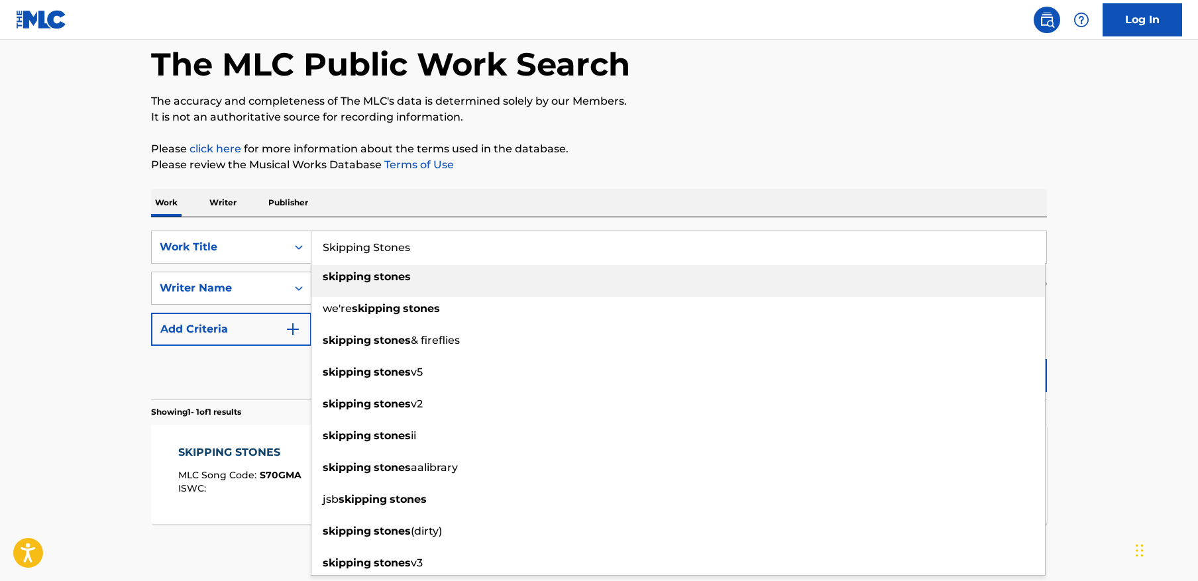
click at [391, 244] on input "Skipping Stones" at bounding box center [678, 247] width 735 height 32
paste input "GTA 2"
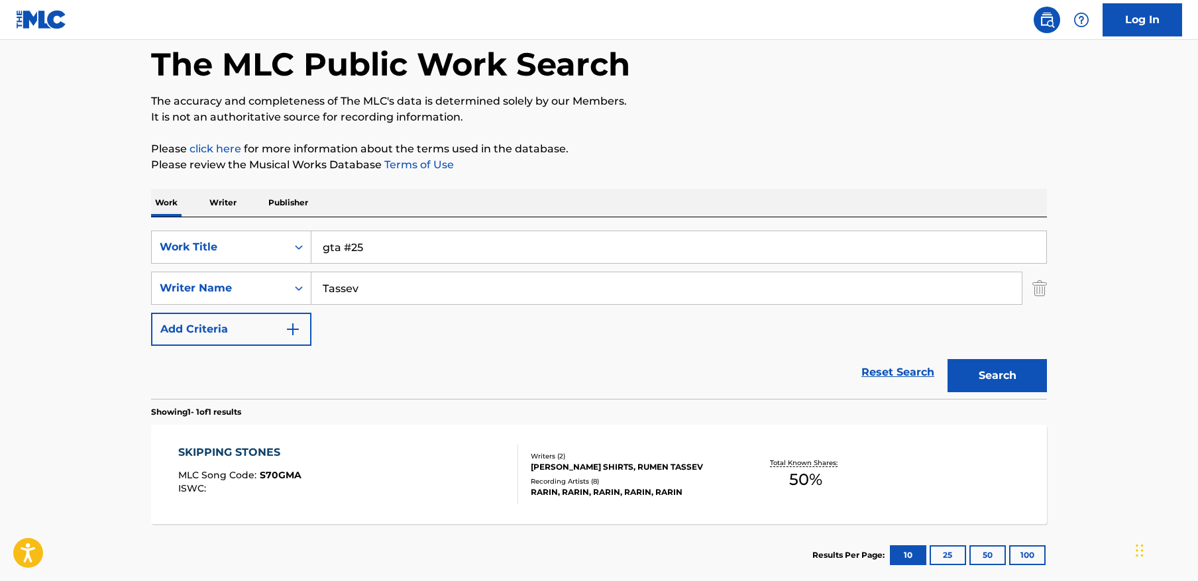
drag, startPoint x: 391, startPoint y: 244, endPoint x: 399, endPoint y: 246, distance: 8.2
click at [391, 244] on input "gta #25" at bounding box center [678, 247] width 735 height 32
click at [399, 246] on input "gta #25" at bounding box center [678, 247] width 735 height 32
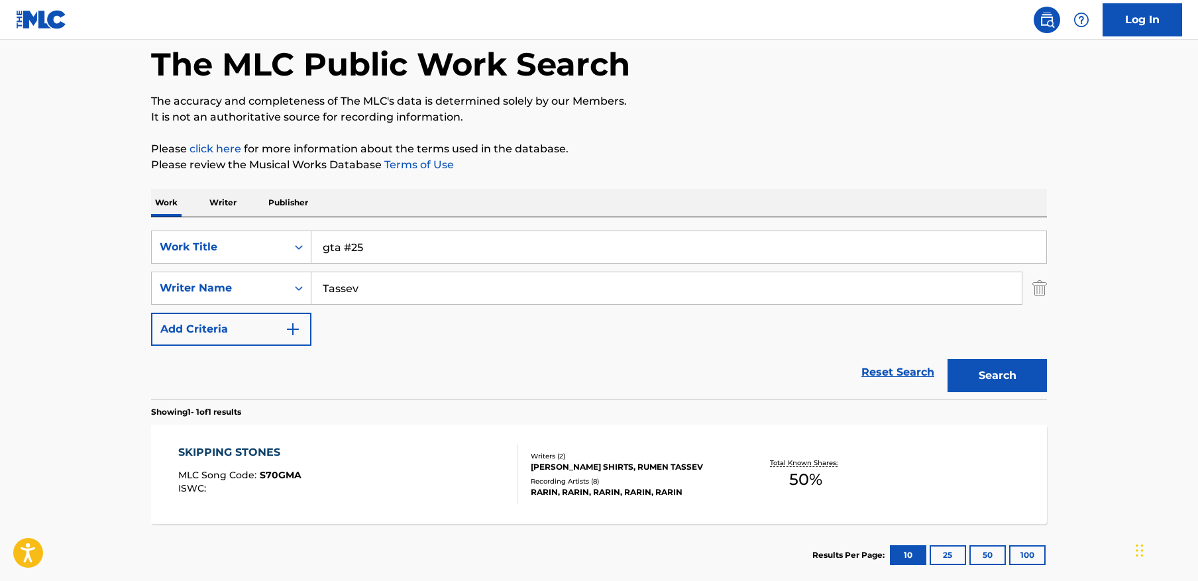
paste input "GTA 2"
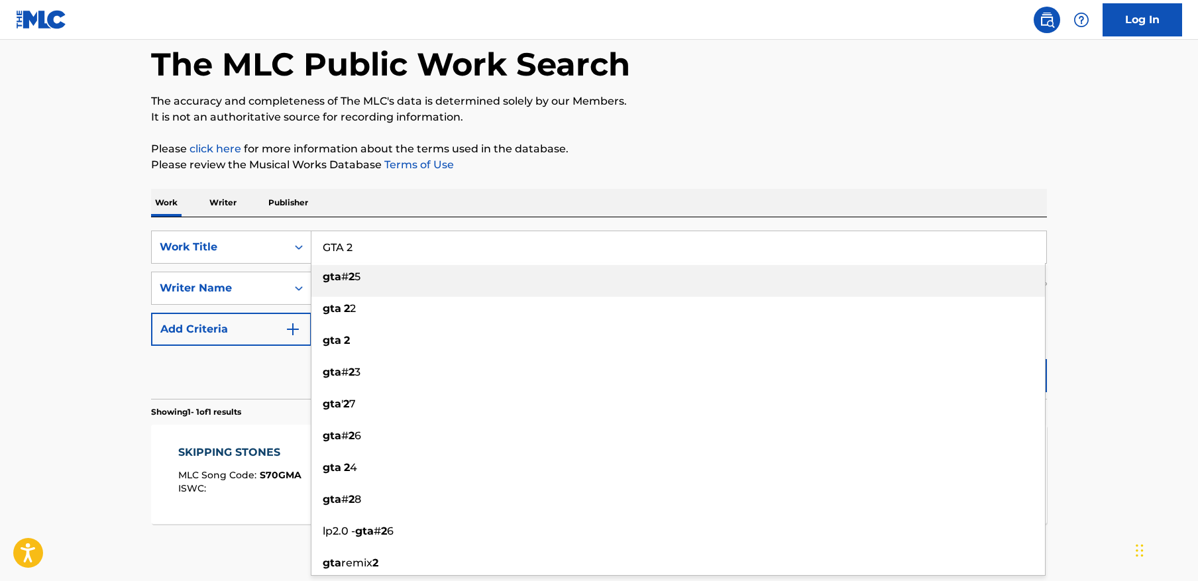
type input "GTA 2"
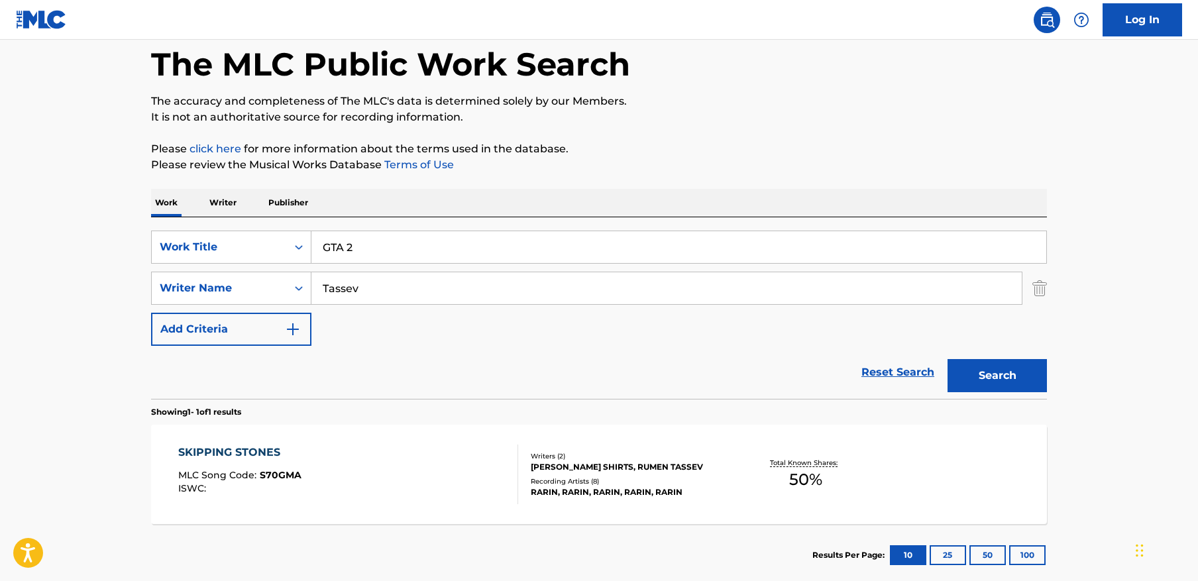
click at [1138, 284] on main "The MLC Public Work Search The accuracy and completeness of The MLC's data is d…" at bounding box center [599, 283] width 1198 height 617
click at [1014, 380] on button "Search" at bounding box center [996, 375] width 99 height 33
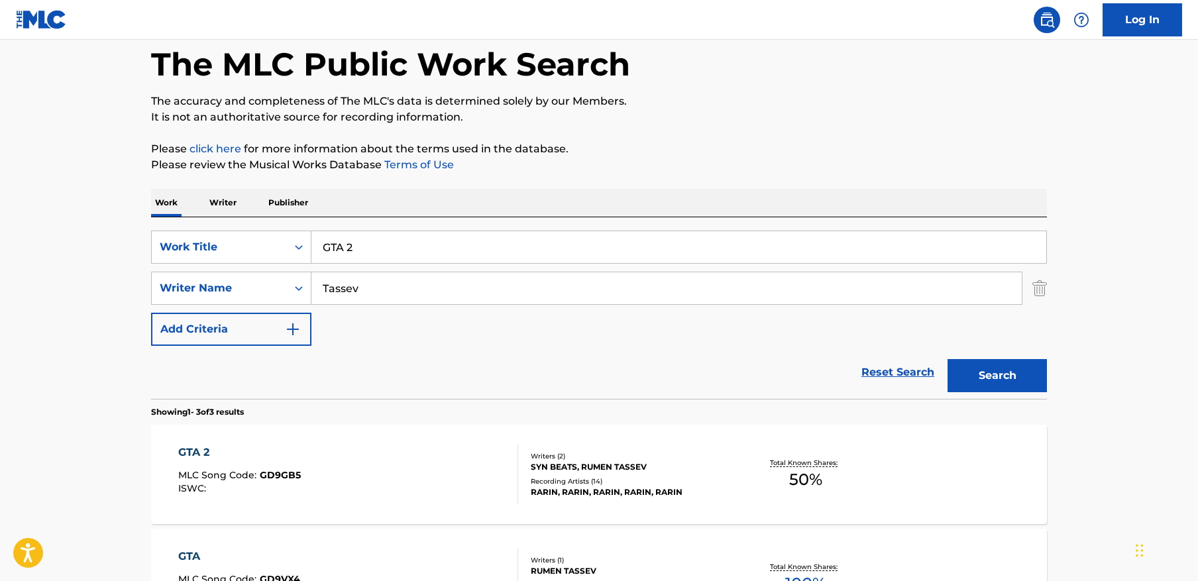
click at [325, 472] on div "GTA 2 MLC Song Code : GD9GB5 ISWC :" at bounding box center [348, 474] width 340 height 60
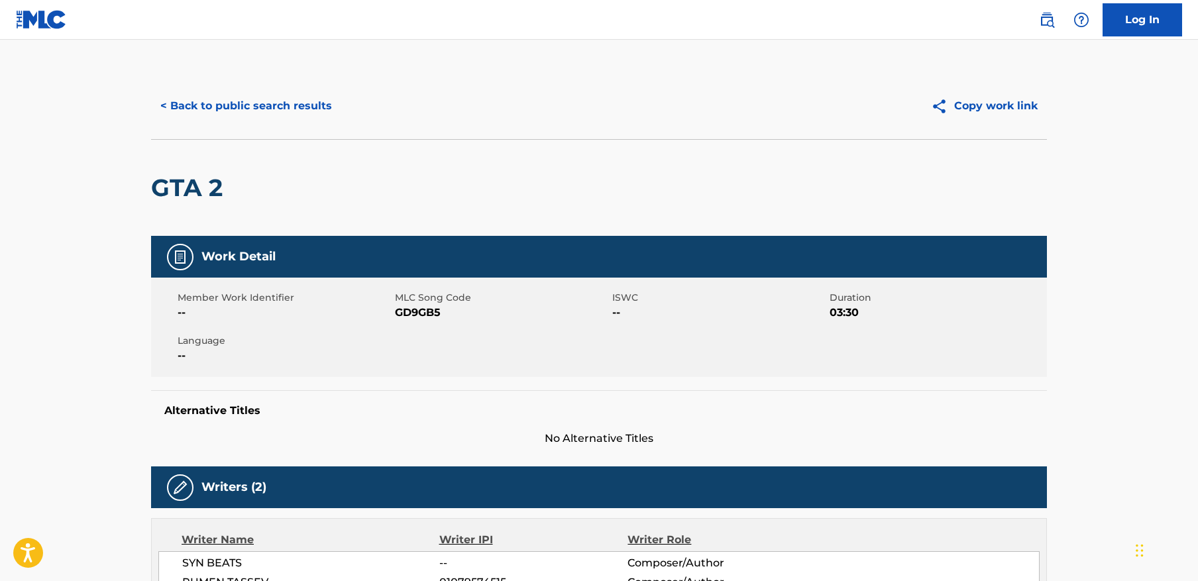
click at [264, 96] on button "< Back to public search results" at bounding box center [246, 105] width 190 height 33
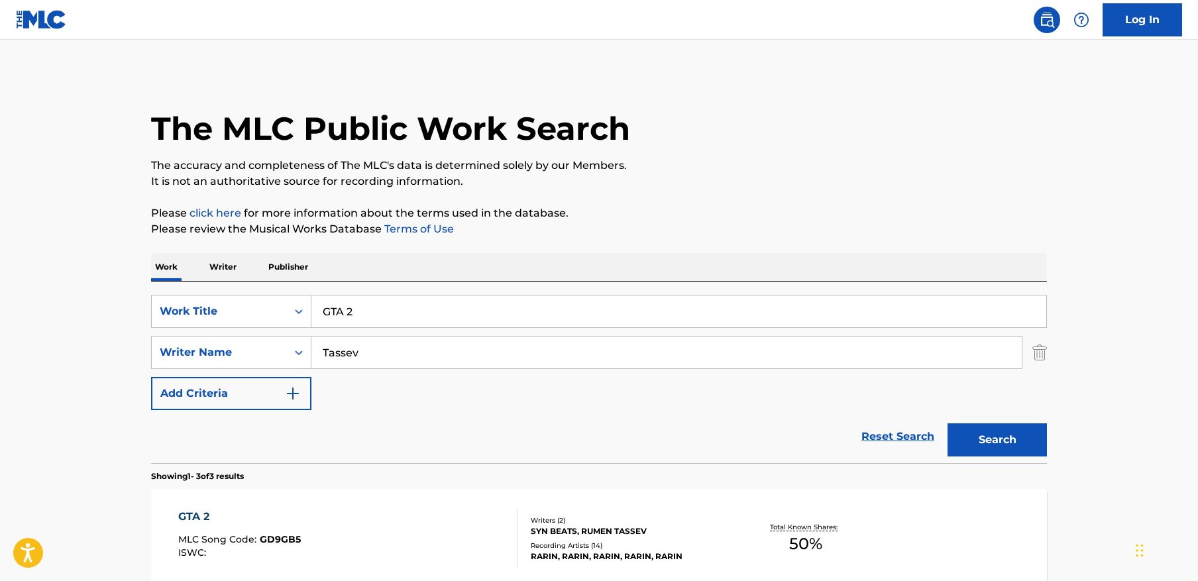
scroll to position [64, 0]
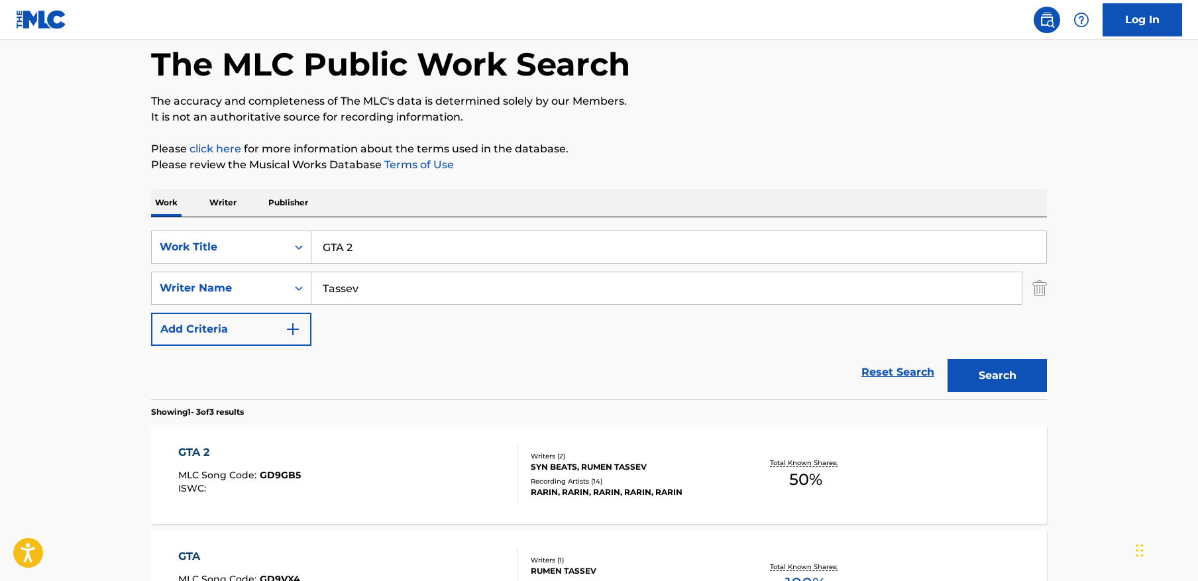
click at [491, 260] on input "GTA 2" at bounding box center [678, 247] width 735 height 32
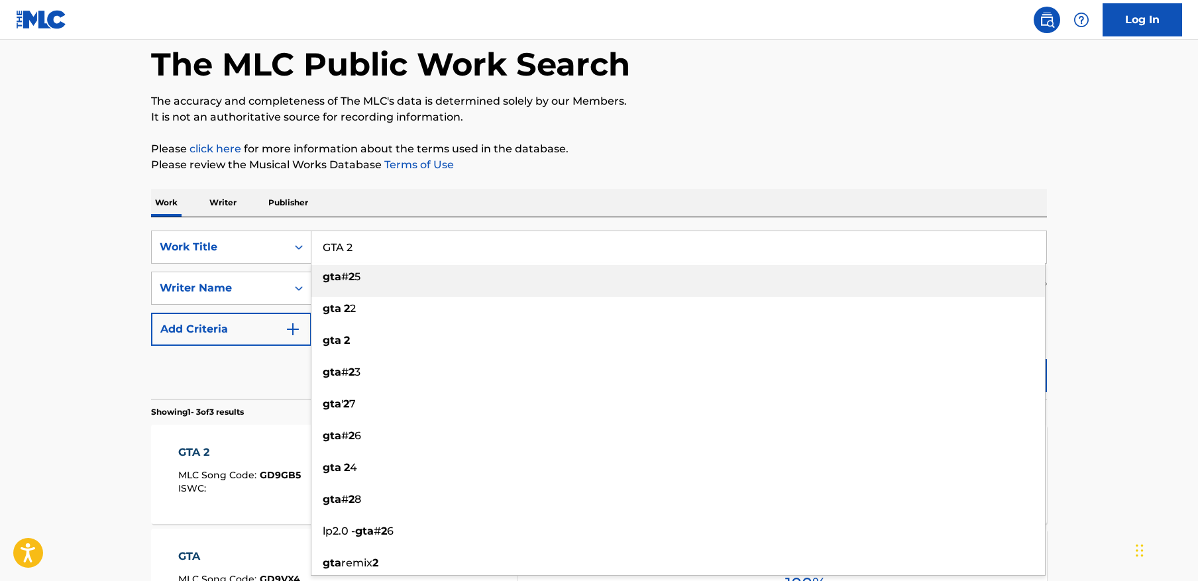
click at [491, 260] on input "GTA 2" at bounding box center [678, 247] width 735 height 32
paste input "Switching Sides"
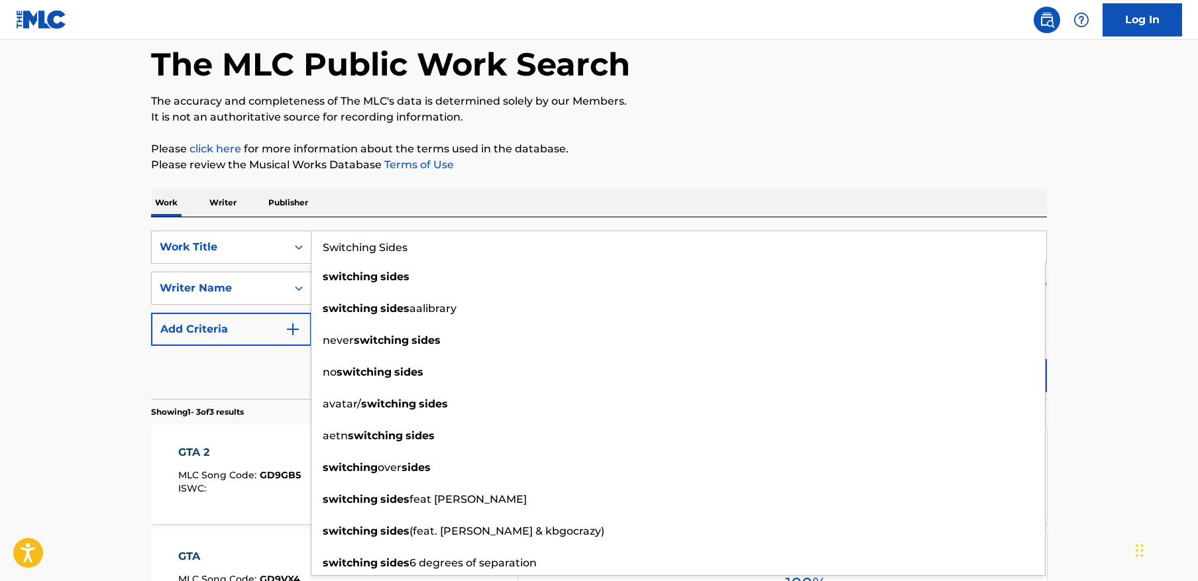
type input "Switching Sides"
drag, startPoint x: 1080, startPoint y: 276, endPoint x: 1070, endPoint y: 280, distance: 10.7
click at [1078, 278] on main "The MLC Public Work Search The accuracy and completeness of The MLC's data is d…" at bounding box center [599, 387] width 1198 height 825
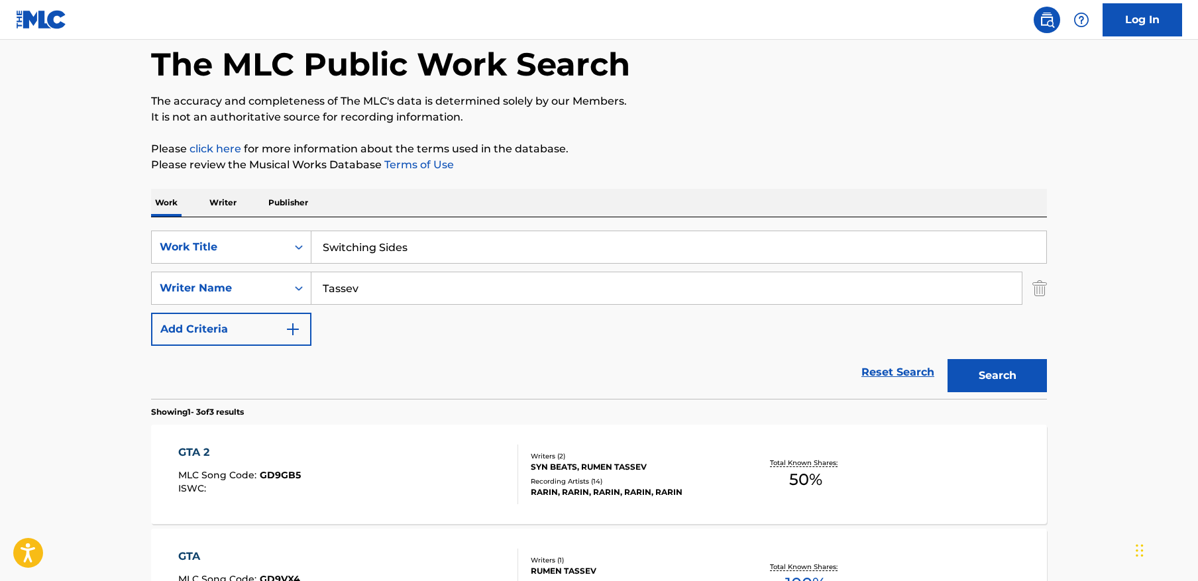
click at [368, 474] on div "GTA 2 MLC Song Code : GD9GB5 ISWC :" at bounding box center [348, 474] width 340 height 60
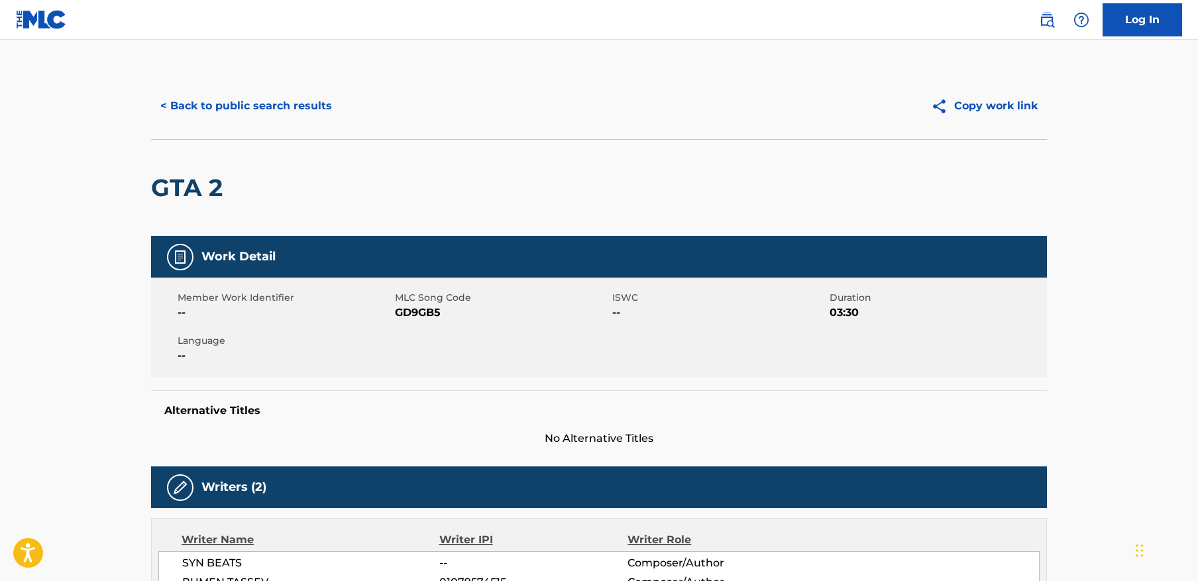
click at [262, 110] on button "< Back to public search results" at bounding box center [246, 105] width 190 height 33
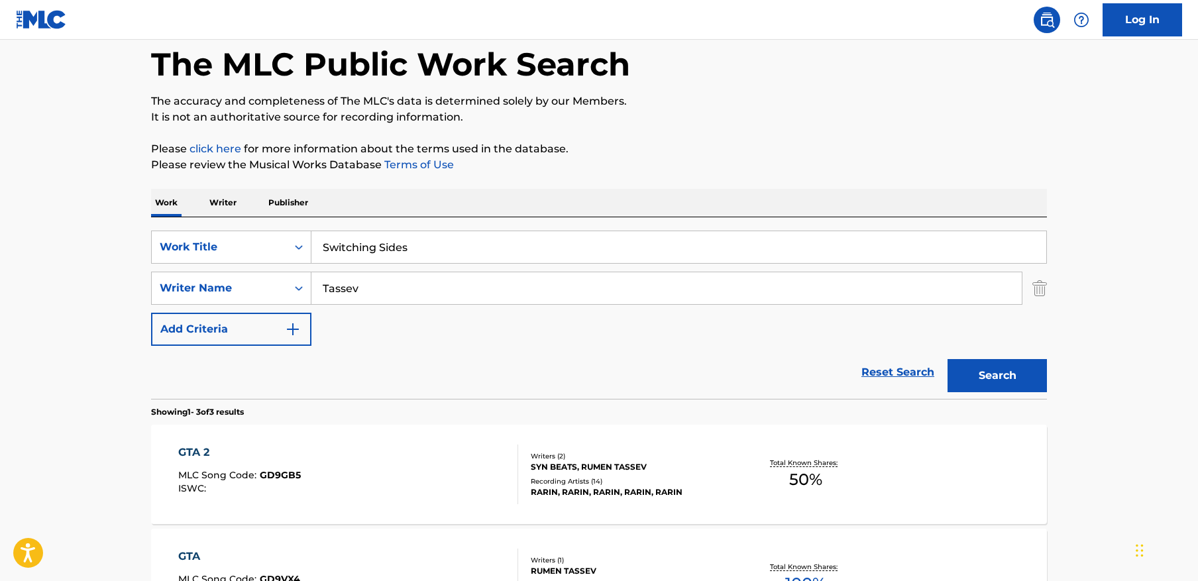
click at [543, 234] on input "Switching Sides" at bounding box center [678, 247] width 735 height 32
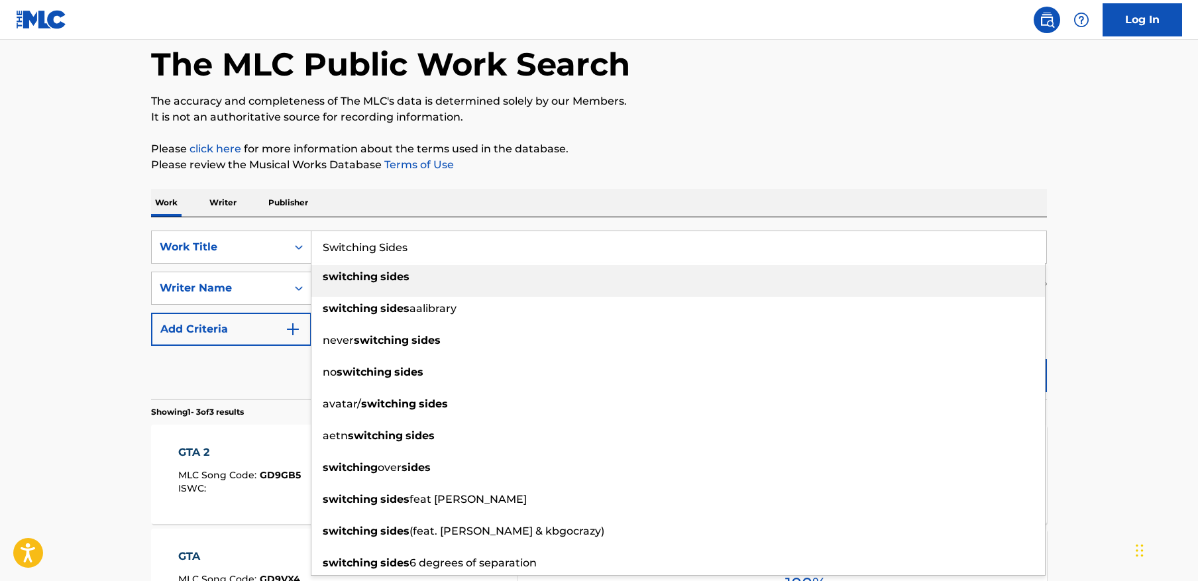
click at [543, 234] on input "Switching Sides" at bounding box center [678, 247] width 735 height 32
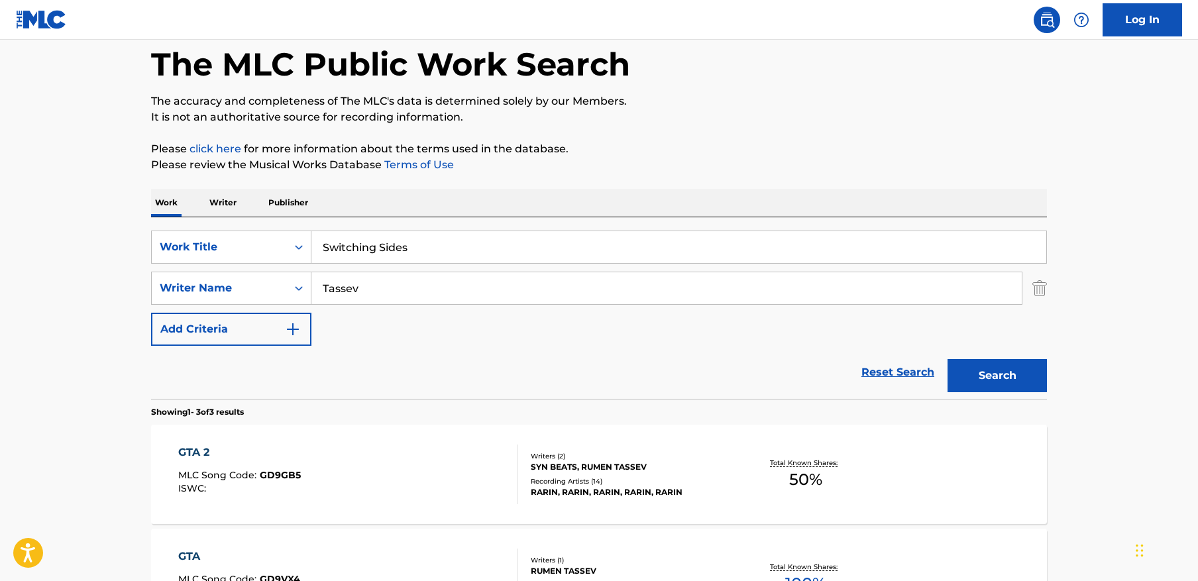
drag, startPoint x: 1125, startPoint y: 256, endPoint x: 1021, endPoint y: 346, distance: 136.7
click at [1121, 257] on main "The MLC Public Work Search The accuracy and completeness of The MLC's data is d…" at bounding box center [599, 387] width 1198 height 825
click at [994, 378] on button "Search" at bounding box center [996, 375] width 99 height 33
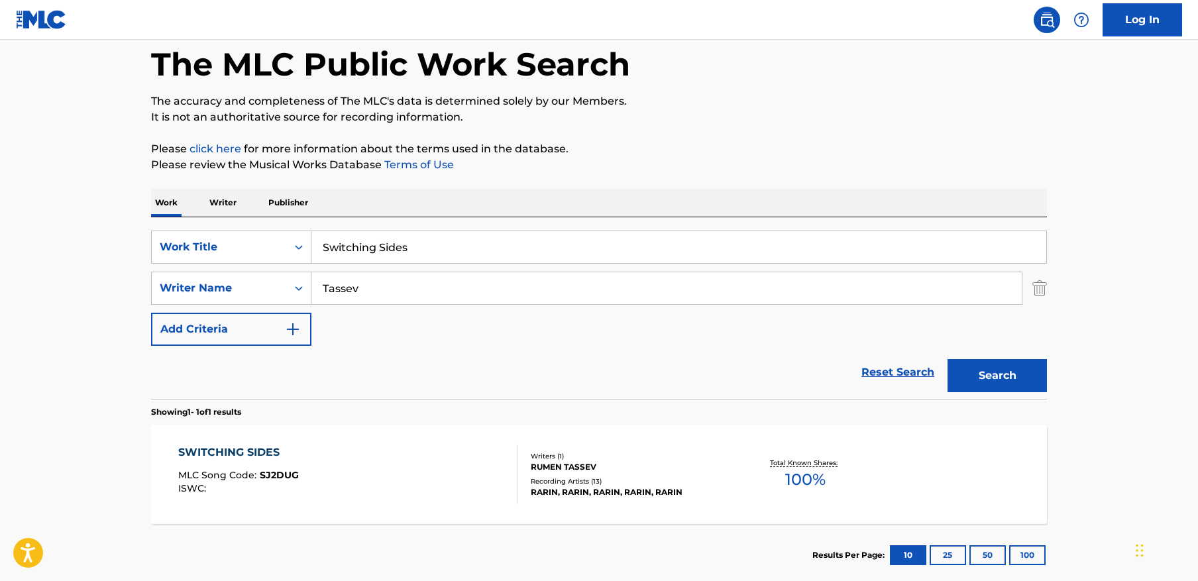
click at [635, 240] on input "Switching Sides" at bounding box center [678, 247] width 735 height 32
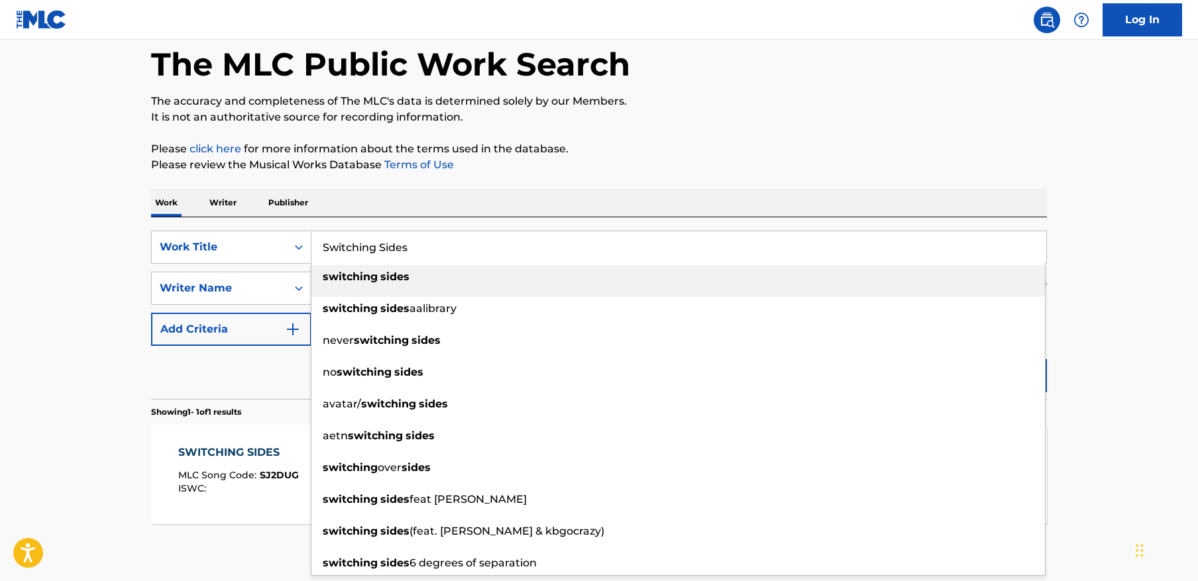
click at [635, 240] on input "Switching Sides" at bounding box center [678, 247] width 735 height 32
paste input "Bag"
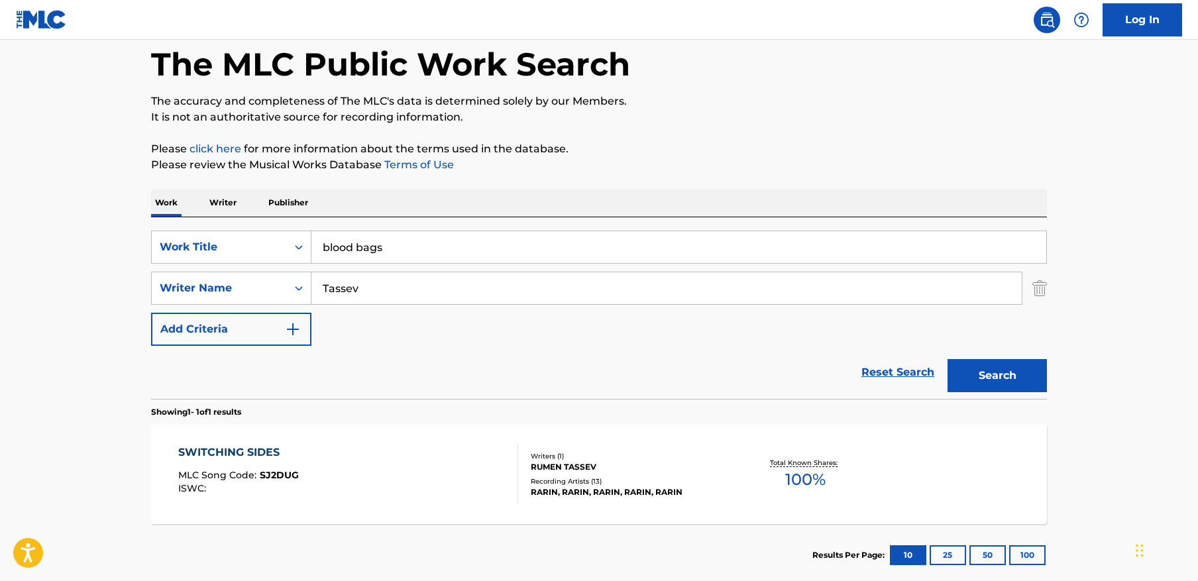
paste input "B"
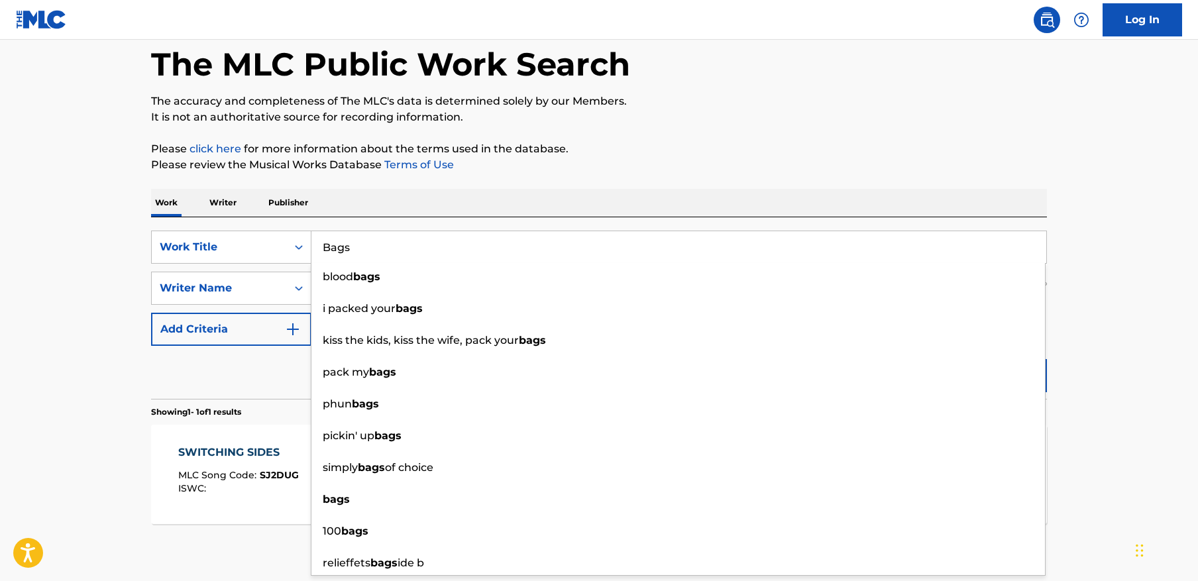
type input "Bags"
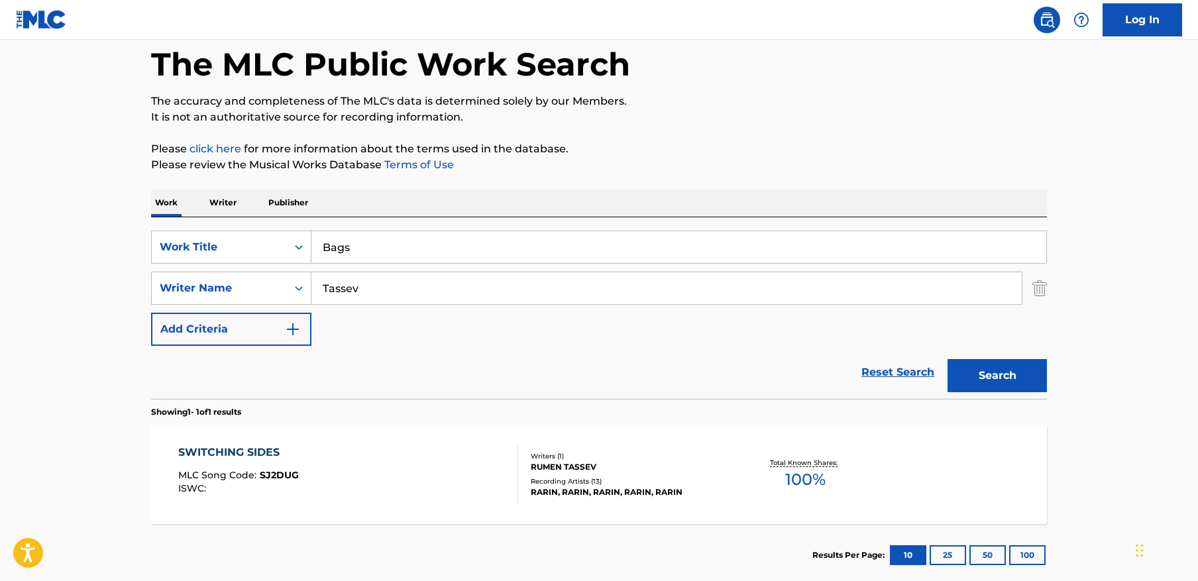
click at [1078, 392] on main "The MLC Public Work Search The accuracy and completeness of The MLC's data is d…" at bounding box center [599, 283] width 1198 height 617
click at [1015, 381] on button "Search" at bounding box center [996, 375] width 99 height 33
click at [573, 440] on div "BAGS MLC Song Code : BD7ELS ISWC : Writers ( 1 ) RUMEN TASSEV Recording Artists…" at bounding box center [599, 474] width 896 height 99
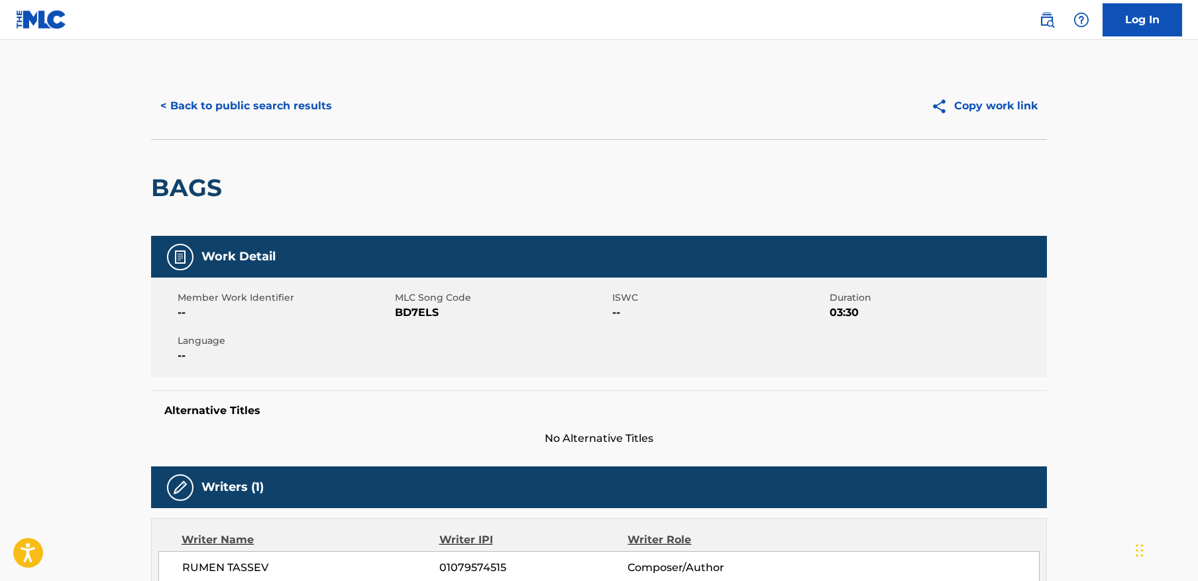
click at [220, 113] on button "< Back to public search results" at bounding box center [246, 105] width 190 height 33
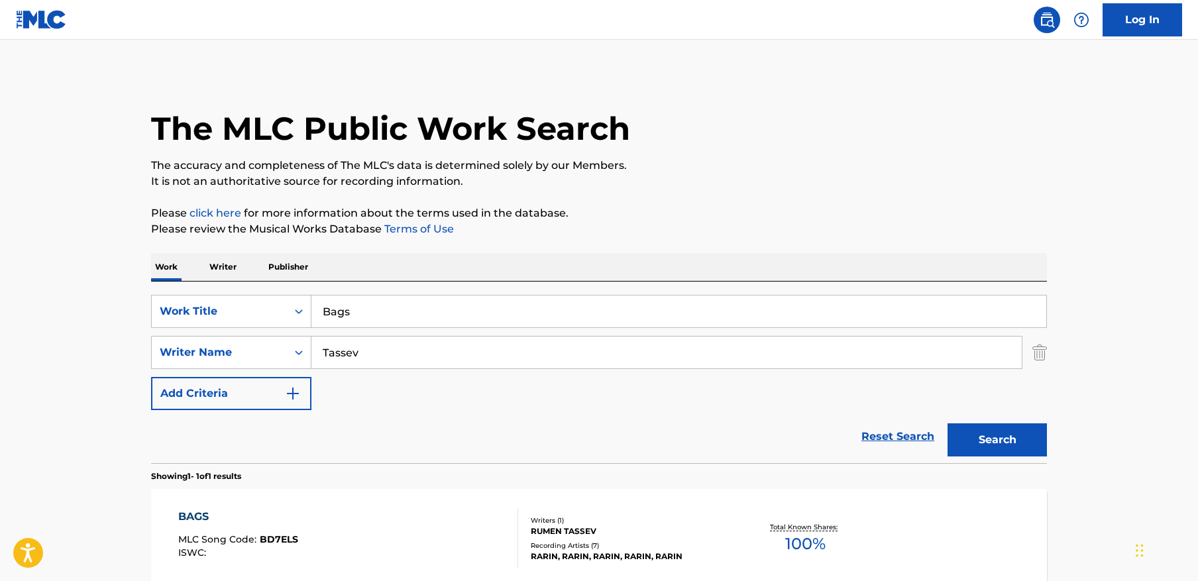
scroll to position [64, 0]
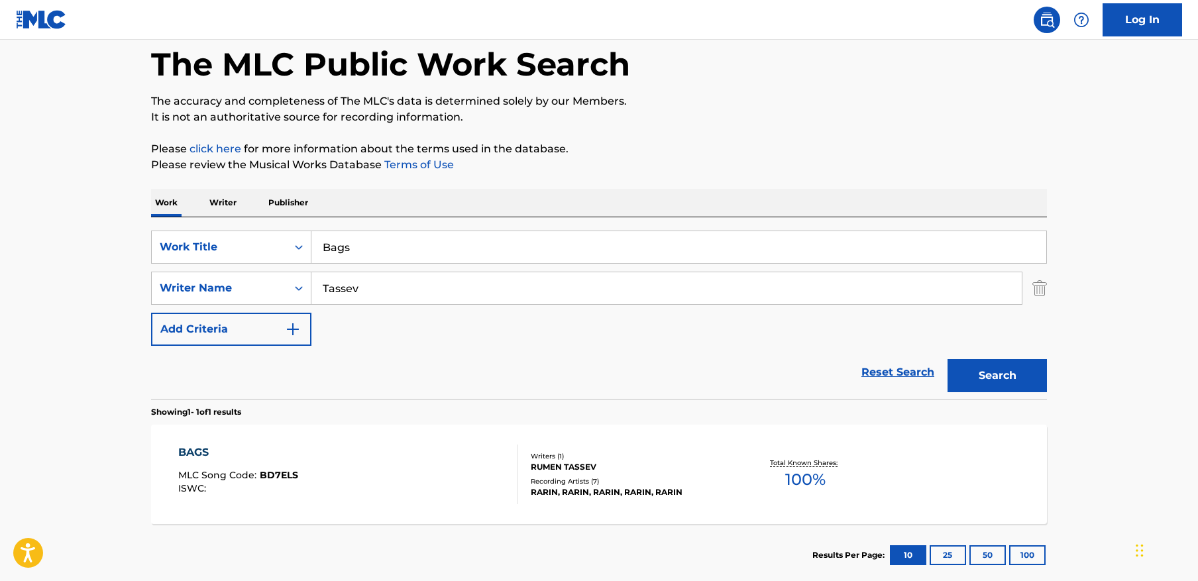
click at [522, 240] on input "Bags" at bounding box center [678, 247] width 735 height 32
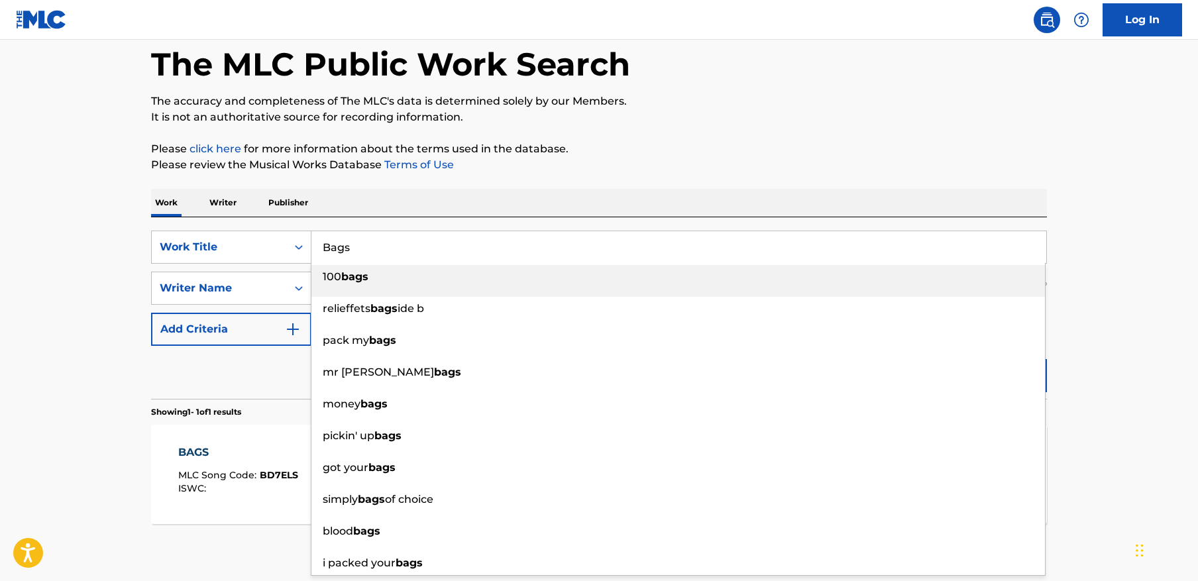
click at [522, 240] on input "Bags" at bounding box center [678, 247] width 735 height 32
paste input "Skipping Stone"
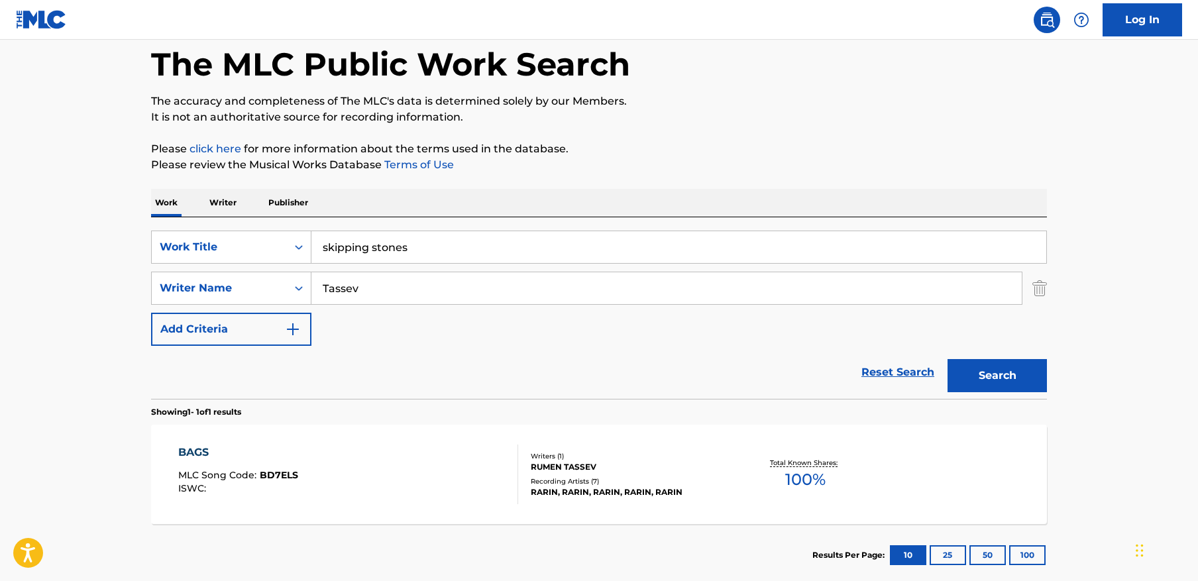
paste input "Skipping S"
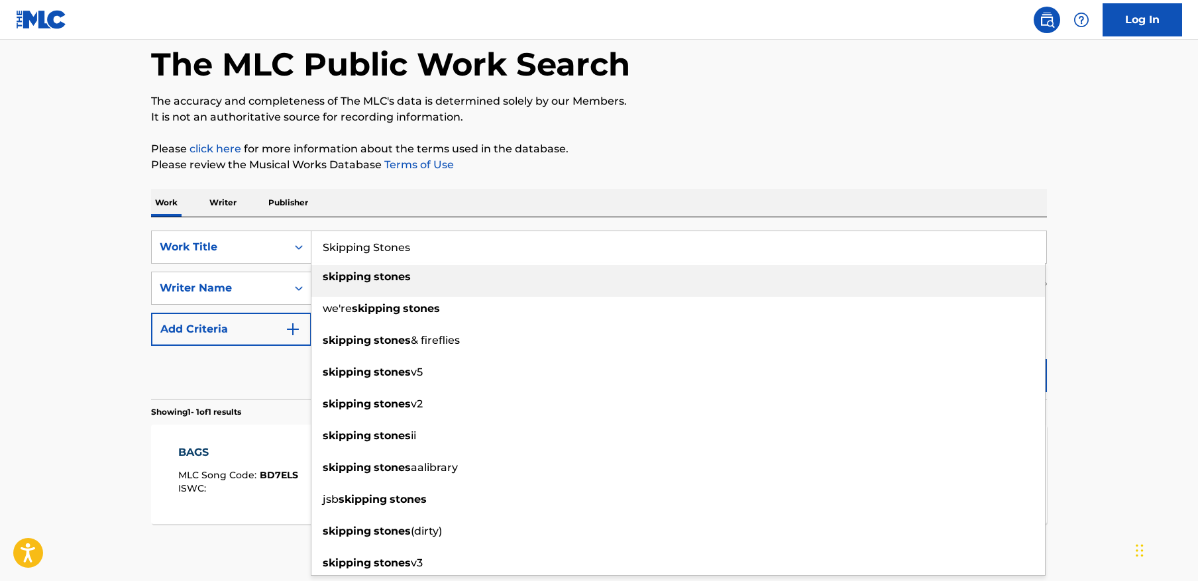
click at [1088, 223] on main "The MLC Public Work Search The accuracy and completeness of The MLC's data is d…" at bounding box center [599, 283] width 1198 height 617
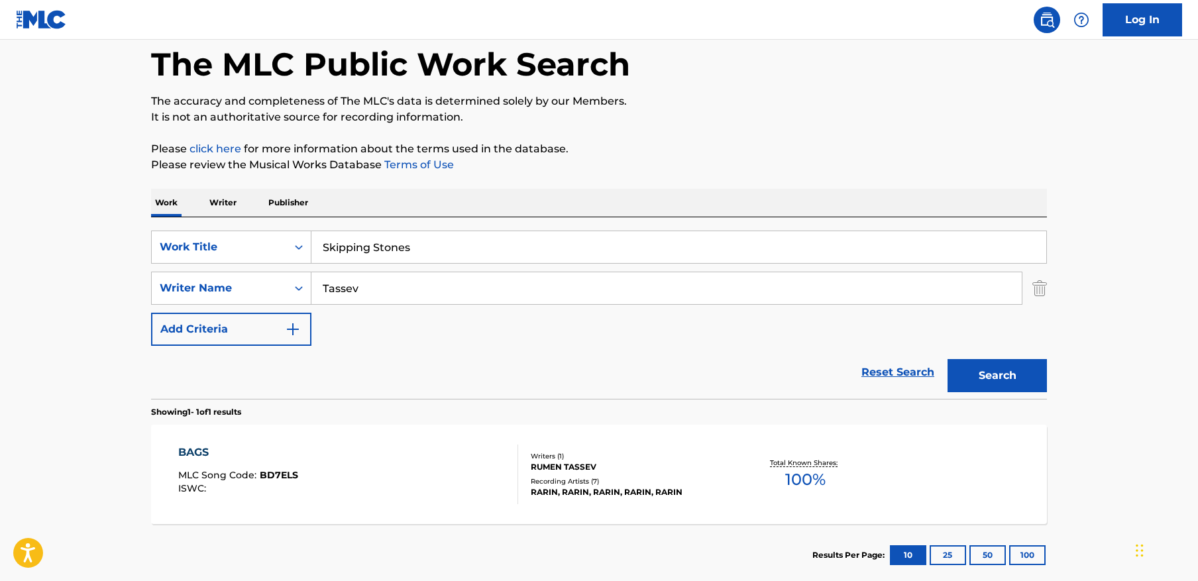
click at [1023, 370] on button "Search" at bounding box center [996, 375] width 99 height 33
click at [393, 236] on input "Skipping Stones" at bounding box center [678, 247] width 735 height 32
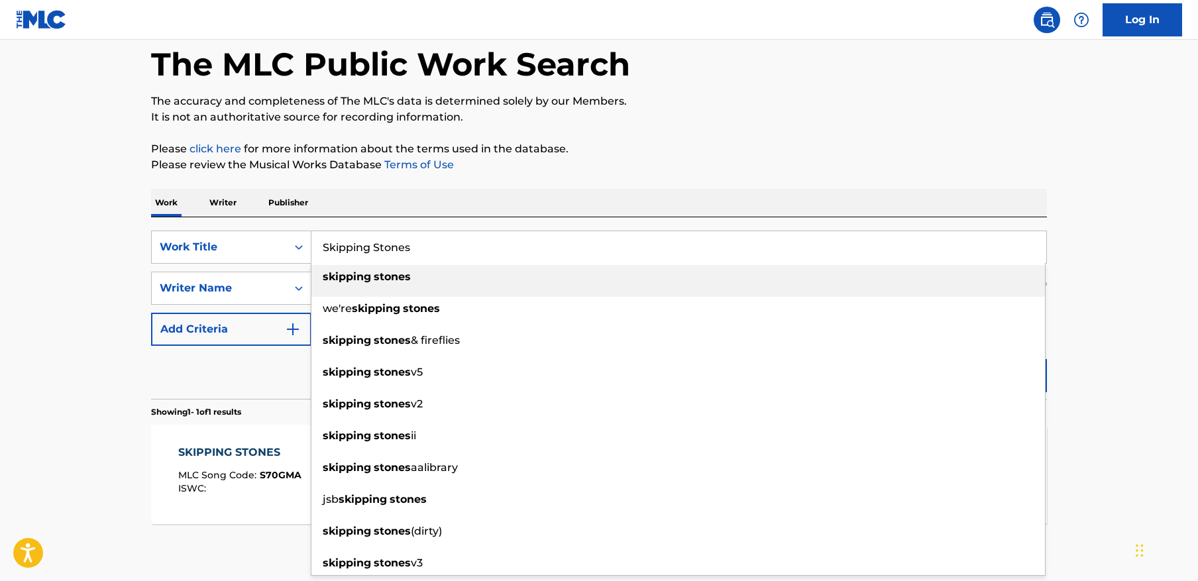
click at [393, 236] on input "Skipping Stones" at bounding box center [678, 247] width 735 height 32
paste input "Had Enough"
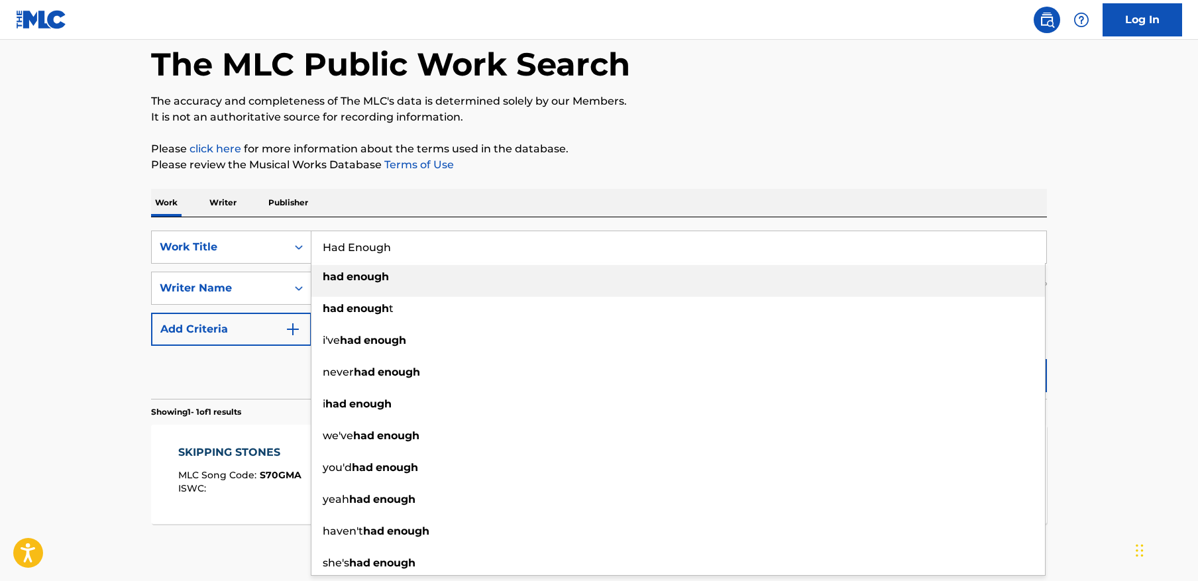
click at [1132, 313] on main "The MLC Public Work Search The accuracy and completeness of The MLC's data is d…" at bounding box center [599, 283] width 1198 height 617
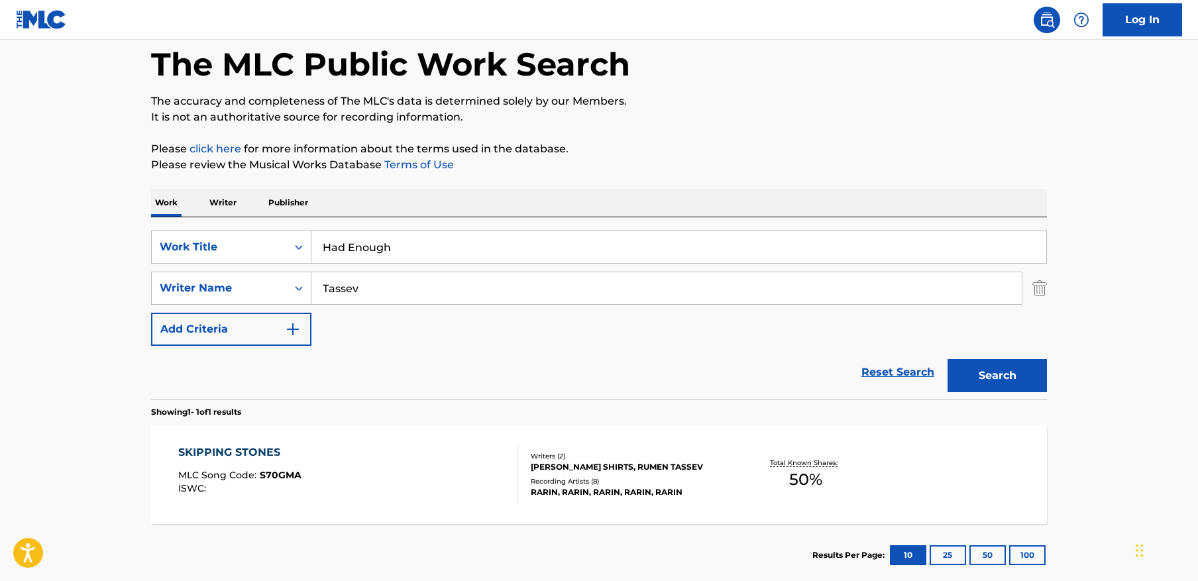
click at [1051, 375] on div "The MLC Public Work Search The accuracy and completeness of The MLC's data is d…" at bounding box center [598, 298] width 927 height 578
click at [1038, 374] on button "Search" at bounding box center [996, 375] width 99 height 33
click at [421, 249] on input "Had Enough" at bounding box center [678, 247] width 735 height 32
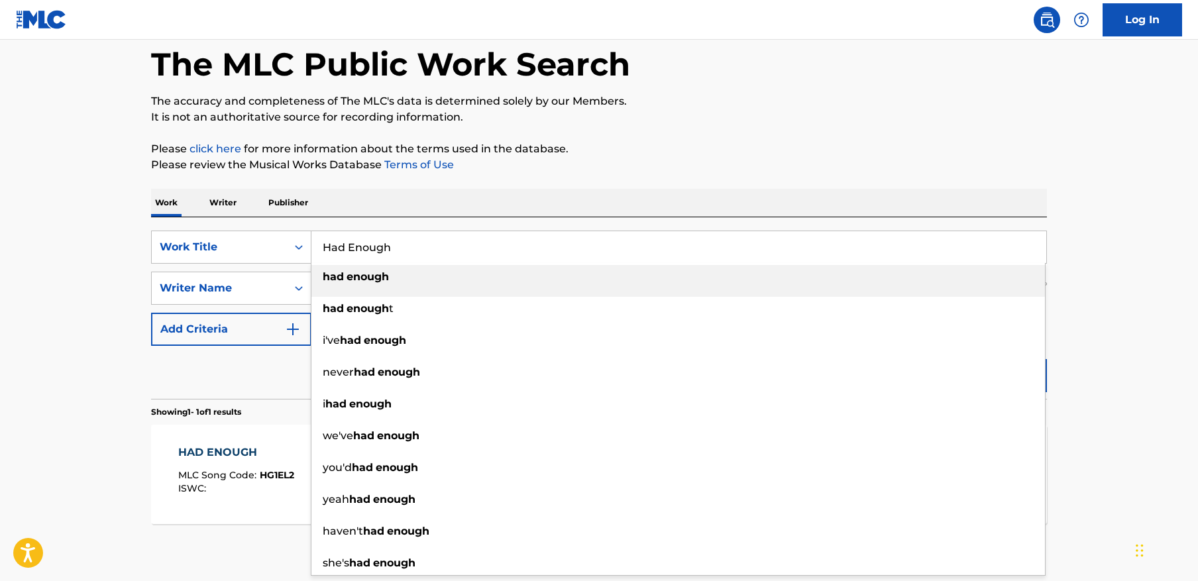
paste input "Mamacita"
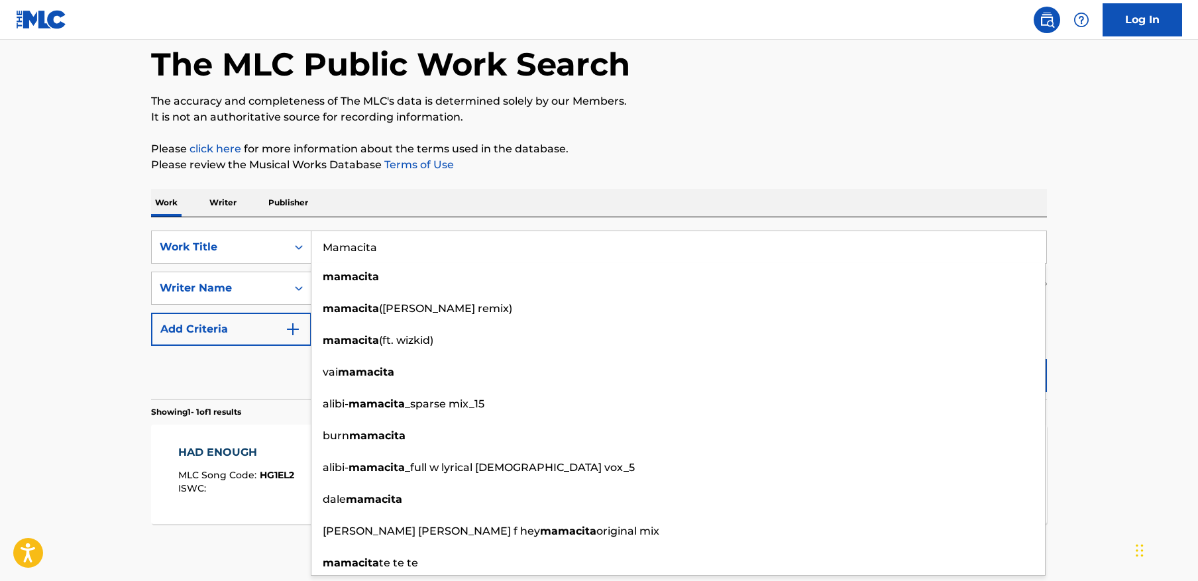
drag, startPoint x: 1088, startPoint y: 297, endPoint x: 1019, endPoint y: 374, distance: 103.6
click at [1088, 297] on main "The MLC Public Work Search The accuracy and completeness of The MLC's data is d…" at bounding box center [599, 283] width 1198 height 617
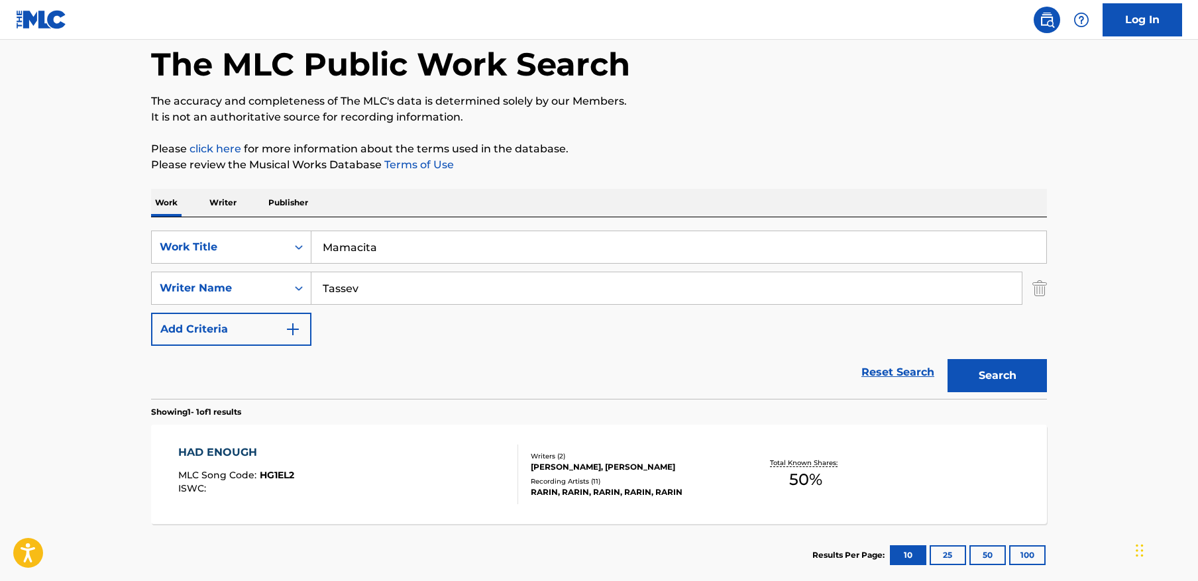
click at [1006, 391] on button "Search" at bounding box center [996, 375] width 99 height 33
click at [766, 237] on input "Mamacita" at bounding box center [678, 247] width 735 height 32
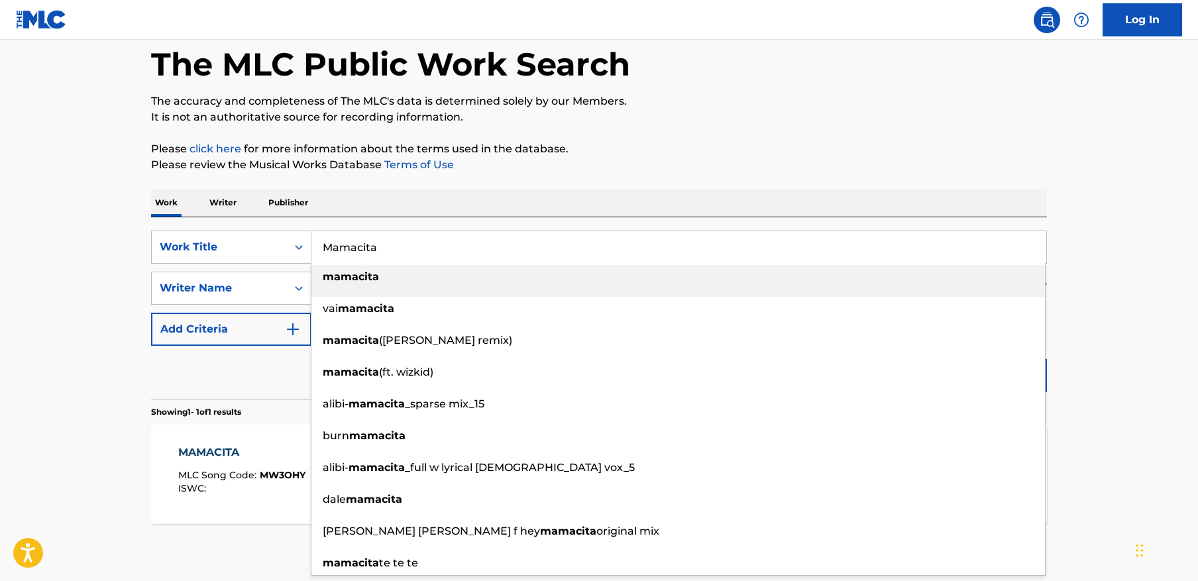
click at [766, 237] on input "Mamacita" at bounding box center [678, 247] width 735 height 32
paste input "Forget My Ex"
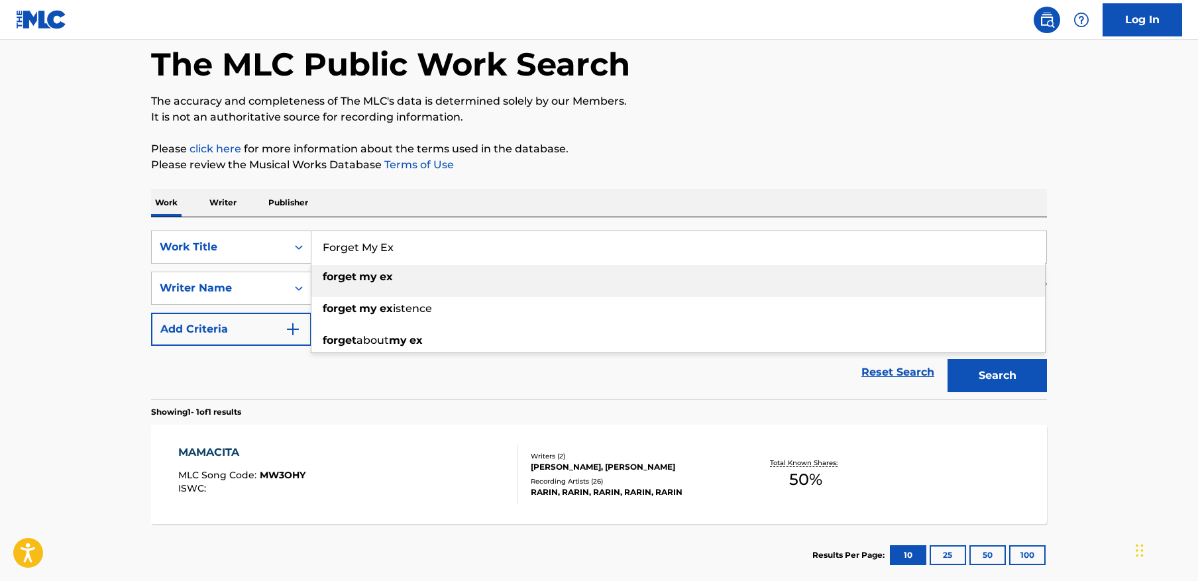
drag, startPoint x: 1080, startPoint y: 358, endPoint x: 1042, endPoint y: 382, distance: 44.9
click at [1080, 358] on main "The MLC Public Work Search The accuracy and completeness of The MLC's data is d…" at bounding box center [599, 283] width 1198 height 617
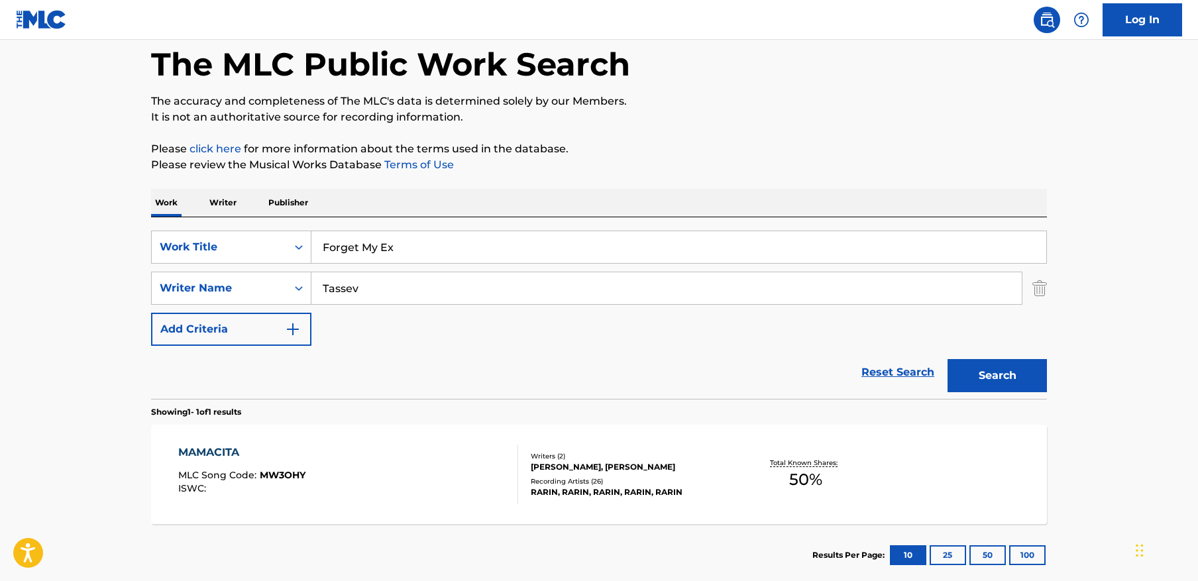
click at [1041, 382] on button "Search" at bounding box center [996, 375] width 99 height 33
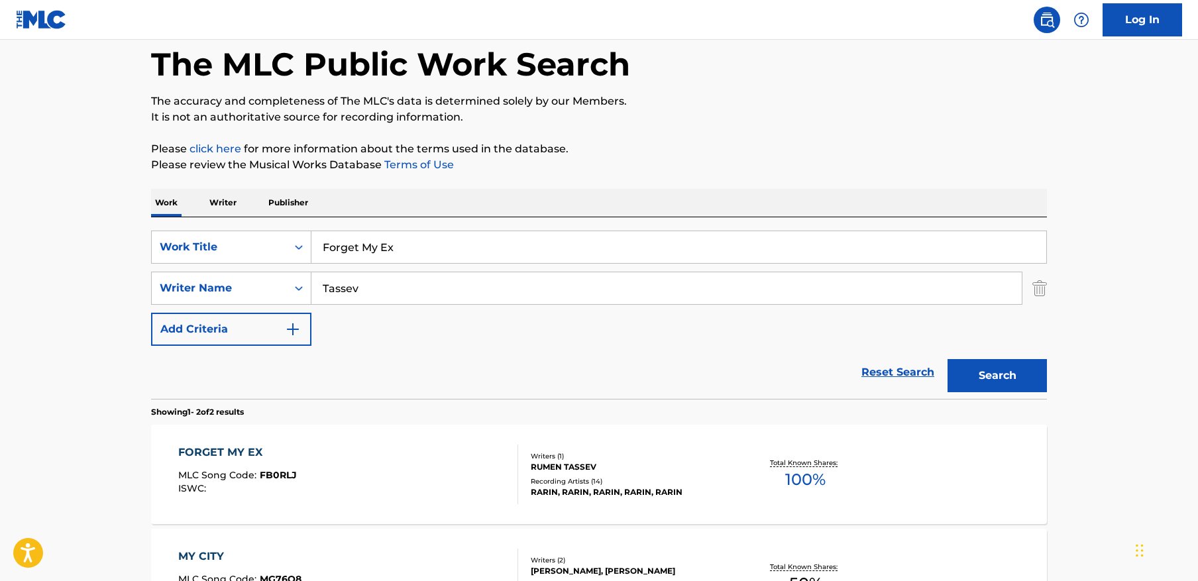
scroll to position [91, 0]
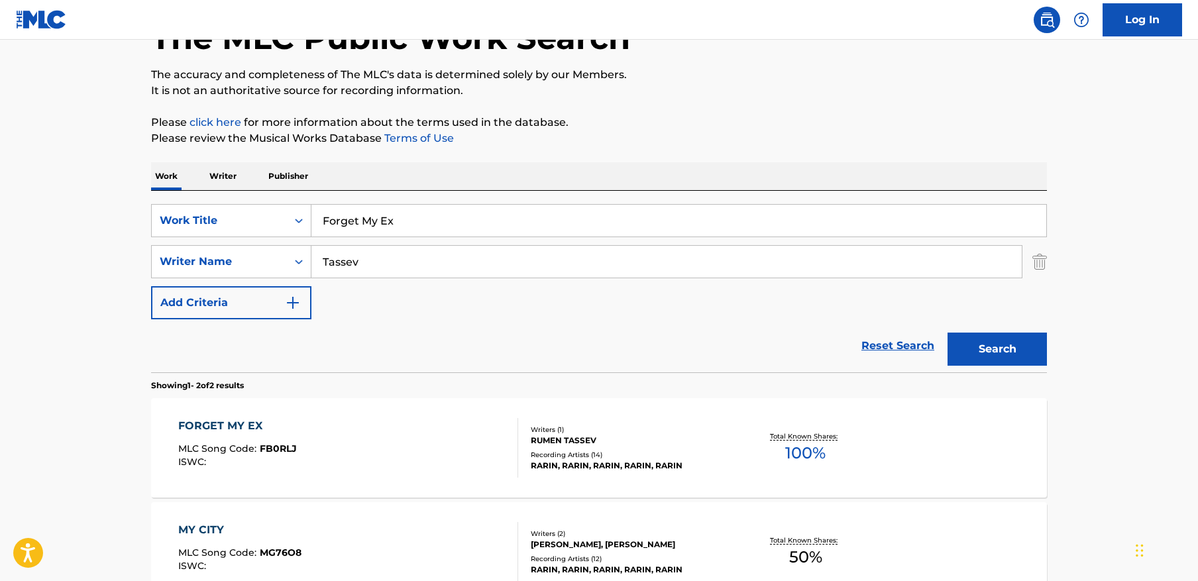
click at [731, 215] on input "Forget My Ex" at bounding box center [678, 221] width 735 height 32
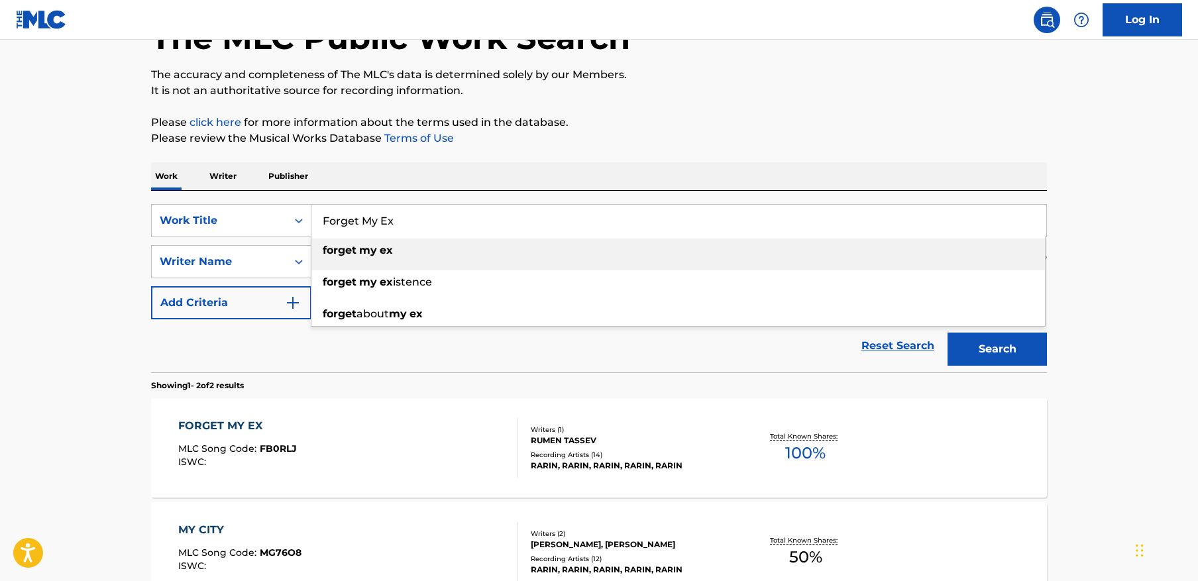
click at [730, 215] on input "Forget My Ex" at bounding box center [678, 221] width 735 height 32
paste input "Her Love"
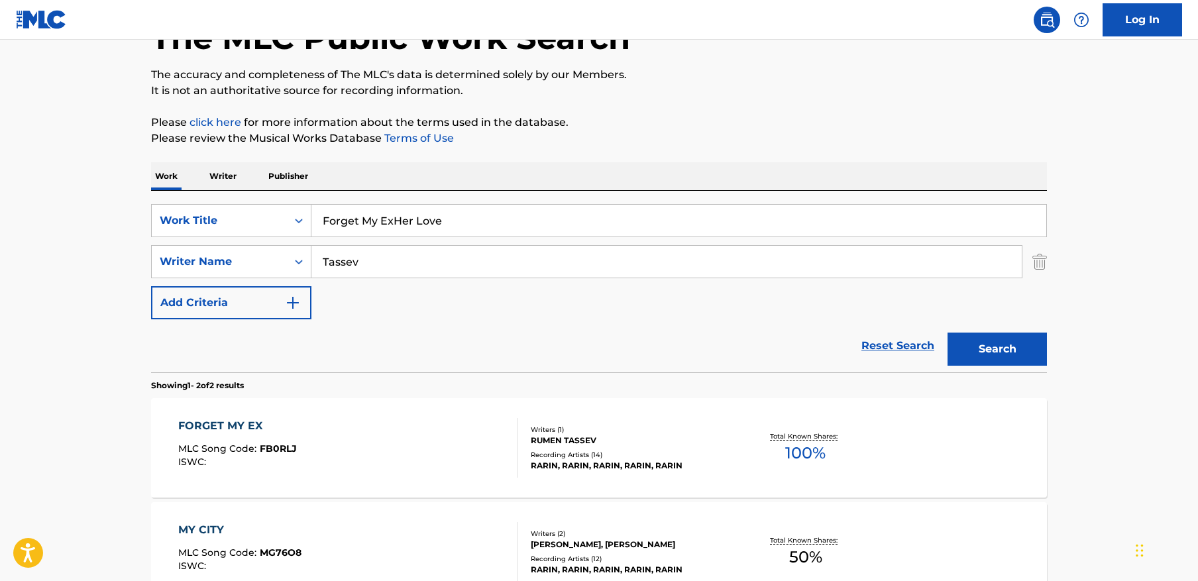
paste input "Search Form"
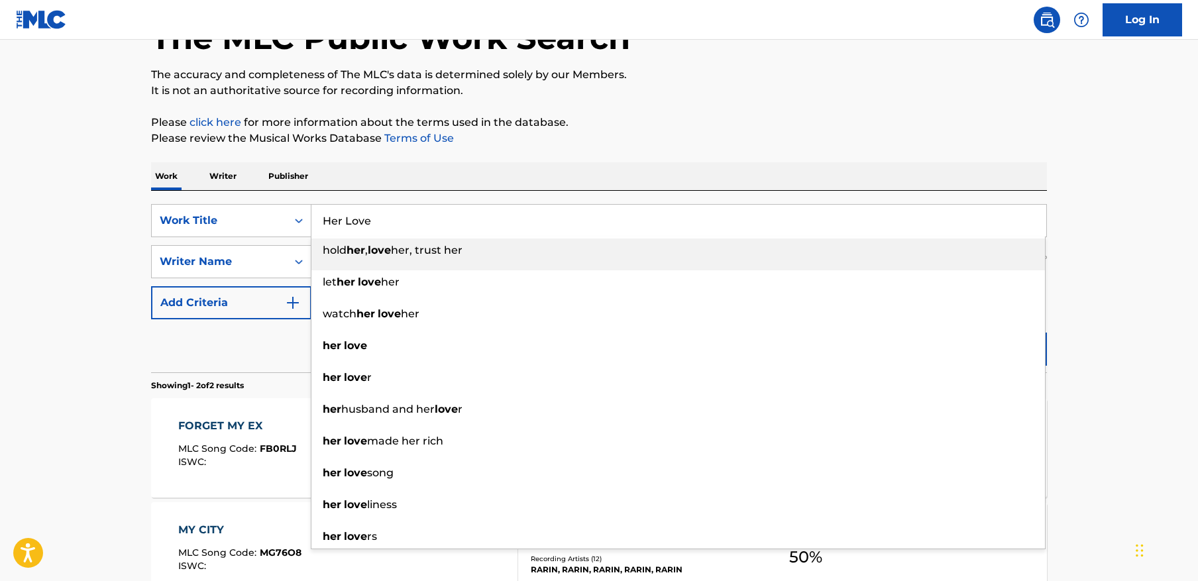
click at [1109, 338] on main "The MLC Public Work Search The accuracy and completeness of The MLC's data is d…" at bounding box center [599, 309] width 1198 height 721
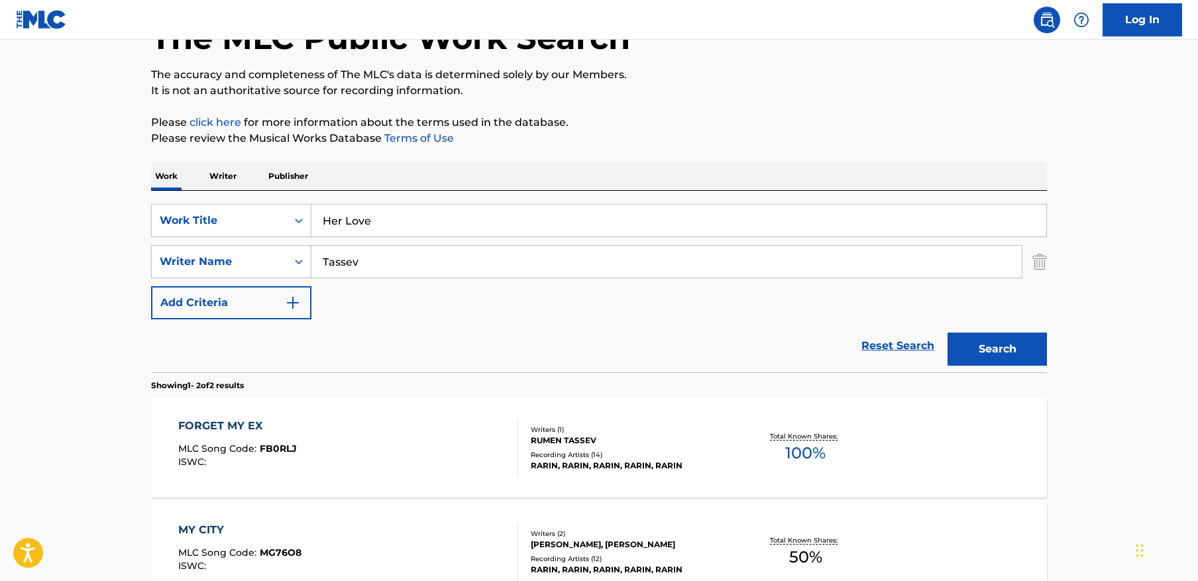
click at [1001, 354] on button "Search" at bounding box center [996, 349] width 99 height 33
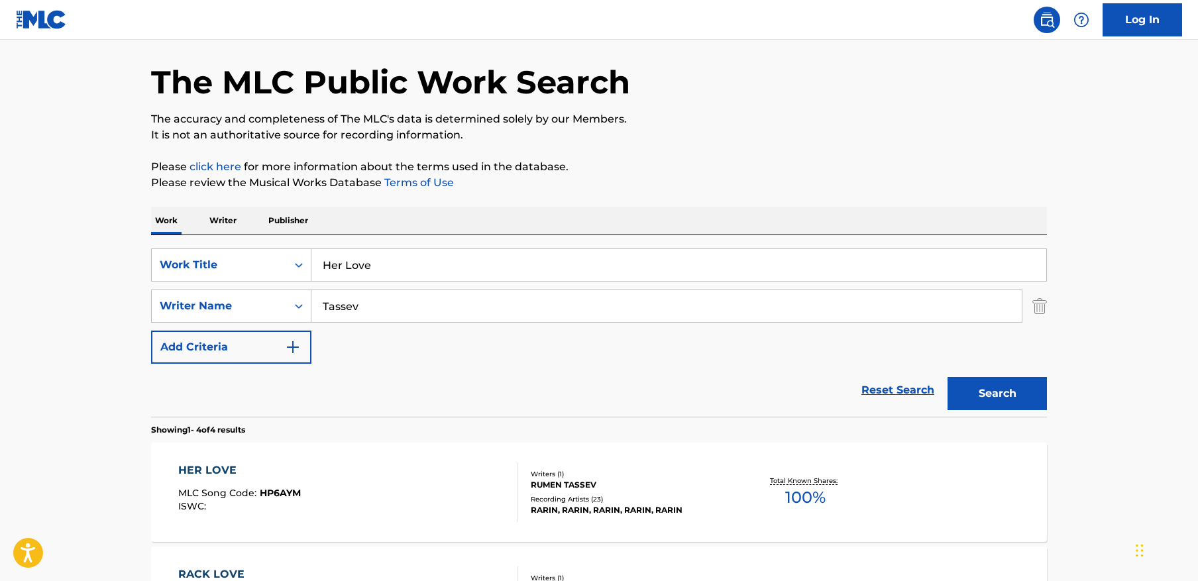
scroll to position [64, 0]
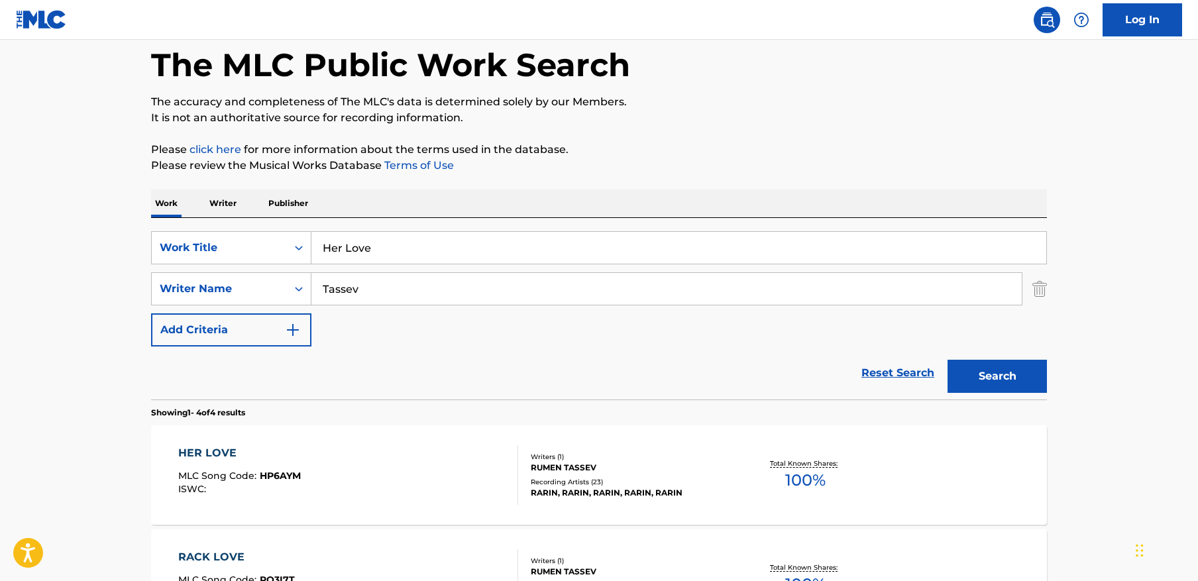
click at [562, 240] on input "Her Love" at bounding box center [678, 248] width 735 height 32
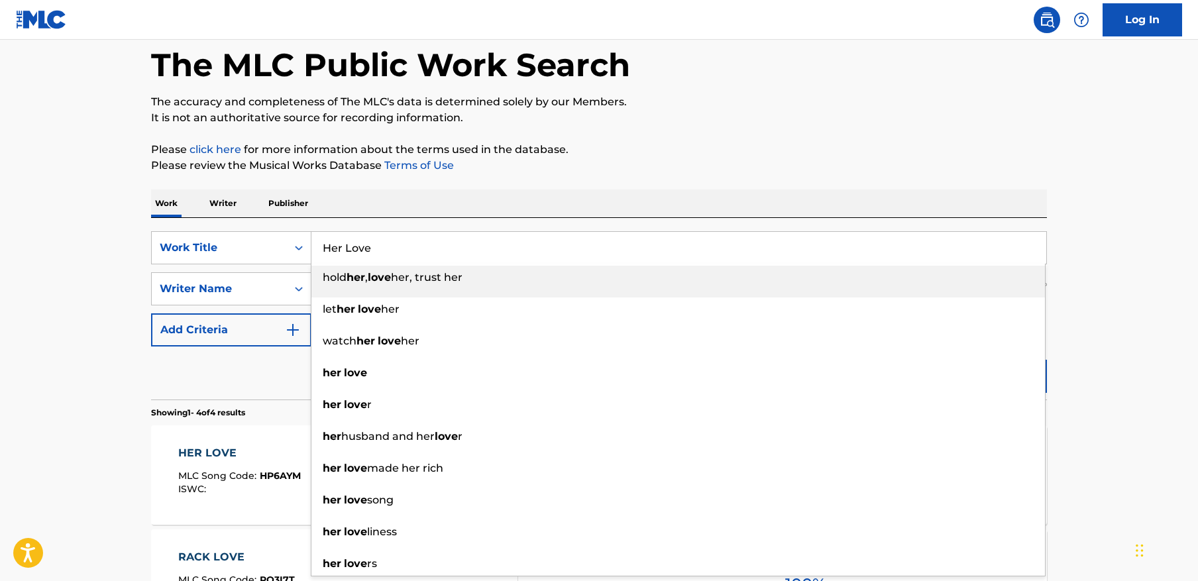
click at [562, 240] on input "Her Love" at bounding box center [678, 248] width 735 height 32
paste input "RACK LOVE"
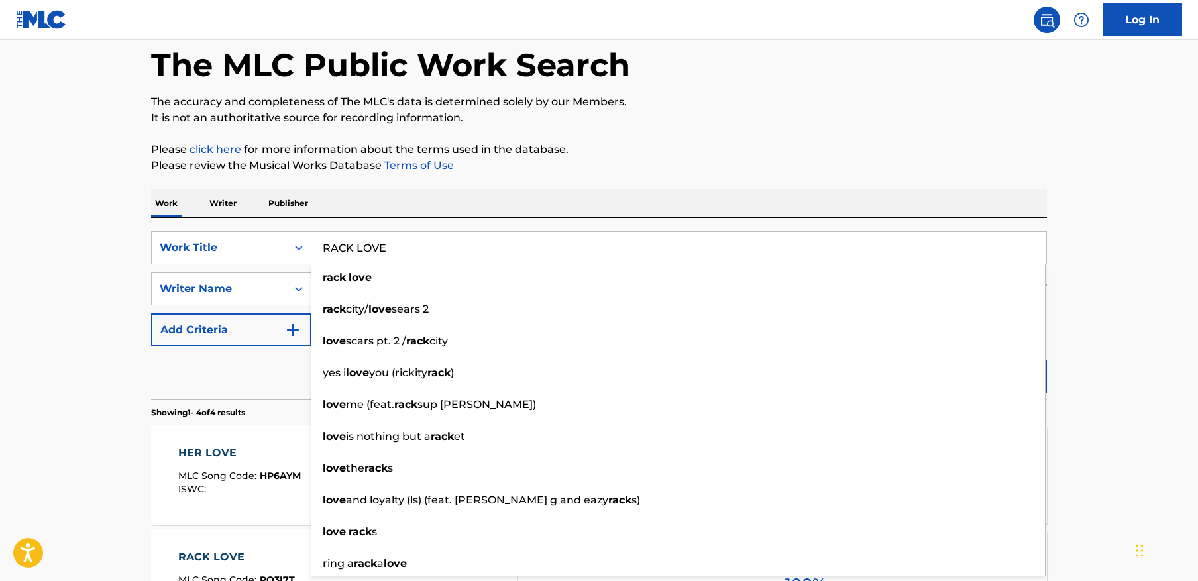
click at [1134, 348] on main "The MLC Public Work Search The accuracy and completeness of The MLC's data is d…" at bounding box center [599, 440] width 1198 height 929
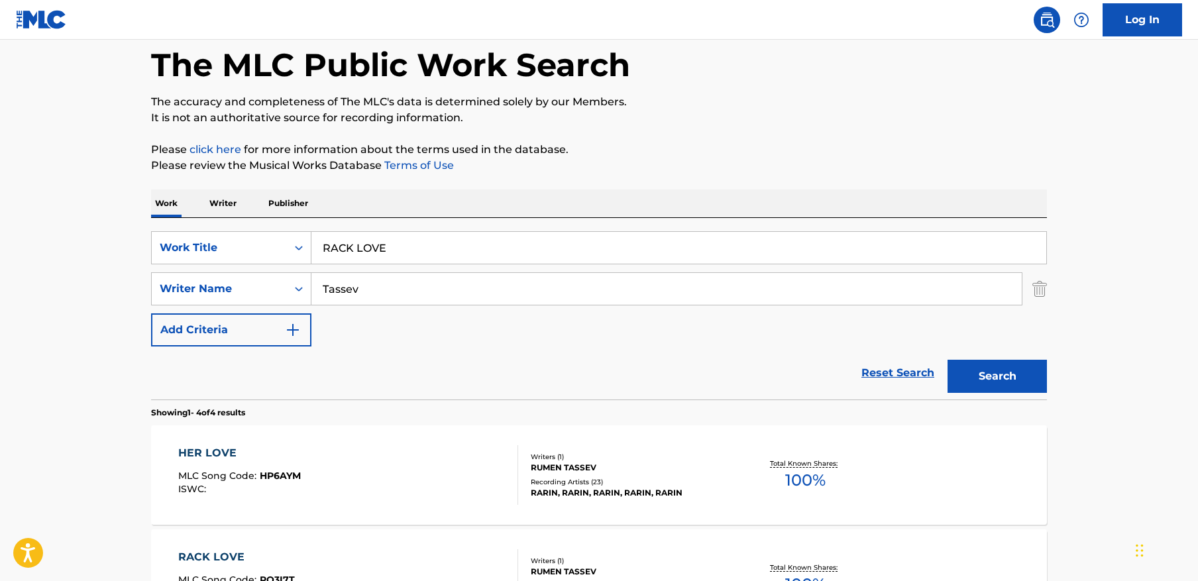
click at [1026, 386] on button "Search" at bounding box center [996, 376] width 99 height 33
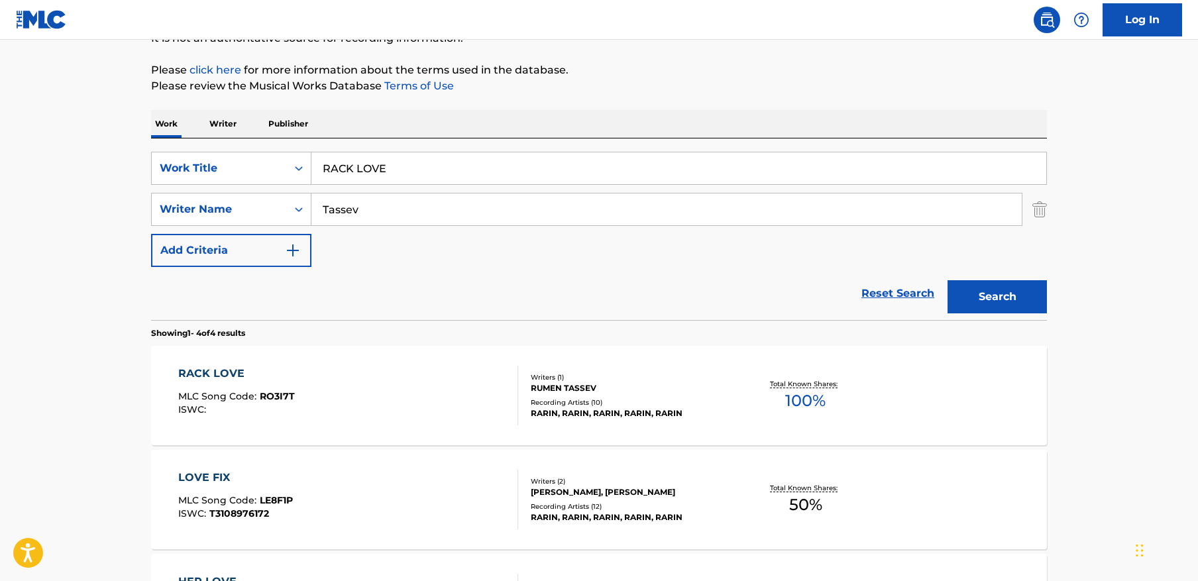
scroll to position [142, 0]
click at [416, 170] on input "RACK LOVE" at bounding box center [678, 170] width 735 height 32
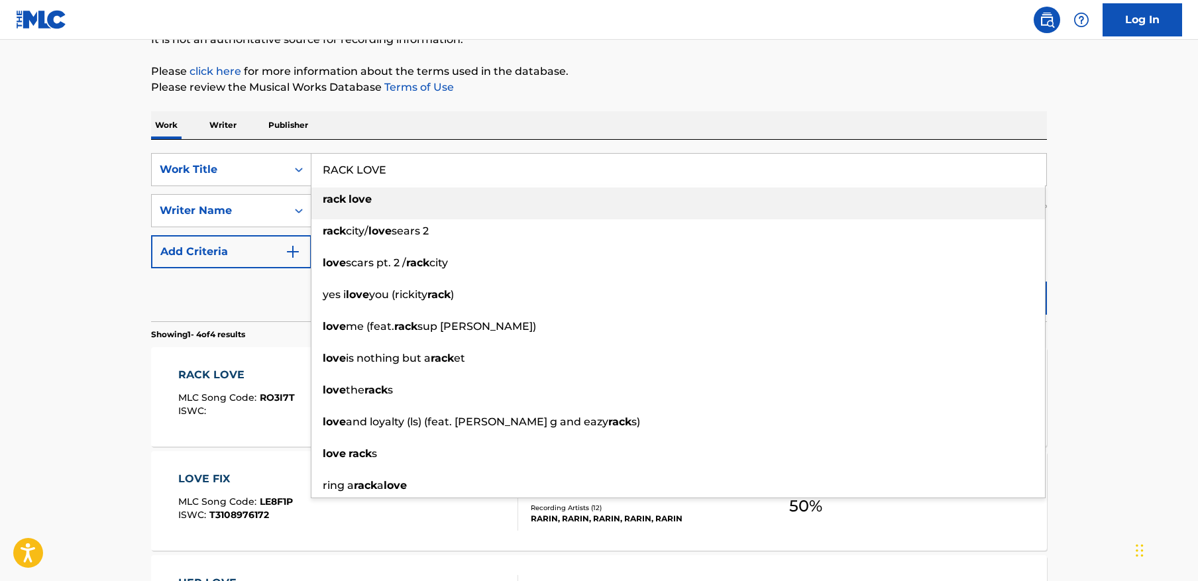
click at [416, 170] on input "RACK LOVE" at bounding box center [678, 170] width 735 height 32
paste input "Fire & Ice"
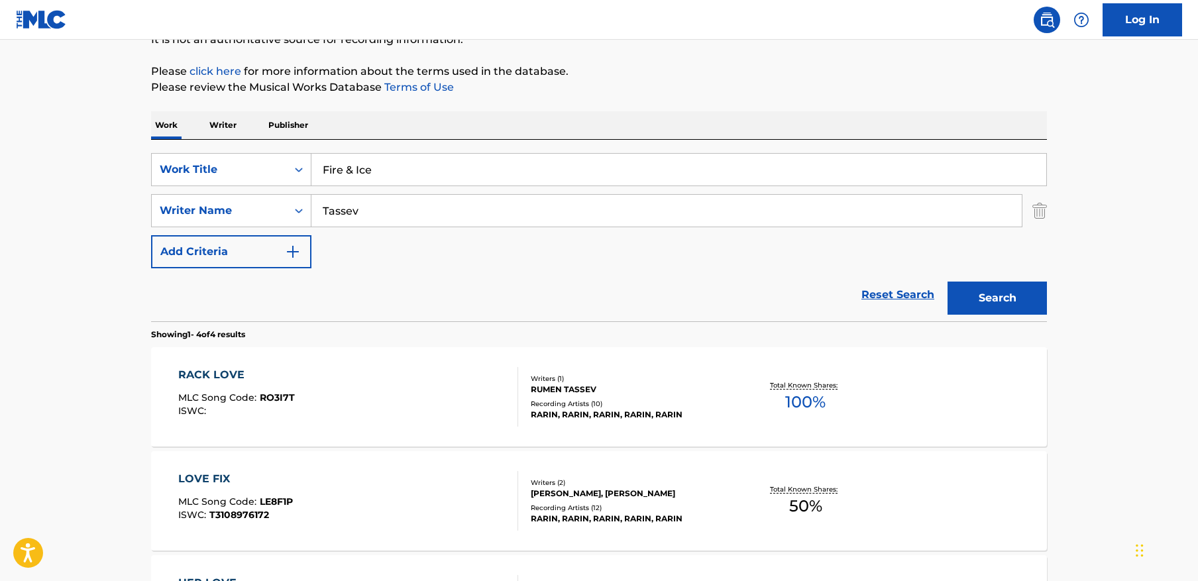
click at [1062, 317] on main "The MLC Public Work Search The accuracy and completeness of The MLC's data is d…" at bounding box center [599, 362] width 1198 height 929
click at [1016, 301] on button "Search" at bounding box center [996, 298] width 99 height 33
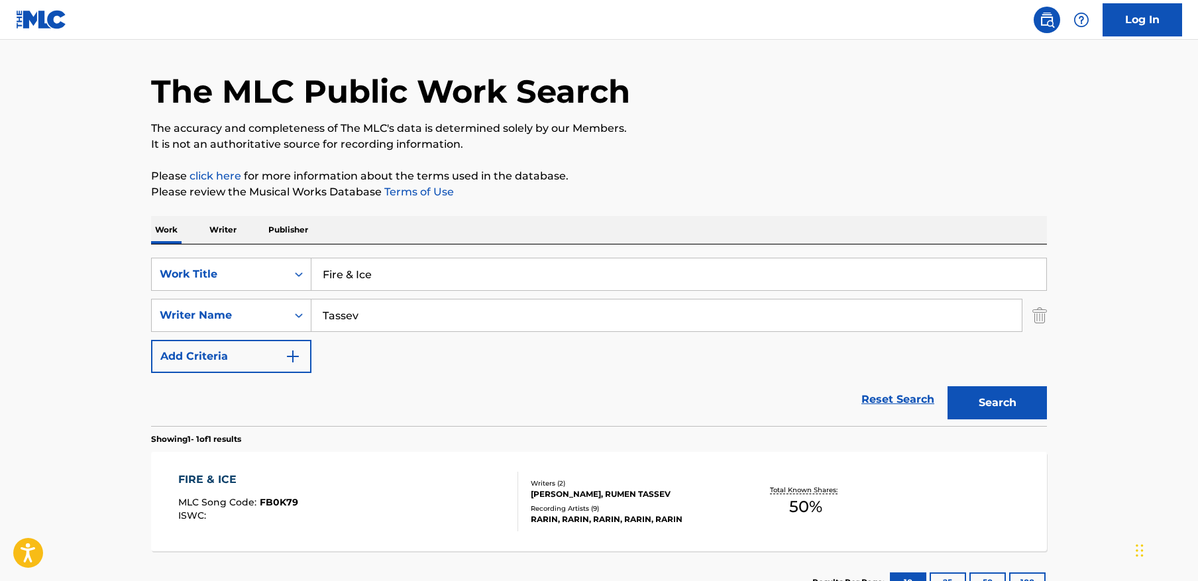
scroll to position [140, 0]
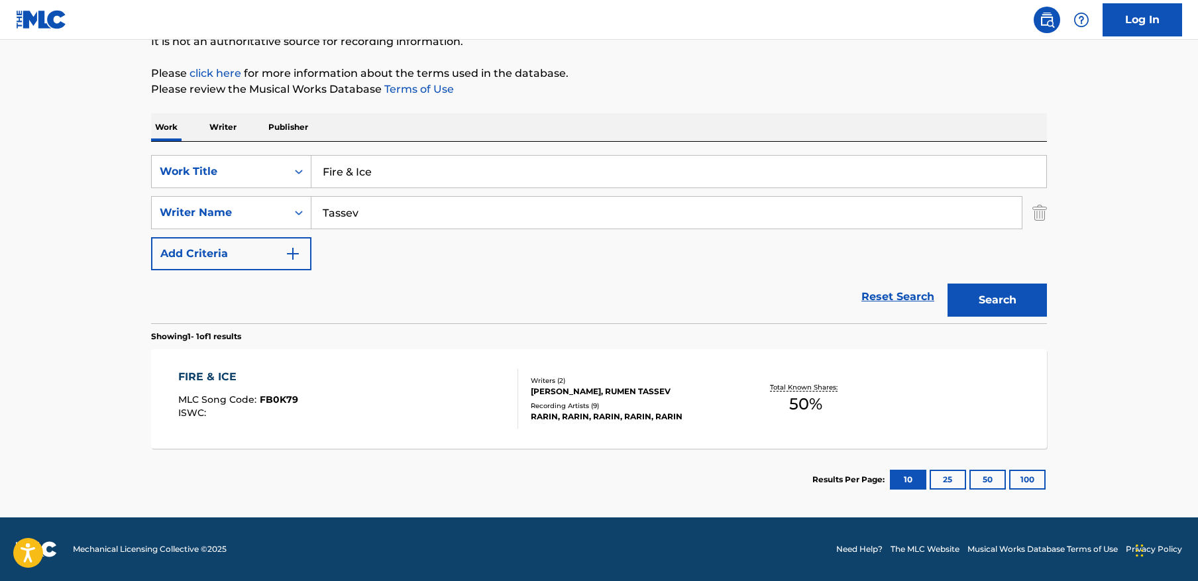
click at [627, 175] on input "Fire & Ice" at bounding box center [678, 172] width 735 height 32
click at [991, 298] on button "Search" at bounding box center [996, 300] width 99 height 33
click at [684, 166] on input "Fire & Ice" at bounding box center [678, 172] width 735 height 32
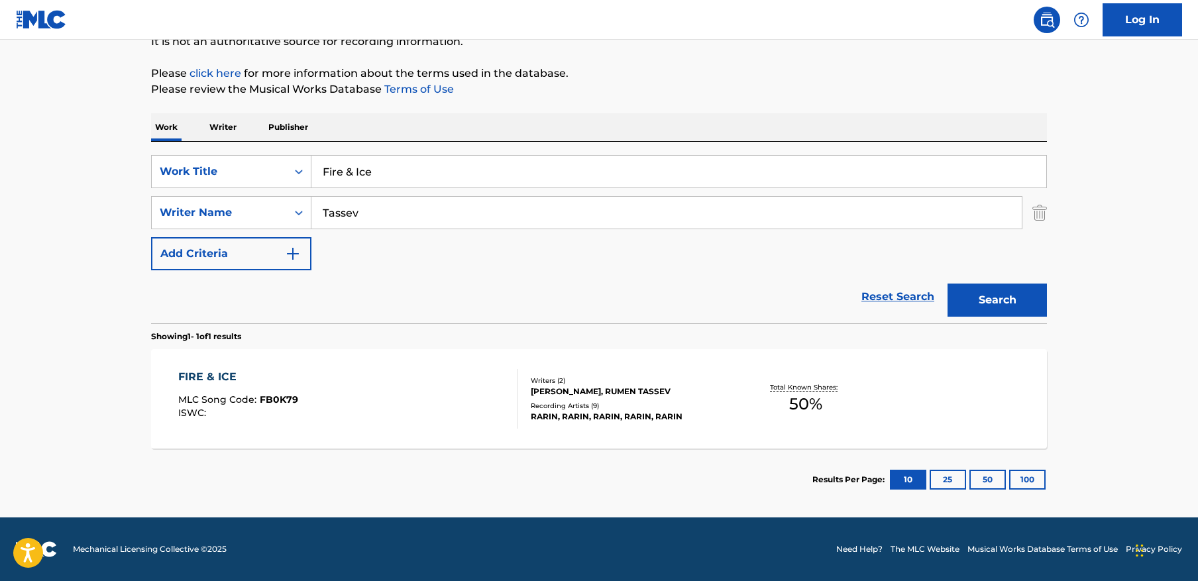
click at [684, 166] on input "Fire & Ice" at bounding box center [678, 172] width 735 height 32
paste input "OnlyFans"
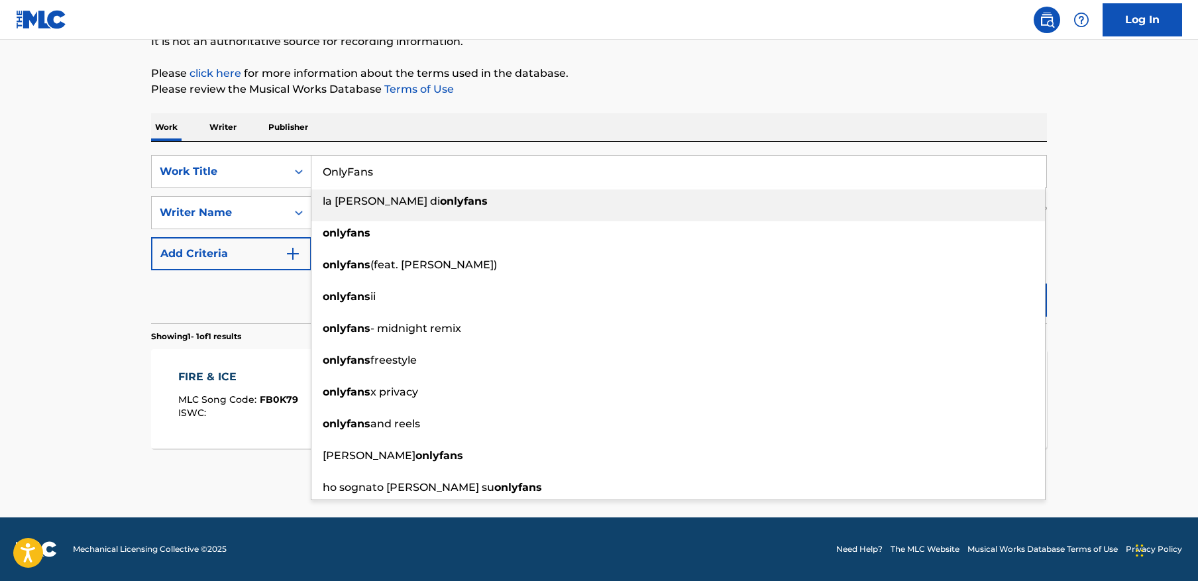
click at [1187, 246] on main "The MLC Public Work Search The accuracy and completeness of The MLC's data is d…" at bounding box center [599, 208] width 1198 height 617
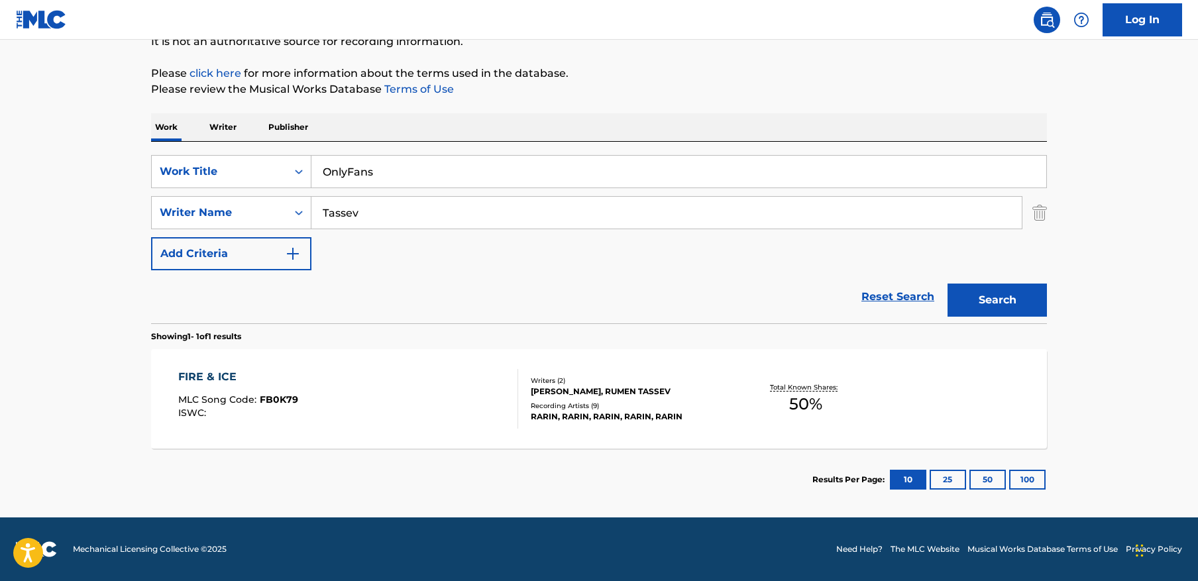
click at [1031, 303] on button "Search" at bounding box center [996, 300] width 99 height 33
click at [572, 172] on input "OnlyFans" at bounding box center [678, 172] width 735 height 32
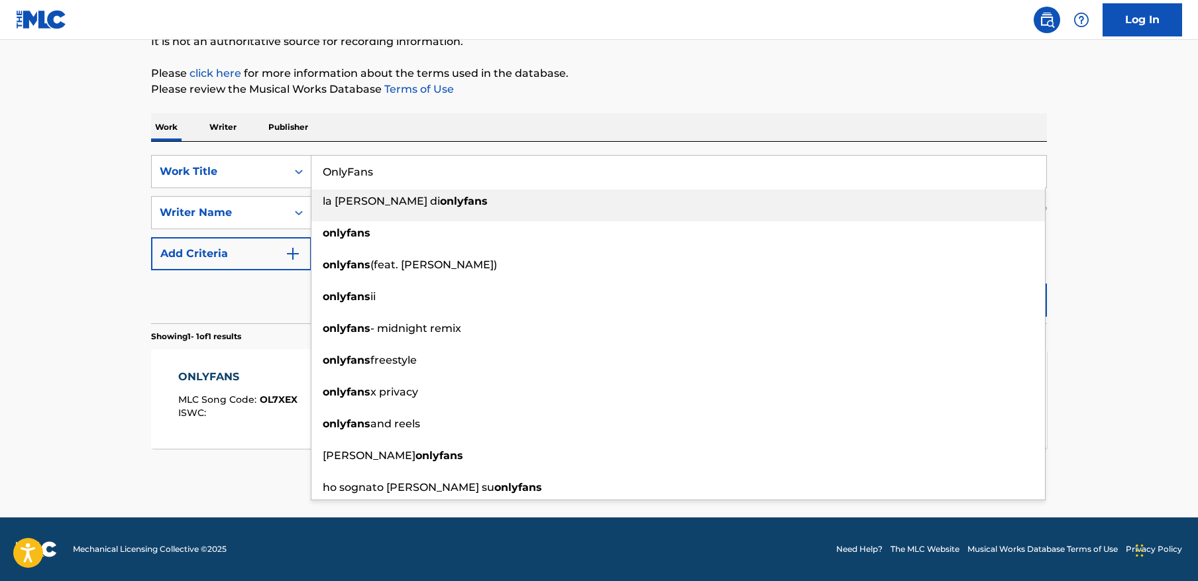
click at [572, 172] on input "OnlyFans" at bounding box center [678, 172] width 735 height 32
paste input "FÜK FIENDS"
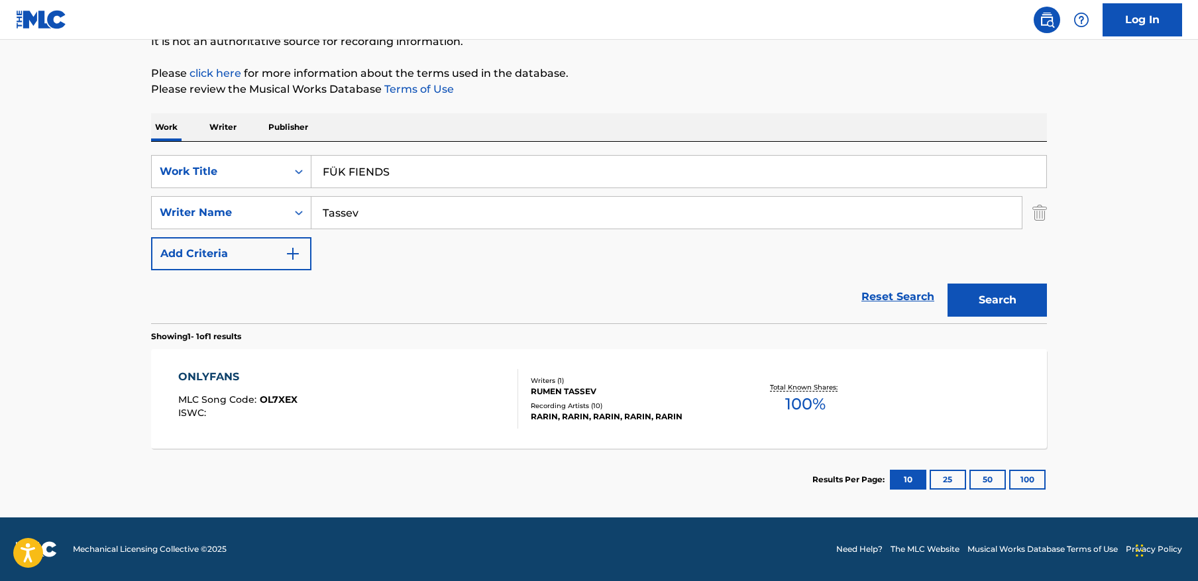
click at [1088, 202] on main "The MLC Public Work Search The accuracy and completeness of The MLC's data is d…" at bounding box center [599, 208] width 1198 height 617
click at [1009, 299] on button "Search" at bounding box center [996, 300] width 99 height 33
click at [489, 176] on input "FÜK FIENDS" at bounding box center [678, 172] width 735 height 32
paste input "TP"
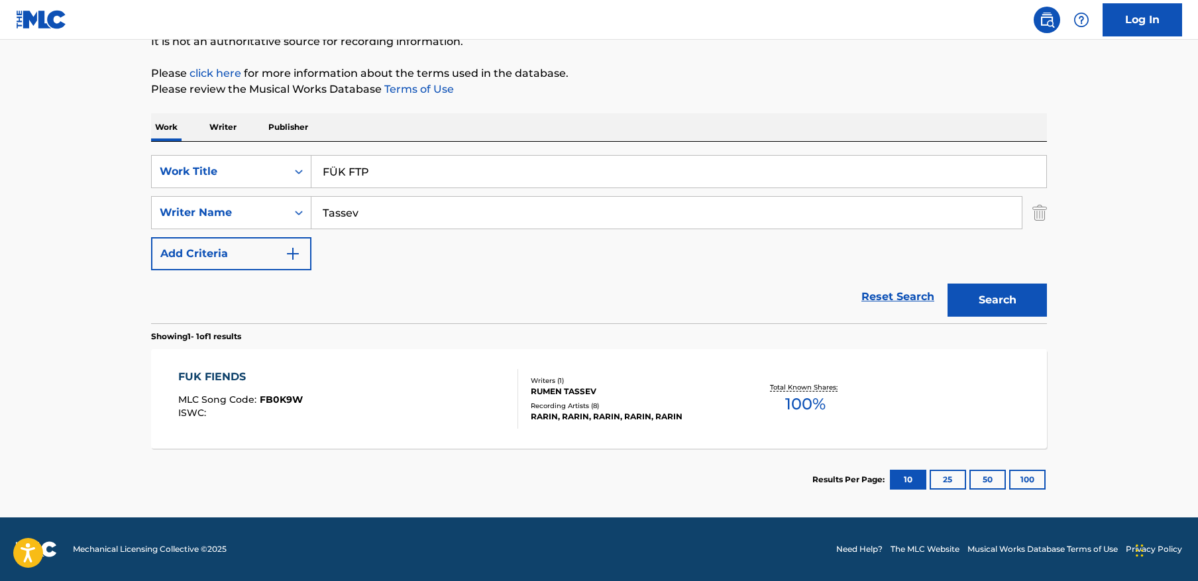
paste input "Search Form"
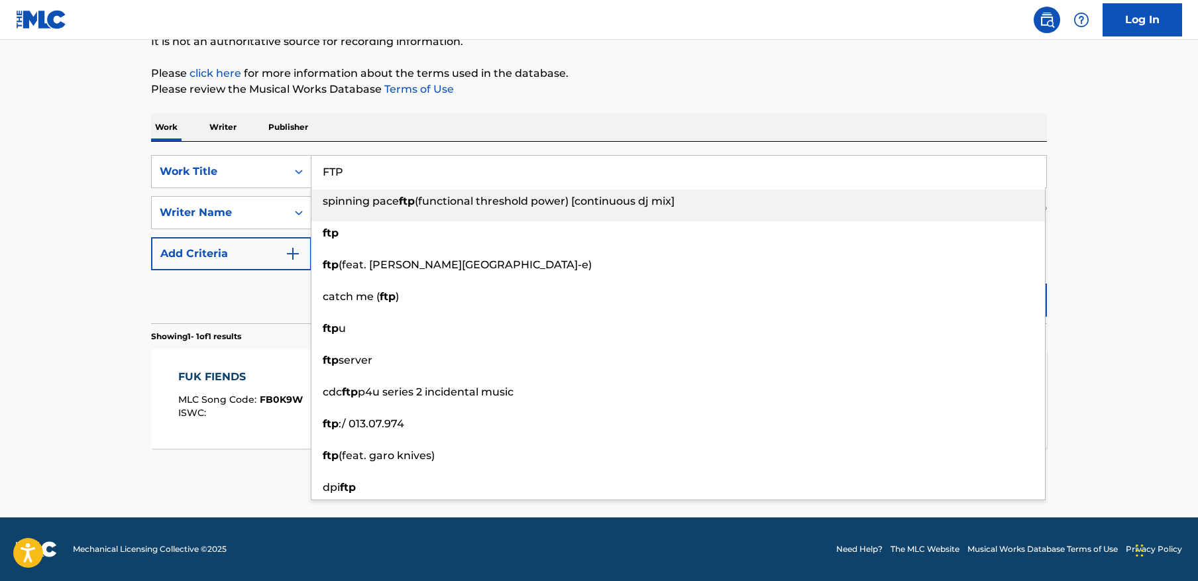
type input "FTP"
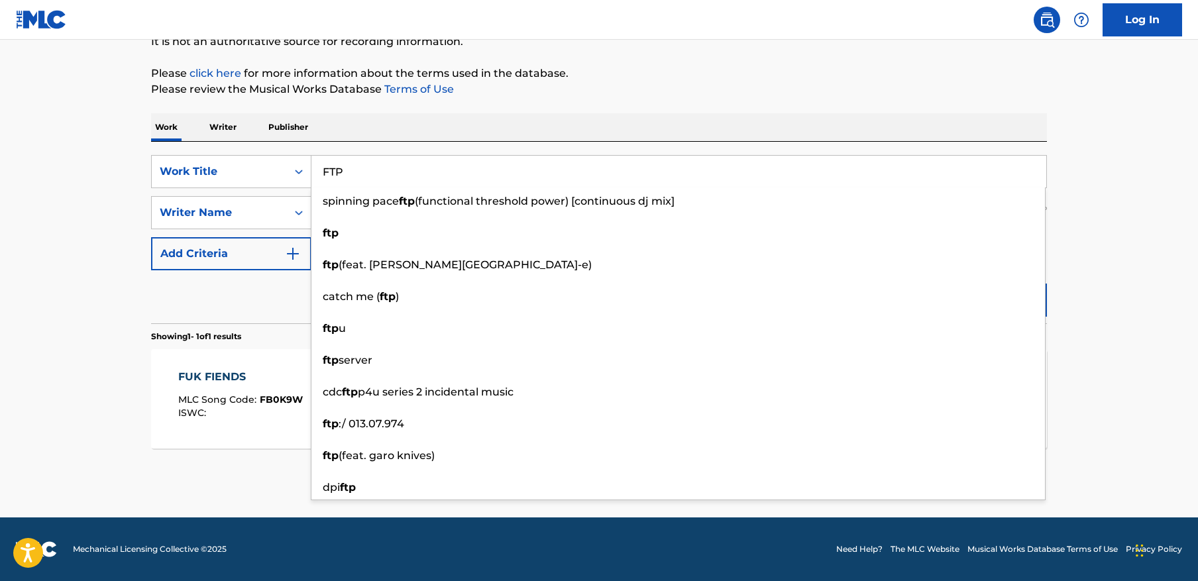
click at [1132, 171] on main "The MLC Public Work Search The accuracy and completeness of The MLC's data is d…" at bounding box center [599, 208] width 1198 height 617
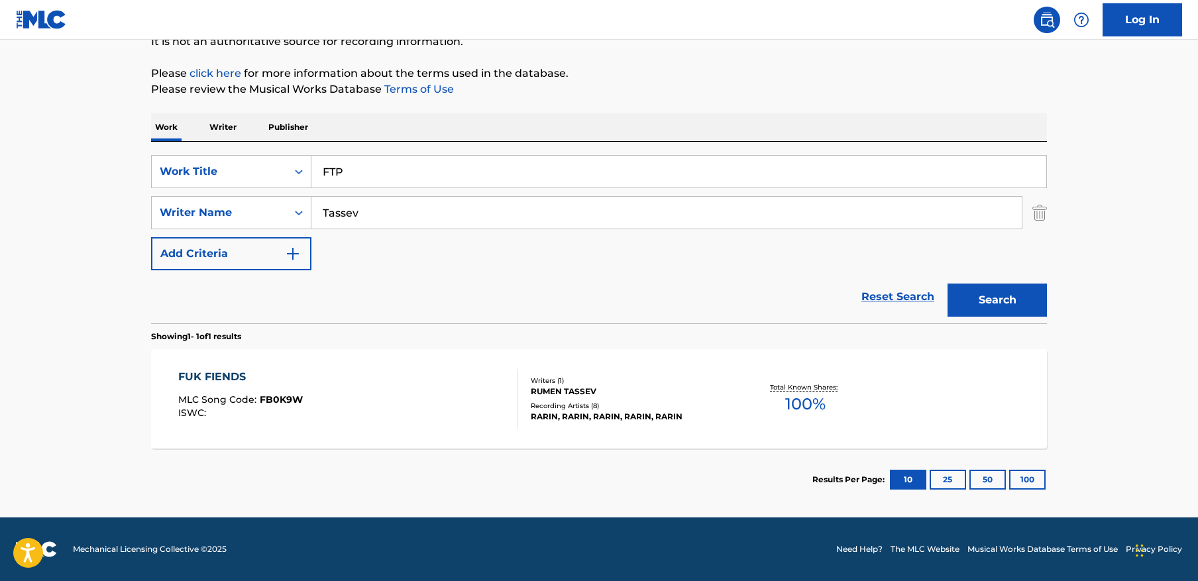
click at [775, 214] on input "Tassev" at bounding box center [666, 213] width 710 height 32
paste input "[DEMOGRAPHIC_DATA]"
type input "[DEMOGRAPHIC_DATA]"
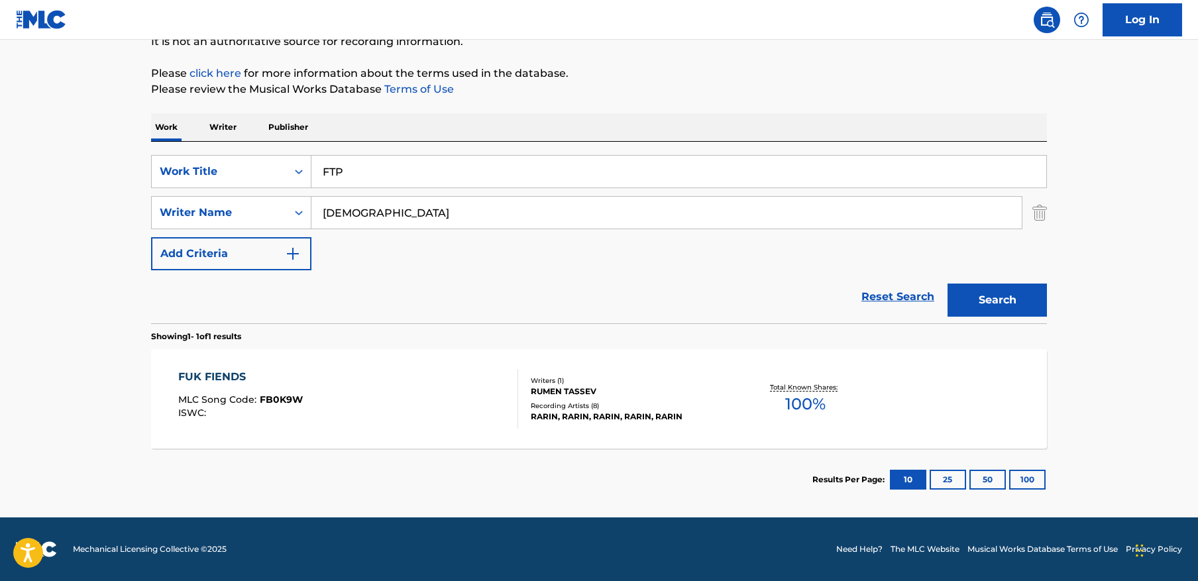
click at [996, 290] on button "Search" at bounding box center [996, 300] width 99 height 33
click at [442, 381] on div "FTP MLC Song Code : FI6EFJ ISWC : T3155129714" at bounding box center [348, 399] width 340 height 60
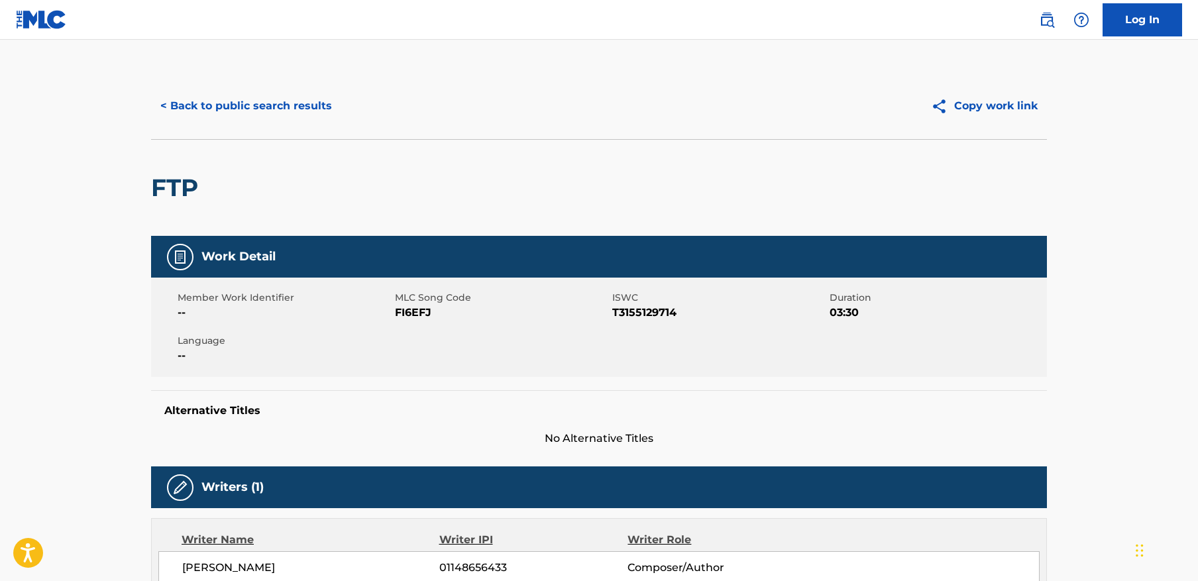
click at [268, 112] on button "< Back to public search results" at bounding box center [246, 105] width 190 height 33
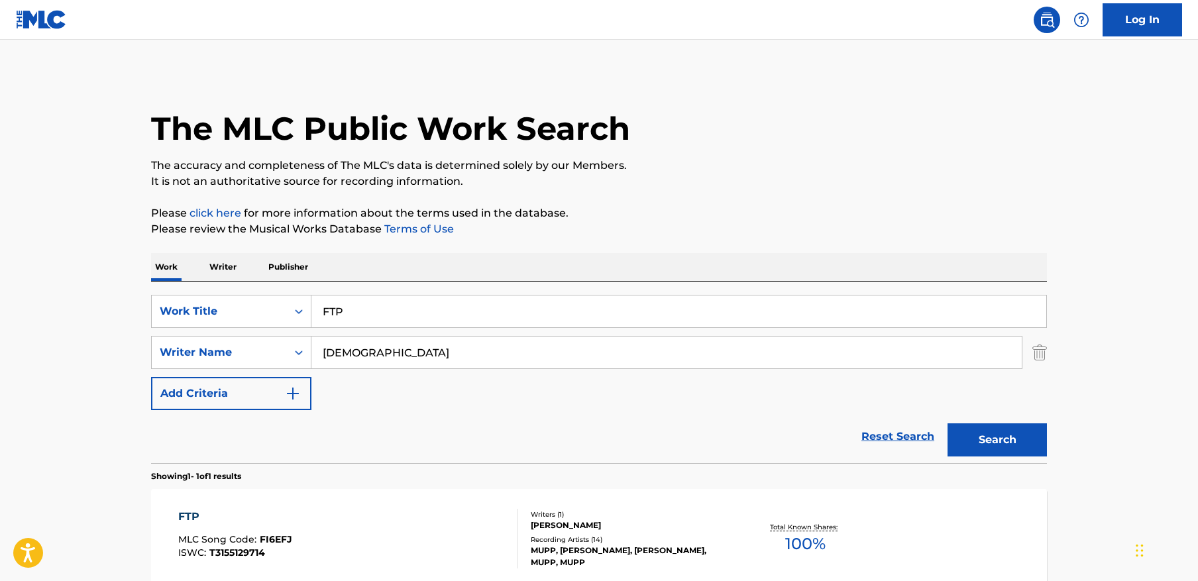
scroll to position [64, 0]
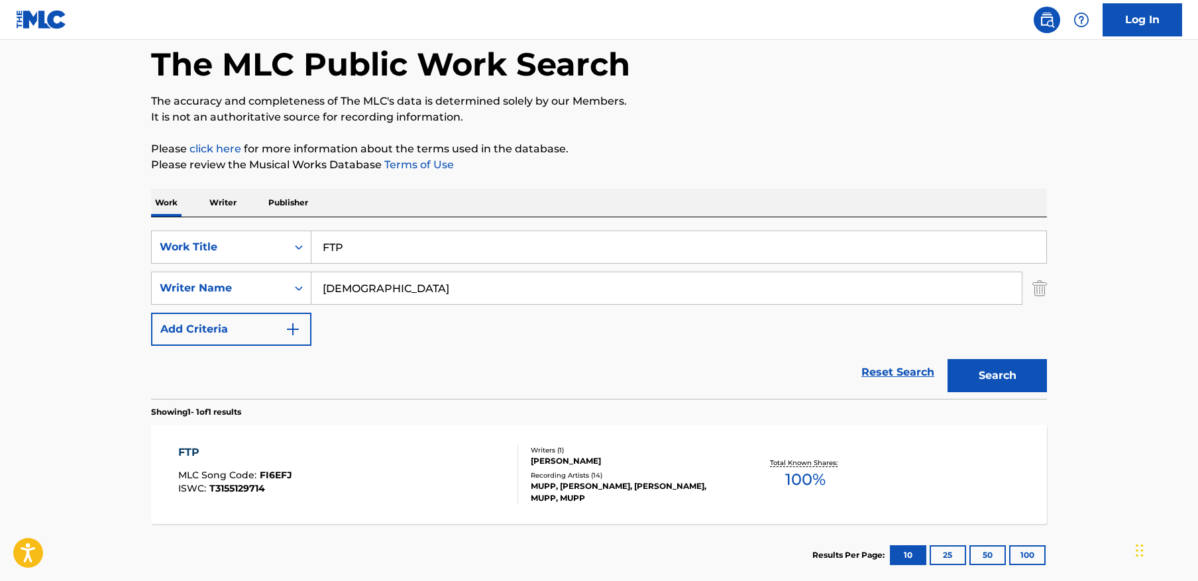
click at [380, 239] on input "FTP" at bounding box center [678, 247] width 735 height 32
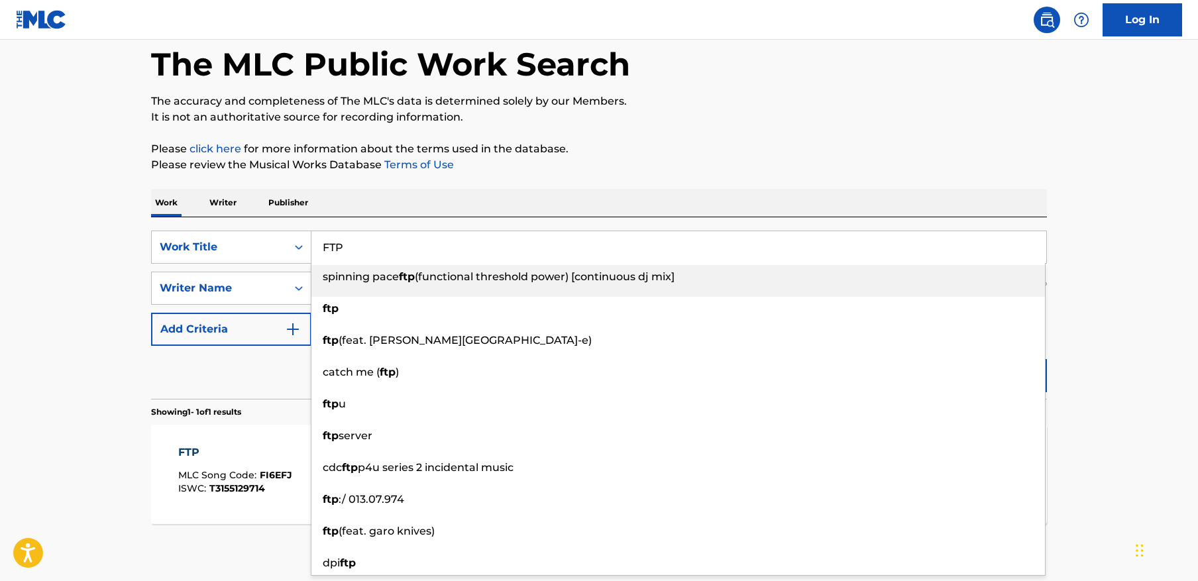
click at [378, 239] on input "FTP" at bounding box center [678, 247] width 735 height 32
paste input "Dream Space"
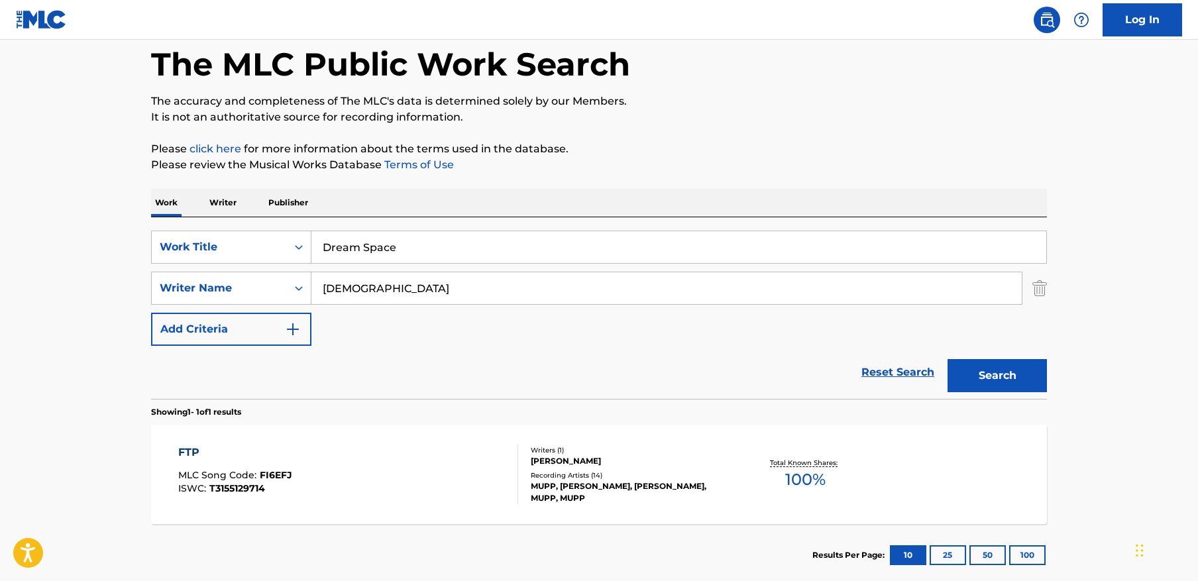
click at [1144, 277] on main "The MLC Public Work Search The accuracy and completeness of The MLC's data is d…" at bounding box center [599, 283] width 1198 height 617
click at [607, 243] on input "Dream Space" at bounding box center [678, 247] width 735 height 32
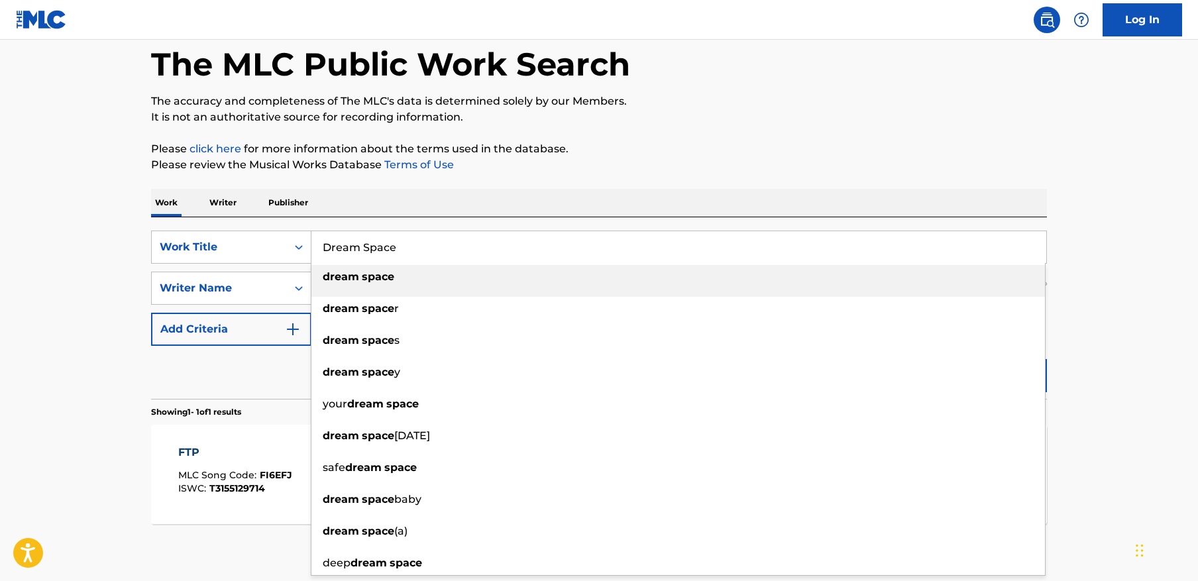
click at [607, 243] on input "Dream Space" at bounding box center [678, 247] width 735 height 32
paste input "- Sped Up"
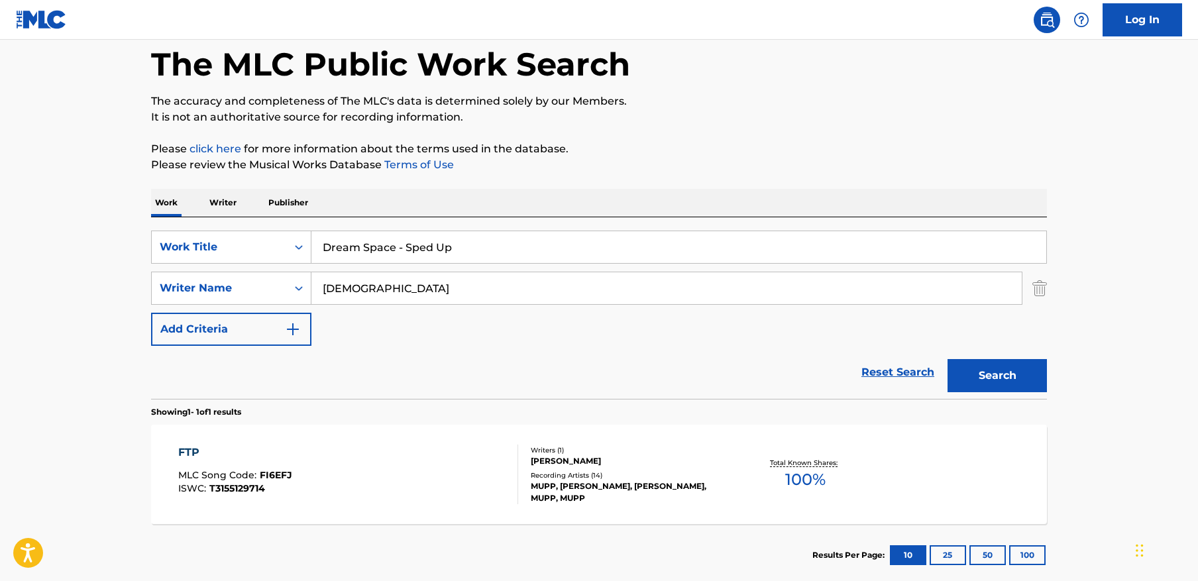
type input "Dream Space - Sped Up"
click at [1031, 285] on div "SearchWithCriteriab957c398-032a-4255-8ea0-8073ea4320d3 Writer Name [PERSON_NAME]" at bounding box center [599, 288] width 896 height 33
click at [978, 292] on input "[DEMOGRAPHIC_DATA]" at bounding box center [666, 288] width 710 height 32
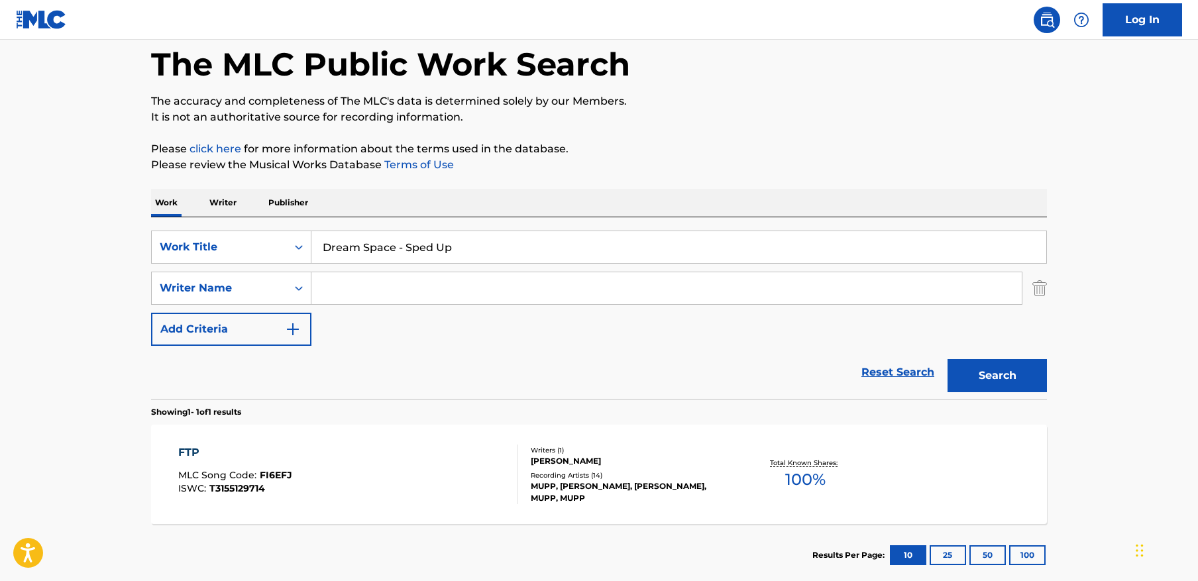
click at [947, 359] on button "Search" at bounding box center [996, 375] width 99 height 33
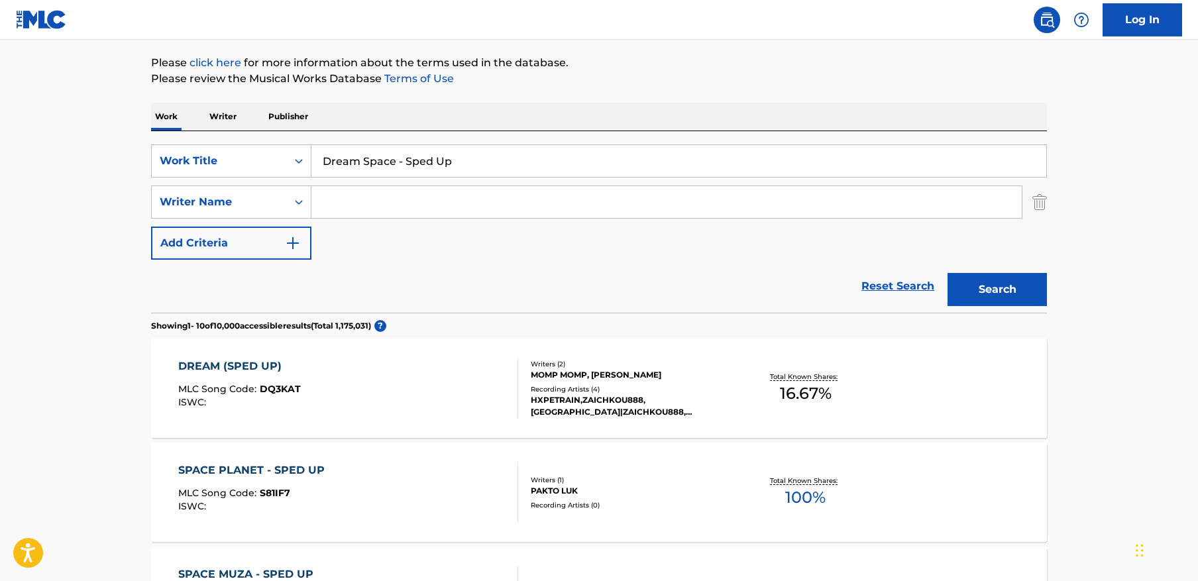
scroll to position [0, 0]
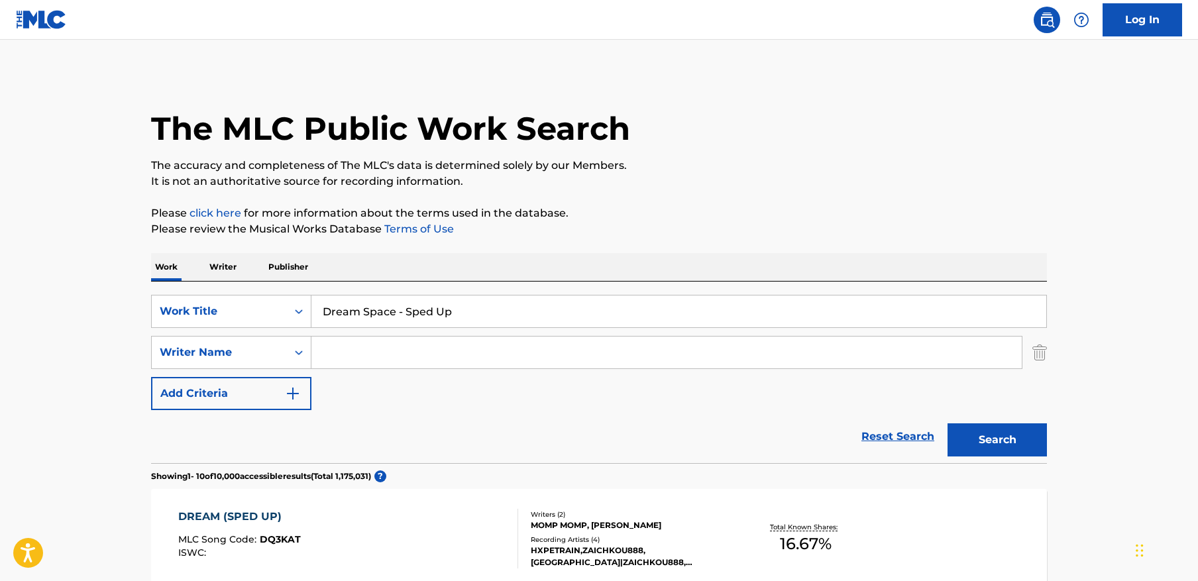
click at [474, 311] on input "Dream Space - Sped Up" at bounding box center [678, 311] width 735 height 32
click at [393, 313] on input "Dream Space - Sped Up" at bounding box center [678, 311] width 735 height 32
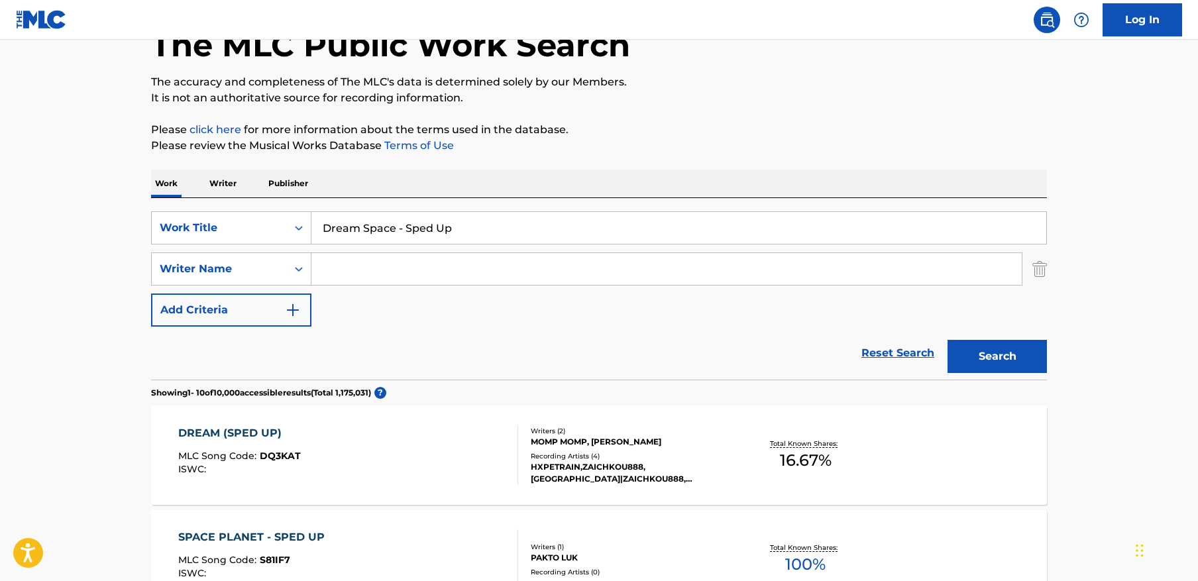
scroll to position [83, 0]
click at [439, 262] on input "Search Form" at bounding box center [666, 270] width 710 height 32
type input "[PERSON_NAME]"
click at [947, 340] on button "Search" at bounding box center [996, 356] width 99 height 33
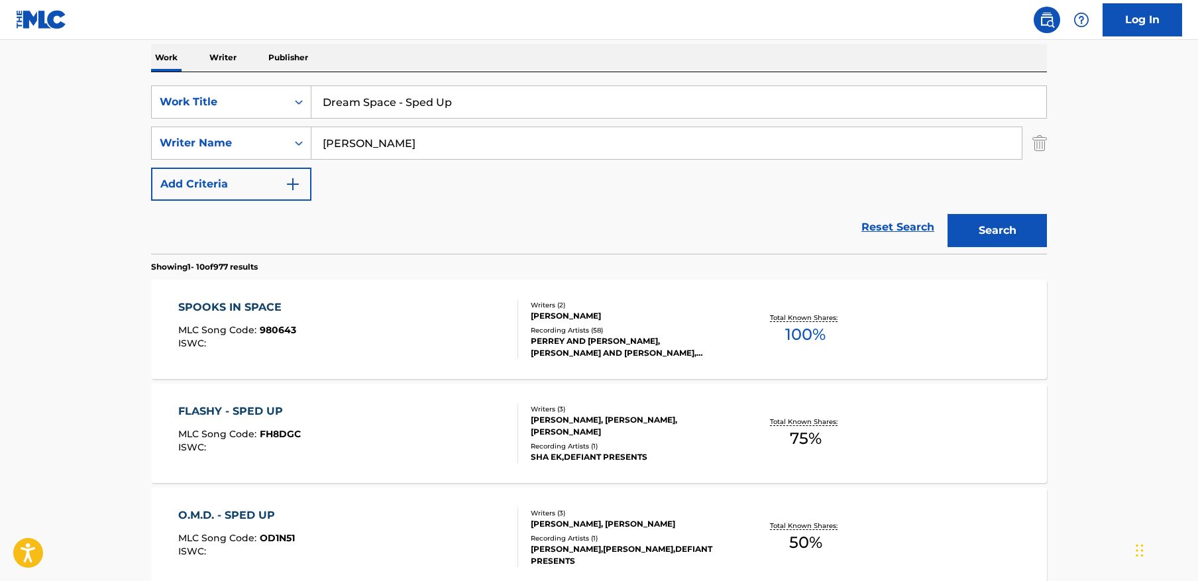
scroll to position [196, 0]
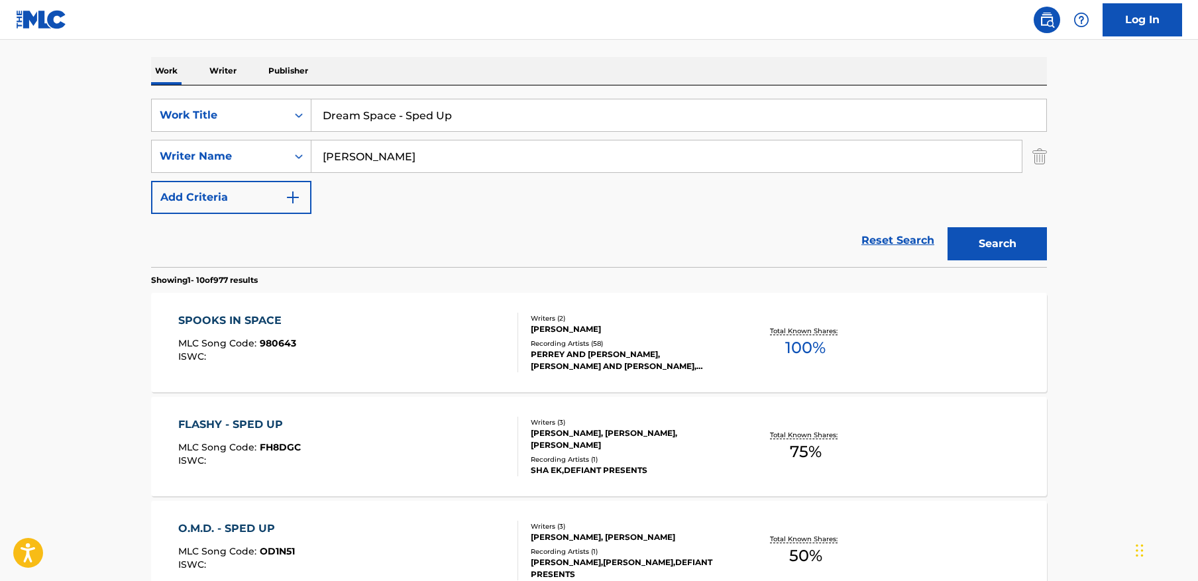
click at [541, 109] on input "Dream Space - Sped Up" at bounding box center [678, 115] width 735 height 32
paste input "[DEMOGRAPHIC_DATA]"
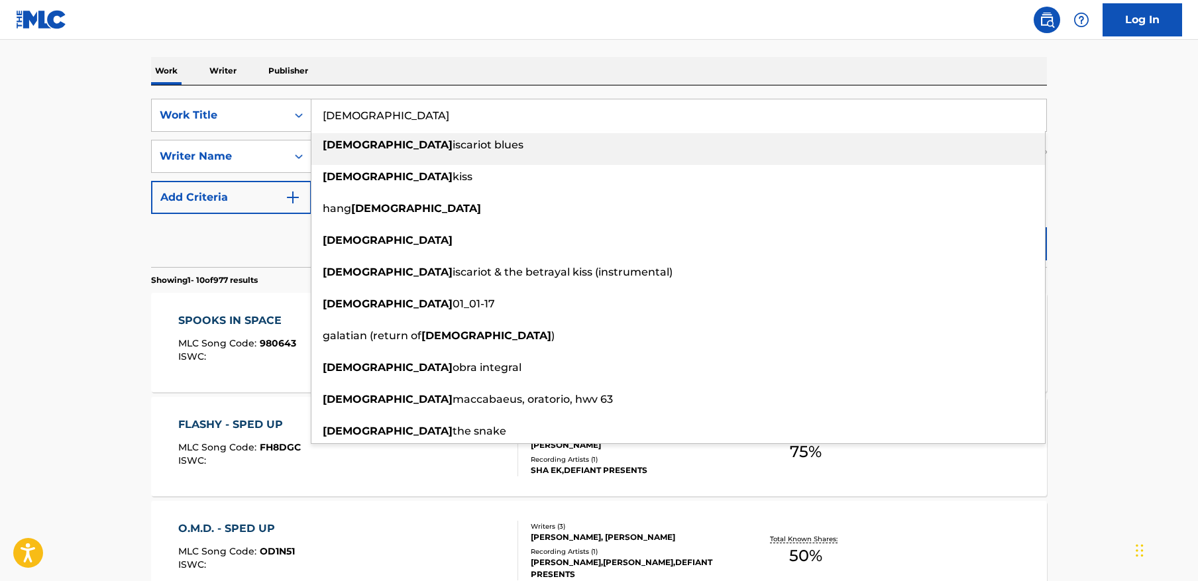
type input "[DEMOGRAPHIC_DATA]"
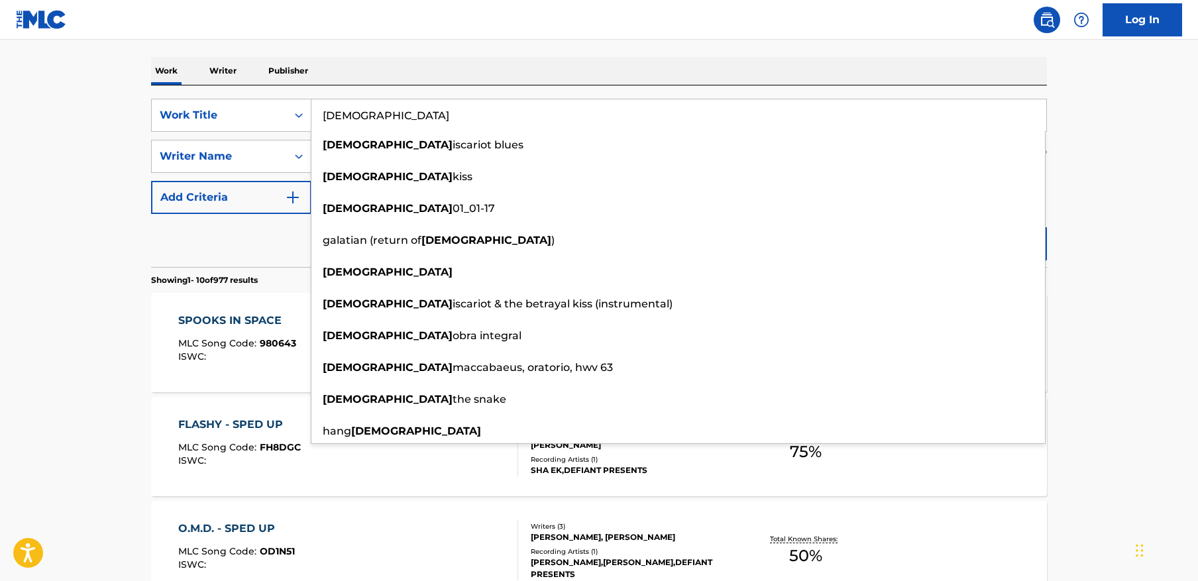
click at [180, 244] on div "Reset Search Search" at bounding box center [599, 240] width 896 height 53
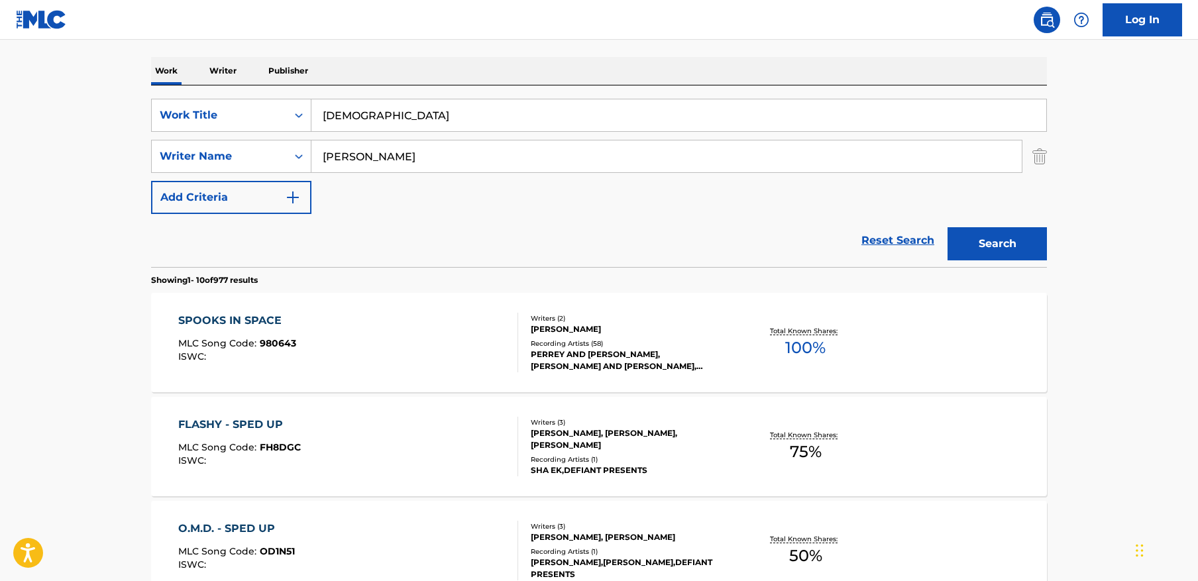
click at [409, 158] on input "[PERSON_NAME]" at bounding box center [666, 156] width 710 height 32
paste input "Kidon"
type input "Kidon"
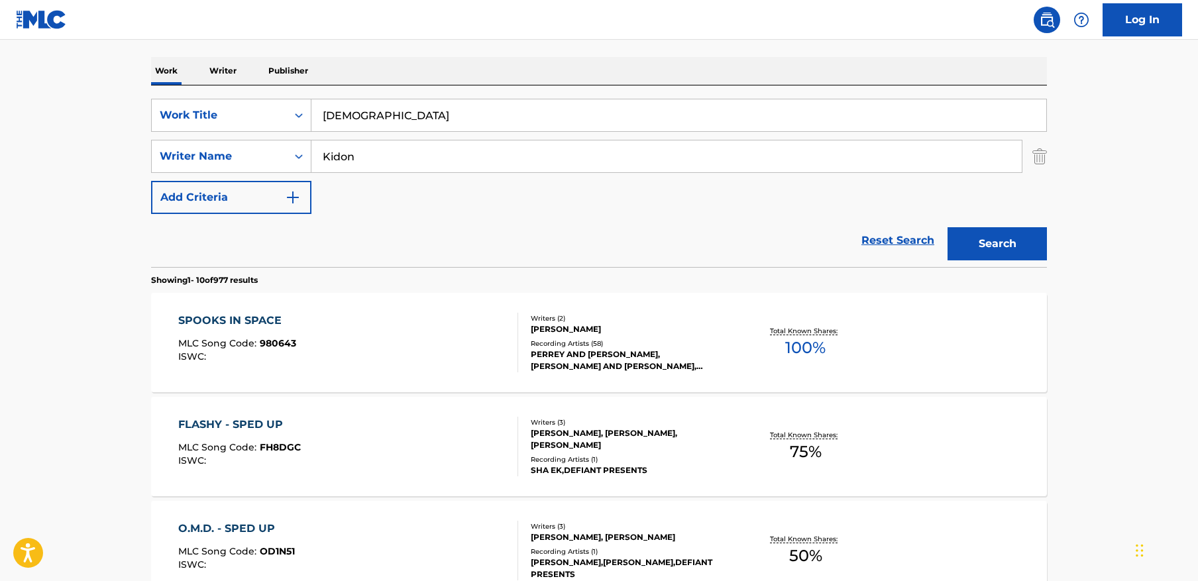
click at [1023, 243] on button "Search" at bounding box center [996, 243] width 99 height 33
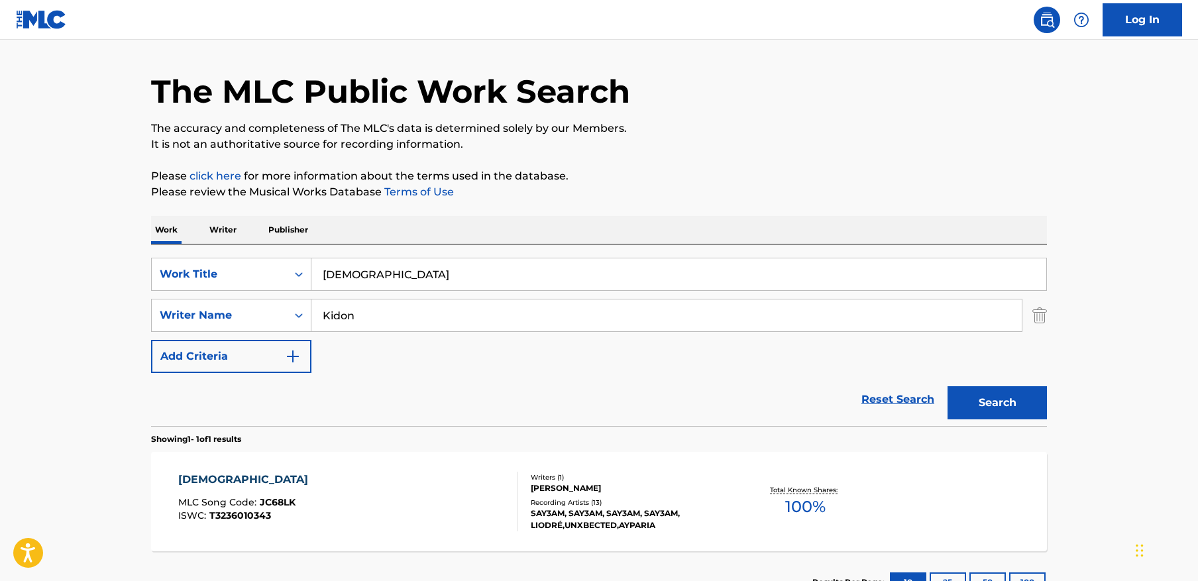
scroll to position [140, 0]
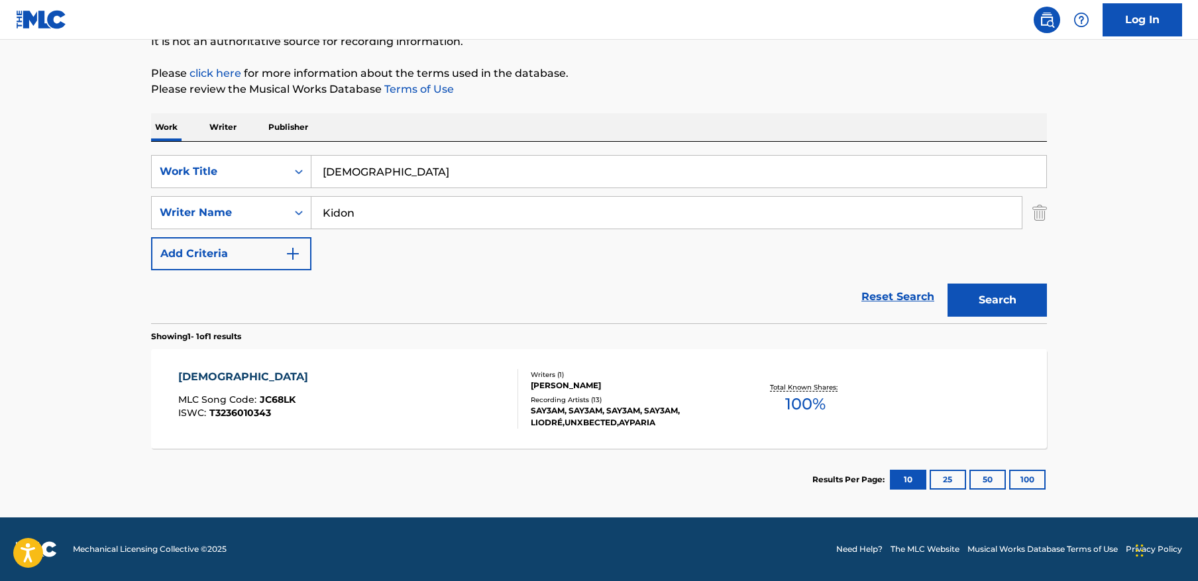
click at [321, 387] on div "JUDAS MLC Song Code : JC68LK ISWC : T3236010343" at bounding box center [348, 399] width 340 height 60
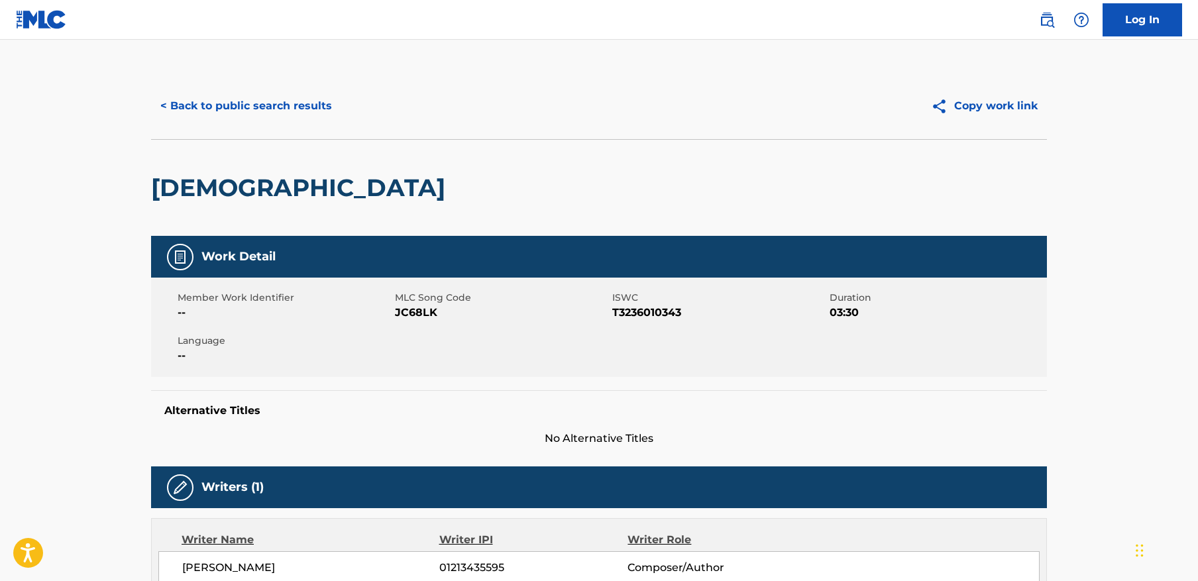
click at [270, 102] on button "< Back to public search results" at bounding box center [246, 105] width 190 height 33
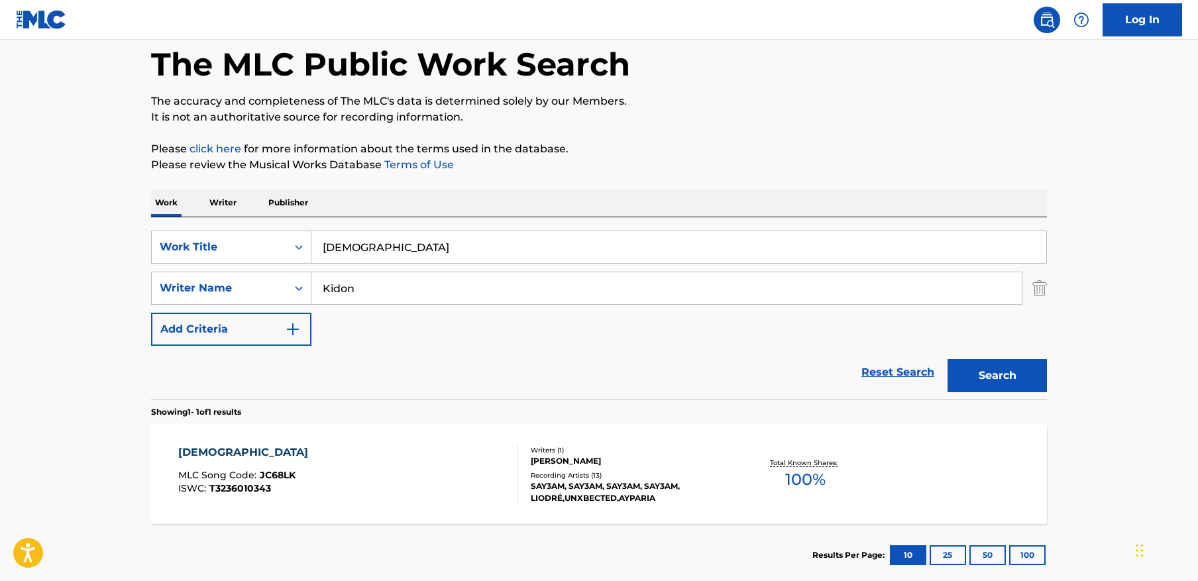
click at [426, 262] on input "[DEMOGRAPHIC_DATA]" at bounding box center [678, 247] width 735 height 32
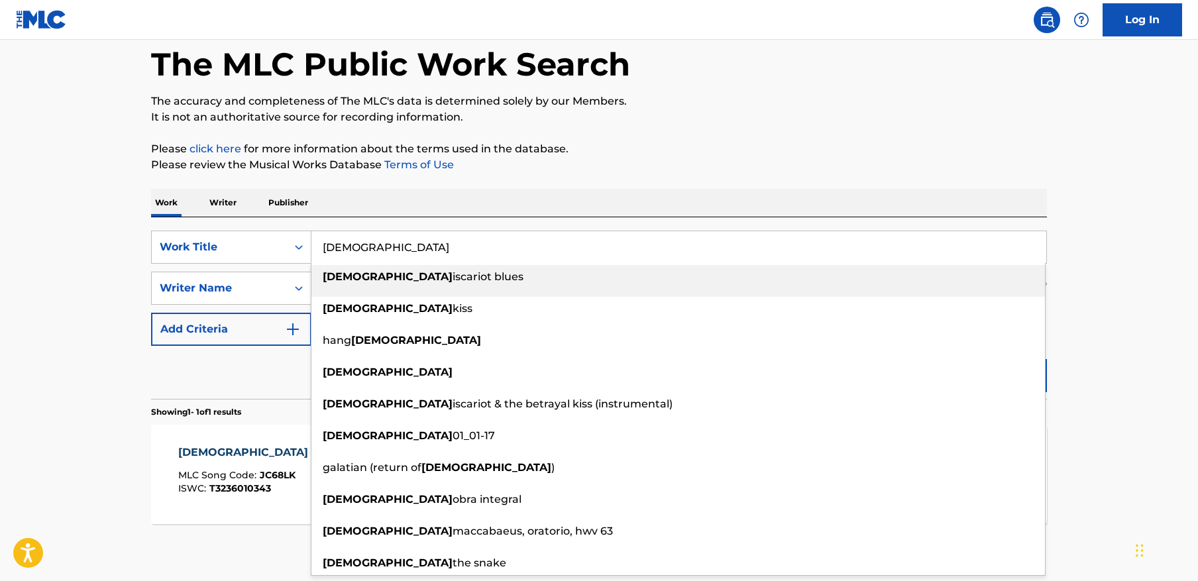
click at [426, 262] on input "[DEMOGRAPHIC_DATA]" at bounding box center [678, 247] width 735 height 32
paste input "NEXT UP!"
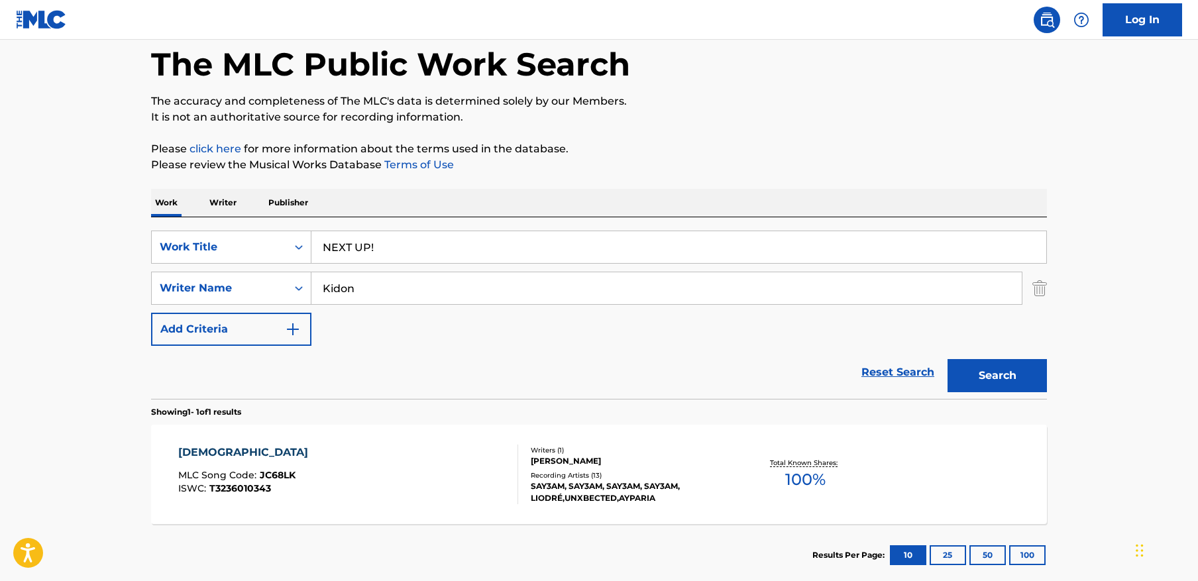
type input "NEXT UP!"
click at [412, 272] on div "Kidon" at bounding box center [666, 288] width 711 height 33
click at [405, 280] on input "Kidon" at bounding box center [666, 288] width 710 height 32
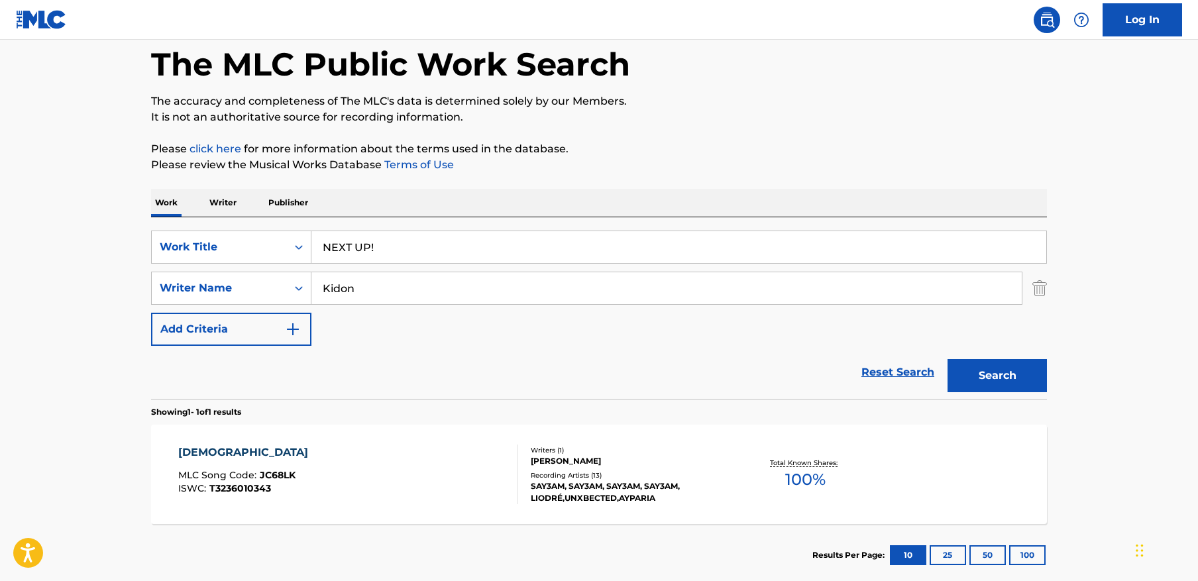
click at [409, 292] on input "Kidon" at bounding box center [666, 288] width 710 height 32
paste input "[PERSON_NAME]"
type input "[PERSON_NAME]"
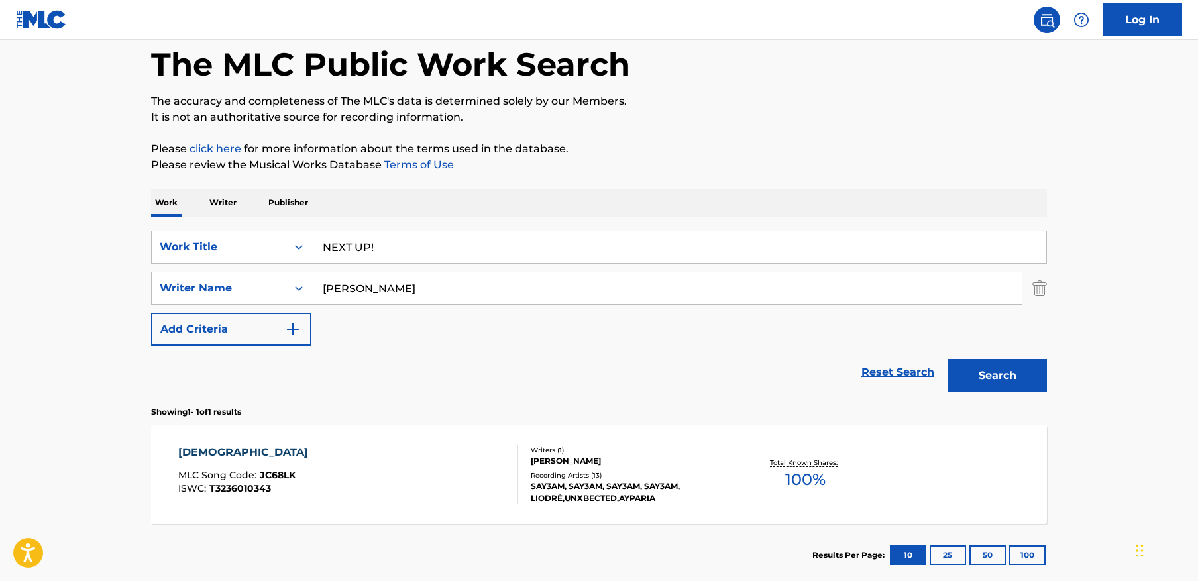
click at [947, 359] on button "Search" at bounding box center [996, 375] width 99 height 33
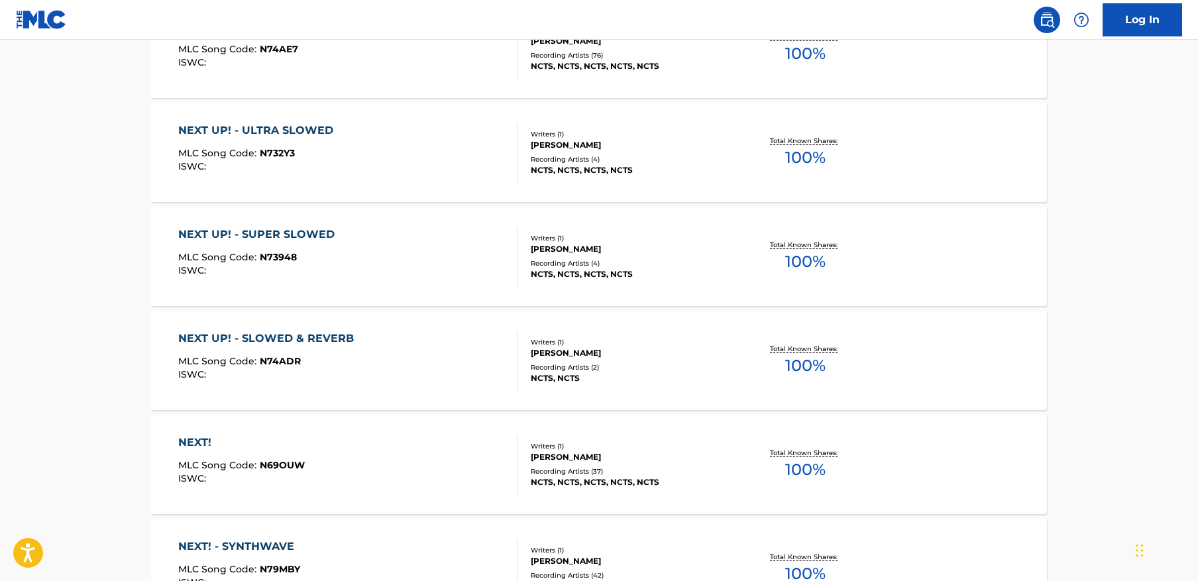
scroll to position [486, 0]
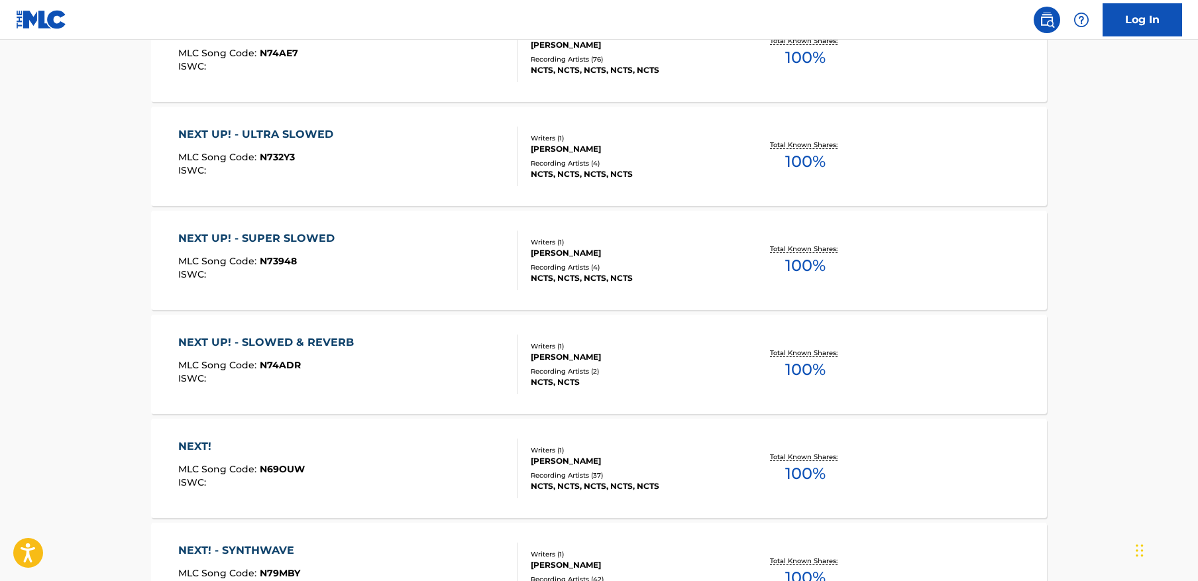
click at [415, 358] on div "NEXT UP! - SLOWED & REVERB MLC Song Code : N74ADR ISWC :" at bounding box center [348, 365] width 340 height 60
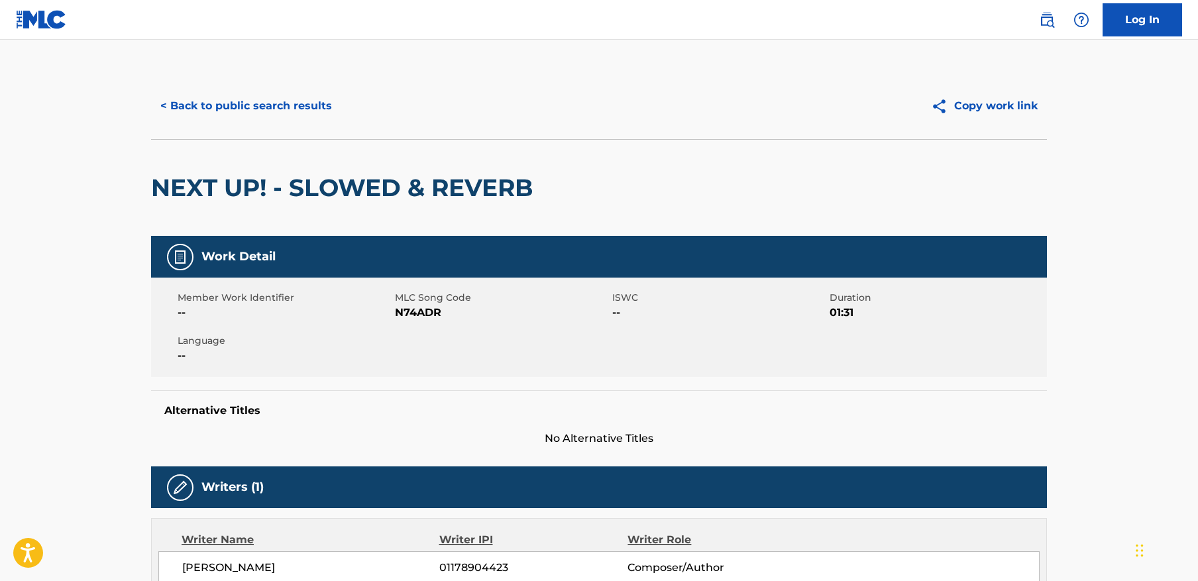
click at [415, 319] on span "N74ADR" at bounding box center [502, 313] width 214 height 16
copy span "N74ADR"
click at [279, 102] on button "< Back to public search results" at bounding box center [246, 105] width 190 height 33
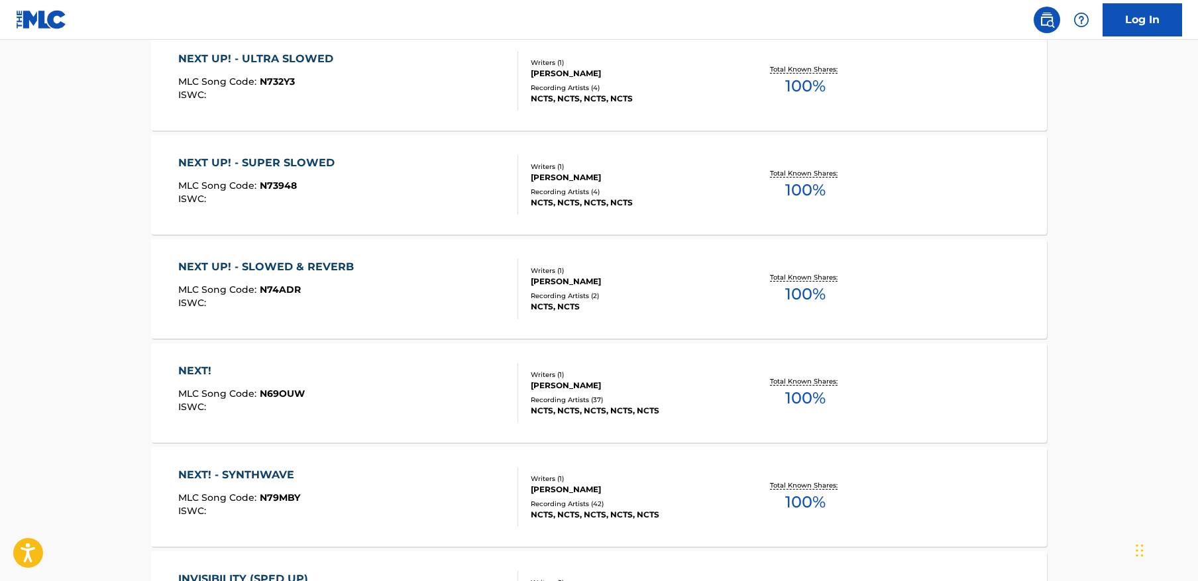
click at [368, 194] on div "NEXT UP! - SUPER SLOWED MLC Song Code : N73948 ISWC :" at bounding box center [348, 185] width 340 height 60
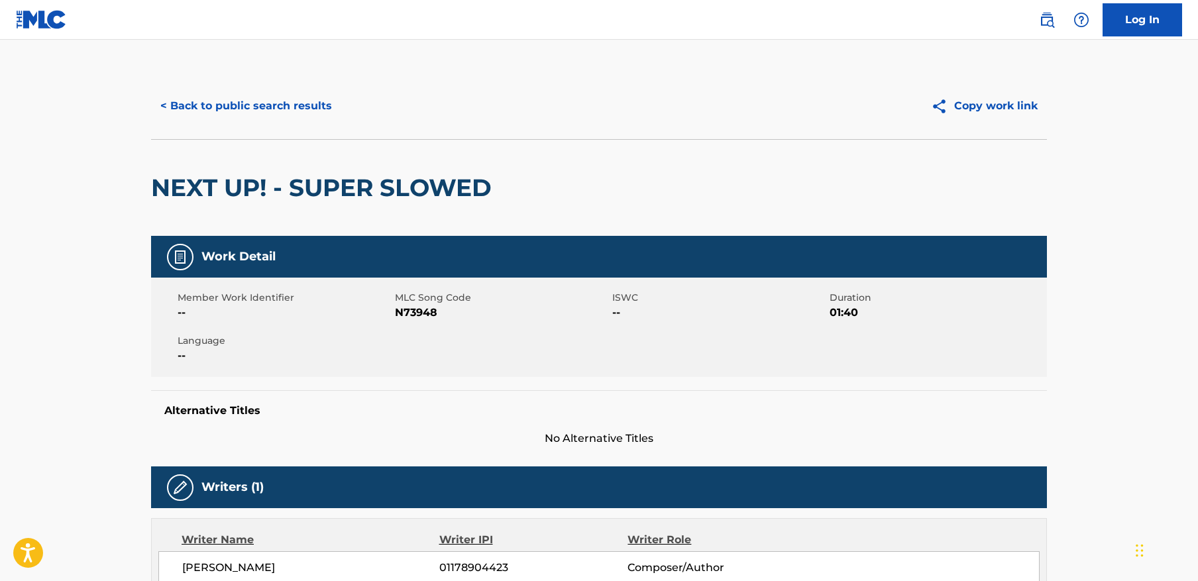
click at [429, 315] on span "N73948" at bounding box center [502, 313] width 214 height 16
click at [297, 108] on button "< Back to public search results" at bounding box center [246, 105] width 190 height 33
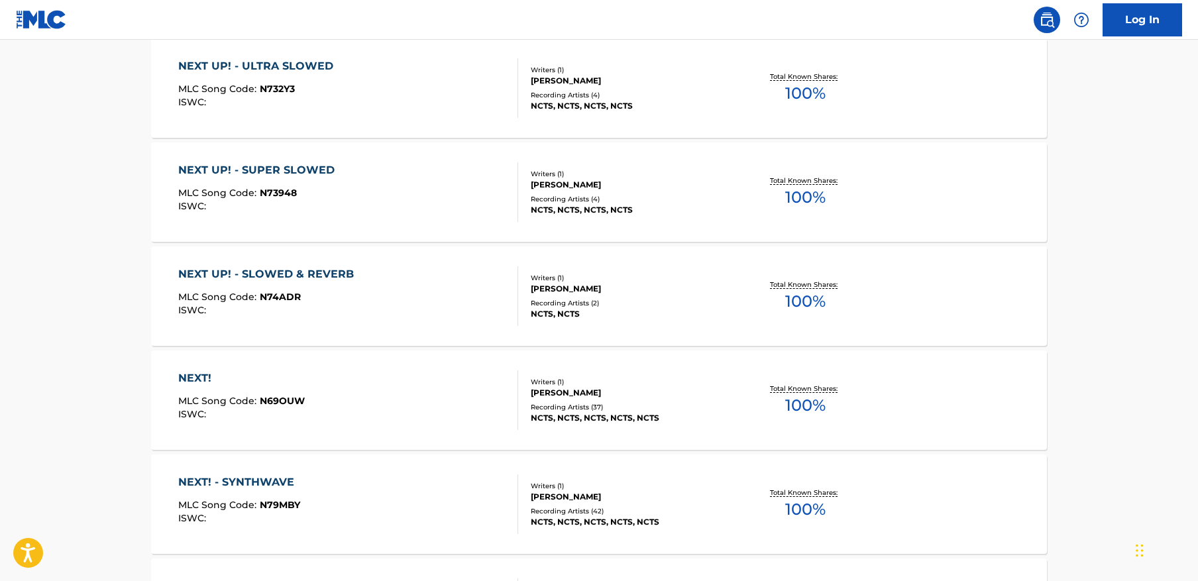
scroll to position [535, 0]
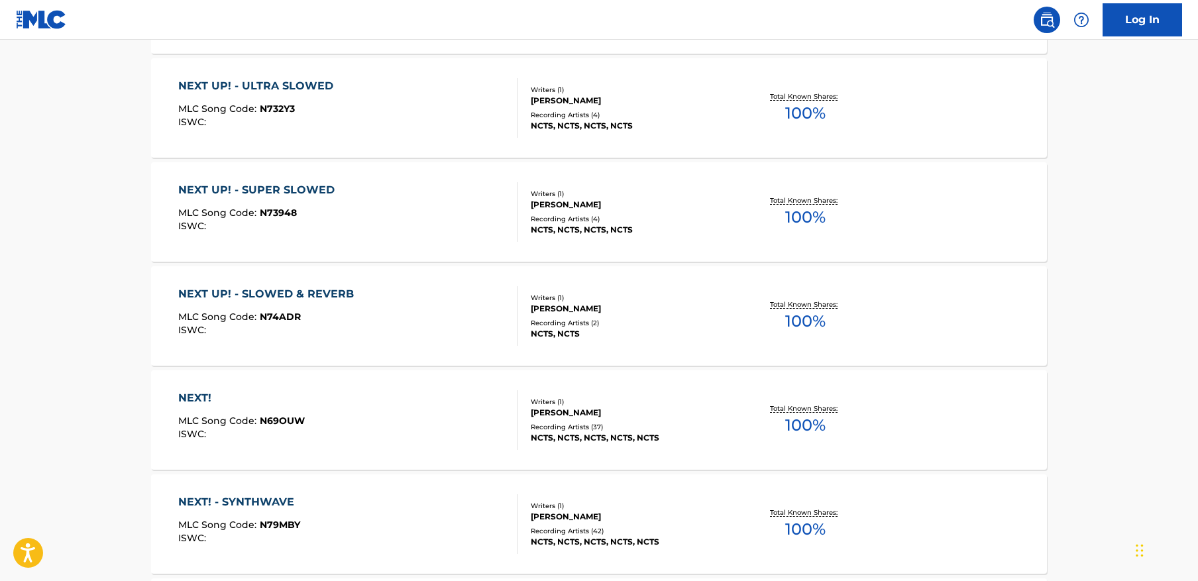
click at [343, 116] on div "NEXT UP! - ULTRA SLOWED MLC Song Code : N732Y3 ISWC :" at bounding box center [348, 108] width 340 height 60
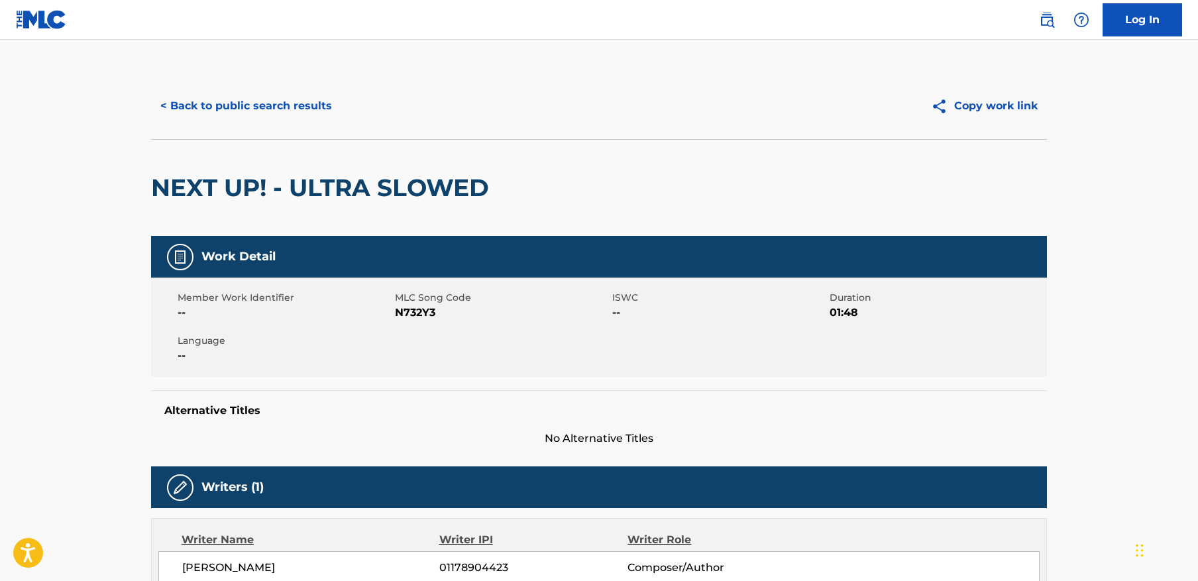
click at [418, 322] on div "Member Work Identifier -- MLC Song Code N732Y3 ISWC -- Duration 01:48 Language …" at bounding box center [599, 327] width 896 height 99
click at [421, 315] on span "N732Y3" at bounding box center [502, 313] width 214 height 16
click at [246, 95] on button "< Back to public search results" at bounding box center [246, 105] width 190 height 33
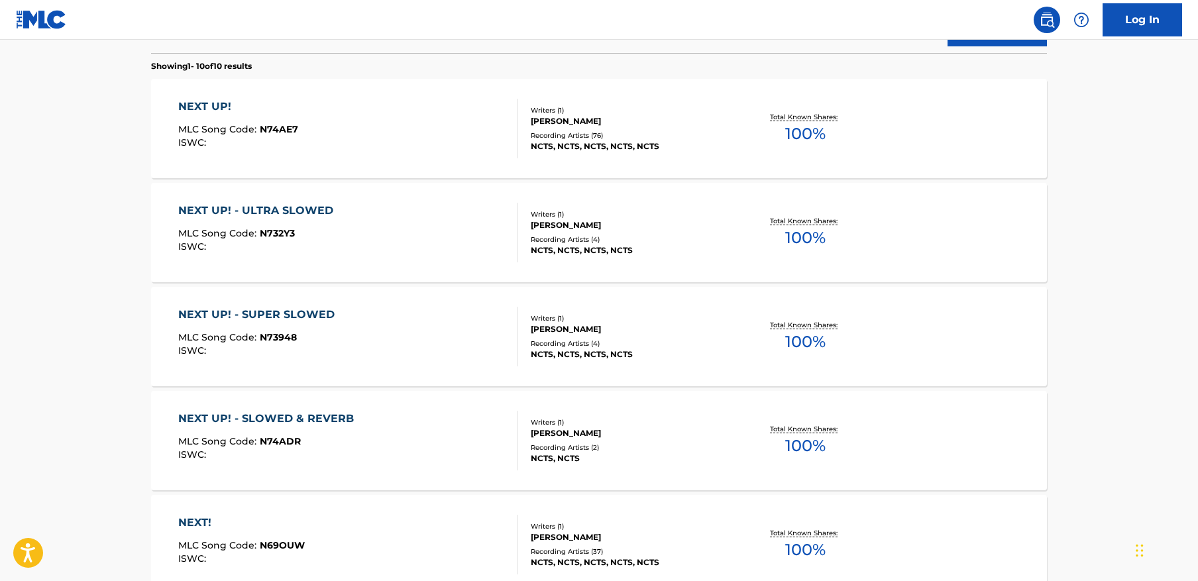
scroll to position [409, 0]
click at [374, 133] on div "NEXT UP! MLC Song Code : N74AE7 ISWC :" at bounding box center [348, 129] width 340 height 60
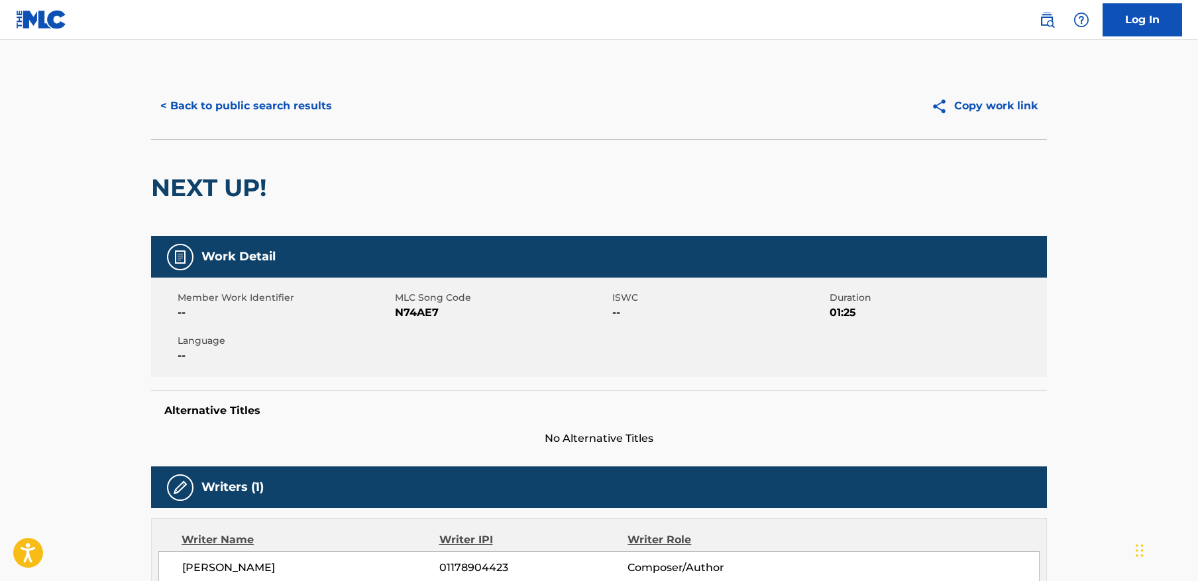
click at [421, 306] on span "N74AE7" at bounding box center [502, 313] width 214 height 16
click at [302, 95] on button "< Back to public search results" at bounding box center [246, 105] width 190 height 33
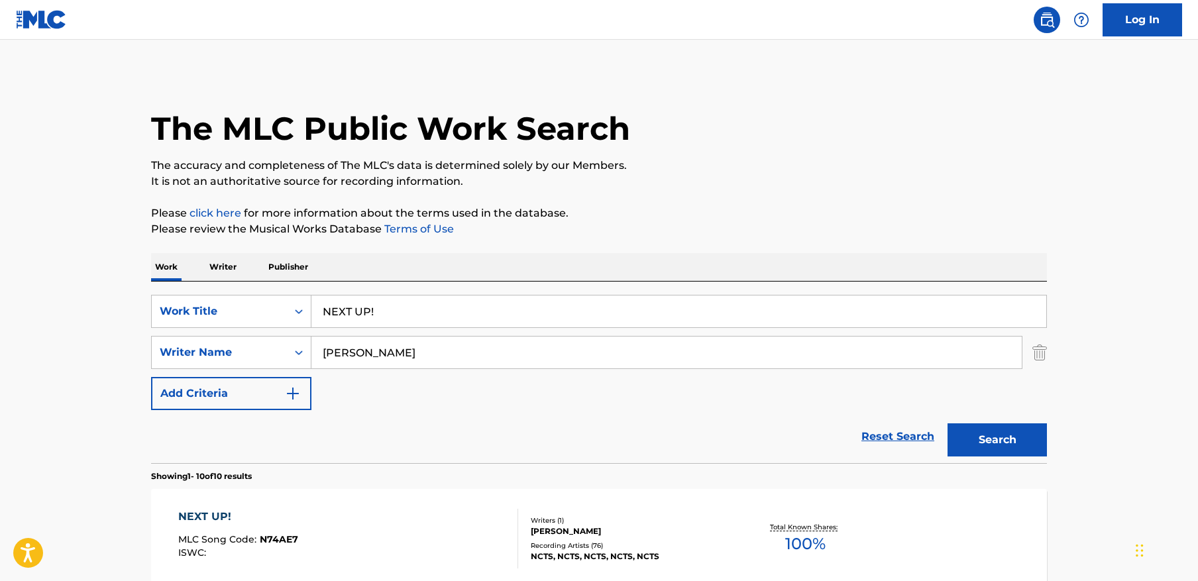
click at [486, 352] on input "[PERSON_NAME]" at bounding box center [666, 352] width 710 height 32
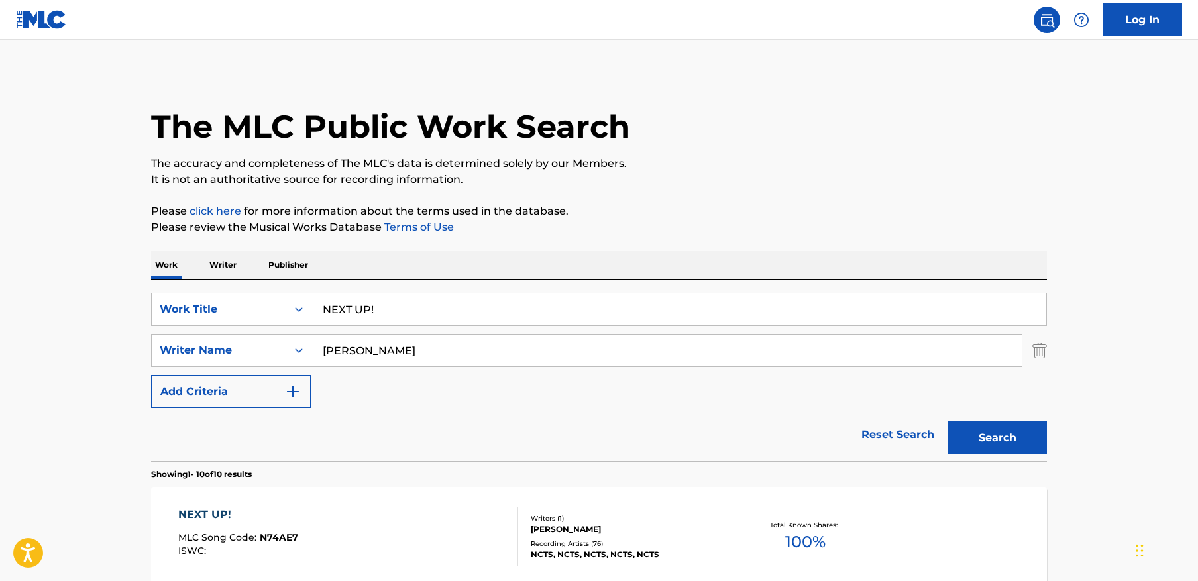
click at [486, 352] on input "[PERSON_NAME]" at bounding box center [666, 351] width 710 height 32
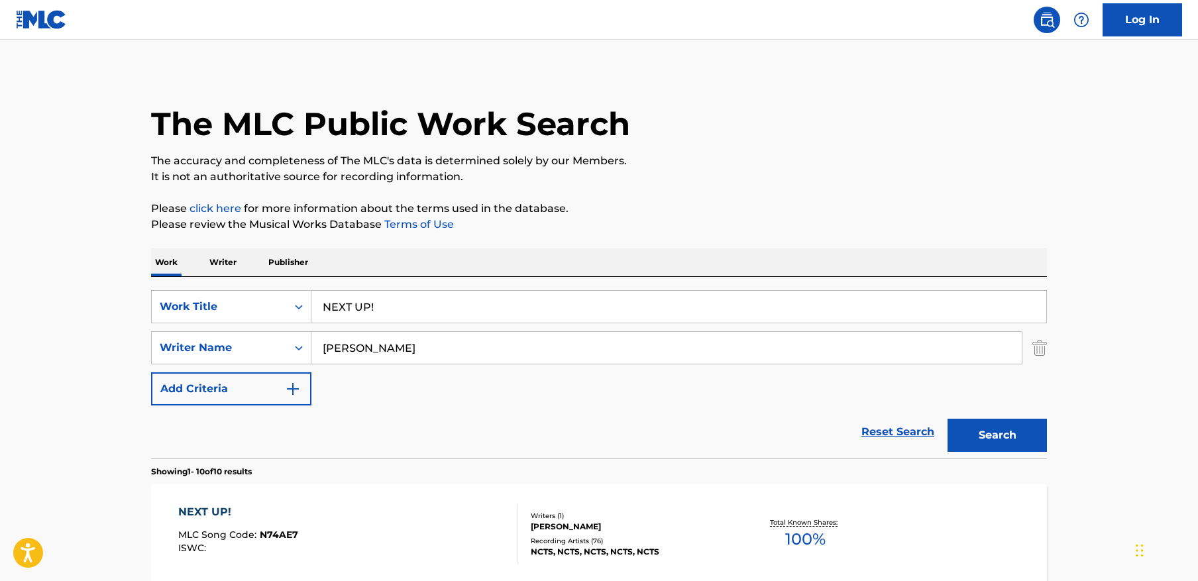
click at [486, 352] on input "[PERSON_NAME]" at bounding box center [666, 348] width 710 height 32
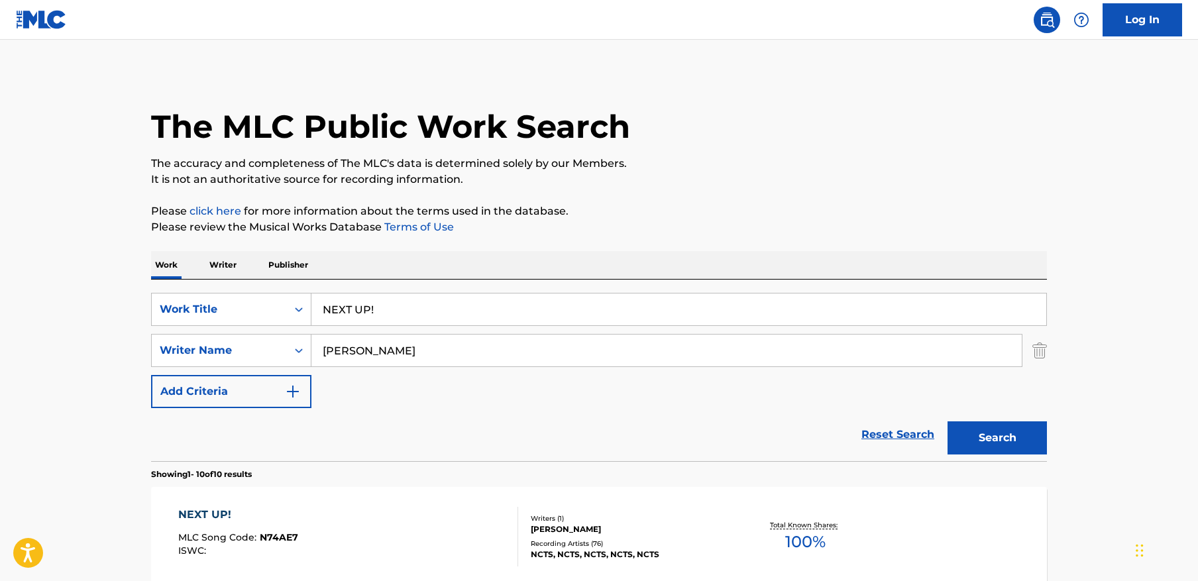
scroll to position [3, 0]
paste input "SHAMAK"
type input "SHAMAK"
click at [466, 313] on input "NEXT UP!" at bounding box center [678, 309] width 735 height 32
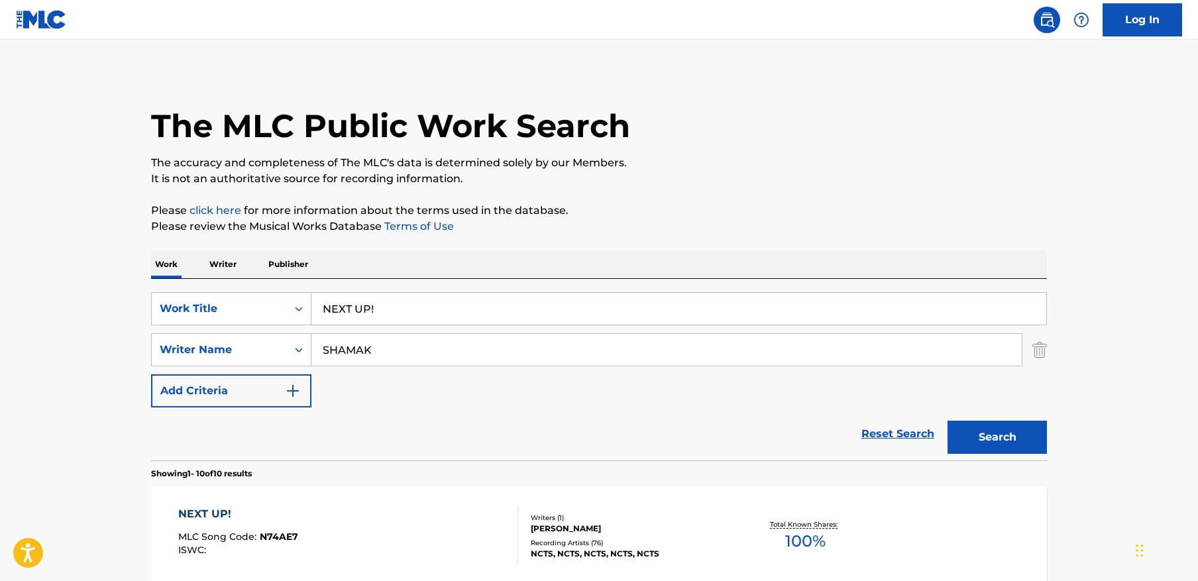
click at [466, 313] on input "NEXT UP!" at bounding box center [678, 309] width 735 height 32
paste input "Lost Memory"
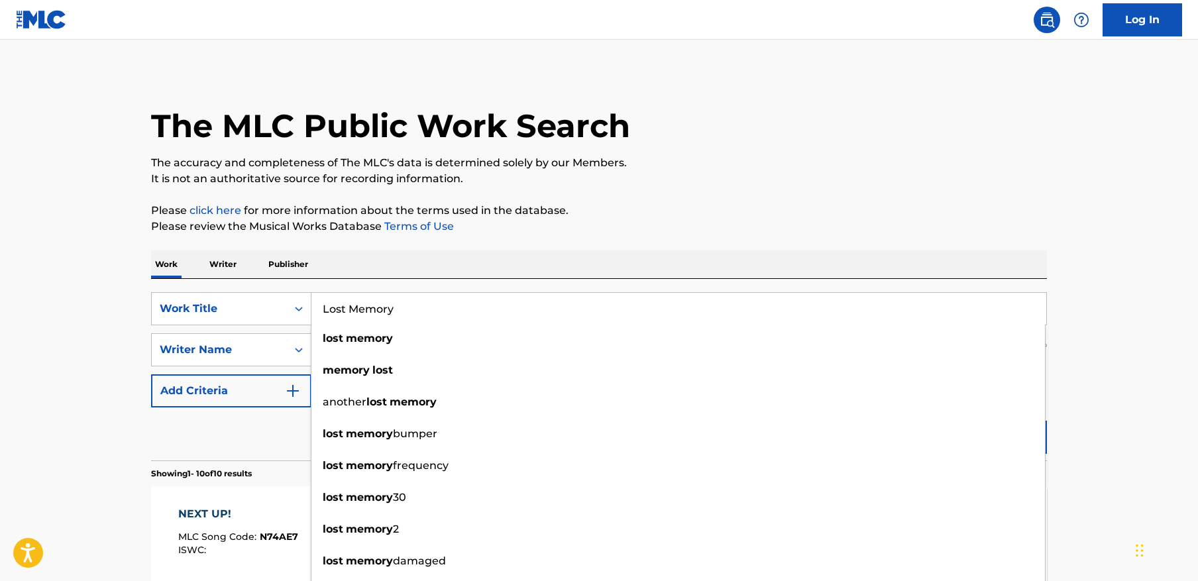
type input "Lost Memory"
drag, startPoint x: 1108, startPoint y: 447, endPoint x: 1049, endPoint y: 452, distance: 59.1
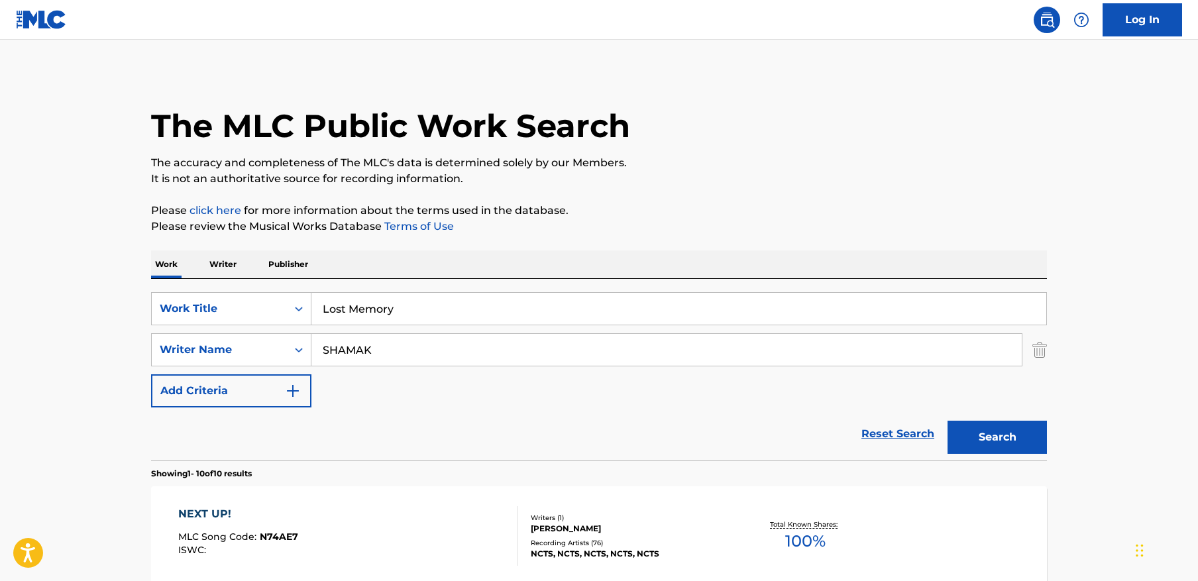
click at [992, 430] on button "Search" at bounding box center [996, 437] width 99 height 33
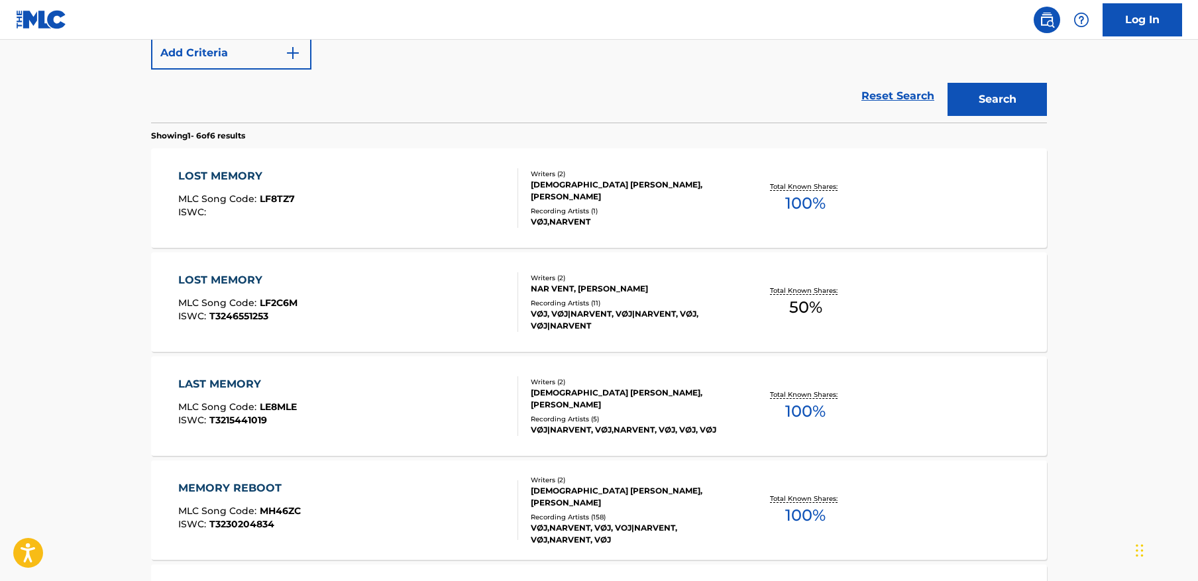
scroll to position [359, 0]
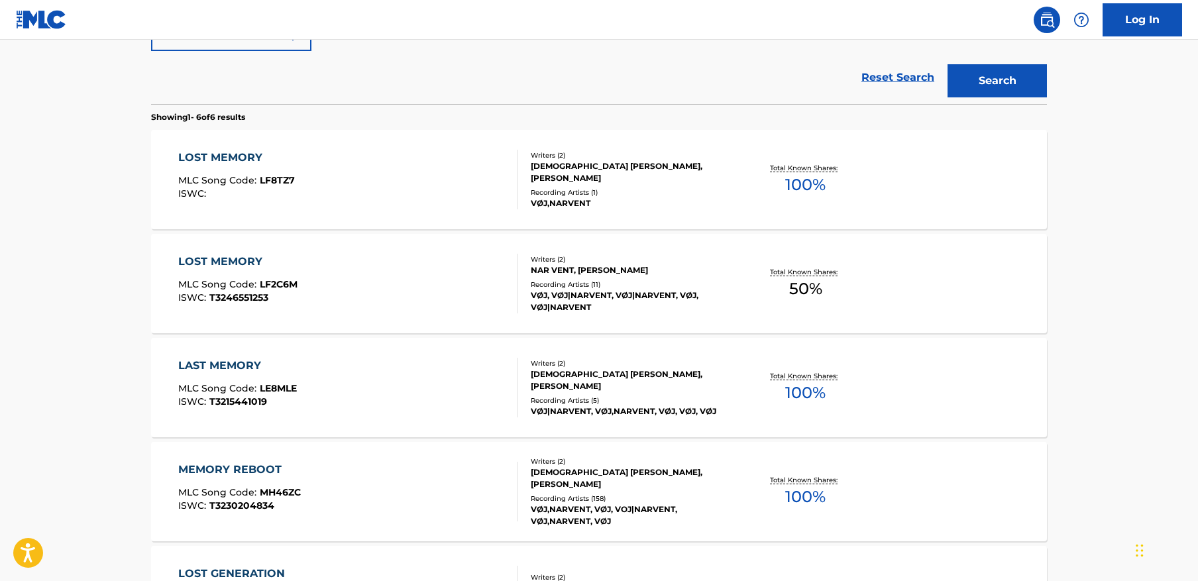
click at [364, 175] on div "LOST MEMORY MLC Song Code : LF8TZ7 ISWC :" at bounding box center [348, 180] width 340 height 60
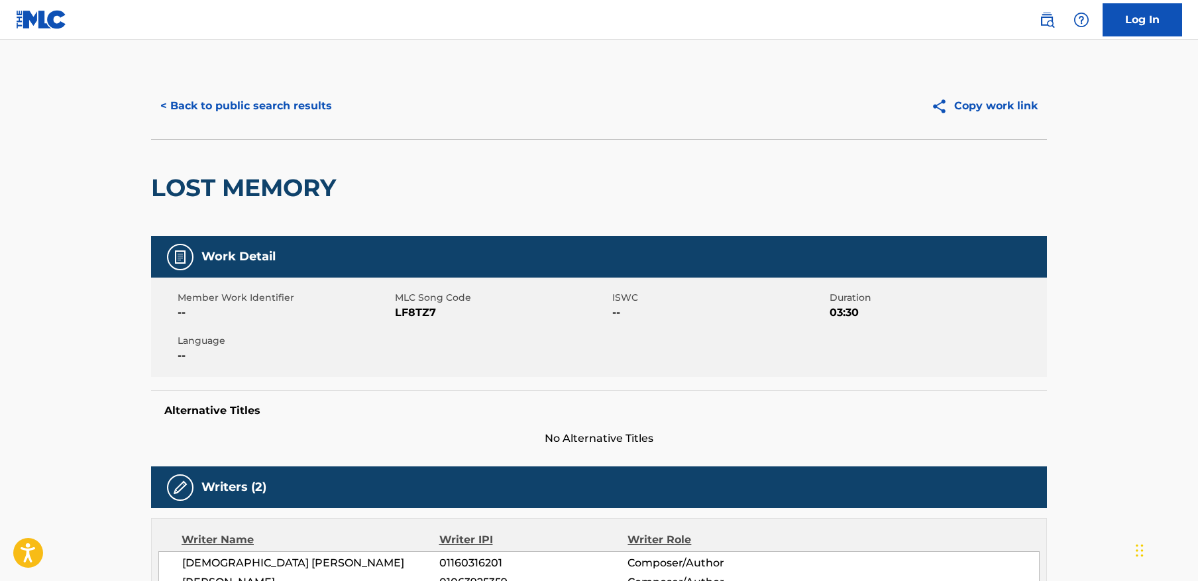
click at [415, 299] on span "MLC Song Code" at bounding box center [502, 298] width 214 height 14
click at [415, 307] on span "LF8TZ7" at bounding box center [502, 313] width 214 height 16
click at [242, 109] on button "< Back to public search results" at bounding box center [246, 105] width 190 height 33
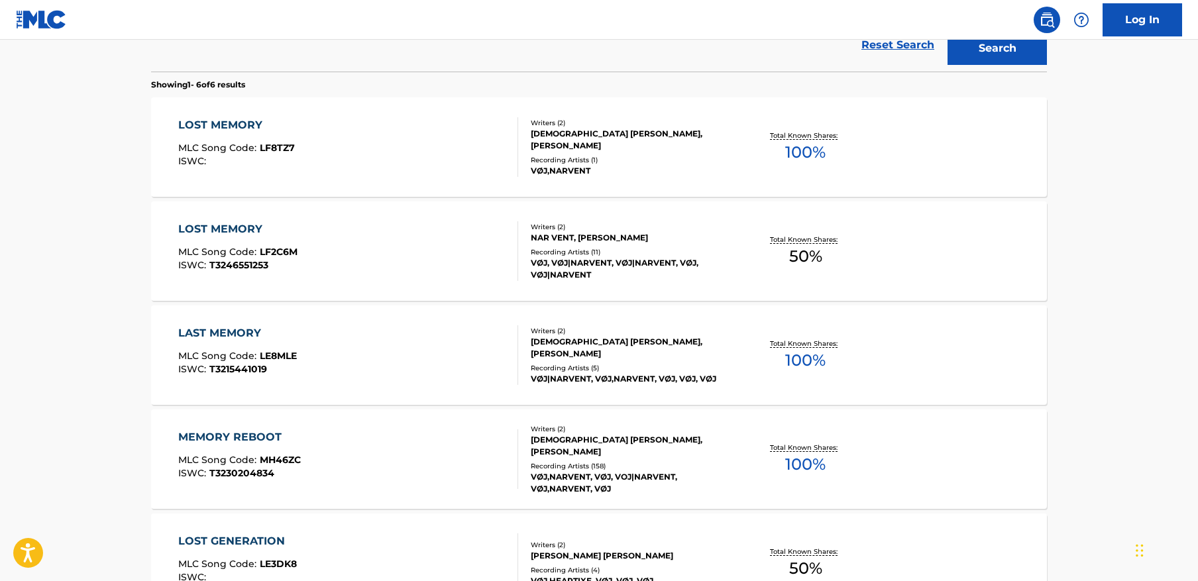
scroll to position [379, 0]
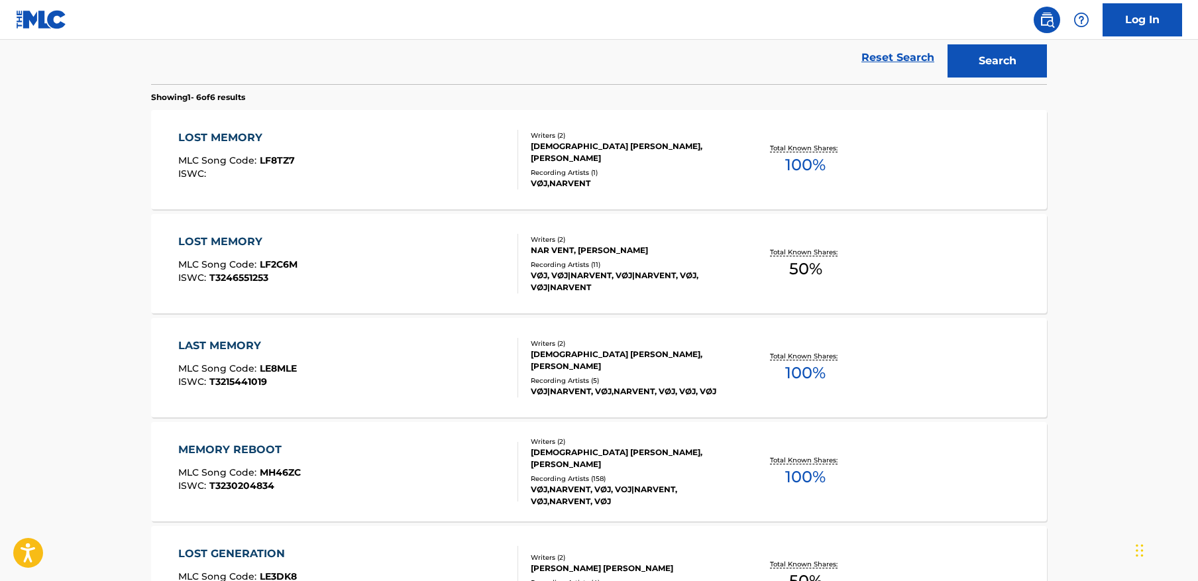
click at [375, 256] on div "LOST MEMORY MLC Song Code : LF2C6M ISWC : T3246551253" at bounding box center [348, 264] width 340 height 60
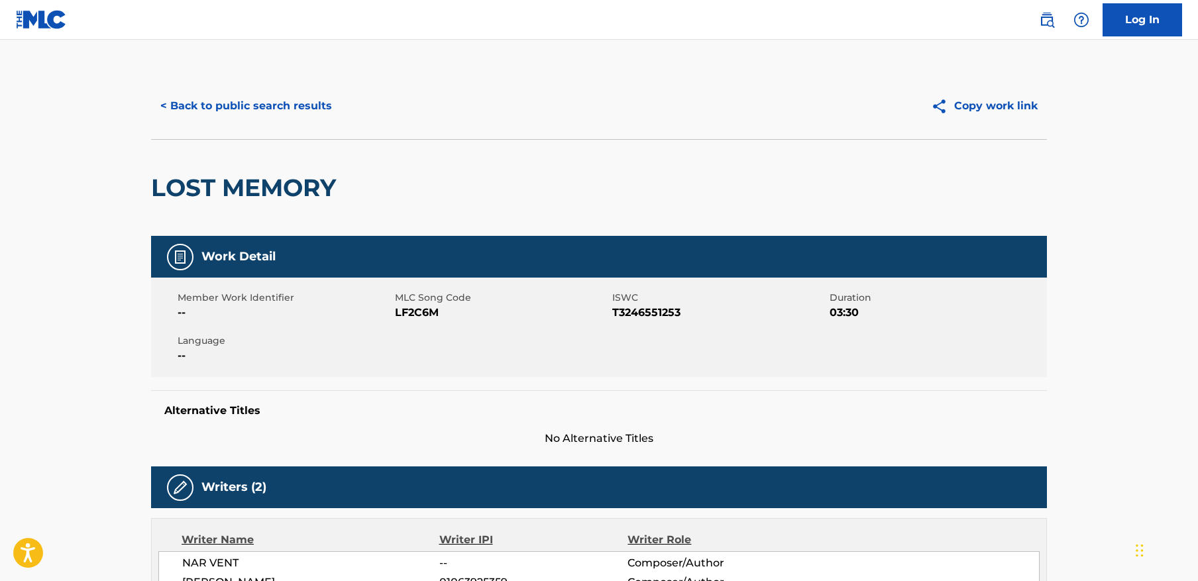
click at [427, 315] on span "LF2C6M" at bounding box center [502, 313] width 214 height 16
click at [288, 113] on button "< Back to public search results" at bounding box center [246, 105] width 190 height 33
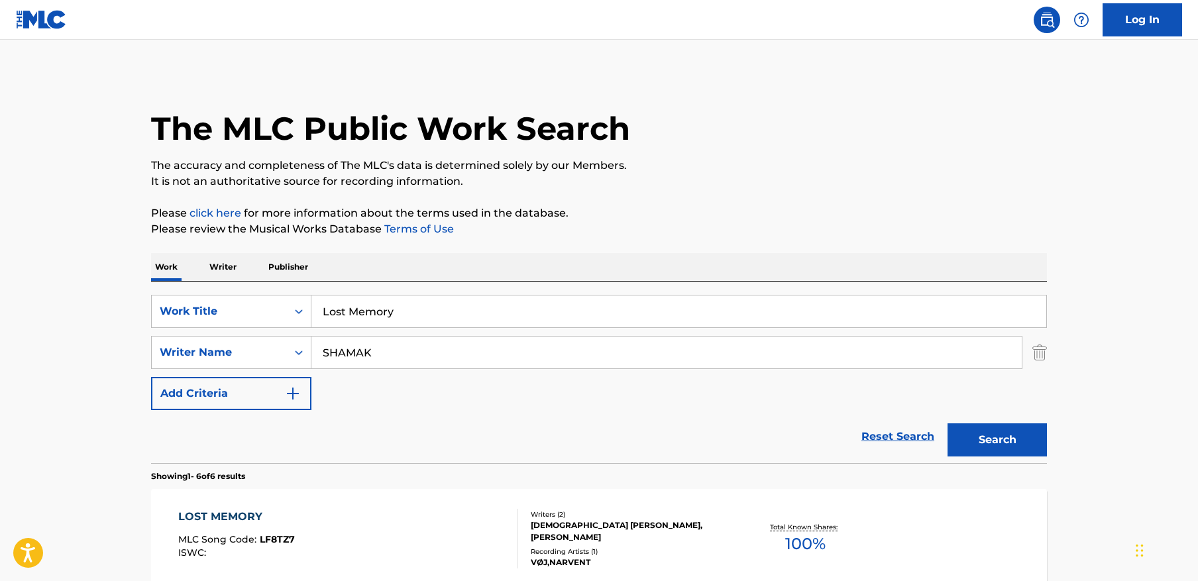
click at [431, 307] on input "Lost Memory" at bounding box center [678, 311] width 735 height 32
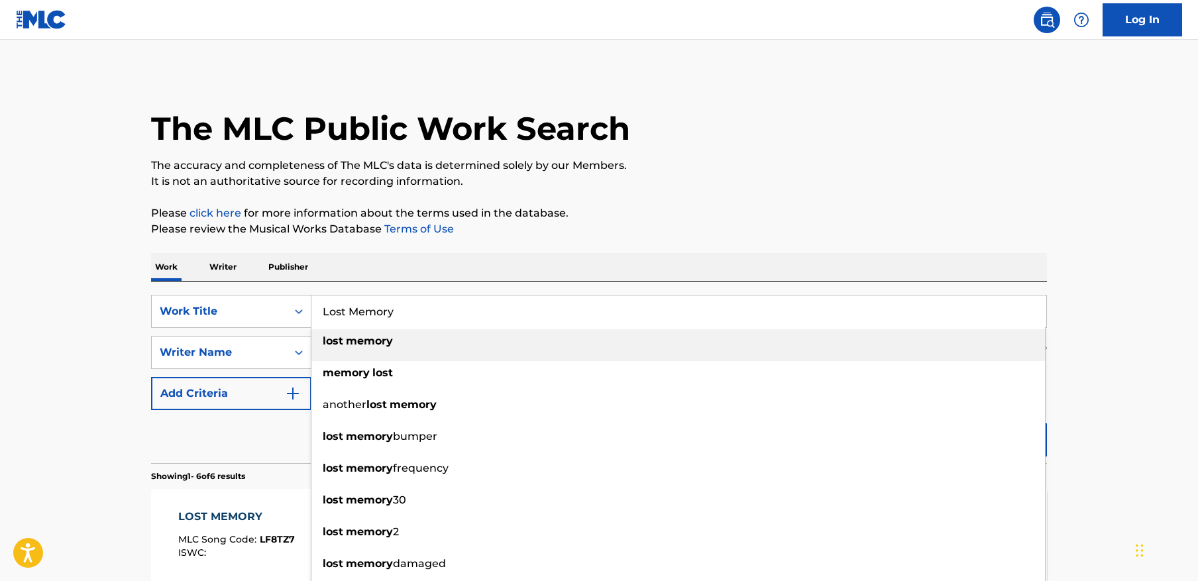
click at [431, 307] on input "Lost Memory" at bounding box center [678, 311] width 735 height 32
paste input "massacre"
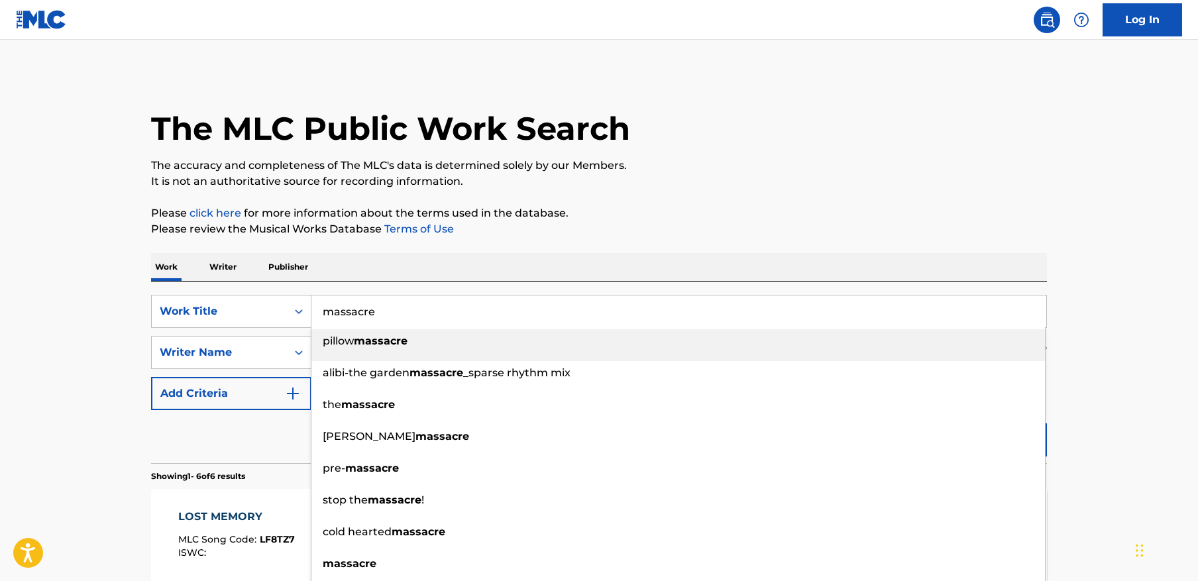
type input "massacre"
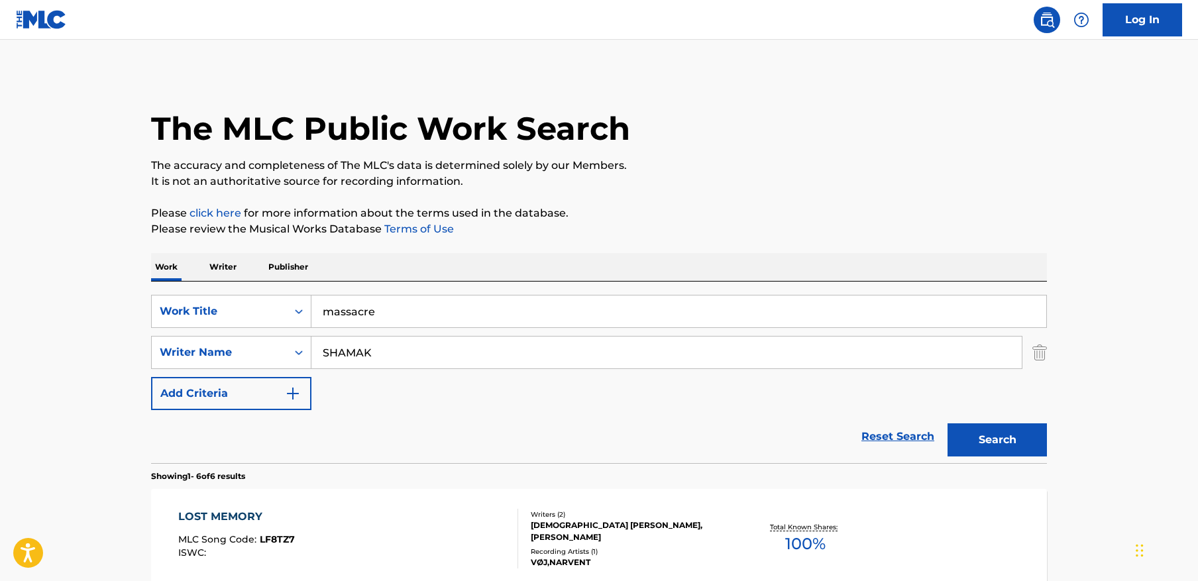
click at [647, 154] on div "The MLC Public Work Search" at bounding box center [599, 121] width 896 height 97
click at [884, 348] on input "SHAMAK" at bounding box center [666, 352] width 710 height 32
type input "[PERSON_NAME]"
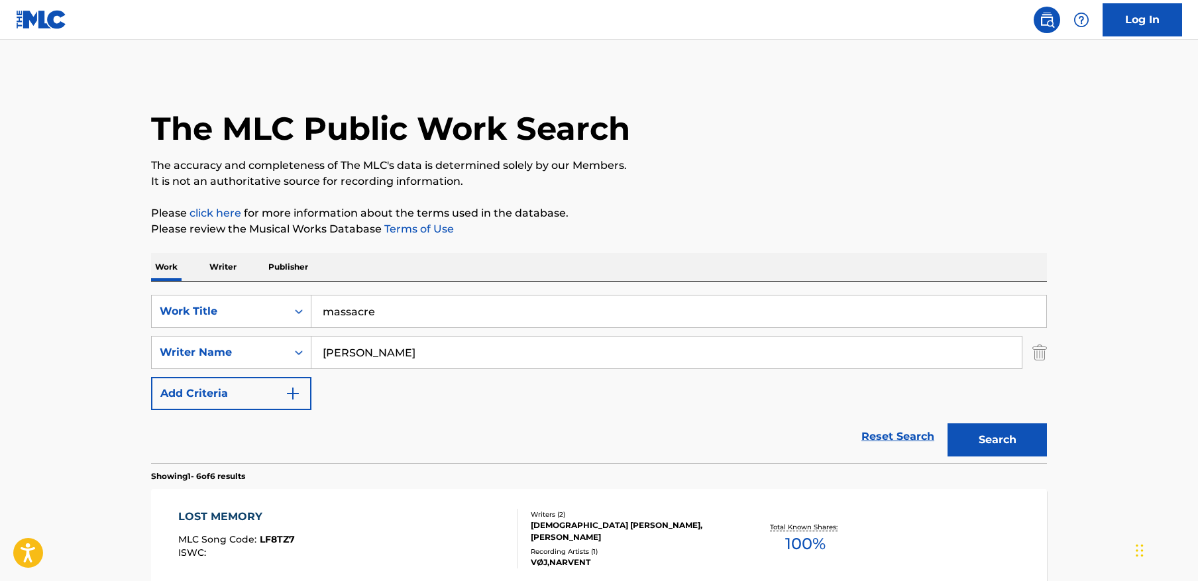
click at [947, 423] on button "Search" at bounding box center [996, 439] width 99 height 33
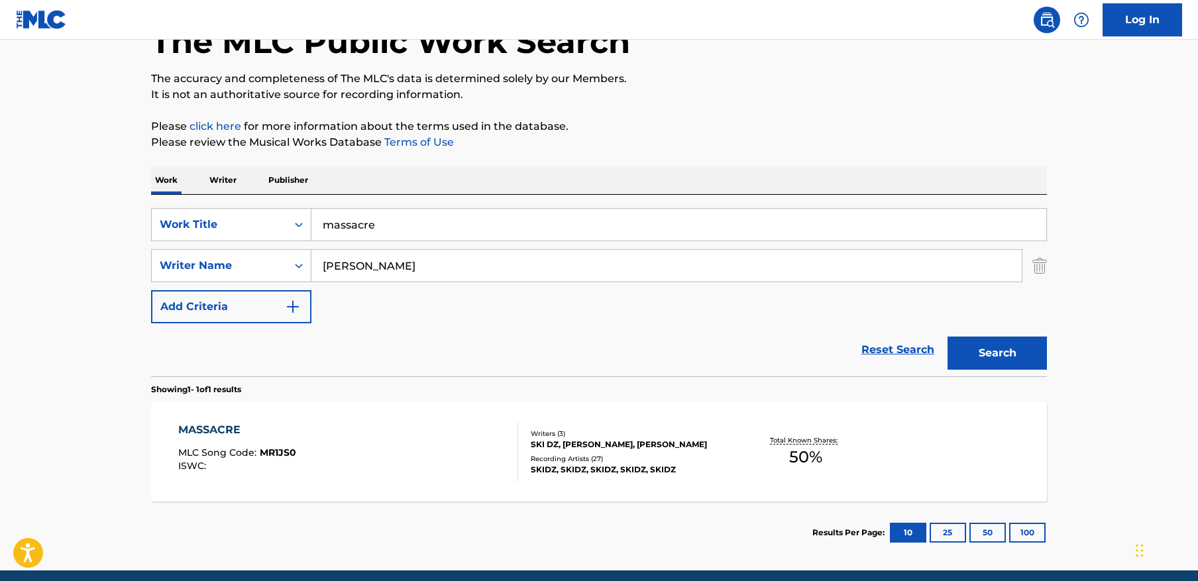
scroll to position [140, 0]
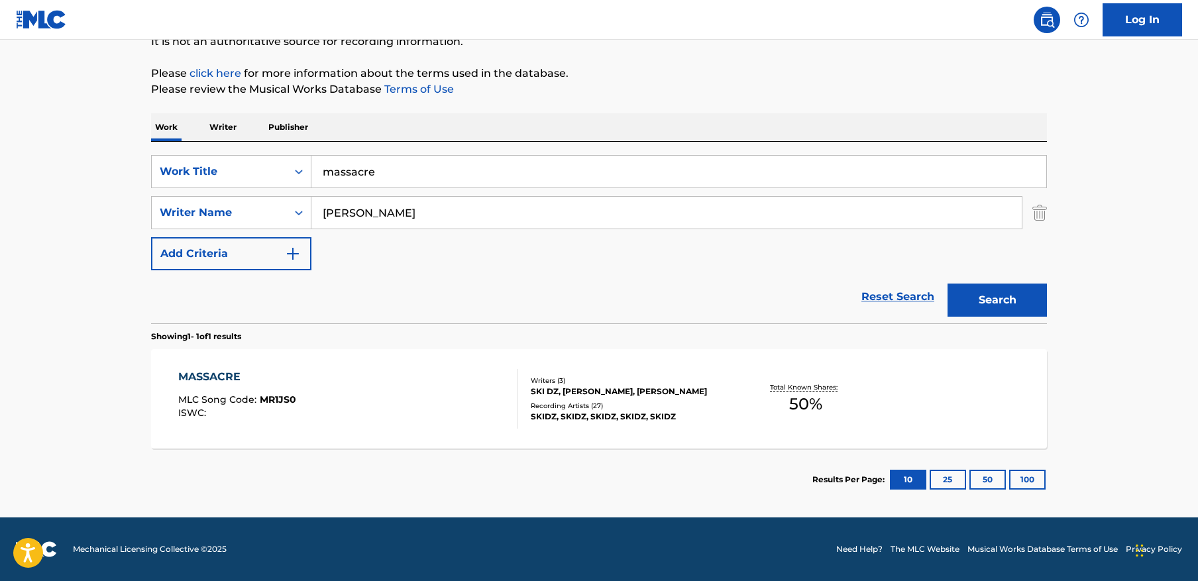
click at [311, 397] on div "MASSACRE MLC Song Code : MR1JS0 ISWC :" at bounding box center [348, 399] width 340 height 60
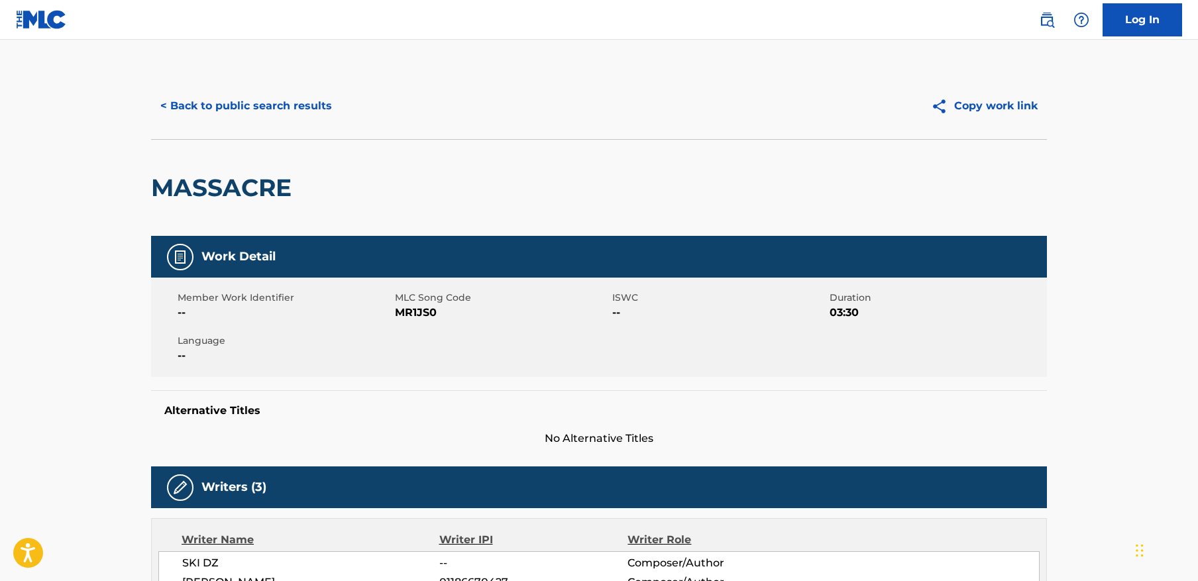
click at [301, 97] on button "< Back to public search results" at bounding box center [246, 105] width 190 height 33
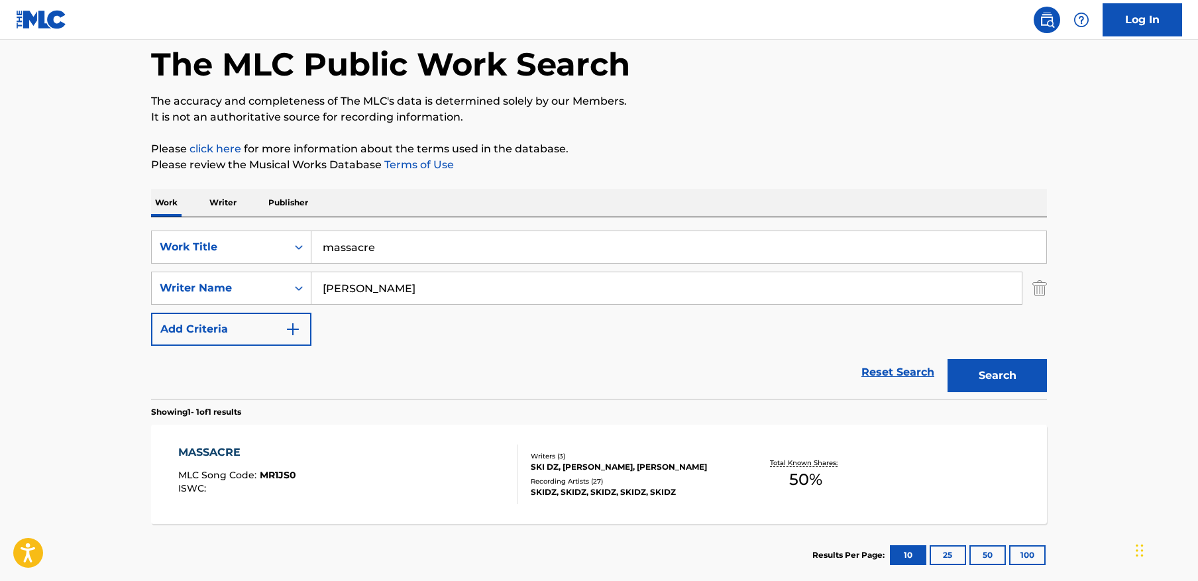
click at [427, 243] on input "massacre" at bounding box center [678, 247] width 735 height 32
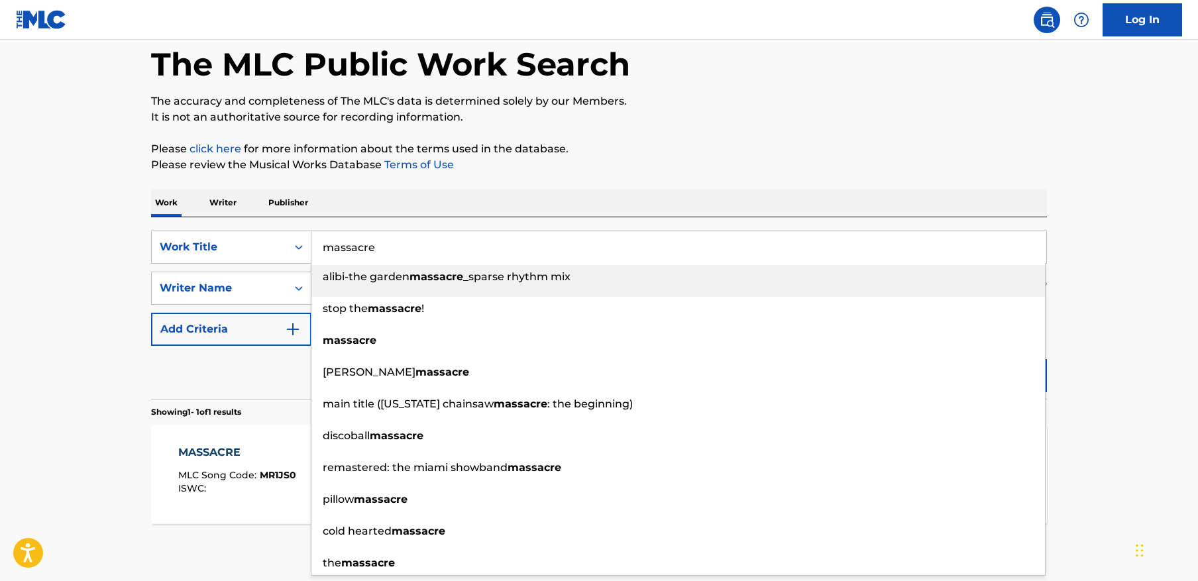
click at [427, 243] on input "massacre" at bounding box center [678, 247] width 735 height 32
click at [426, 243] on input "massacre" at bounding box center [678, 247] width 735 height 32
paste input "Shattered Memories"
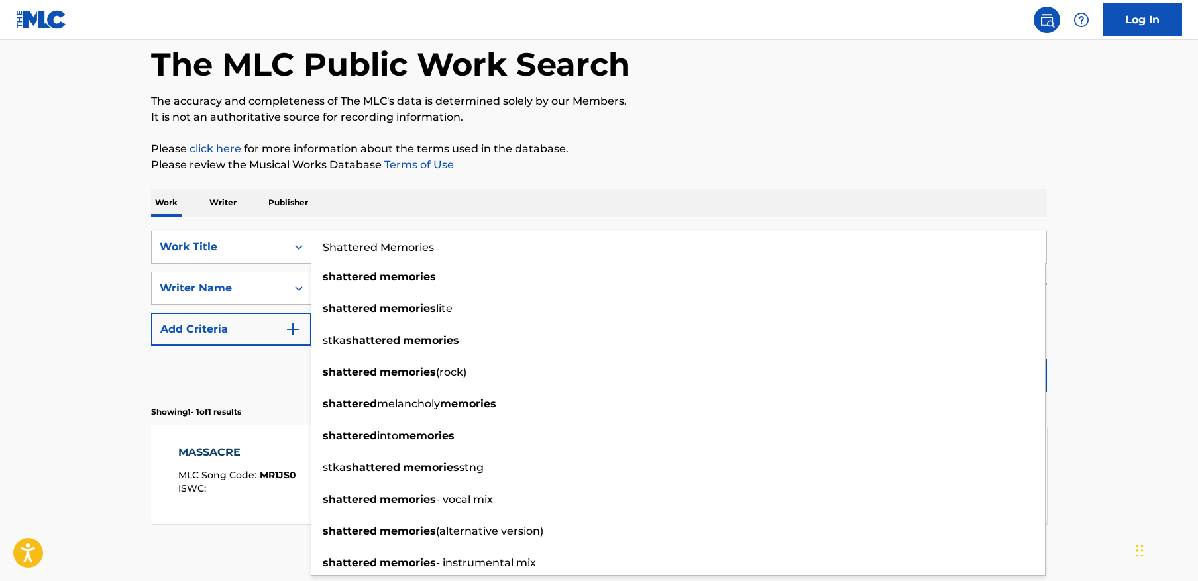
type input "Shattered Memories"
click at [728, 144] on p "Please click here for more information about the terms used in the database." at bounding box center [599, 149] width 896 height 16
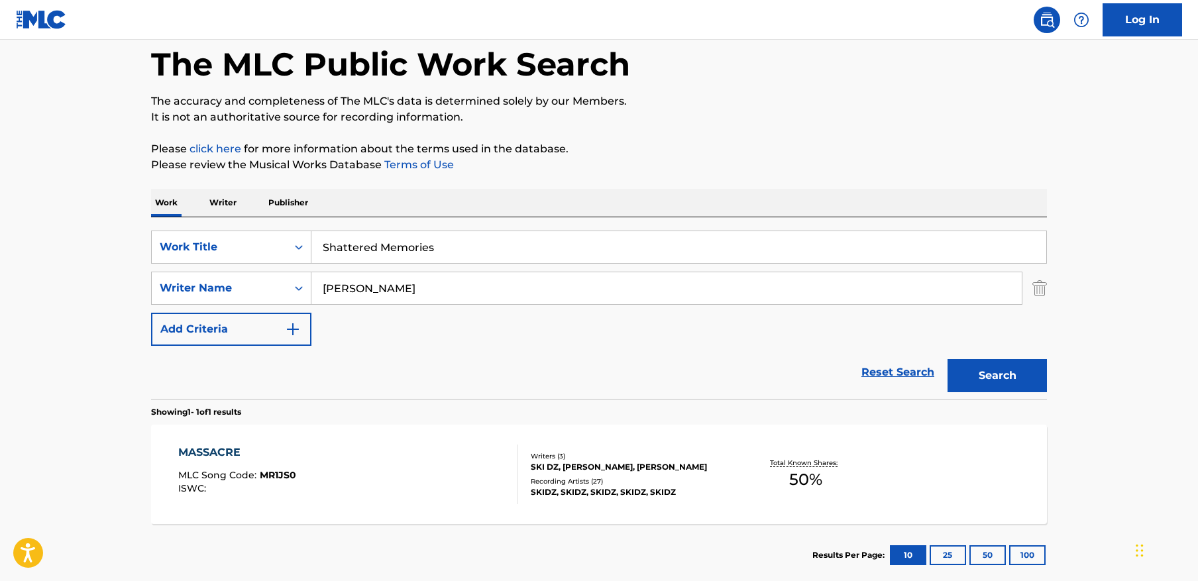
click at [486, 287] on input "[PERSON_NAME]" at bounding box center [666, 288] width 710 height 32
type input "[PERSON_NAME]"
click at [947, 359] on button "Search" at bounding box center [996, 375] width 99 height 33
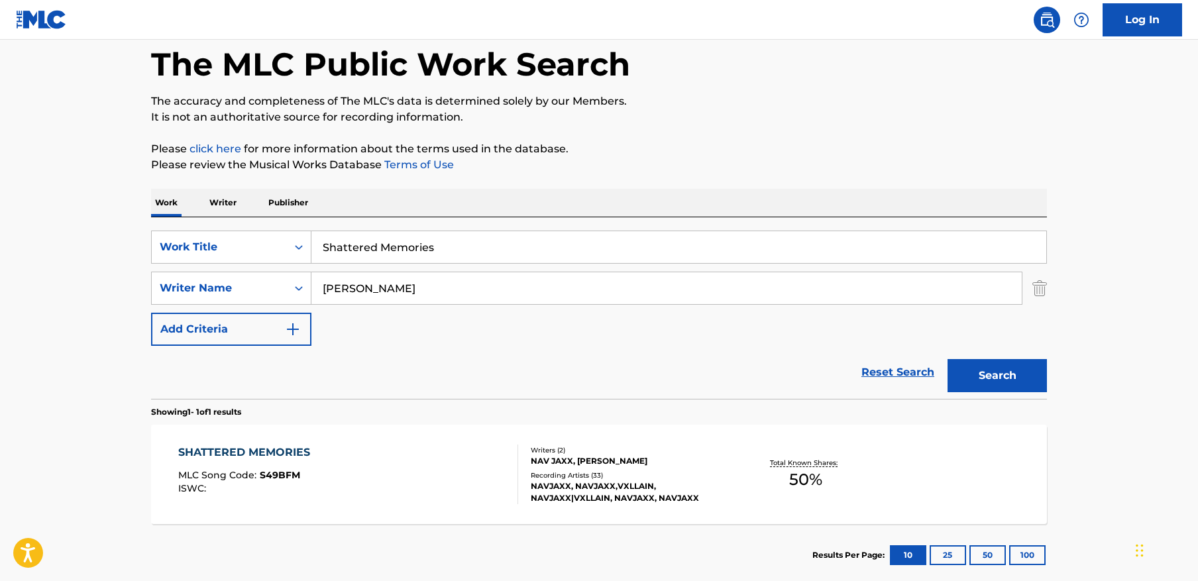
click at [369, 485] on div "SHATTERED MEMORIES MLC Song Code : S49BFM ISWC :" at bounding box center [348, 474] width 340 height 60
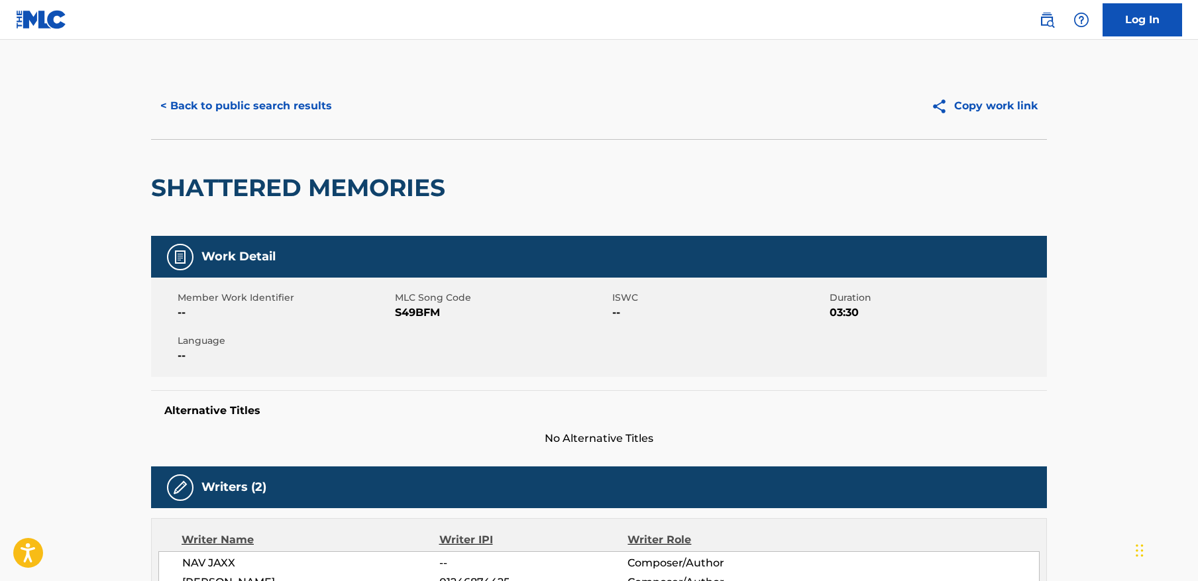
click at [260, 111] on button "< Back to public search results" at bounding box center [246, 105] width 190 height 33
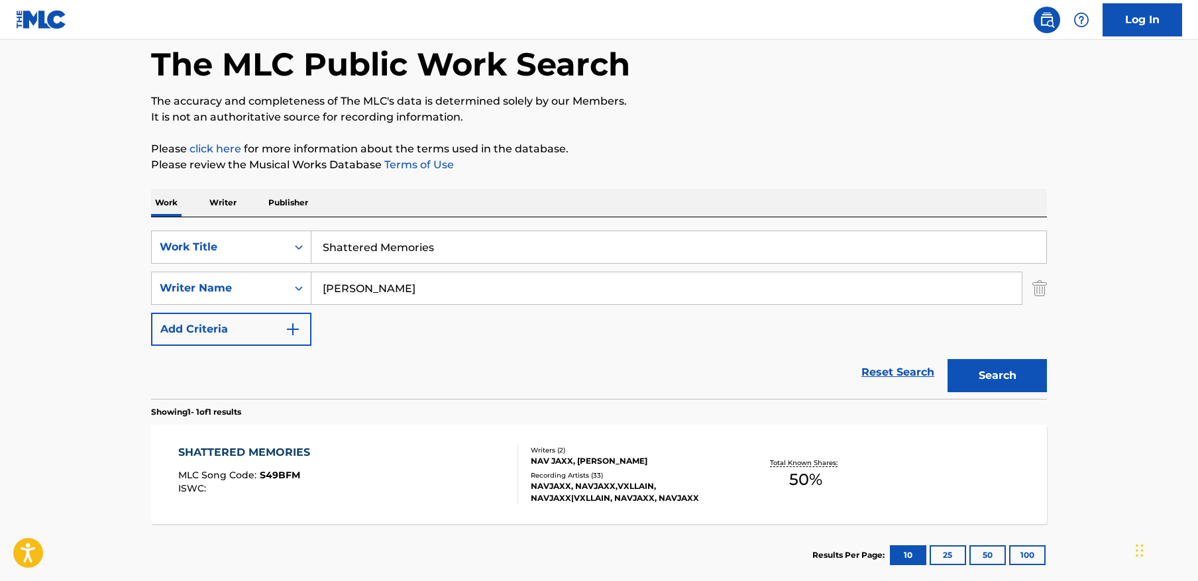
click at [408, 253] on input "Shattered Memories" at bounding box center [678, 247] width 735 height 32
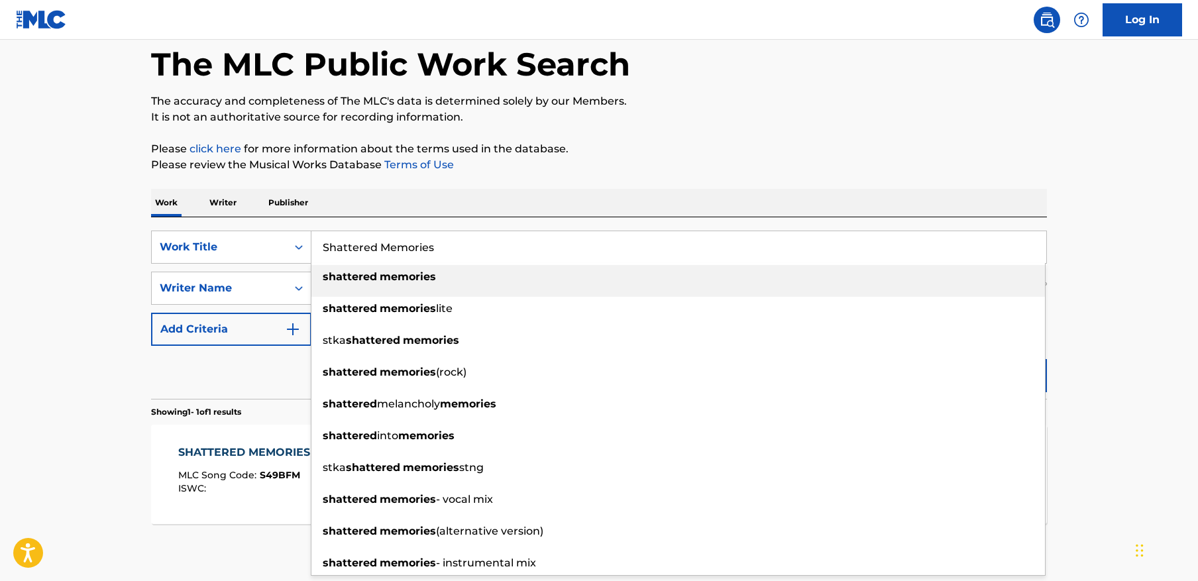
paste input "HOOTERS"
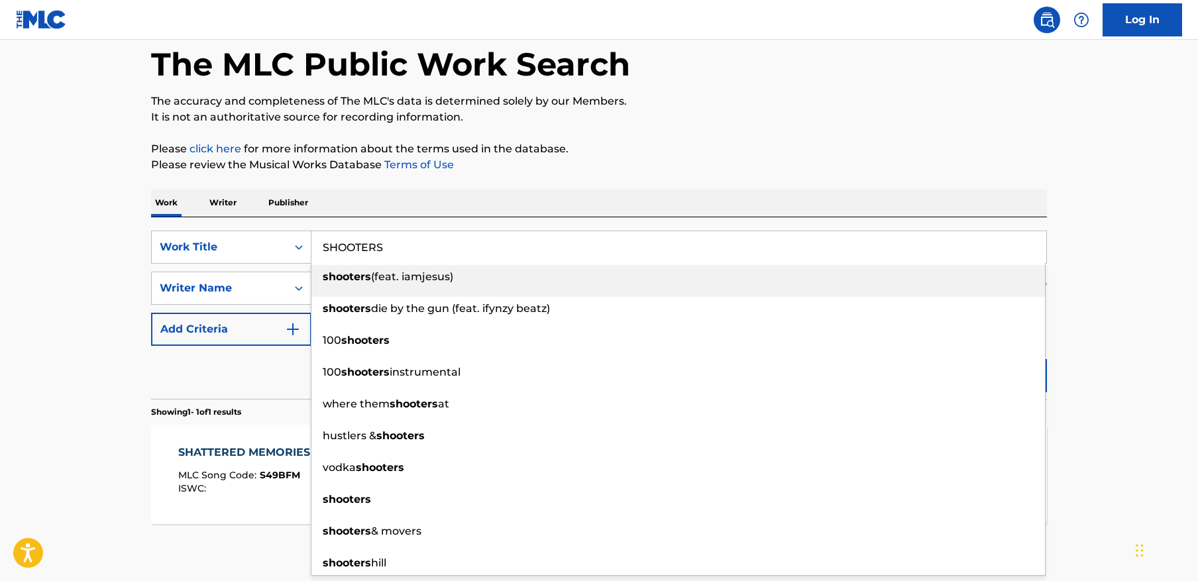
type input "SHOOTERS"
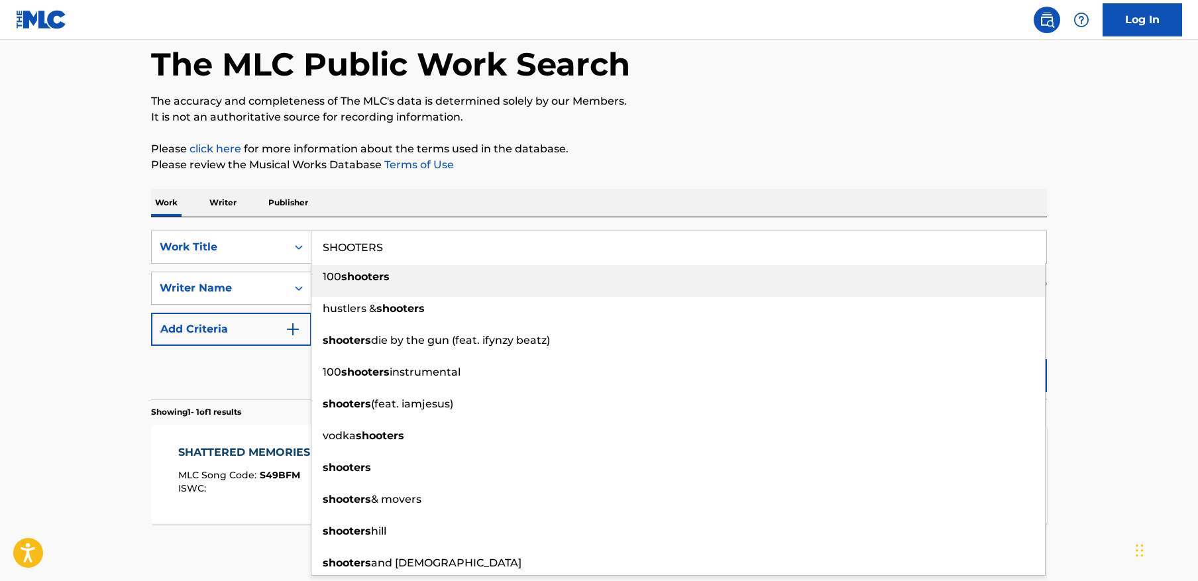
click at [923, 62] on div "The MLC Public Work Search" at bounding box center [599, 57] width 896 height 97
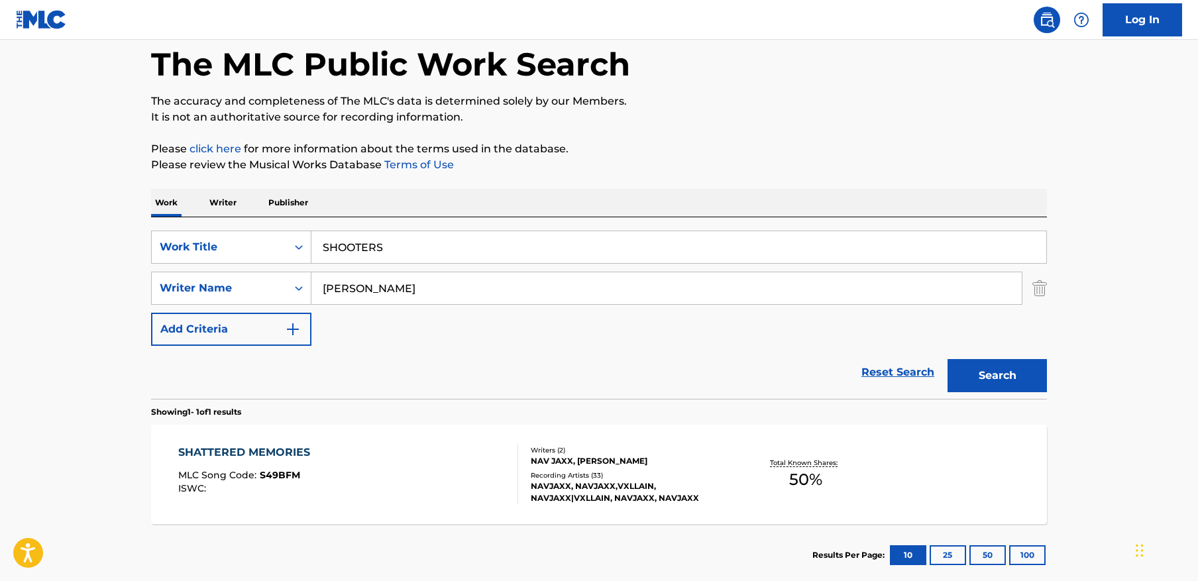
drag, startPoint x: 533, startPoint y: 307, endPoint x: 545, endPoint y: 296, distance: 16.5
click at [539, 301] on div "SearchWithCriteria3406972a-9016-4f5c-87b0-fd5e7705dce6 Work Title SHOOTERS Sear…" at bounding box center [599, 288] width 896 height 115
click at [548, 291] on input "[PERSON_NAME]" at bounding box center [666, 288] width 710 height 32
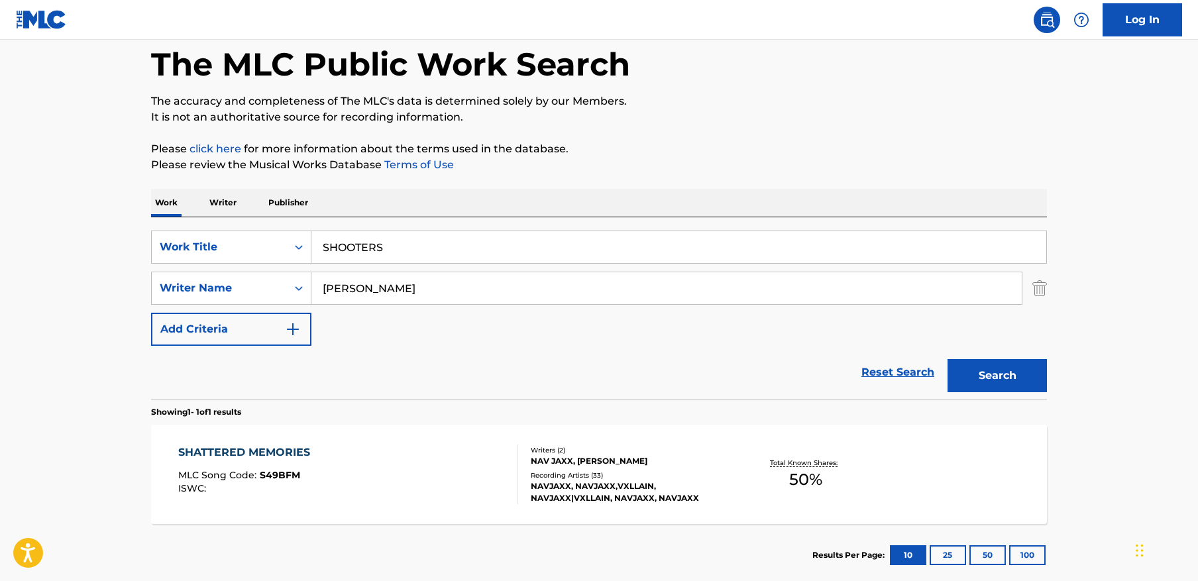
paste input "[PERSON_NAME]"
type input "[PERSON_NAME]"
click at [988, 368] on button "Search" at bounding box center [996, 375] width 99 height 33
click at [384, 468] on div "SHOOTERS MLC Song Code : S48LQ2 ISWC :" at bounding box center [348, 474] width 340 height 60
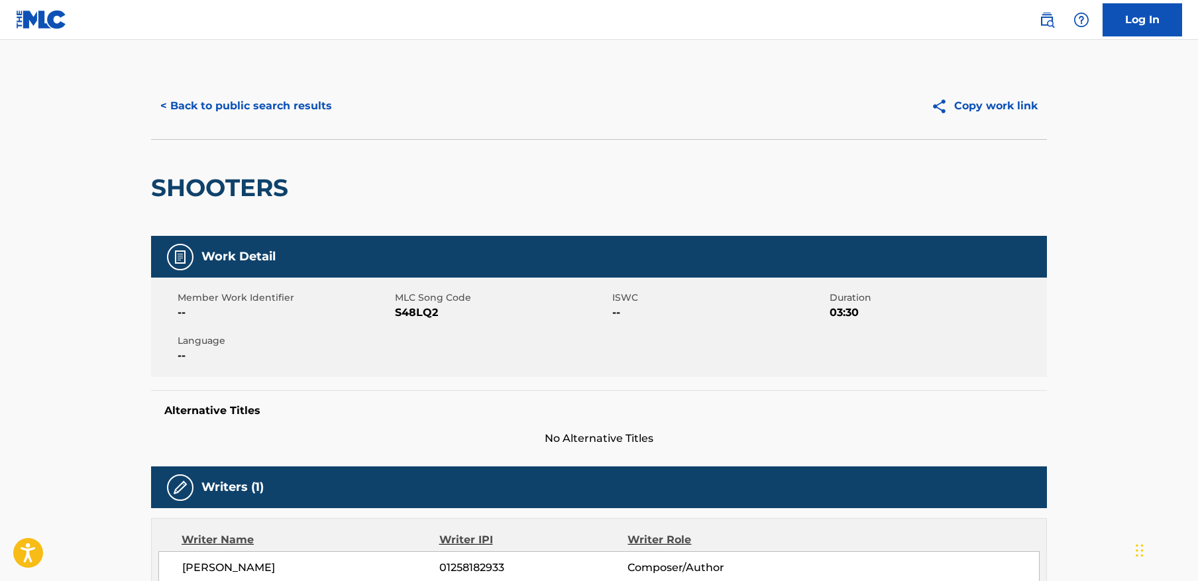
click at [282, 104] on button "< Back to public search results" at bounding box center [246, 105] width 190 height 33
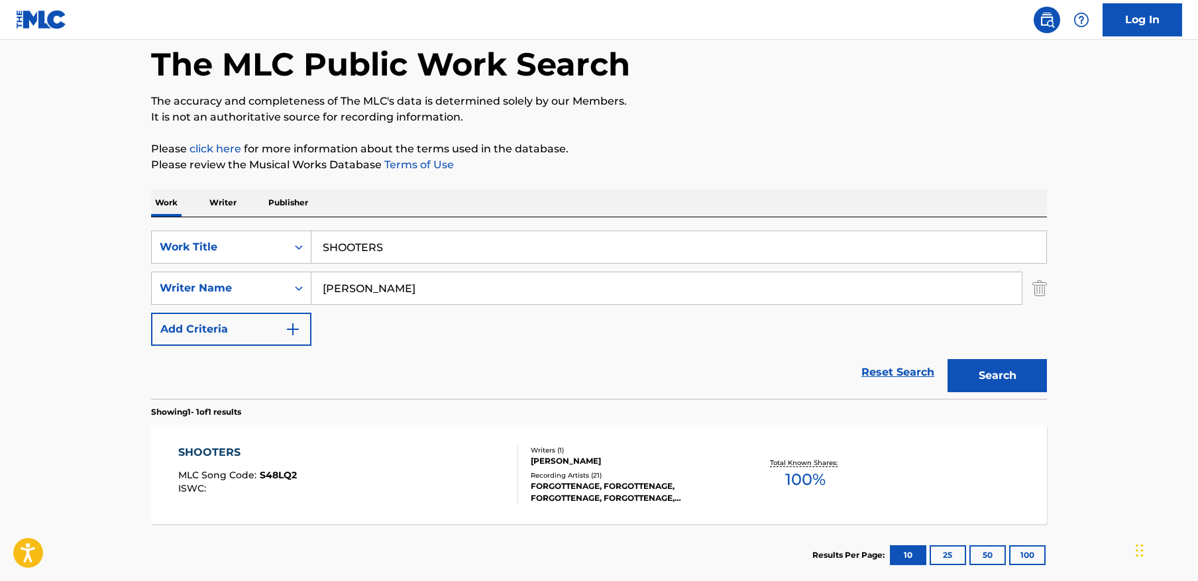
click at [398, 246] on input "SHOOTERS" at bounding box center [678, 247] width 735 height 32
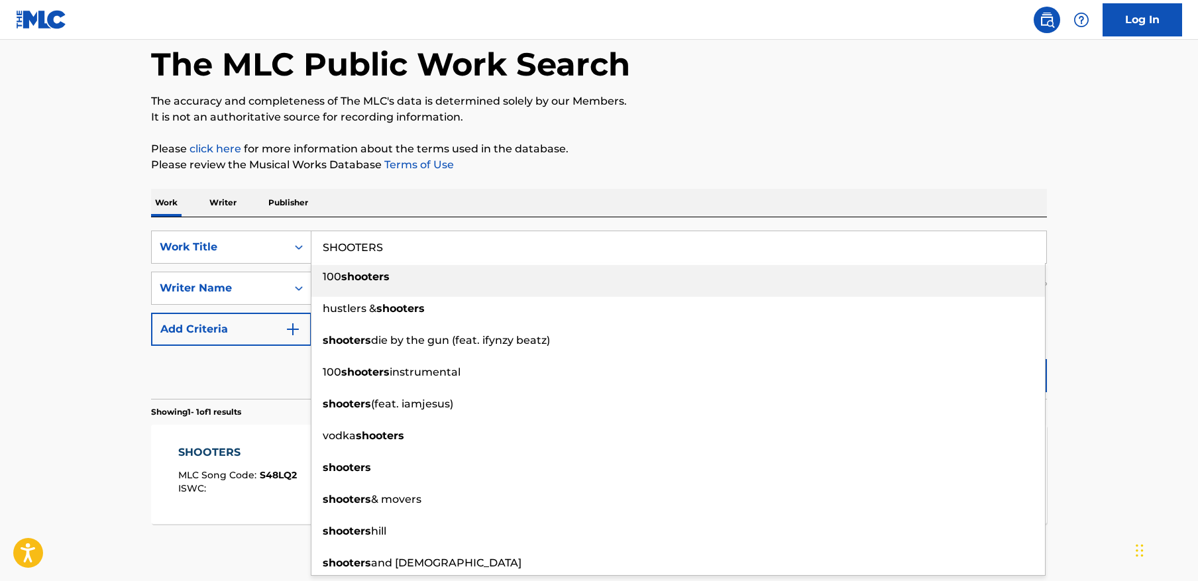
click at [398, 246] on input "SHOOTERS" at bounding box center [678, 247] width 735 height 32
paste input "Immortal"
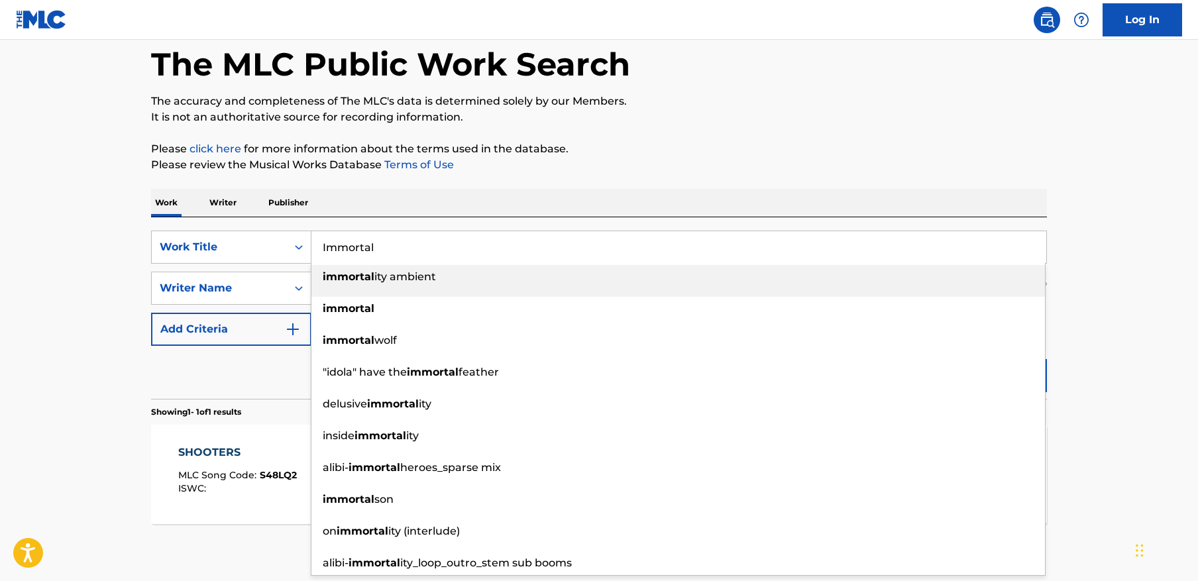
click at [442, 289] on li "immortal ity ambient" at bounding box center [677, 281] width 733 height 32
type input "immortality ambient"
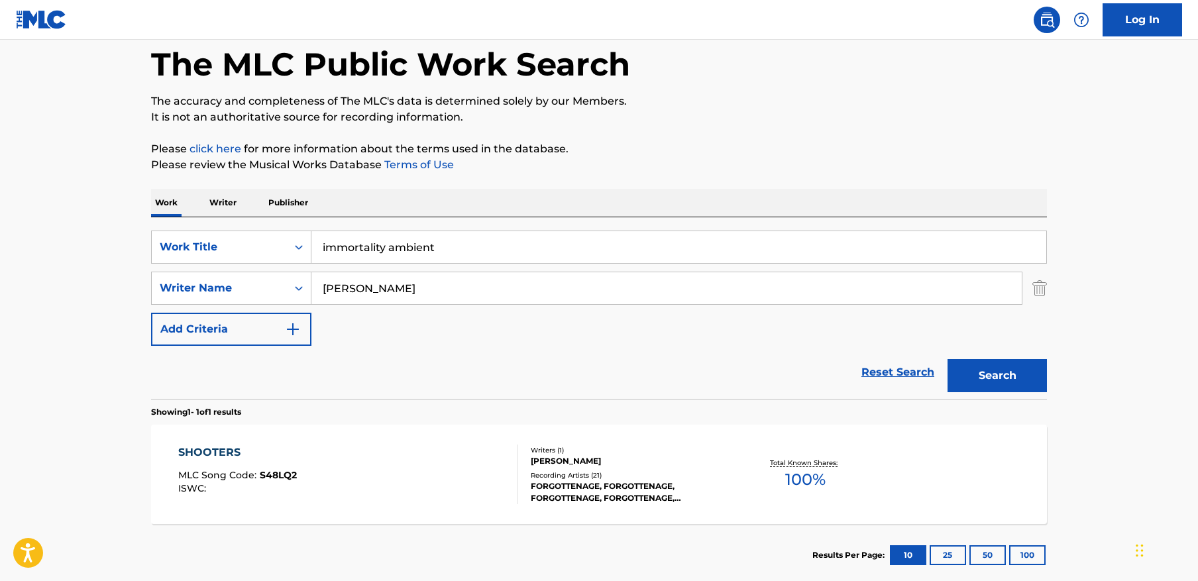
click at [442, 289] on input "[PERSON_NAME]" at bounding box center [666, 288] width 710 height 32
click at [480, 238] on input "immortality ambient" at bounding box center [678, 247] width 735 height 32
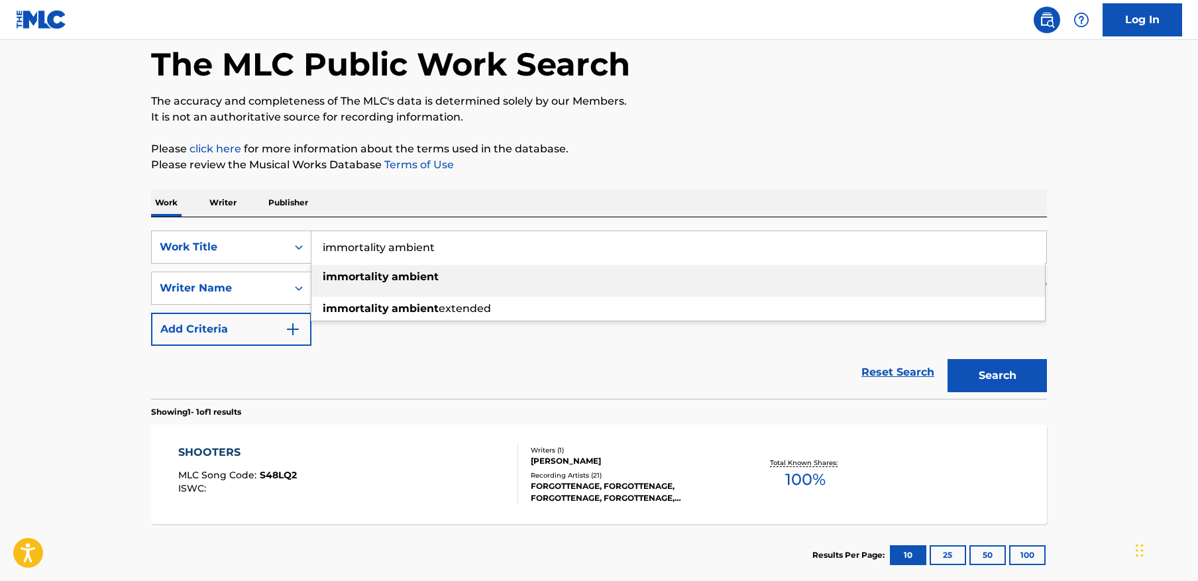
click at [964, 231] on div "immortality ambient immortality ambient immortality ambient extended" at bounding box center [678, 247] width 735 height 33
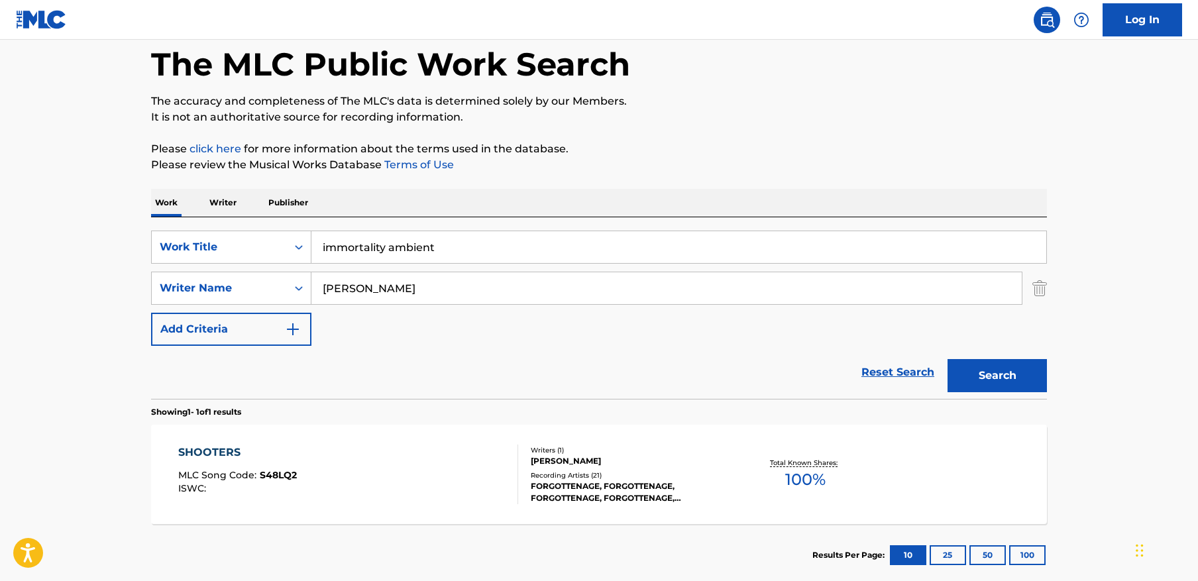
click at [843, 261] on input "immortality ambient" at bounding box center [678, 247] width 735 height 32
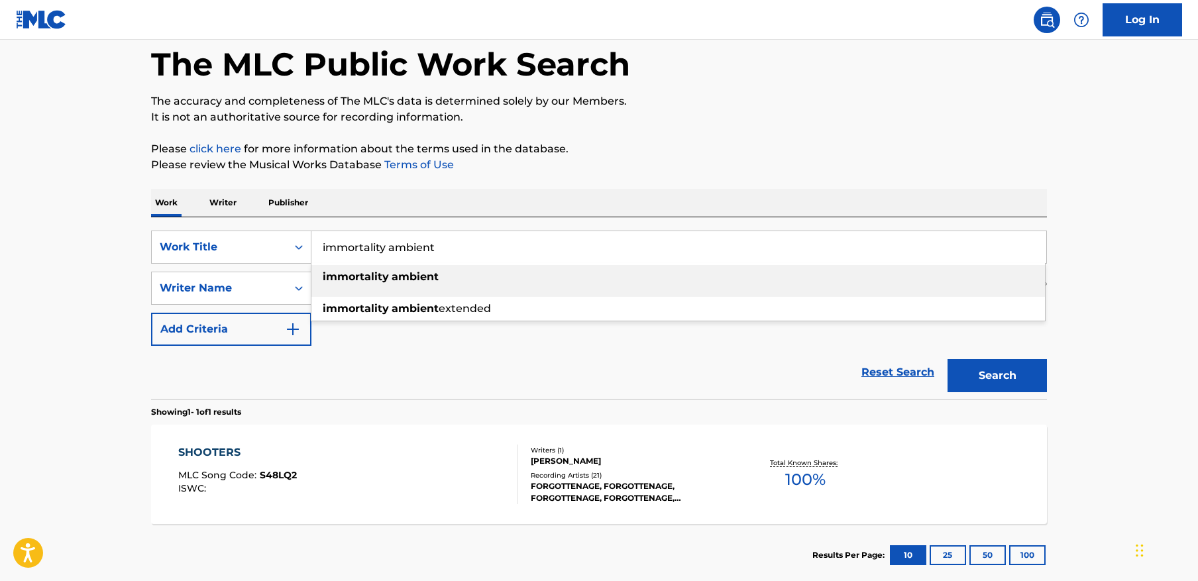
click at [837, 277] on div "immortality ambient" at bounding box center [677, 277] width 733 height 24
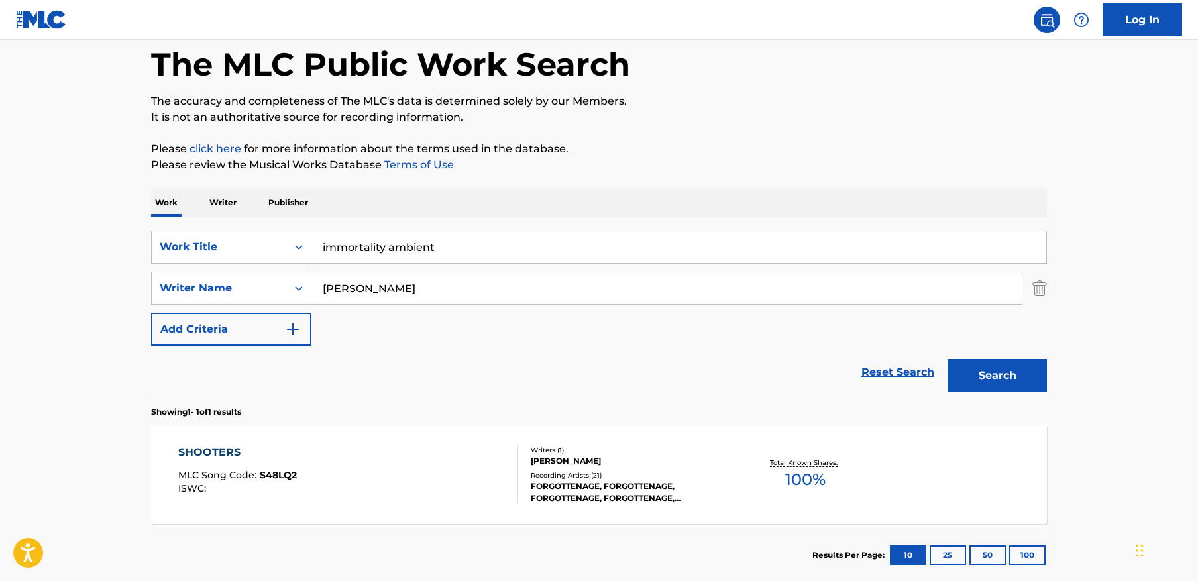
drag, startPoint x: 1162, startPoint y: 266, endPoint x: 1091, endPoint y: 278, distance: 72.6
click at [1160, 266] on main "The MLC Public Work Search The accuracy and completeness of The MLC's data is d…" at bounding box center [599, 283] width 1198 height 617
click at [740, 297] on input "[PERSON_NAME]" at bounding box center [666, 288] width 710 height 32
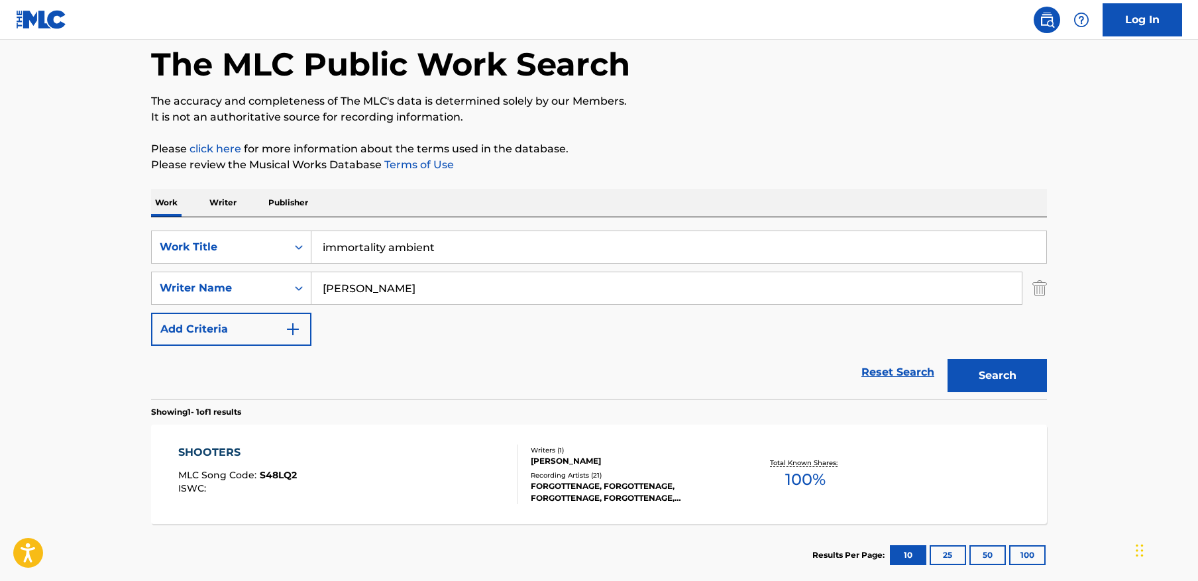
paste input "Kurdiumov"
type input "Kurdiumov"
click at [522, 233] on input "immortality ambient" at bounding box center [678, 247] width 735 height 32
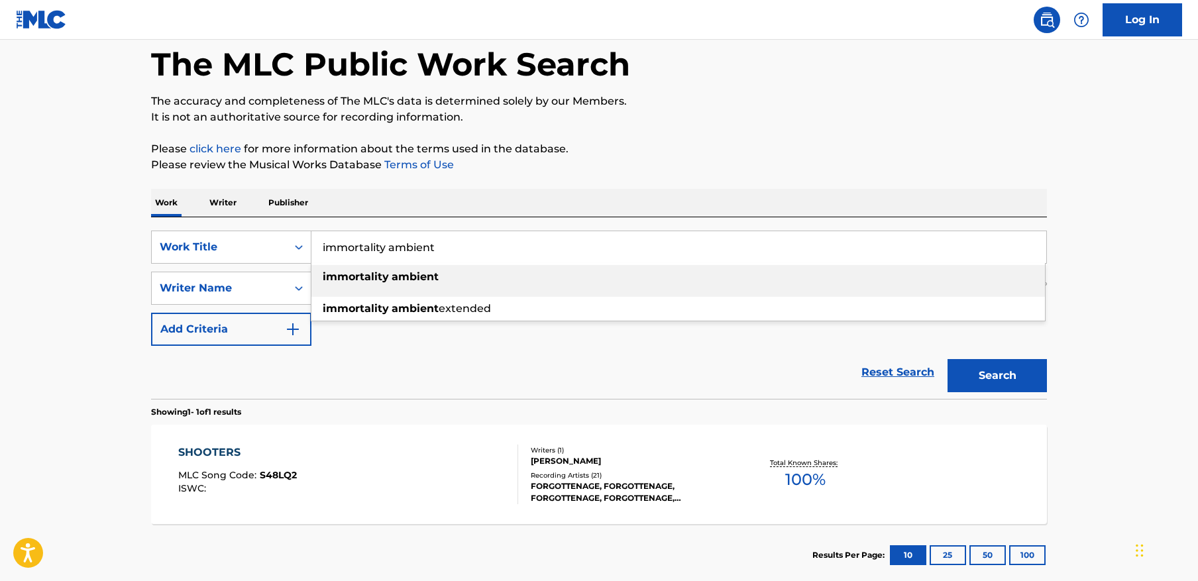
click at [493, 246] on input "immortality ambient" at bounding box center [678, 247] width 735 height 32
click at [457, 240] on input "immortality ambient" at bounding box center [678, 247] width 735 height 32
paste input "Immortal"
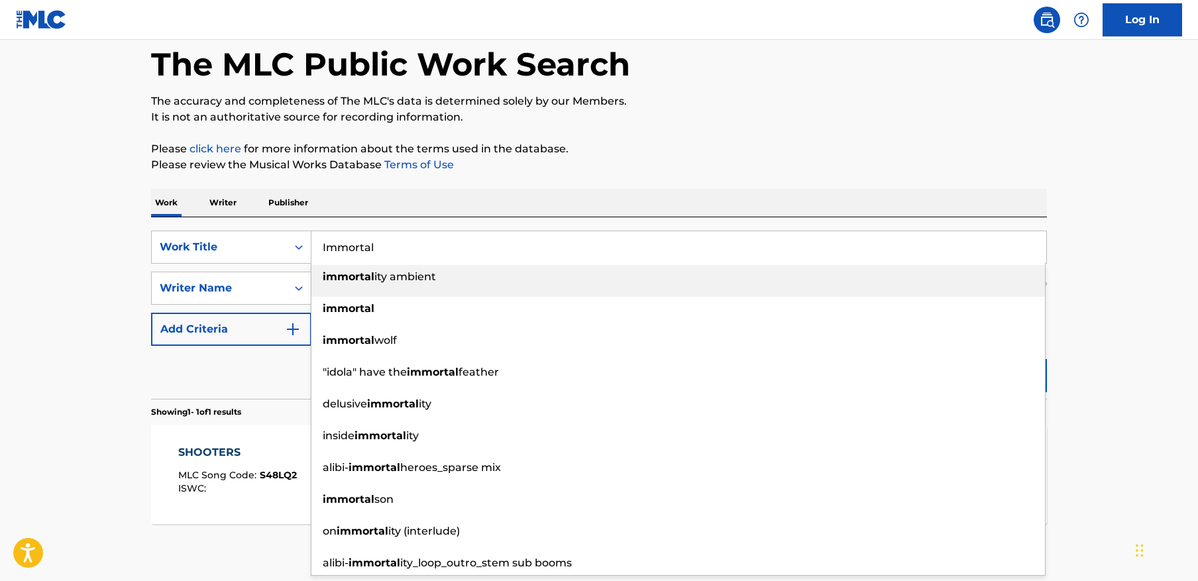
type input "Immortal"
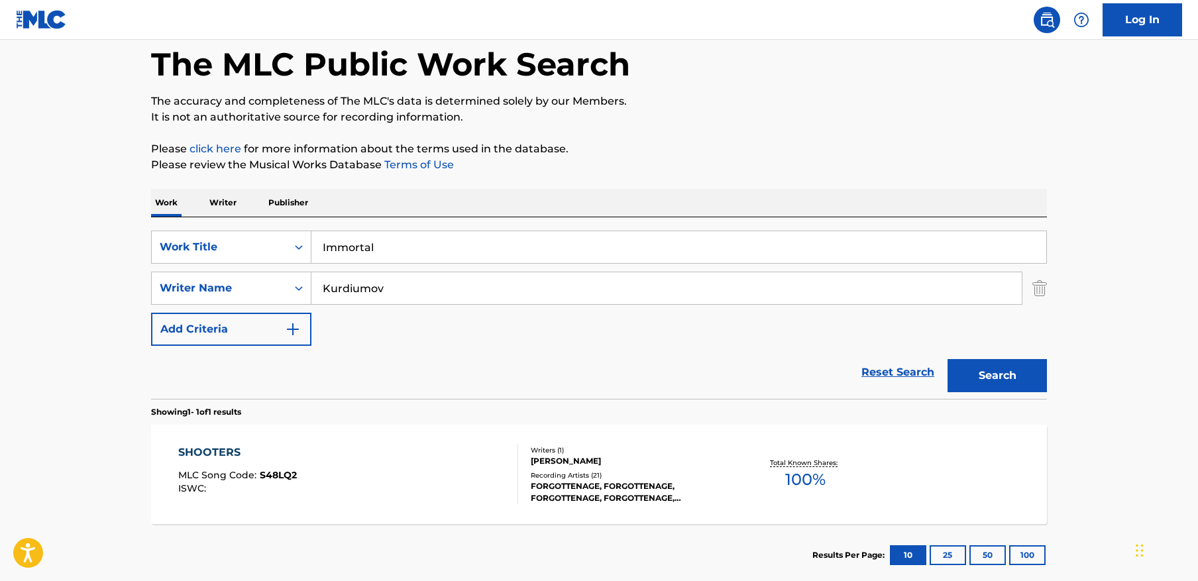
click at [1114, 231] on main "The MLC Public Work Search The accuracy and completeness of The MLC's data is d…" at bounding box center [599, 283] width 1198 height 617
click at [999, 370] on button "Search" at bounding box center [996, 375] width 99 height 33
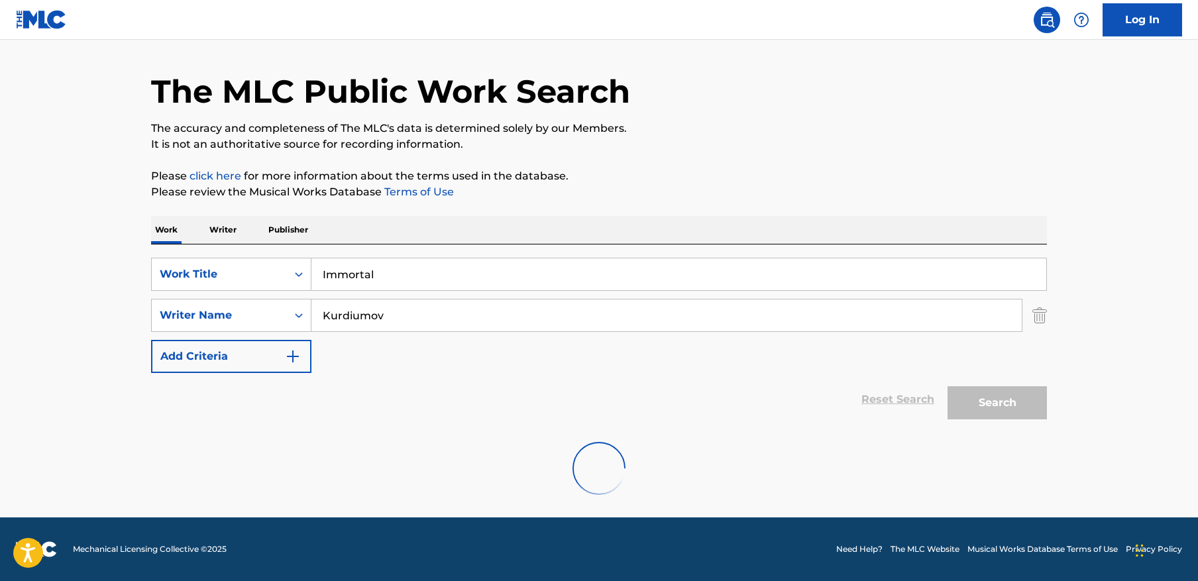
scroll to position [0, 0]
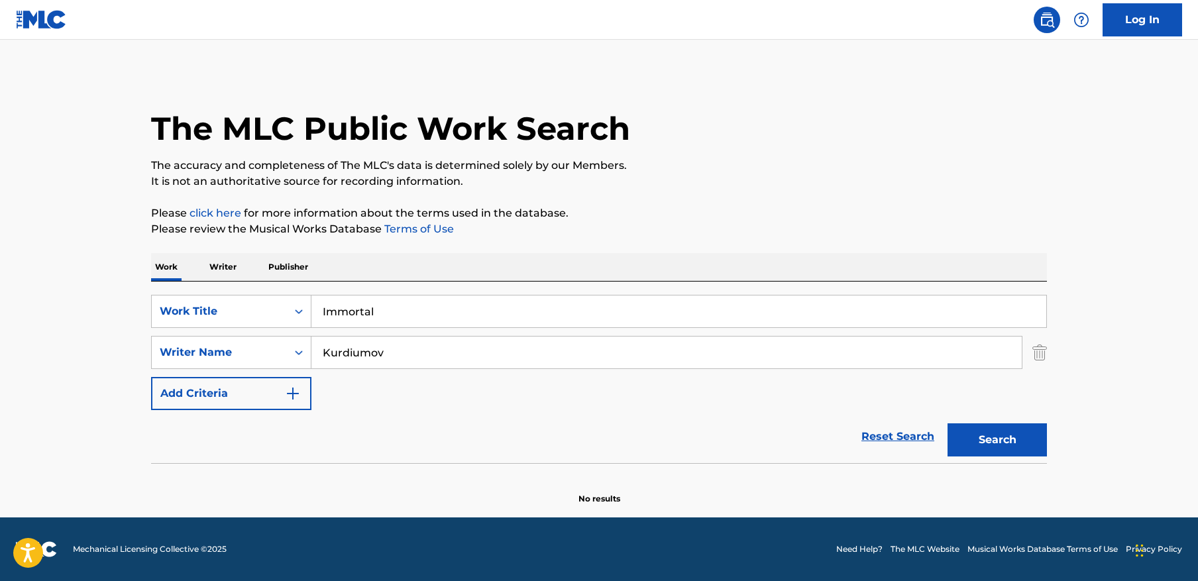
click at [509, 303] on input "Immortal" at bounding box center [678, 311] width 735 height 32
drag, startPoint x: 1119, startPoint y: 416, endPoint x: 1028, endPoint y: 429, distance: 91.6
click at [1119, 416] on main "The MLC Public Work Search The accuracy and completeness of The MLC's data is d…" at bounding box center [599, 279] width 1198 height 478
click at [996, 447] on button "Search" at bounding box center [996, 439] width 99 height 33
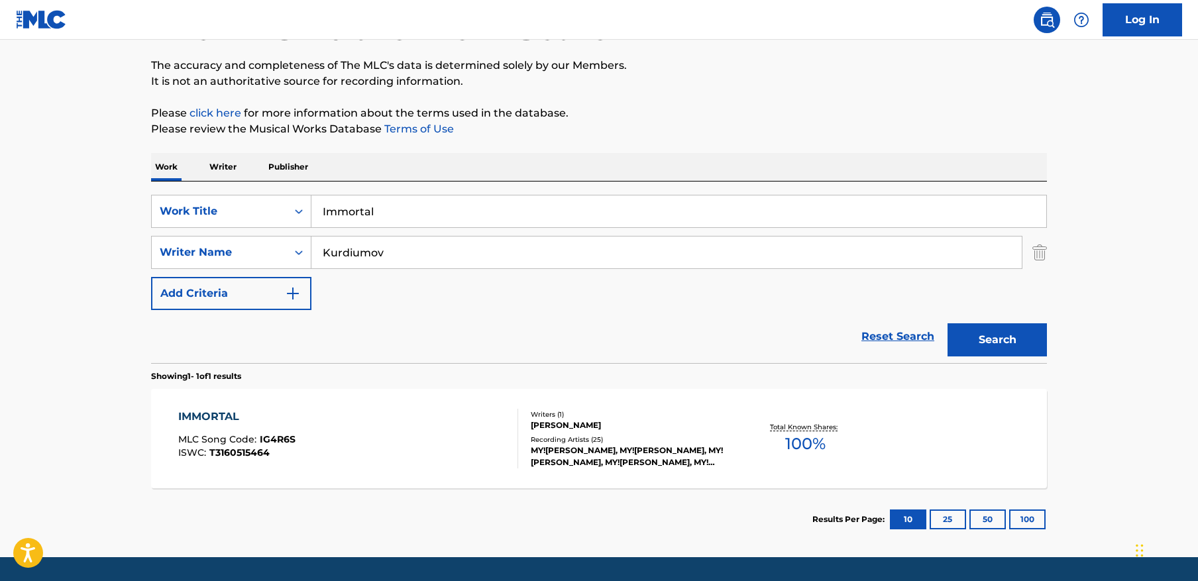
scroll to position [140, 0]
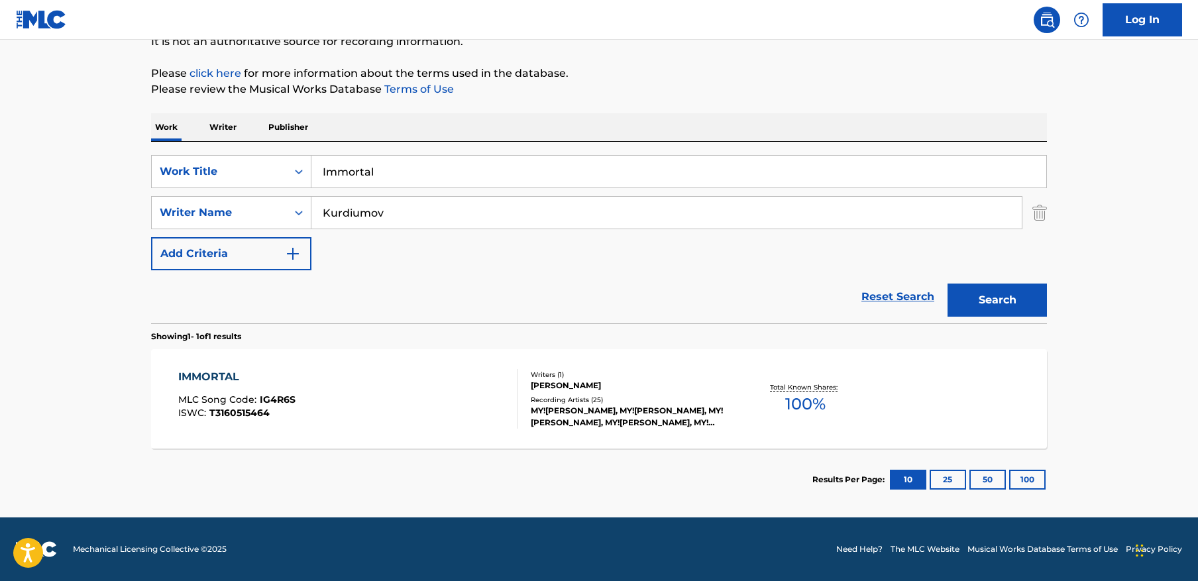
click at [395, 366] on div "IMMORTAL MLC Song Code : IG4R6S ISWC : T3160515464 Writers ( 1 ) [PERSON_NAME] …" at bounding box center [599, 398] width 896 height 99
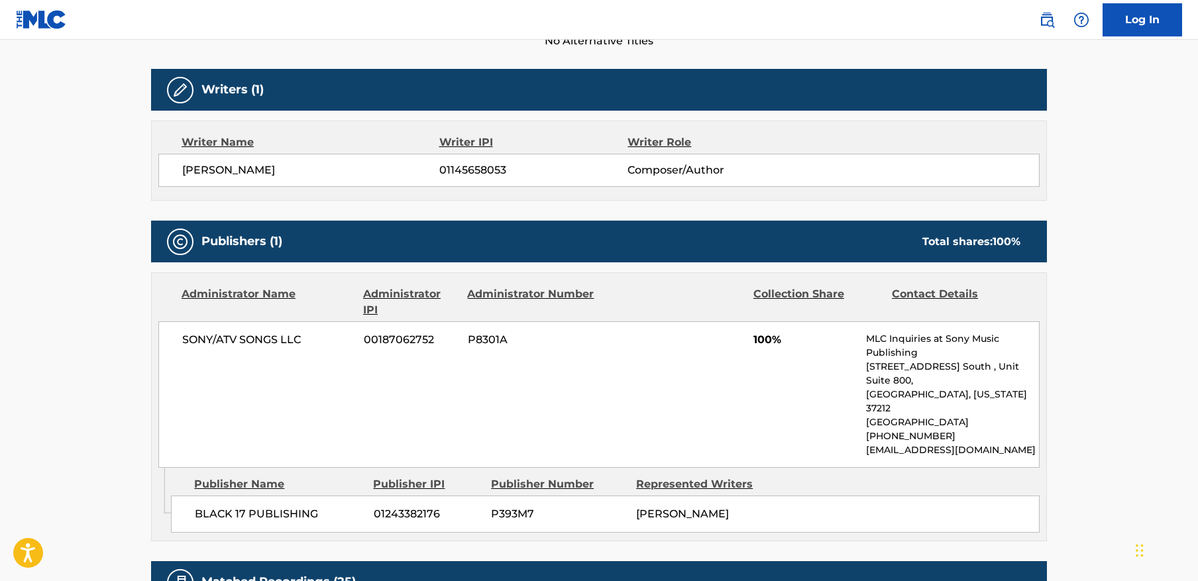
scroll to position [401, 0]
